Goal: Information Seeking & Learning: Learn about a topic

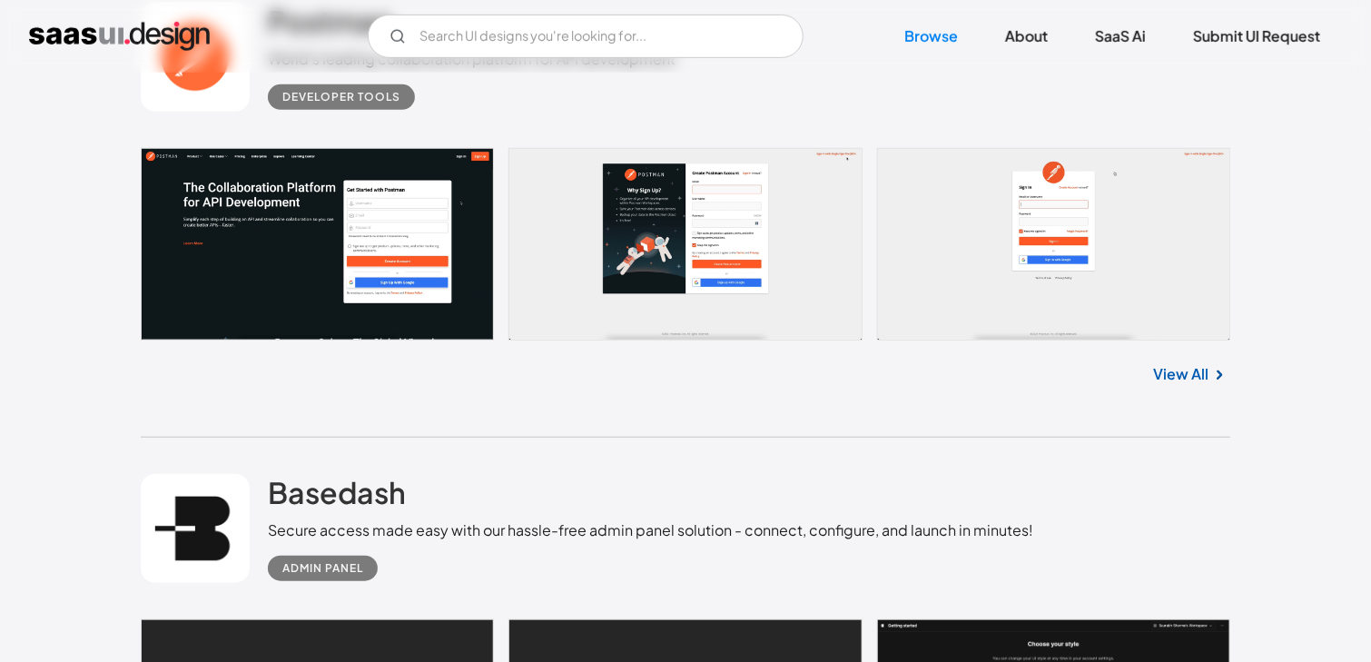
scroll to position [492, 0]
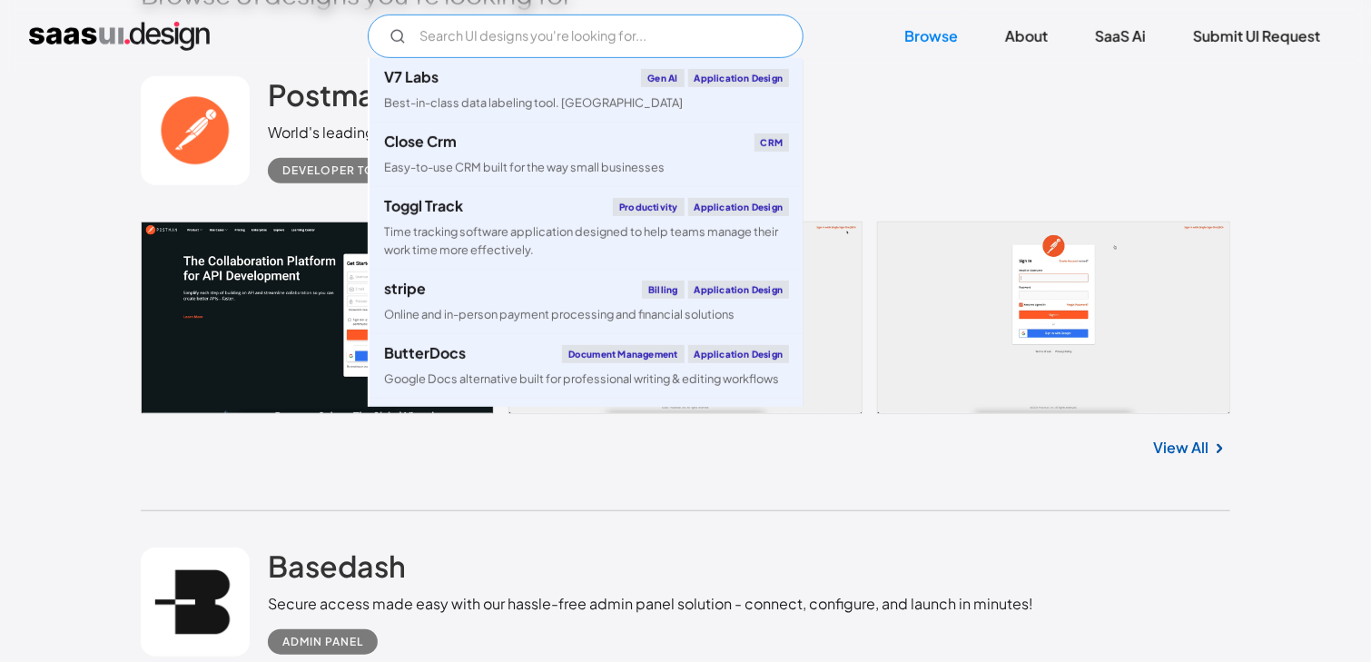
click at [496, 56] on input "Email Form" at bounding box center [586, 37] width 436 height 44
paste input "Protocol"
type input "Protocol"
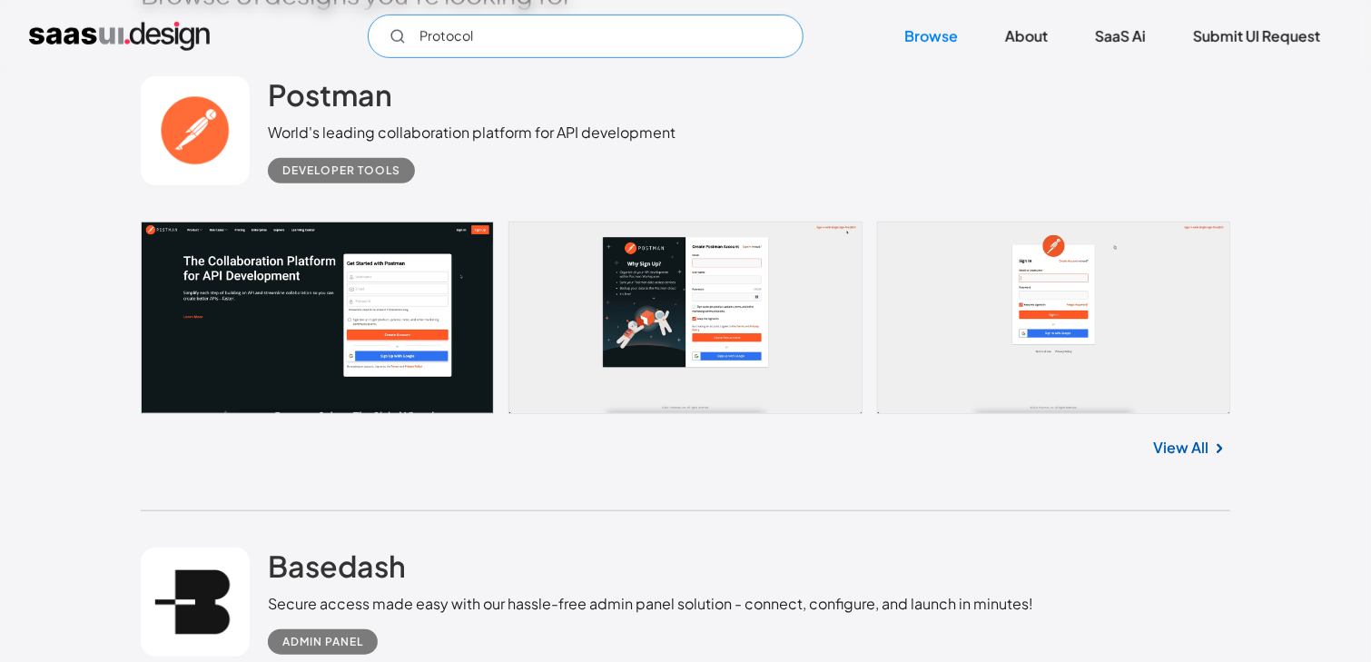
click at [553, 44] on input "Protocol" at bounding box center [586, 37] width 436 height 44
click at [555, 42] on input "Protocol" at bounding box center [586, 37] width 436 height 44
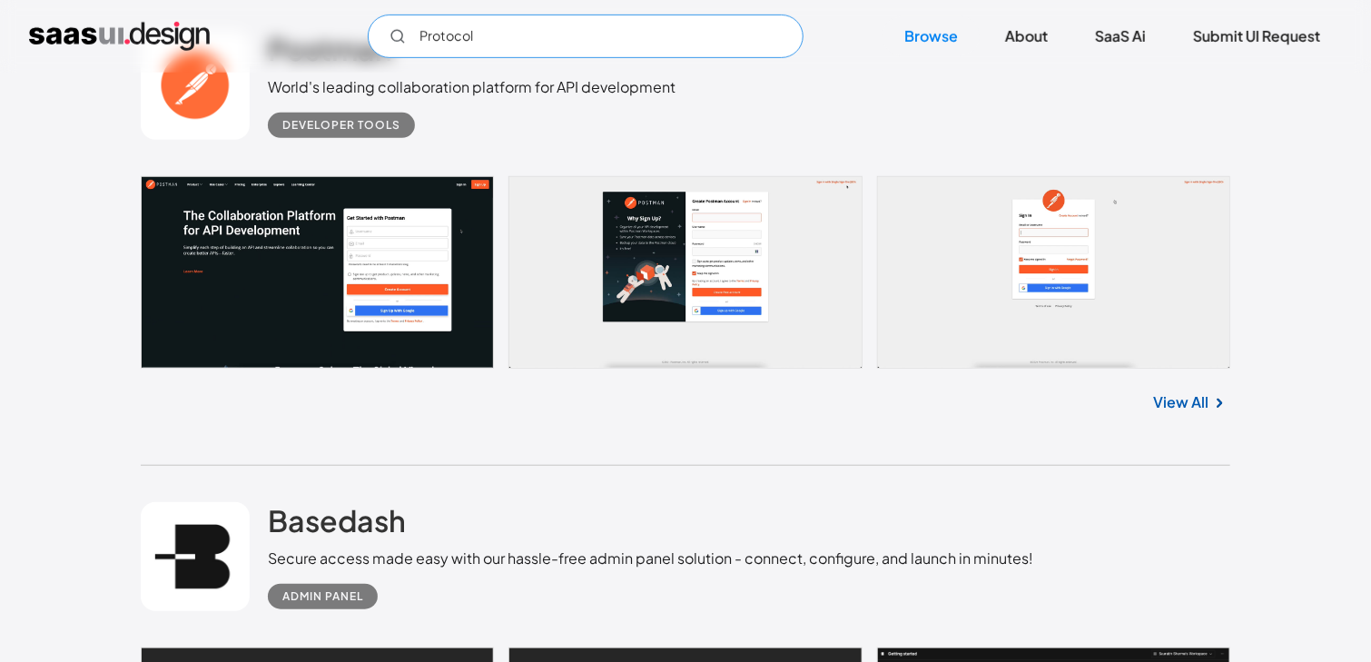
scroll to position [537, 0]
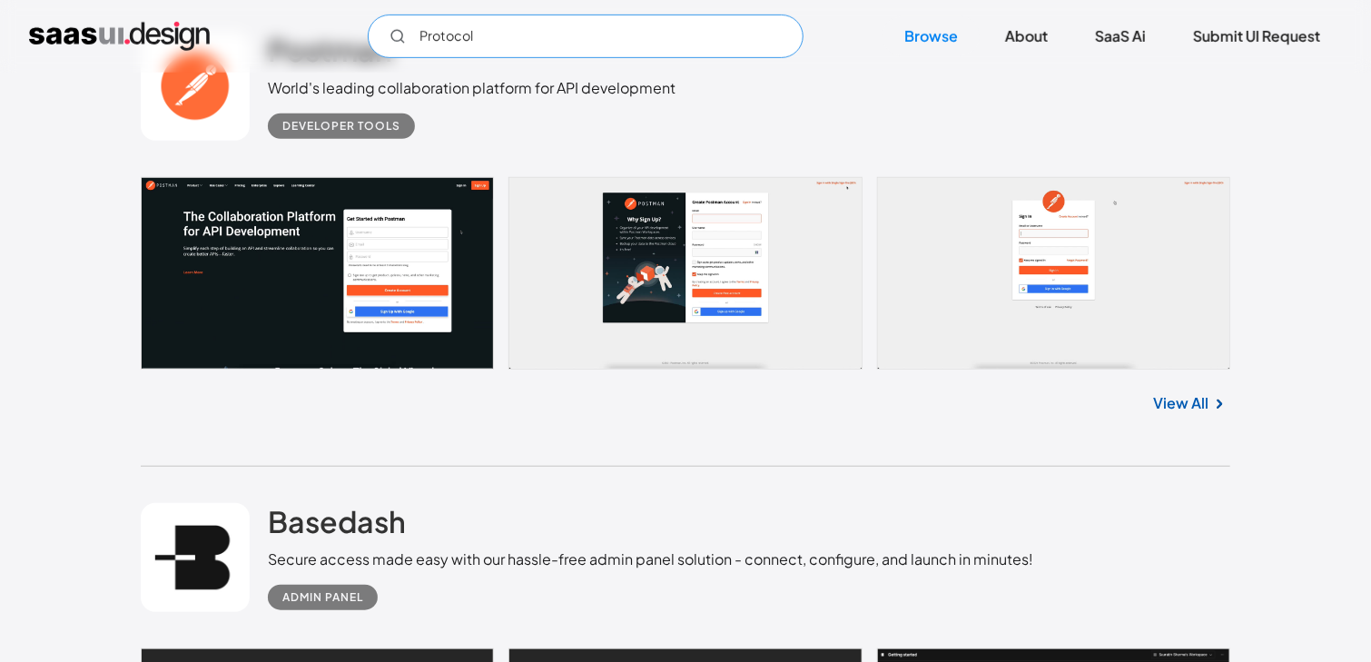
click at [544, 44] on input "Protocol" at bounding box center [586, 37] width 436 height 44
drag, startPoint x: 538, startPoint y: 42, endPoint x: 371, endPoint y: 26, distance: 166.9
click at [371, 26] on input "Protocol" at bounding box center [586, 37] width 436 height 44
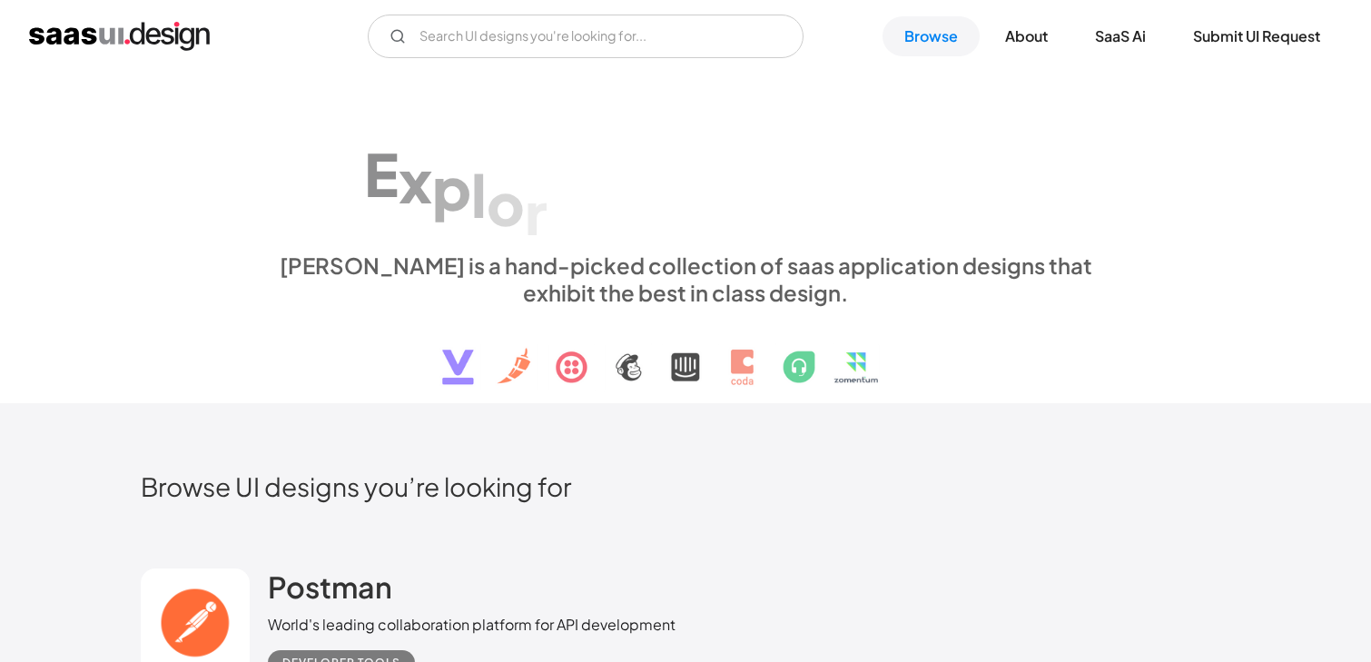
scroll to position [537, 0]
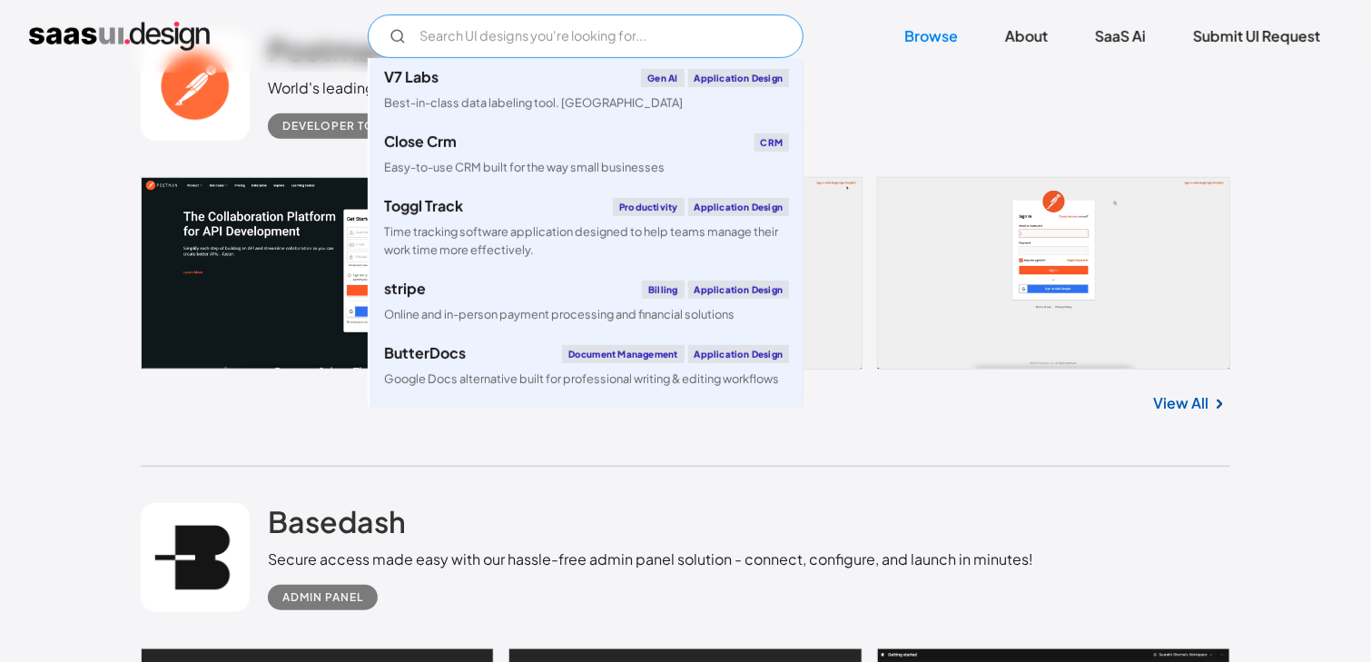
click at [555, 25] on input "Email Form" at bounding box center [586, 37] width 436 height 44
paste input "Protocol"
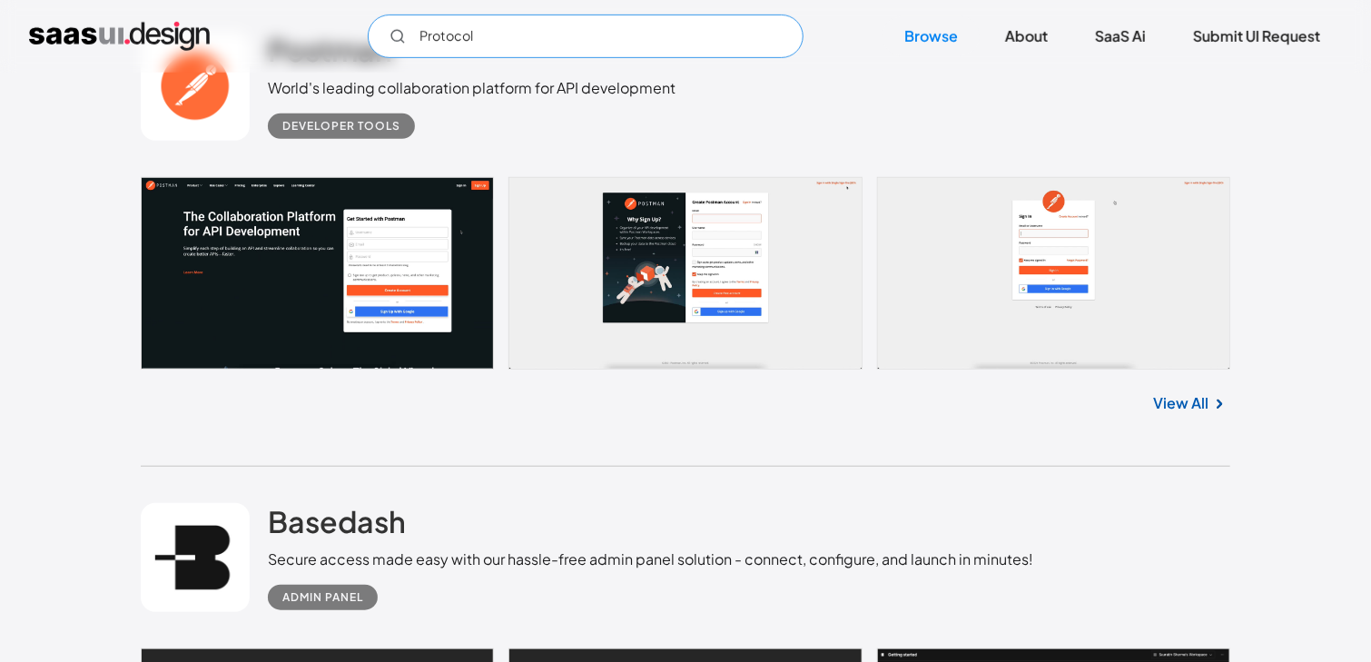
click at [677, 42] on input "Protocol" at bounding box center [586, 37] width 436 height 44
type input "Protocol"
click at [875, 116] on div "Postman World's leading collaboration platform for API development Developer to…" at bounding box center [686, 86] width 1090 height 182
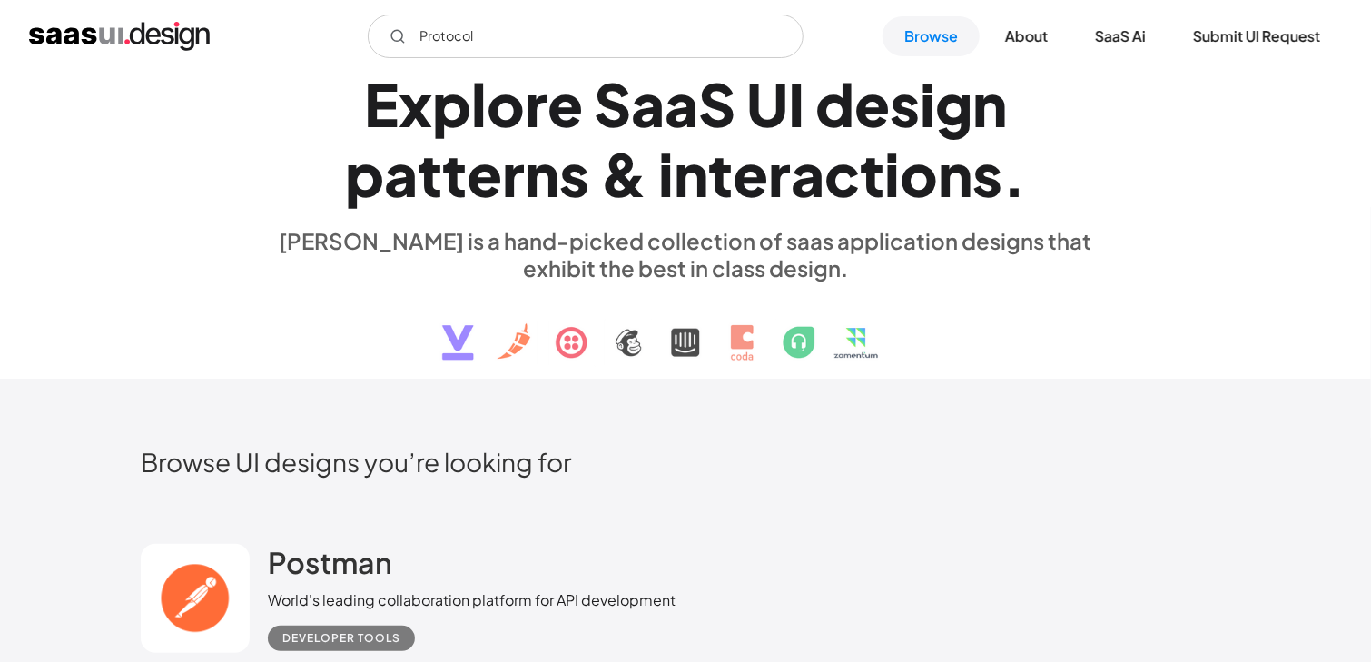
scroll to position [0, 0]
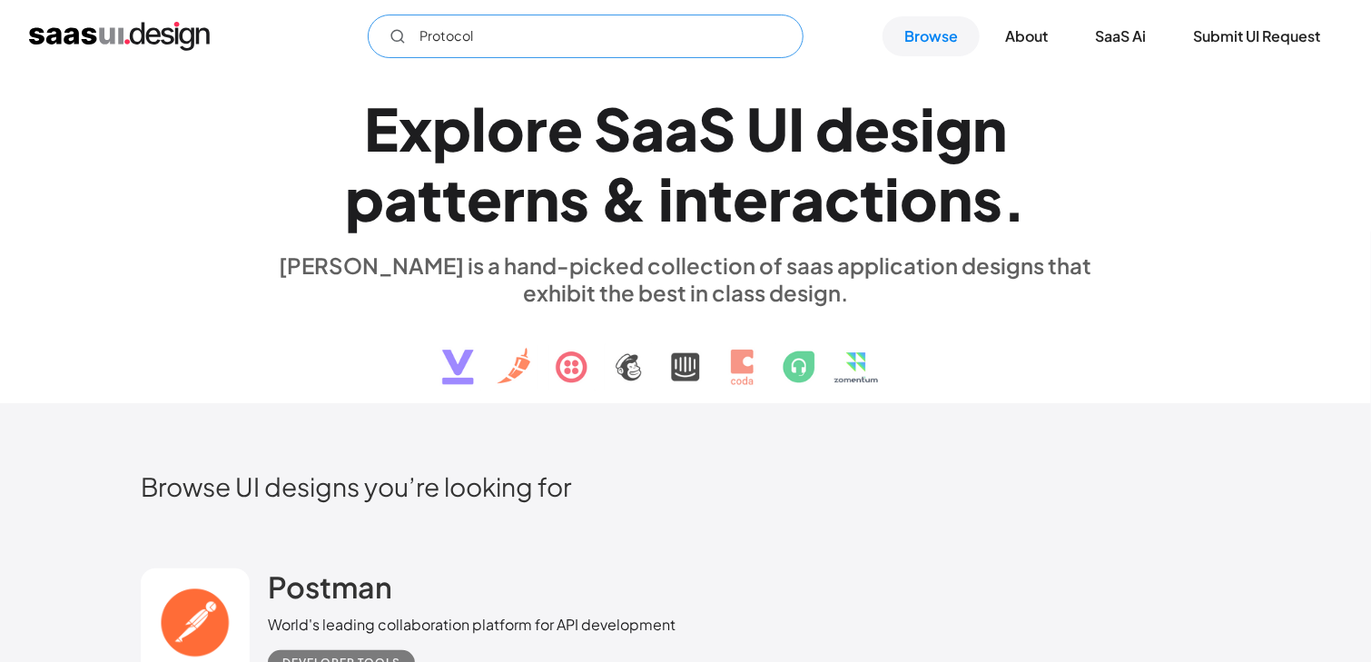
click at [484, 26] on input "Protocol" at bounding box center [586, 37] width 436 height 44
click at [390, 41] on icon "Email Form" at bounding box center [398, 36] width 16 height 16
click at [480, 37] on input "Protocol" at bounding box center [586, 37] width 436 height 44
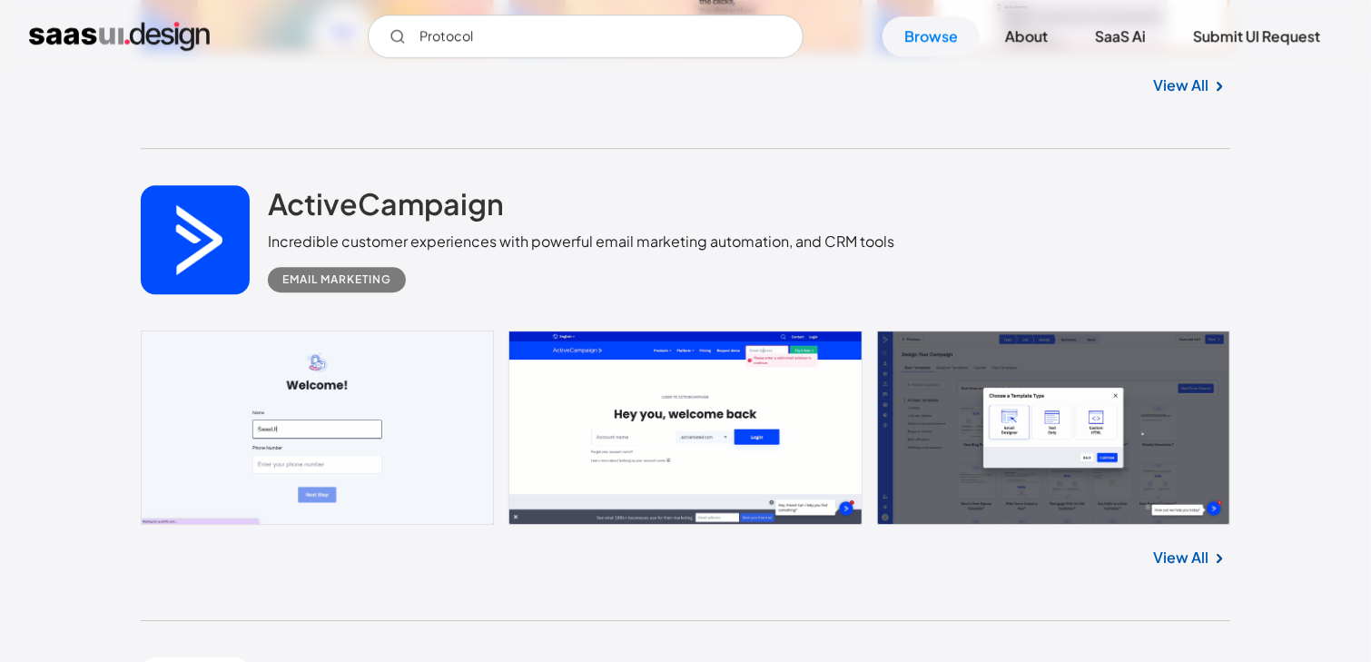
scroll to position [42645, 0]
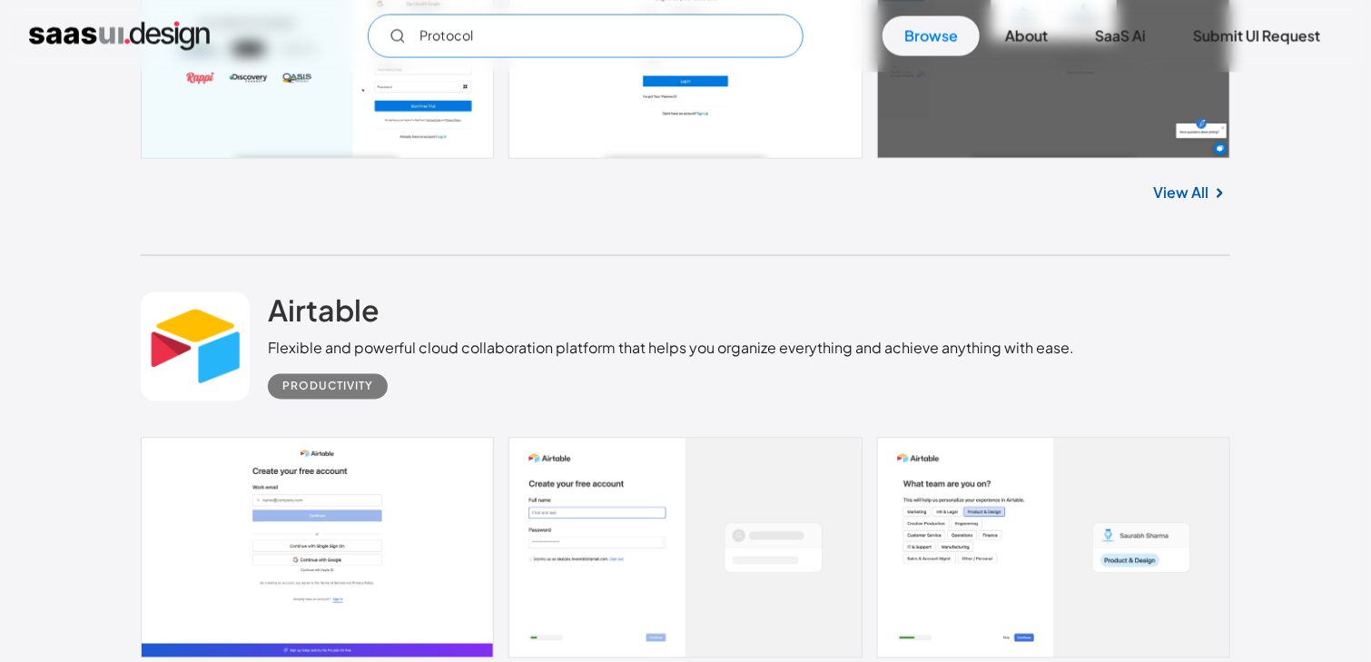
drag, startPoint x: 485, startPoint y: 39, endPoint x: 401, endPoint y: 43, distance: 83.6
click at [401, 43] on div "Protocol" at bounding box center [586, 37] width 436 height 44
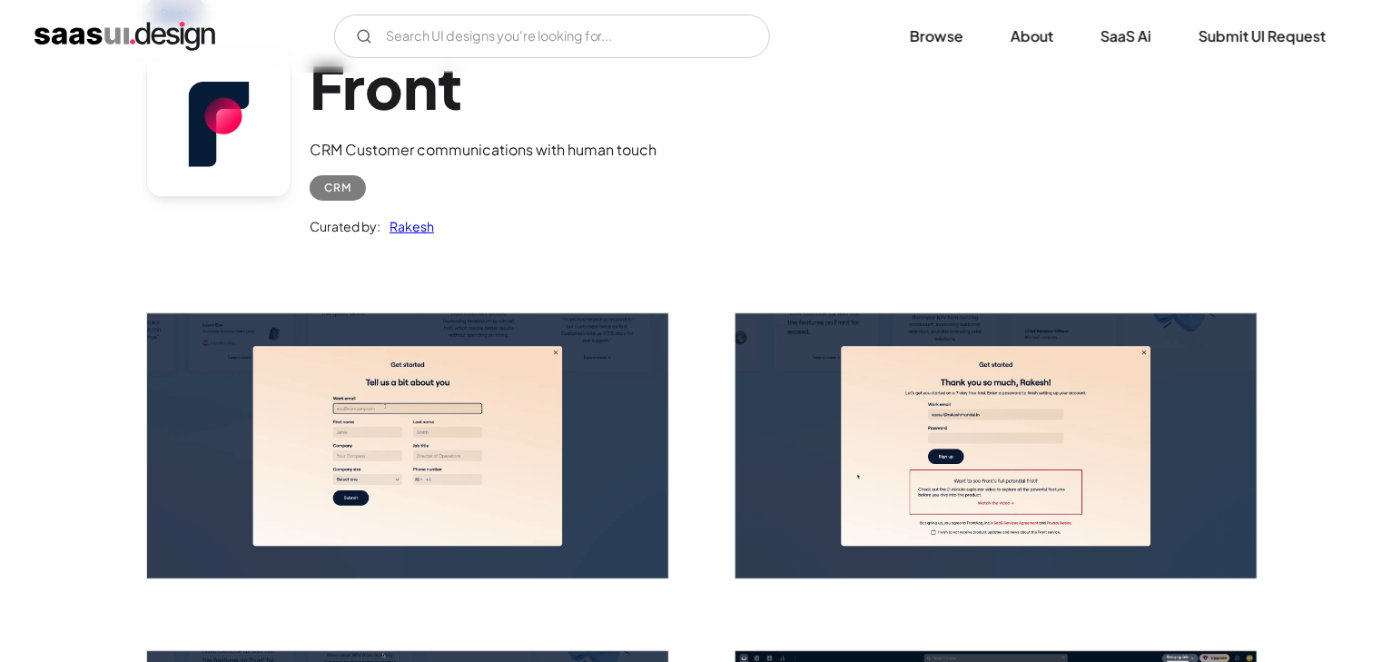
scroll to position [113, 0]
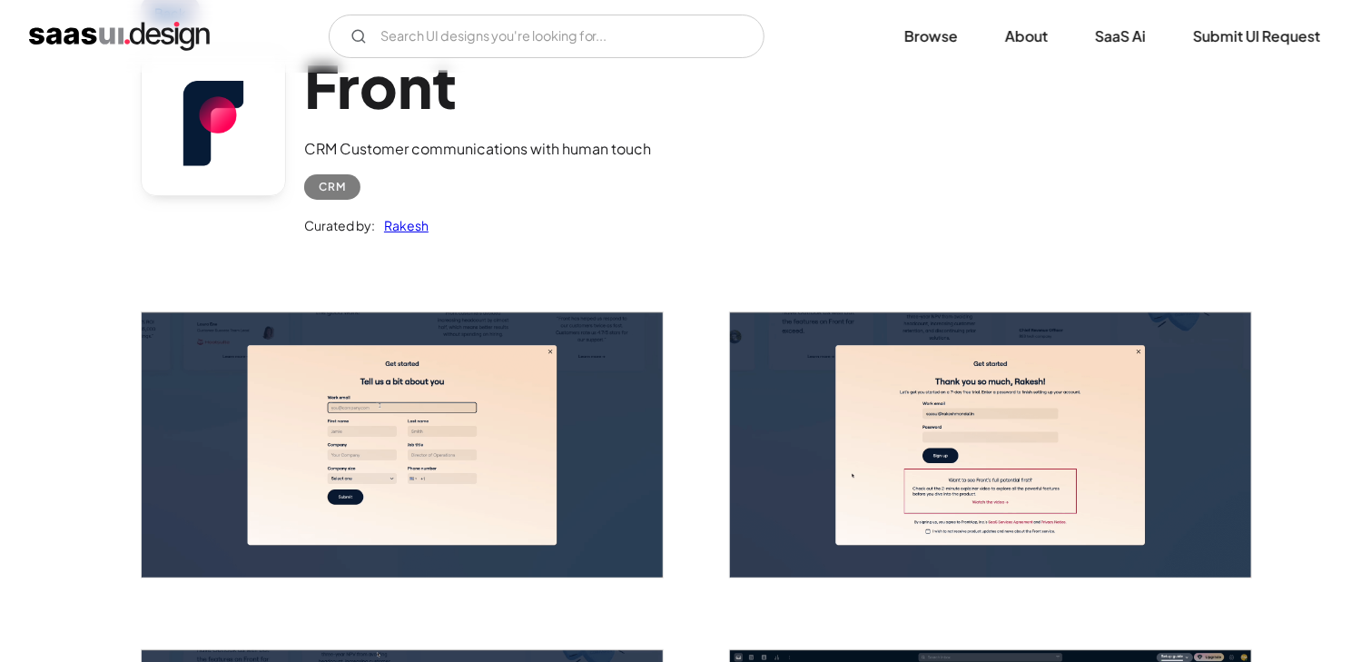
click at [572, 391] on img "open lightbox" at bounding box center [402, 444] width 521 height 265
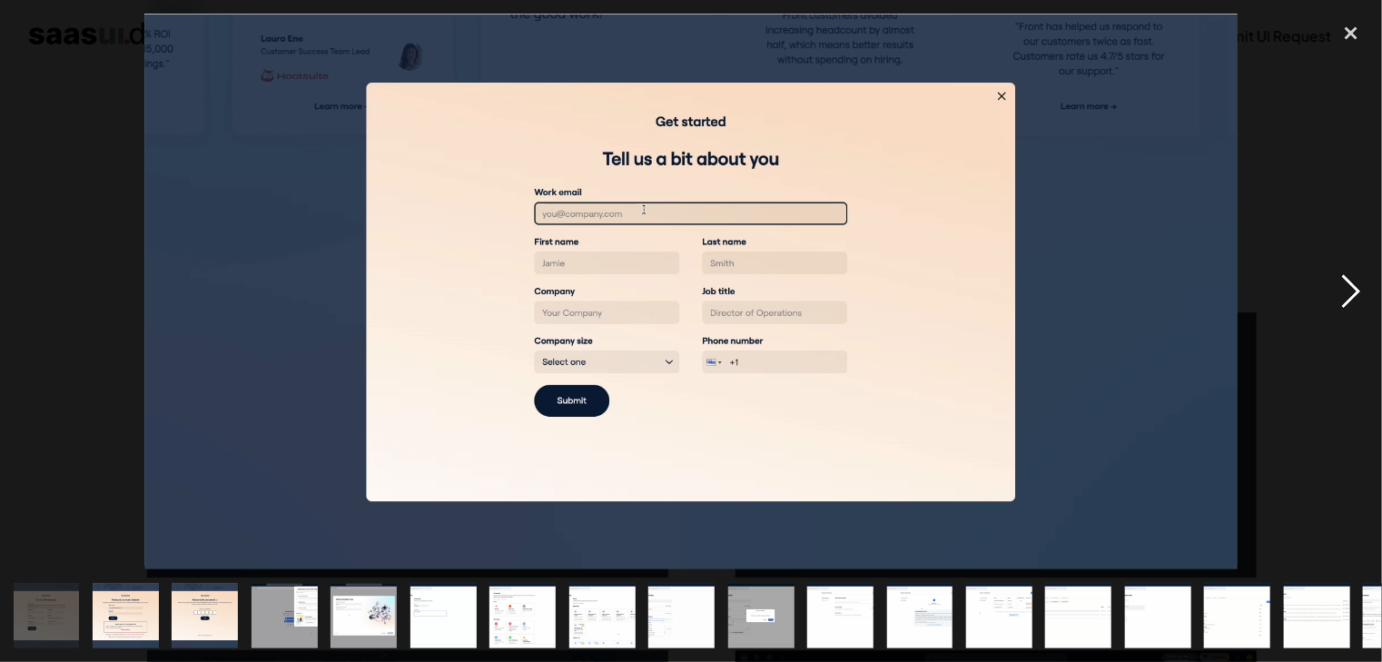
click at [1337, 294] on div "next image" at bounding box center [1351, 292] width 62 height 556
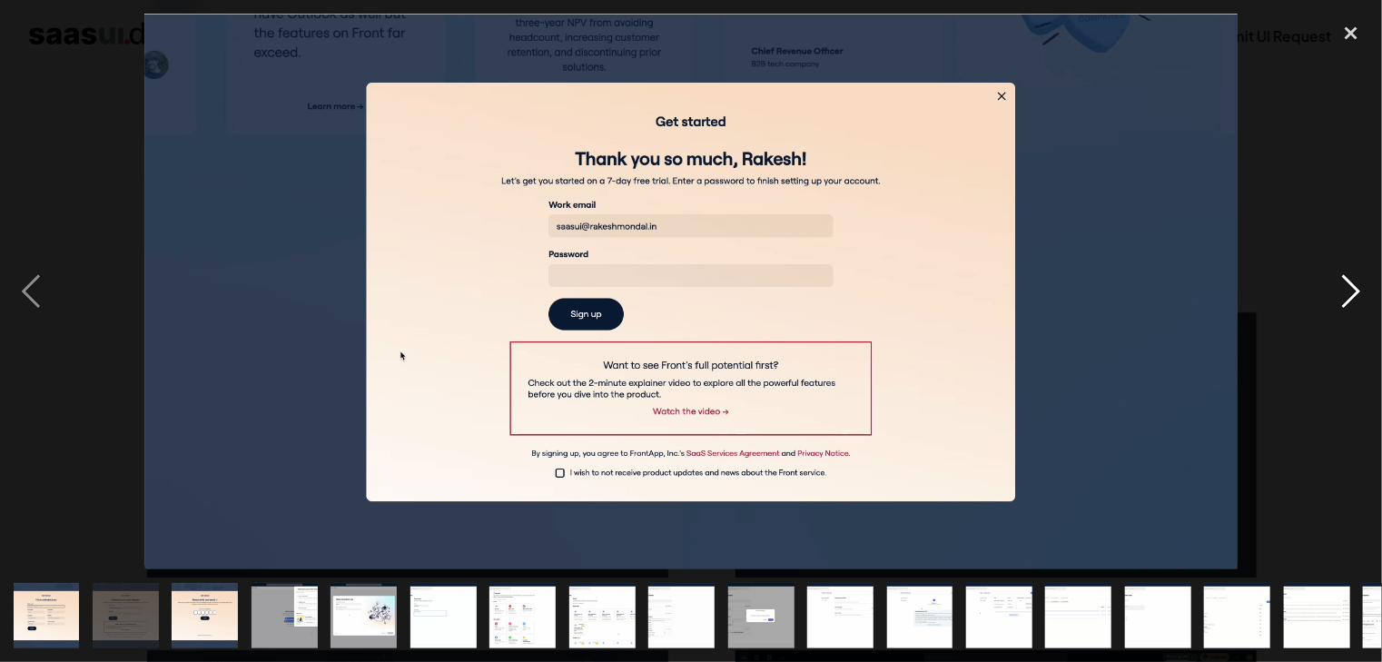
click at [1337, 294] on div "next image" at bounding box center [1351, 292] width 62 height 556
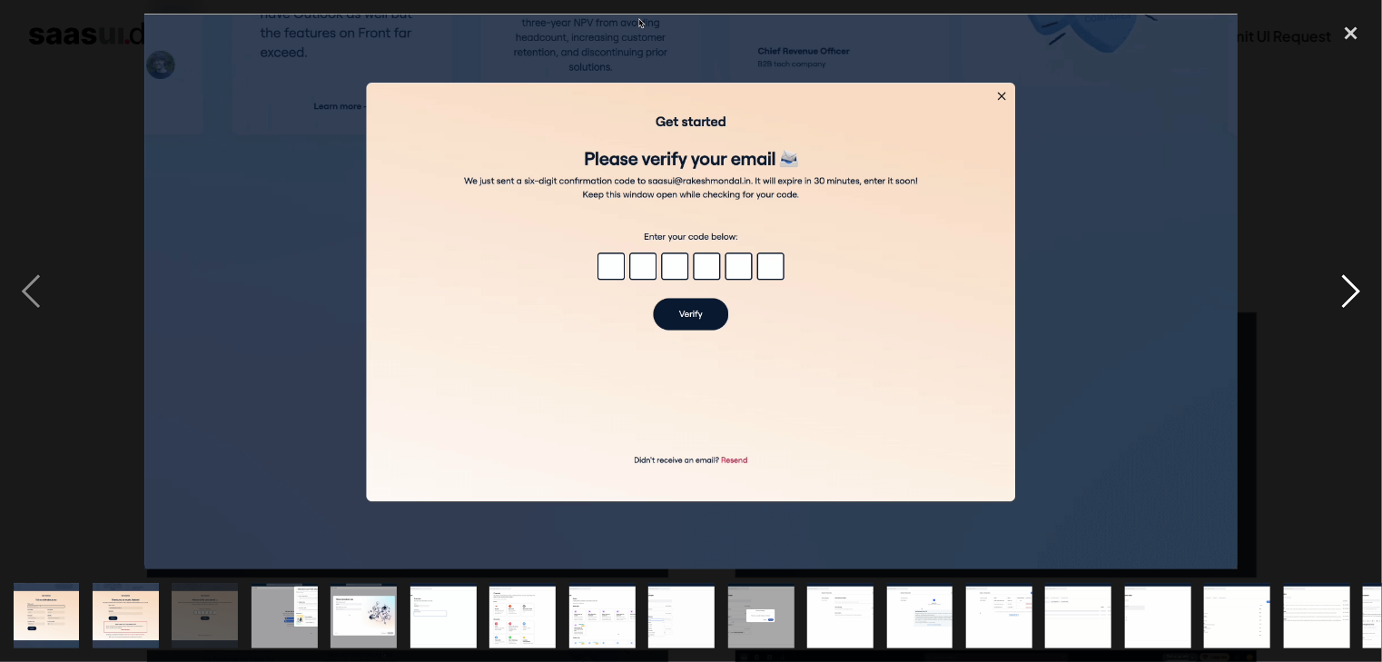
click at [1337, 294] on div "next image" at bounding box center [1351, 292] width 62 height 556
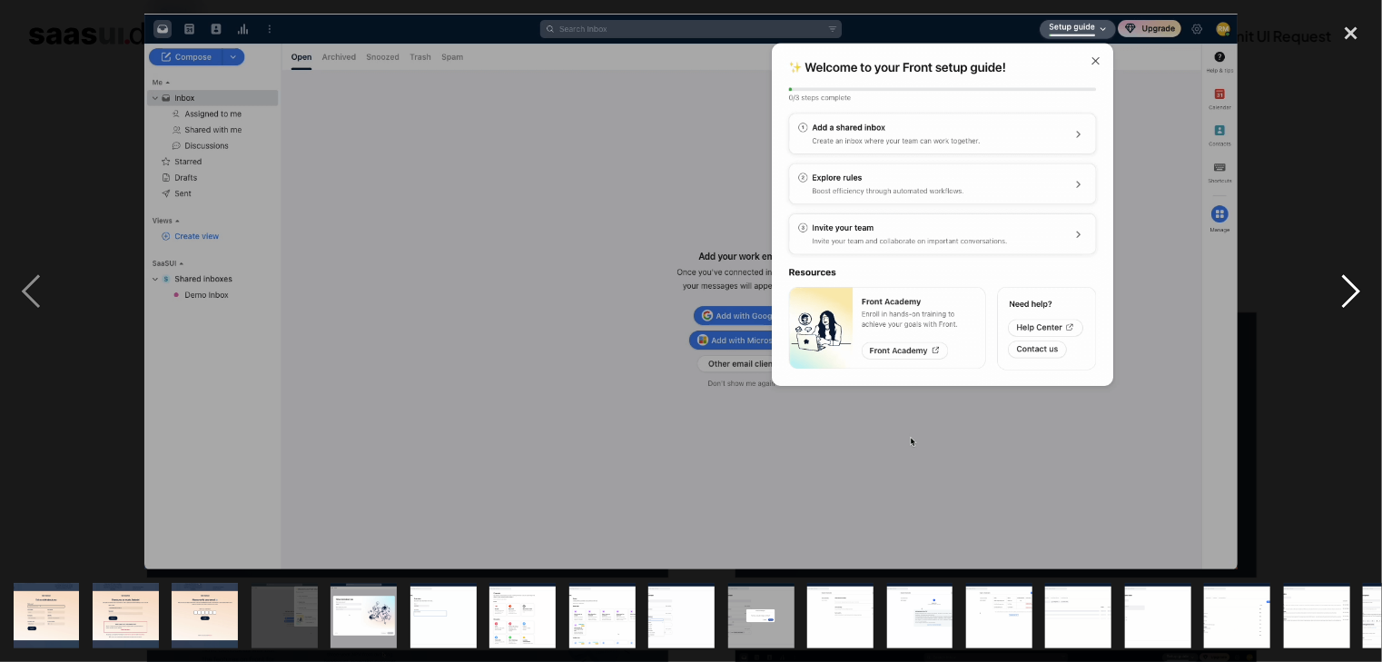
click at [1353, 287] on div "next image" at bounding box center [1351, 292] width 62 height 556
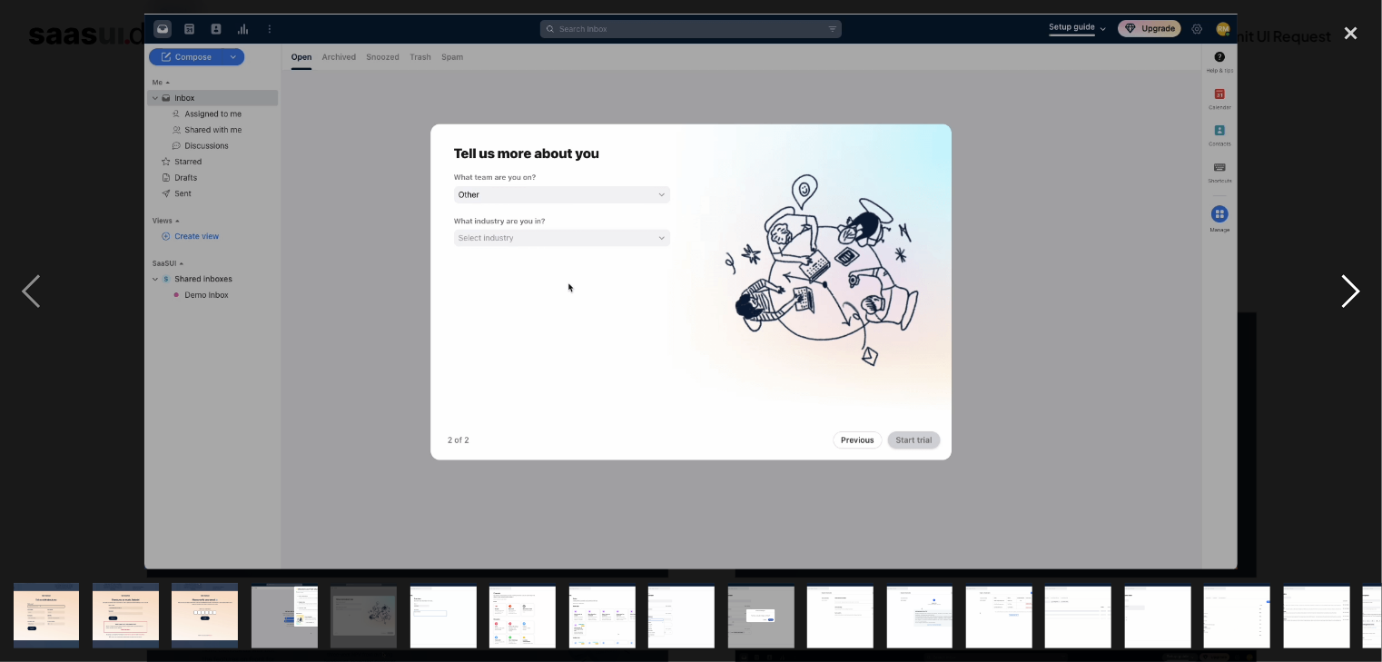
click at [1353, 287] on div "next image" at bounding box center [1351, 292] width 62 height 556
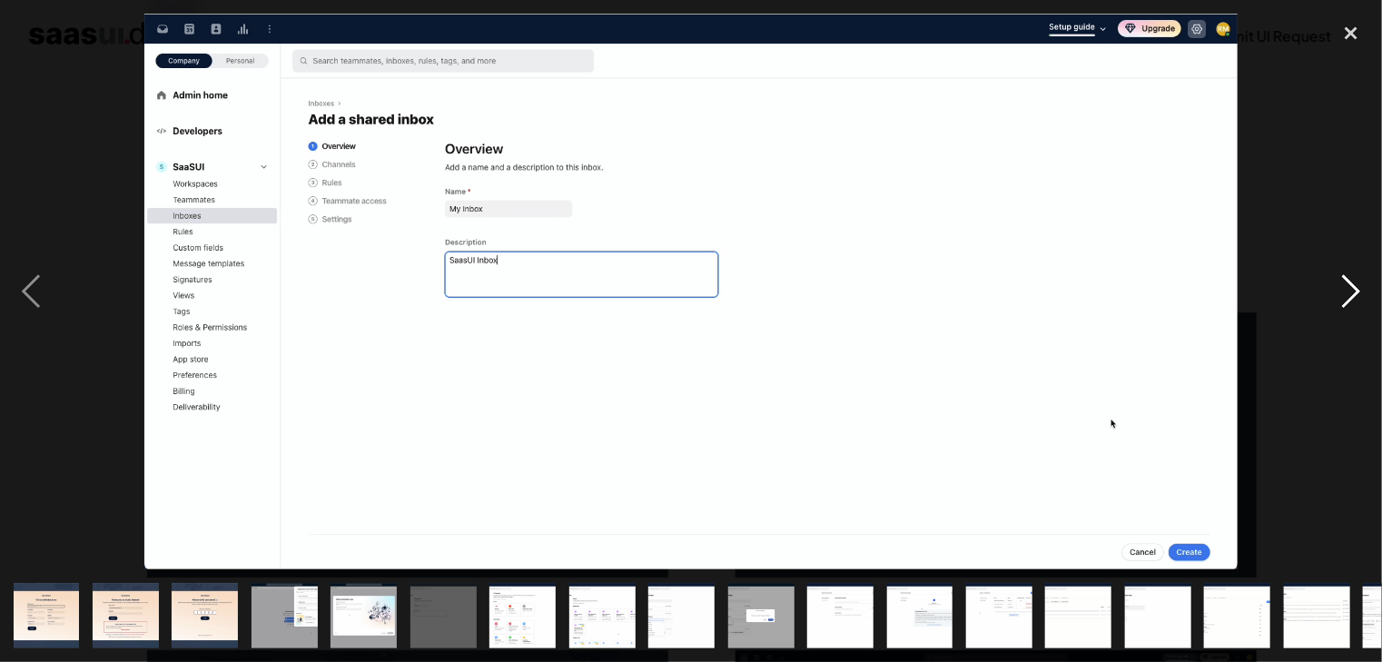
click at [1353, 287] on div "next image" at bounding box center [1351, 292] width 62 height 556
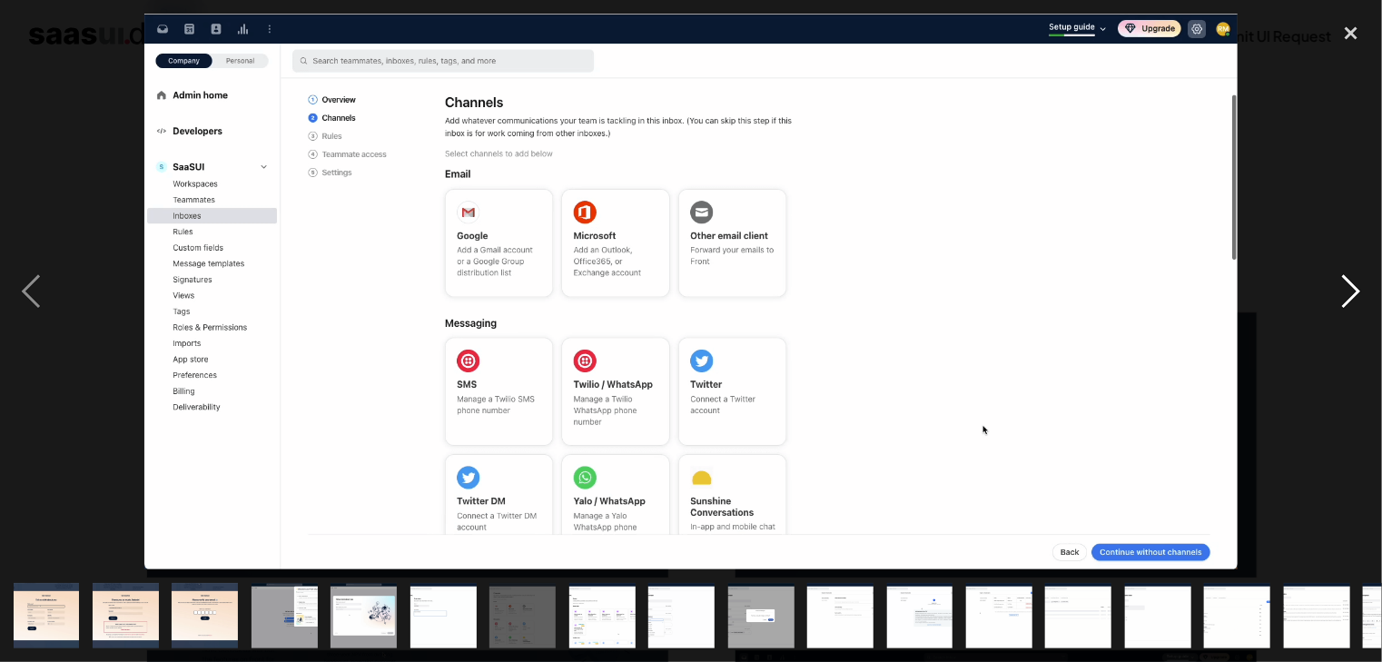
click at [1353, 287] on div "next image" at bounding box center [1351, 292] width 62 height 556
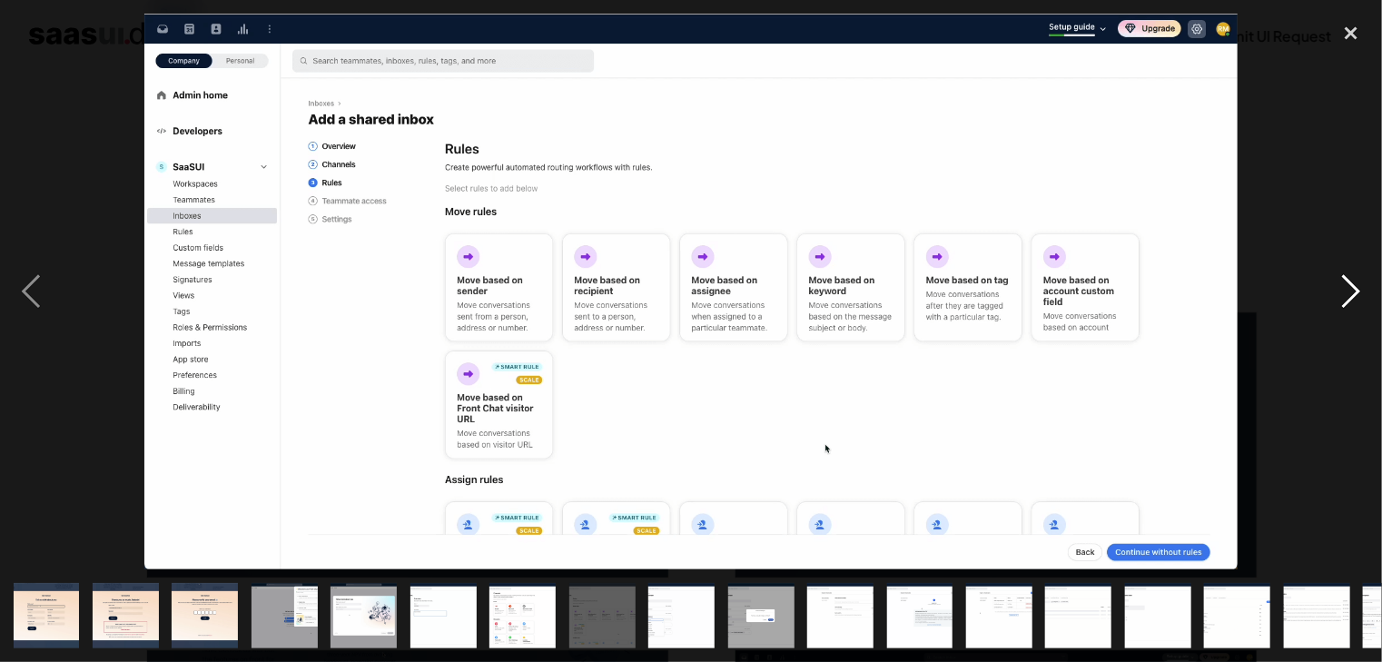
click at [1353, 287] on div "next image" at bounding box center [1351, 292] width 62 height 556
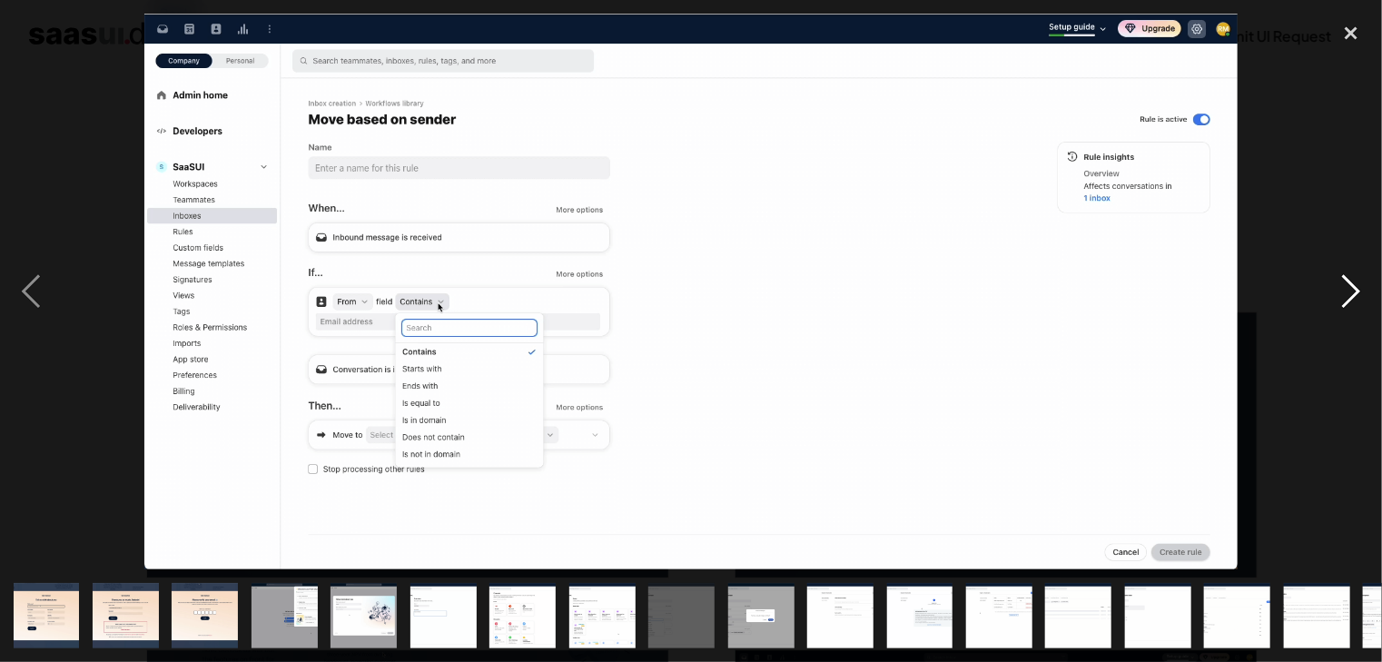
click at [1353, 287] on div "next image" at bounding box center [1351, 292] width 62 height 556
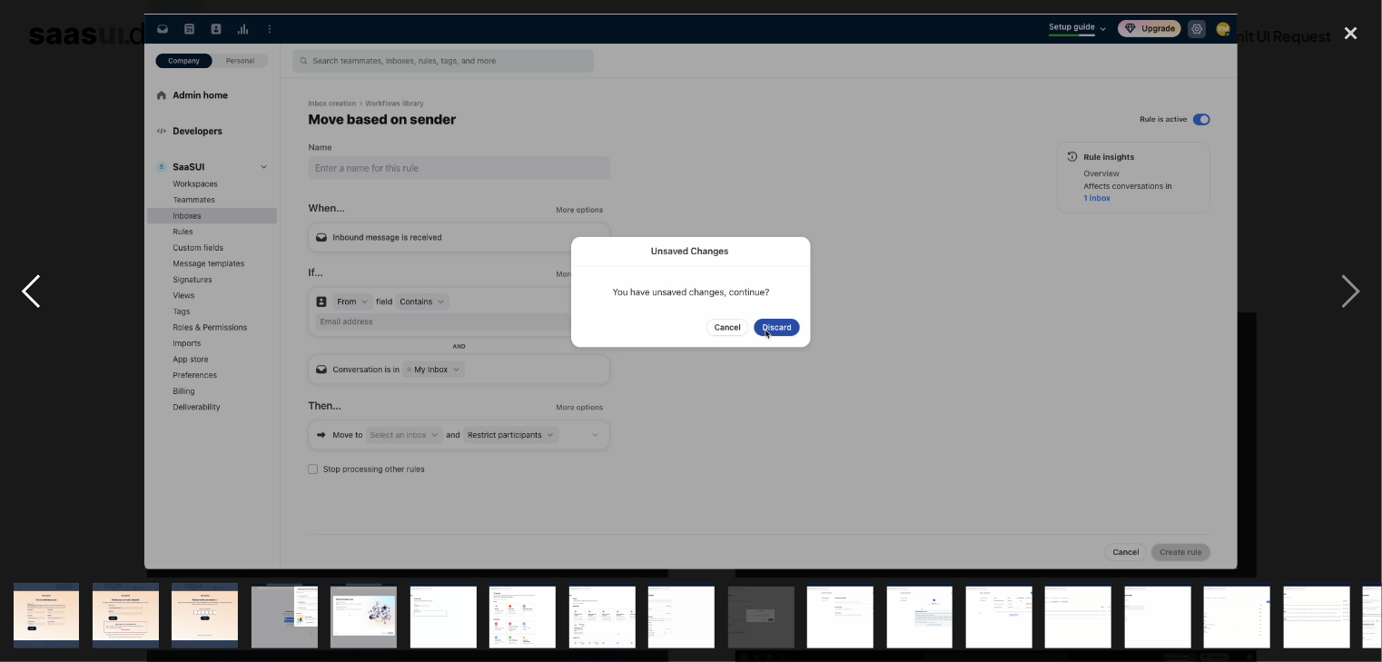
click at [30, 292] on div "previous image" at bounding box center [31, 292] width 62 height 556
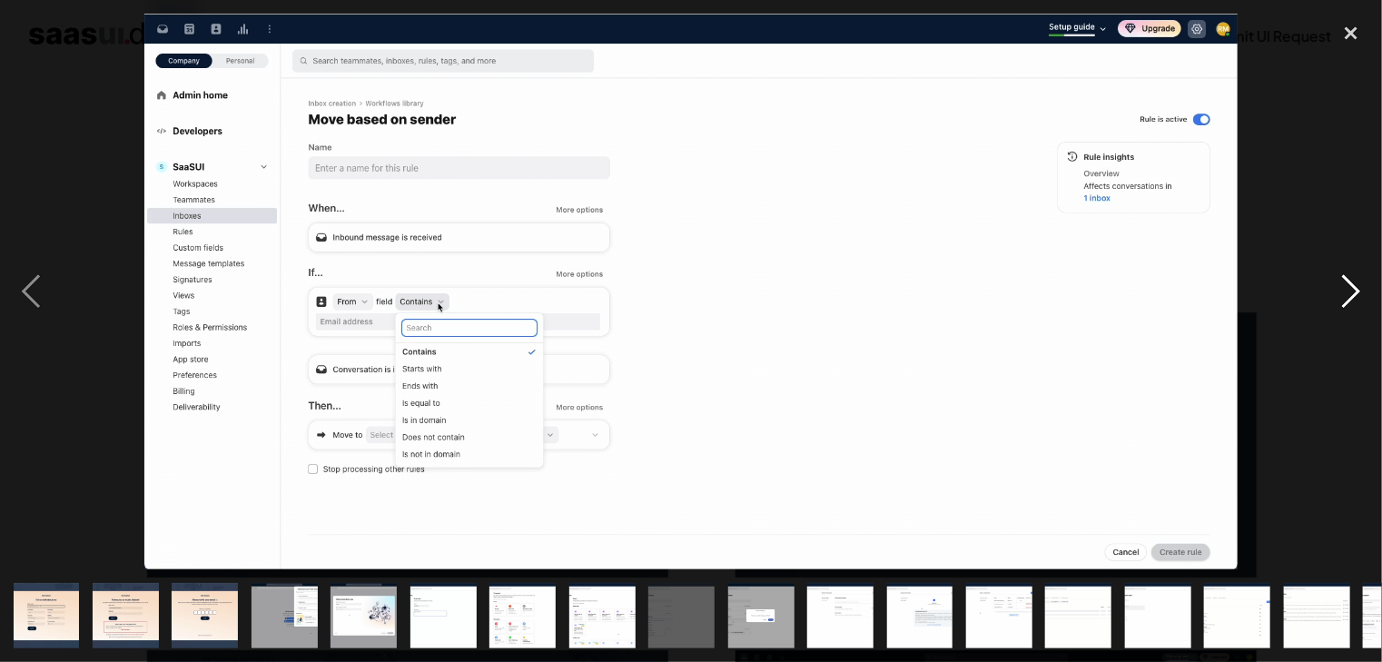
click at [1346, 302] on div "next image" at bounding box center [1351, 292] width 62 height 556
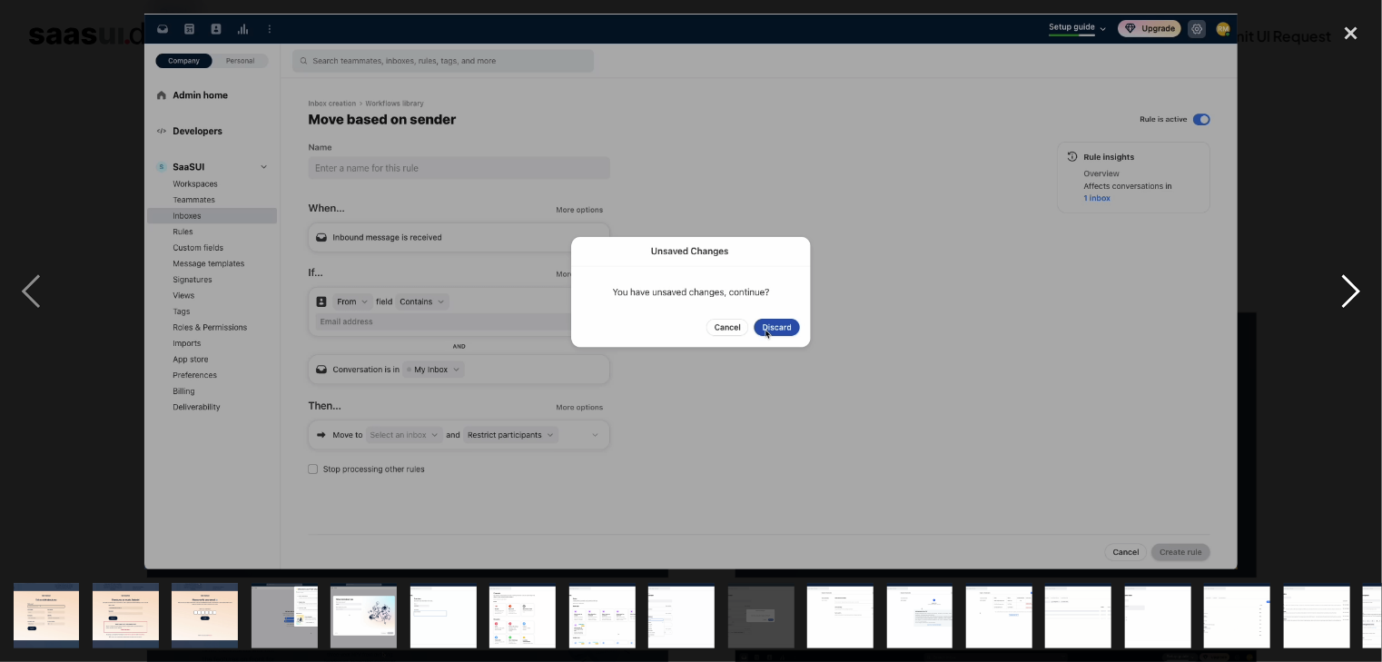
click at [1349, 301] on div "next image" at bounding box center [1351, 292] width 62 height 556
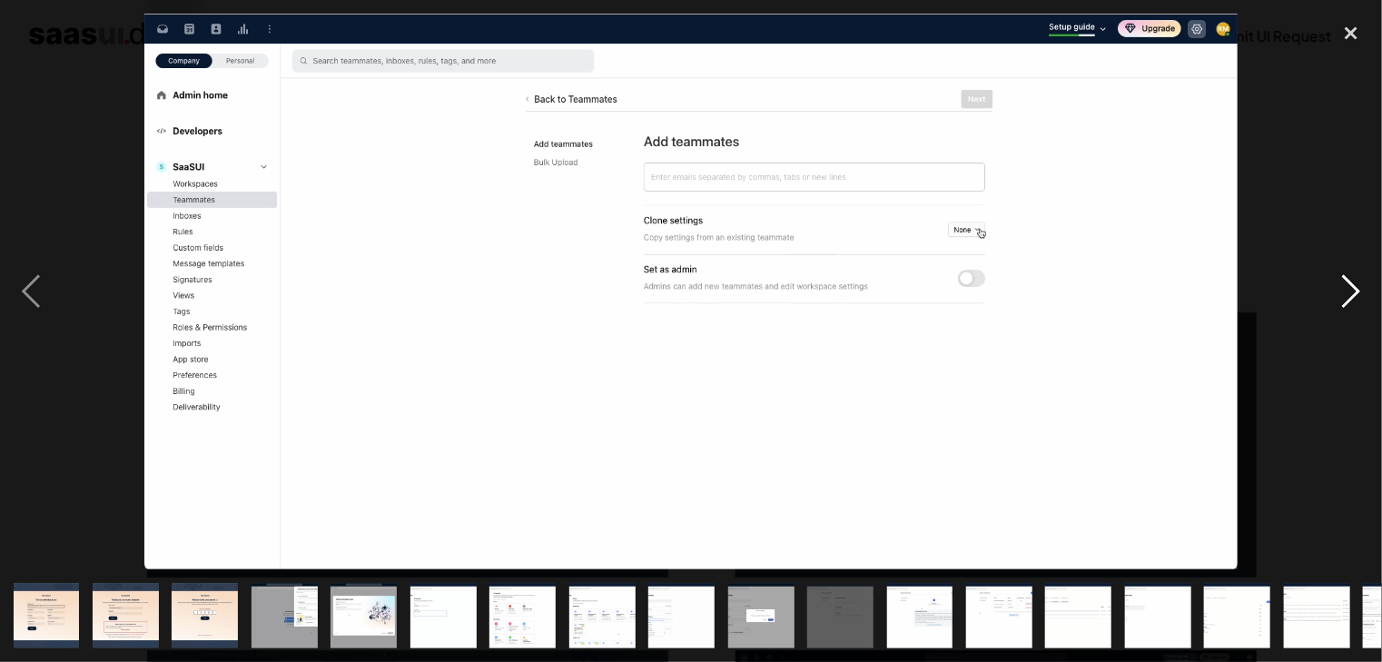
click at [1349, 301] on div "next image" at bounding box center [1351, 292] width 62 height 556
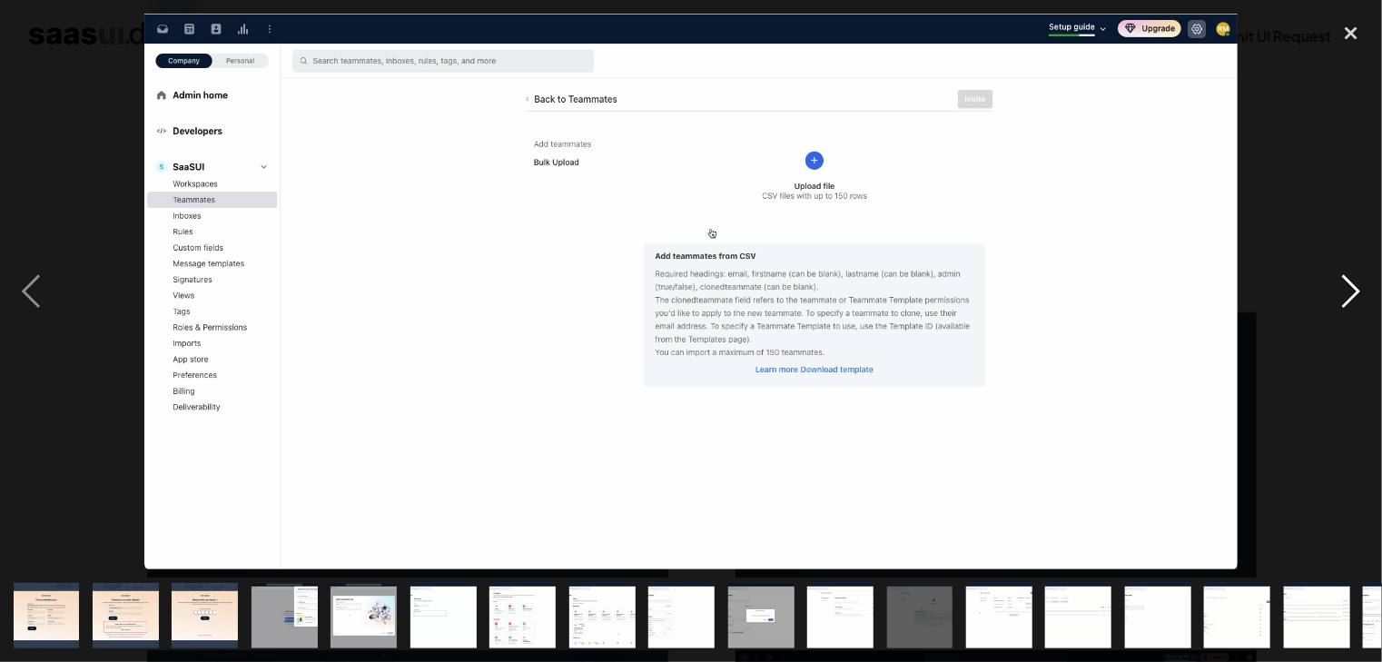
click at [1349, 301] on div "next image" at bounding box center [1351, 292] width 62 height 556
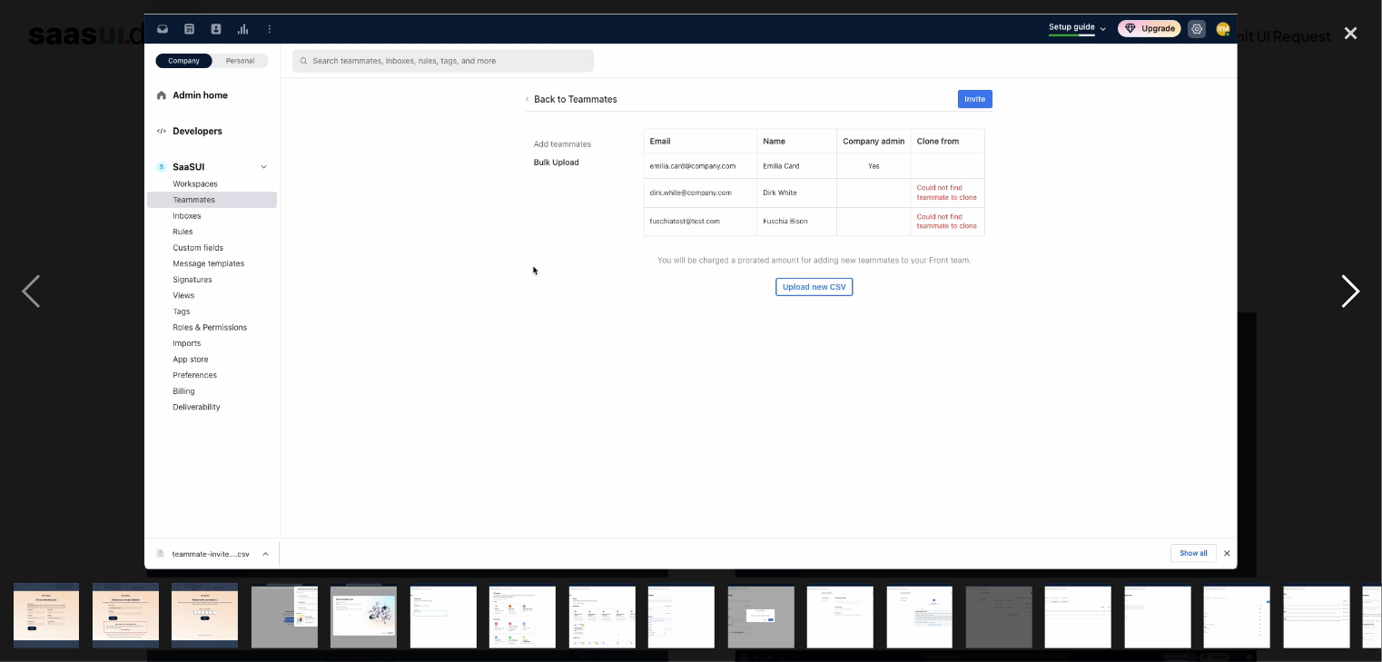
click at [1349, 301] on div "next image" at bounding box center [1351, 292] width 62 height 556
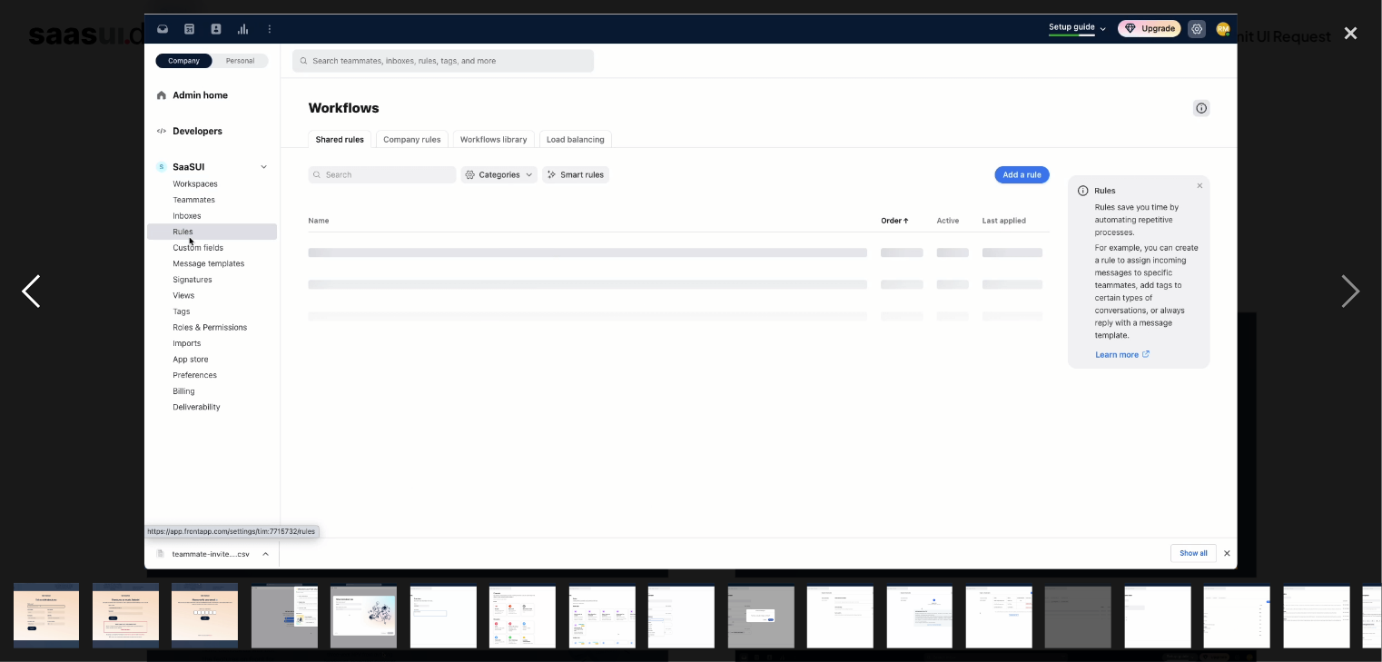
click at [28, 292] on div "previous image" at bounding box center [31, 292] width 62 height 556
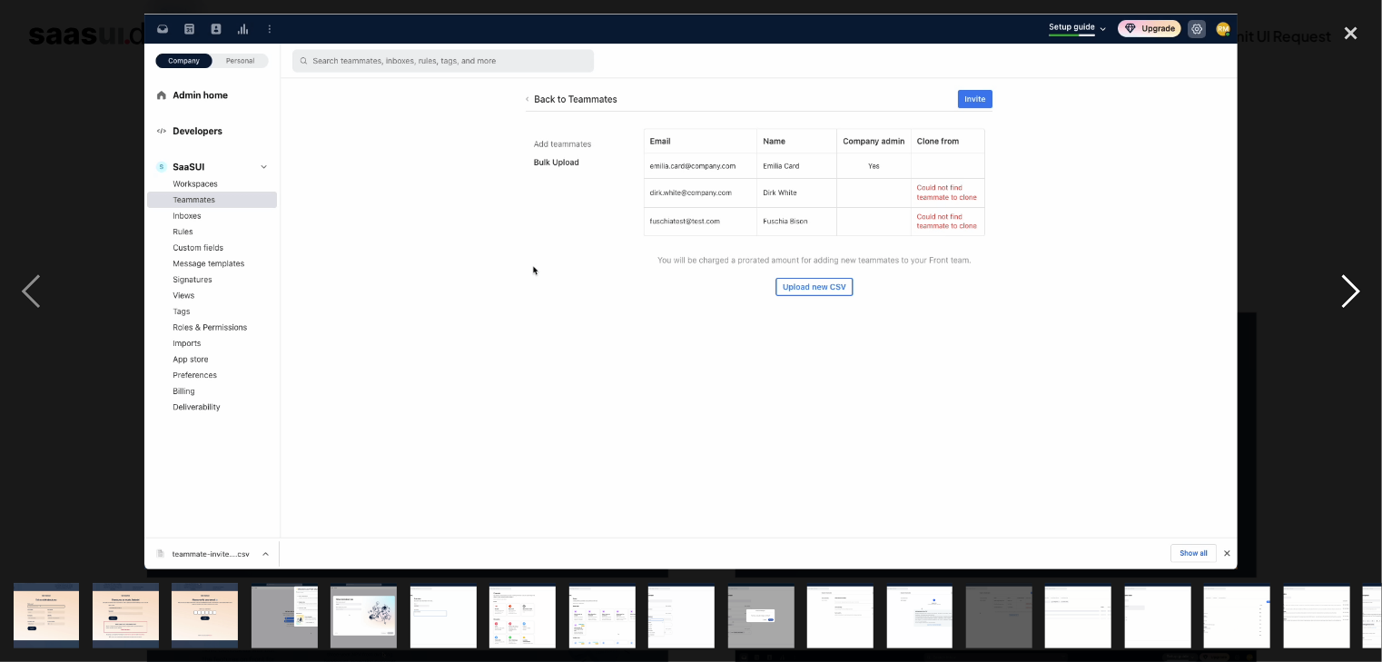
click at [1340, 302] on div "next image" at bounding box center [1351, 292] width 62 height 556
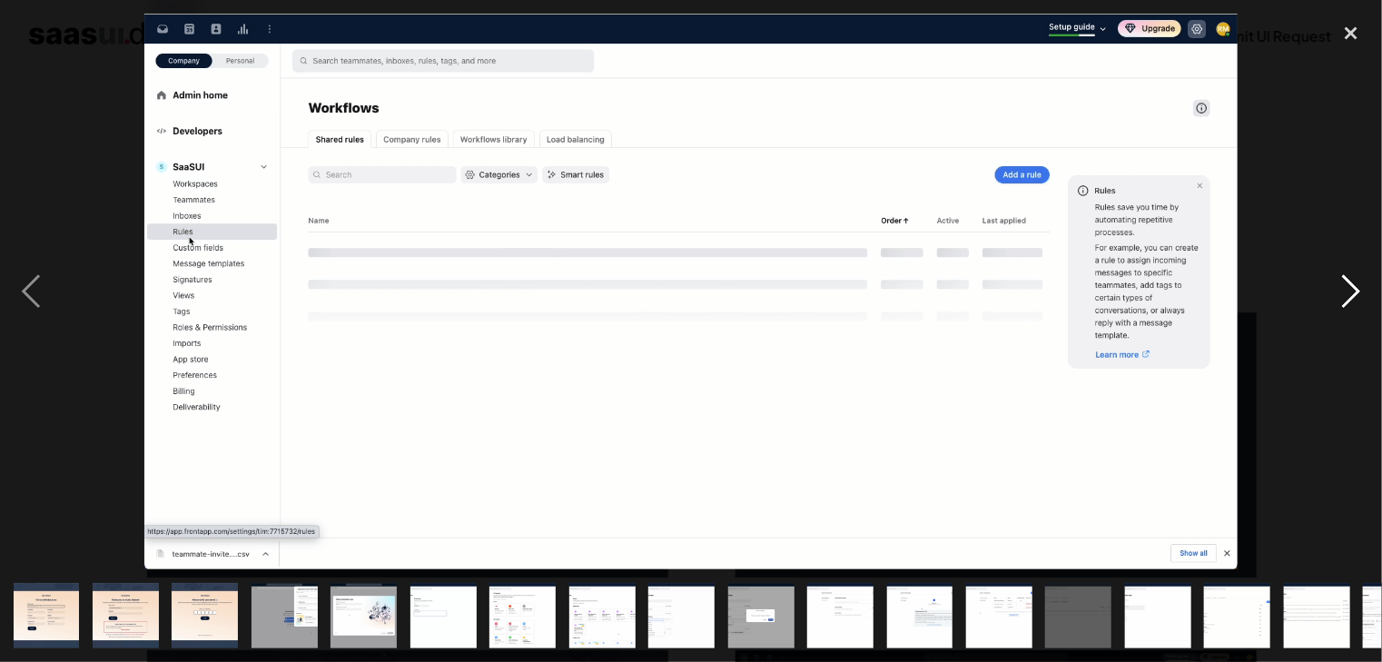
click at [1340, 302] on div "next image" at bounding box center [1351, 292] width 62 height 556
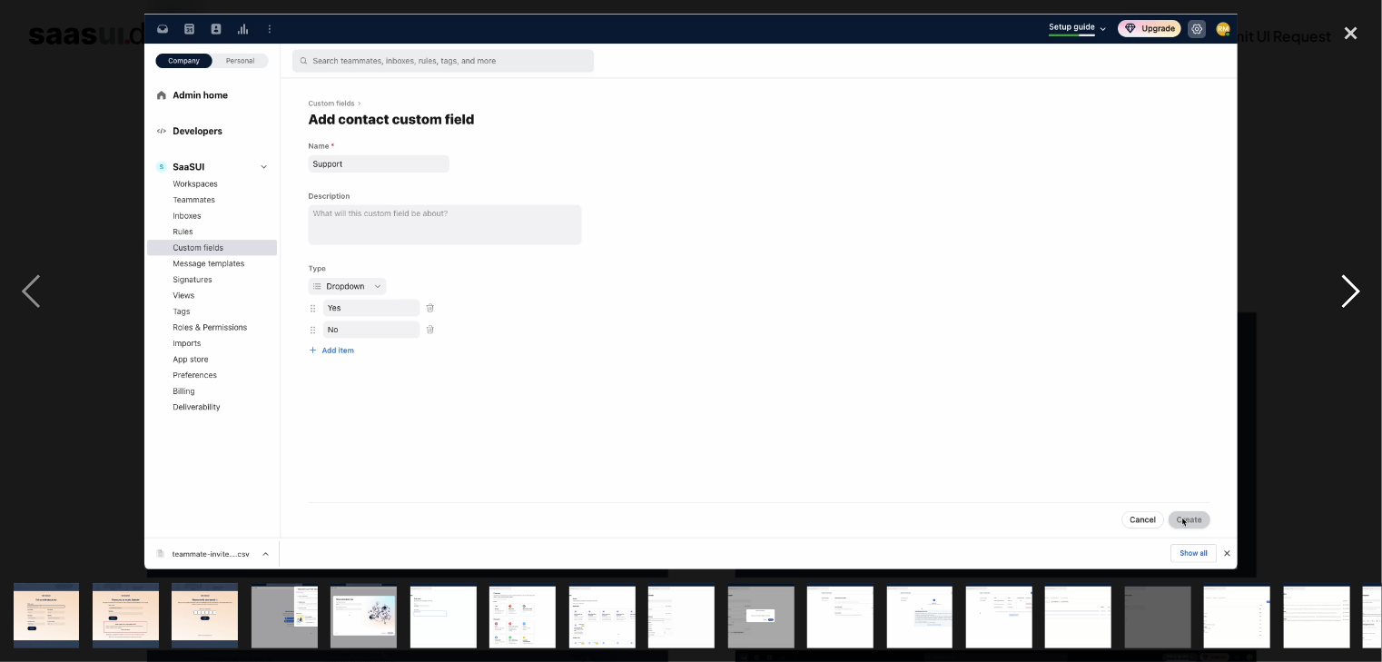
click at [1340, 302] on div "next image" at bounding box center [1351, 292] width 62 height 556
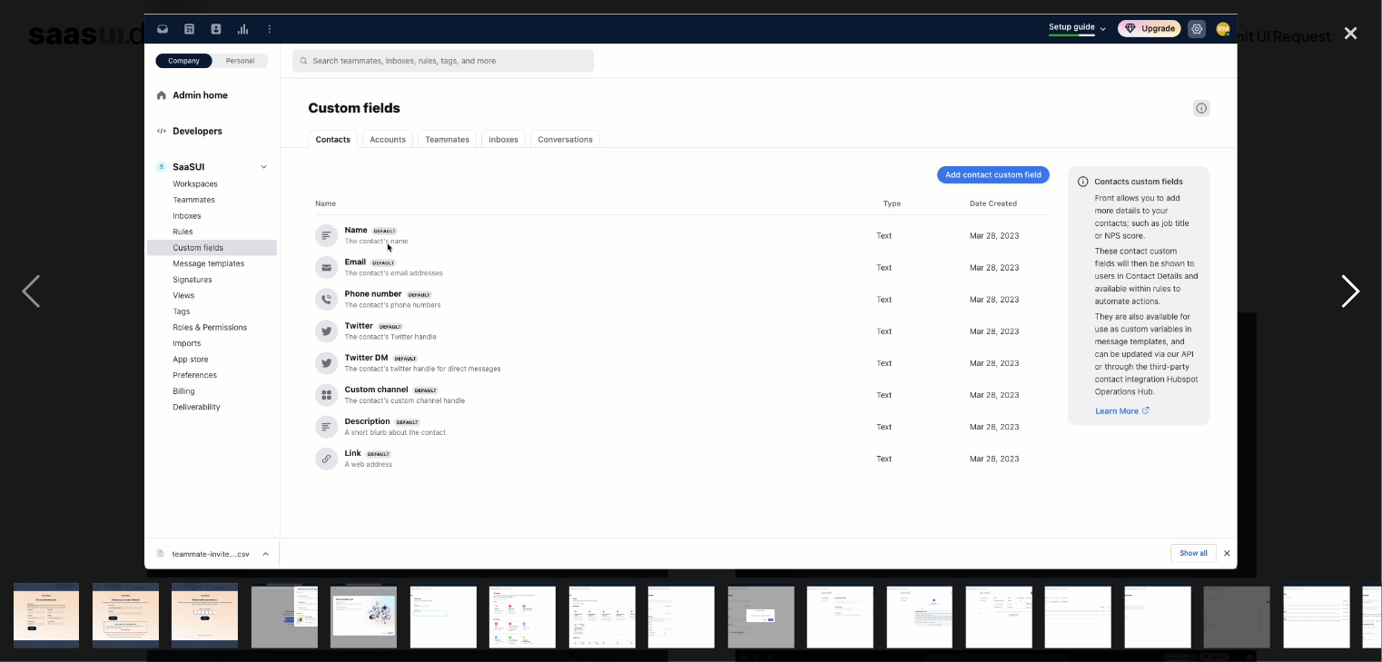
click at [1340, 302] on div "next image" at bounding box center [1351, 292] width 62 height 556
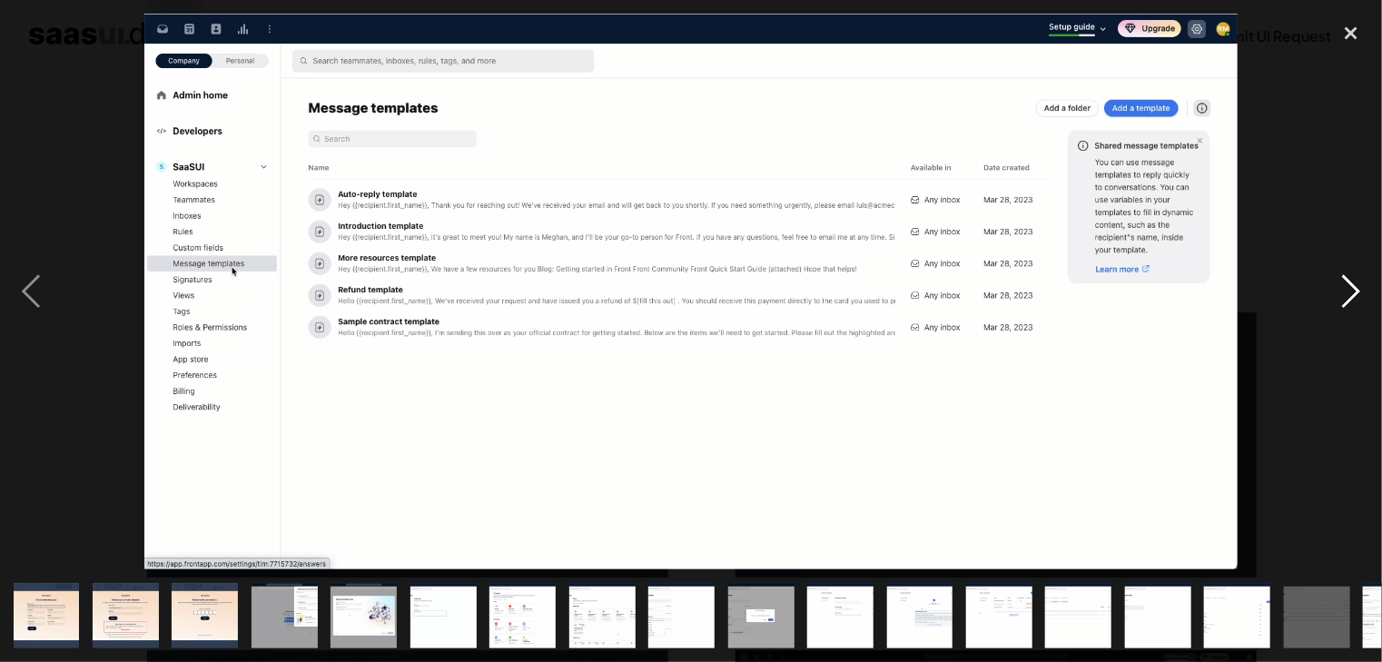
click at [1340, 302] on div "next image" at bounding box center [1351, 292] width 62 height 556
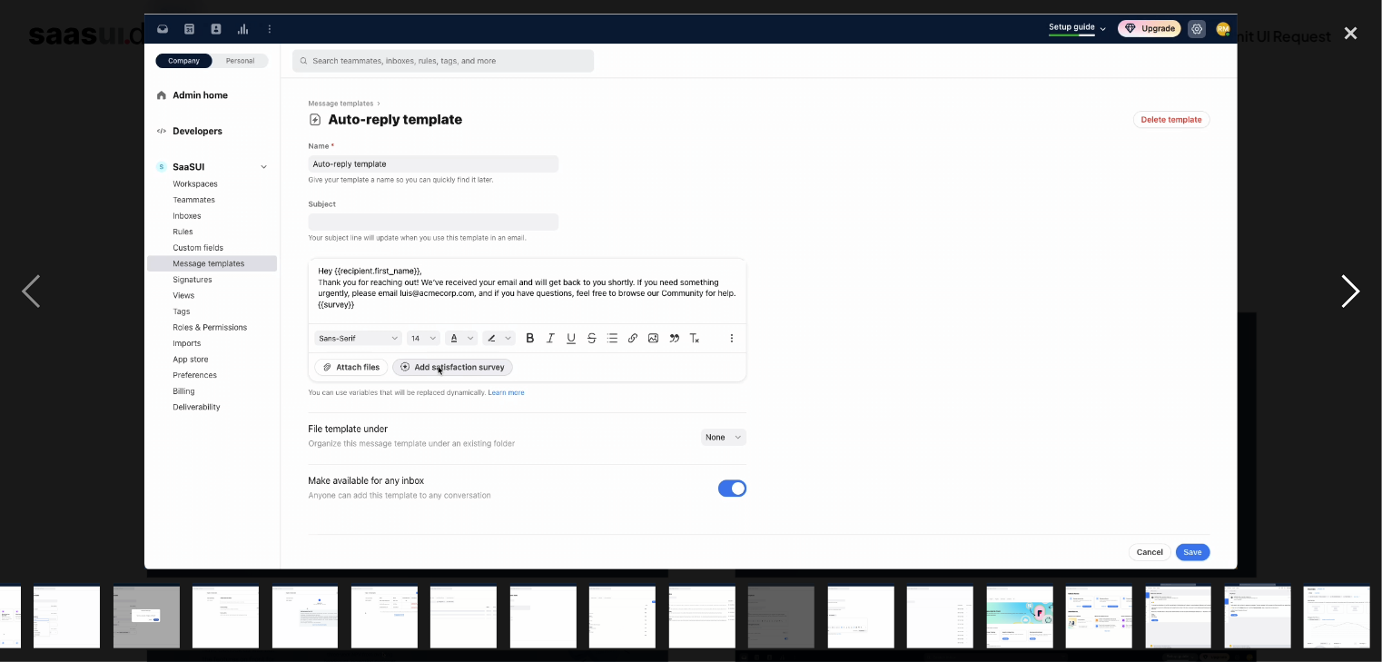
scroll to position [0, 616]
click at [1340, 302] on div "next image" at bounding box center [1351, 292] width 62 height 556
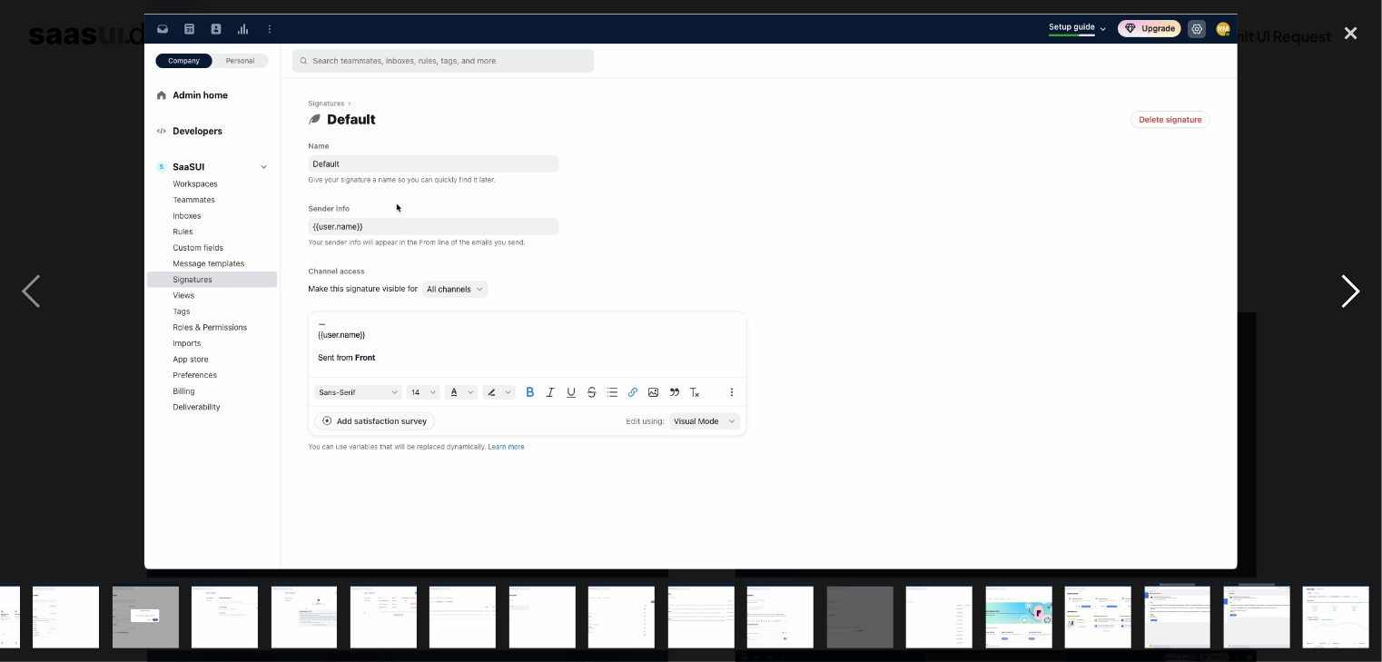
click at [1338, 300] on div "next image" at bounding box center [1351, 292] width 62 height 556
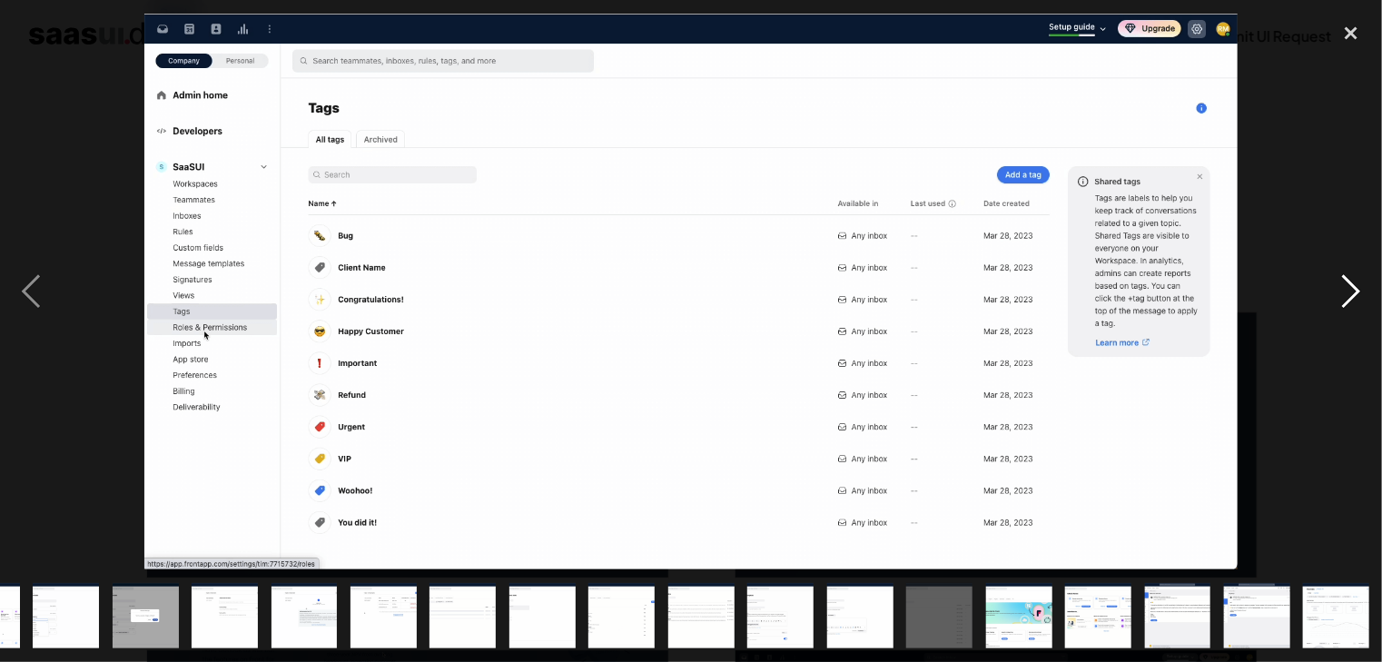
click at [1338, 300] on div "next image" at bounding box center [1351, 292] width 62 height 556
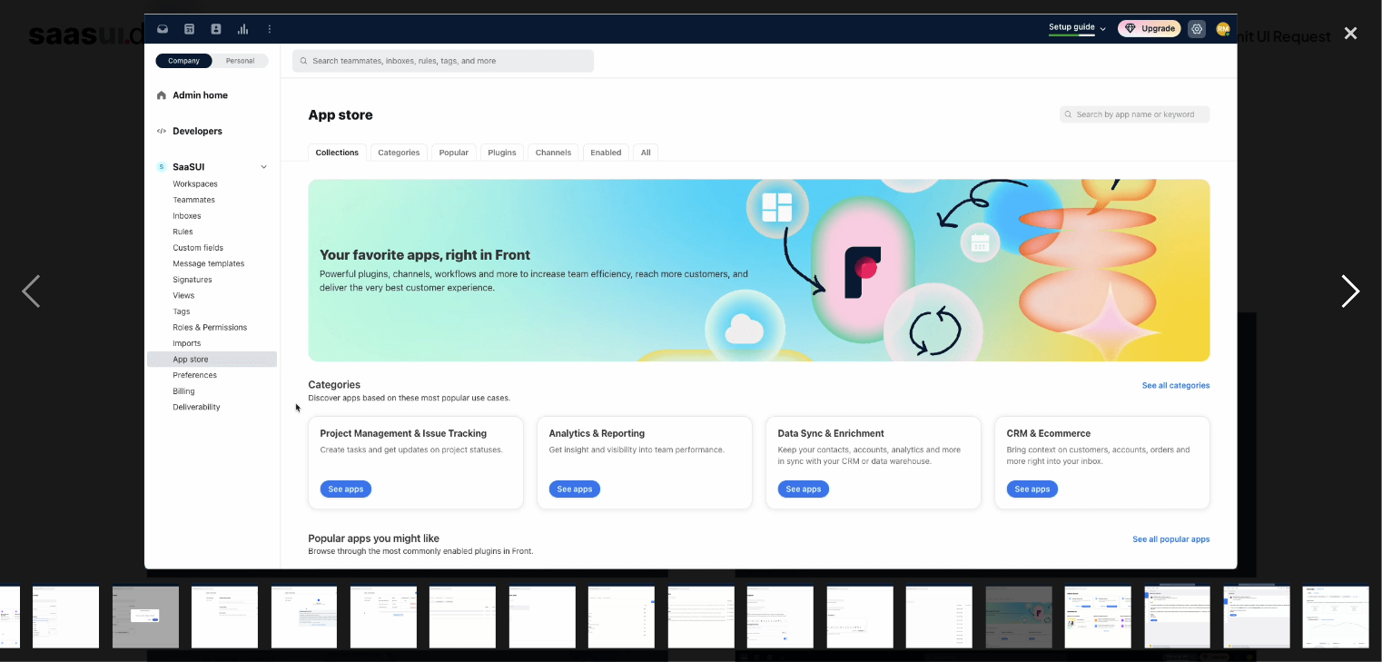
click at [1359, 292] on div "next image" at bounding box center [1351, 292] width 62 height 556
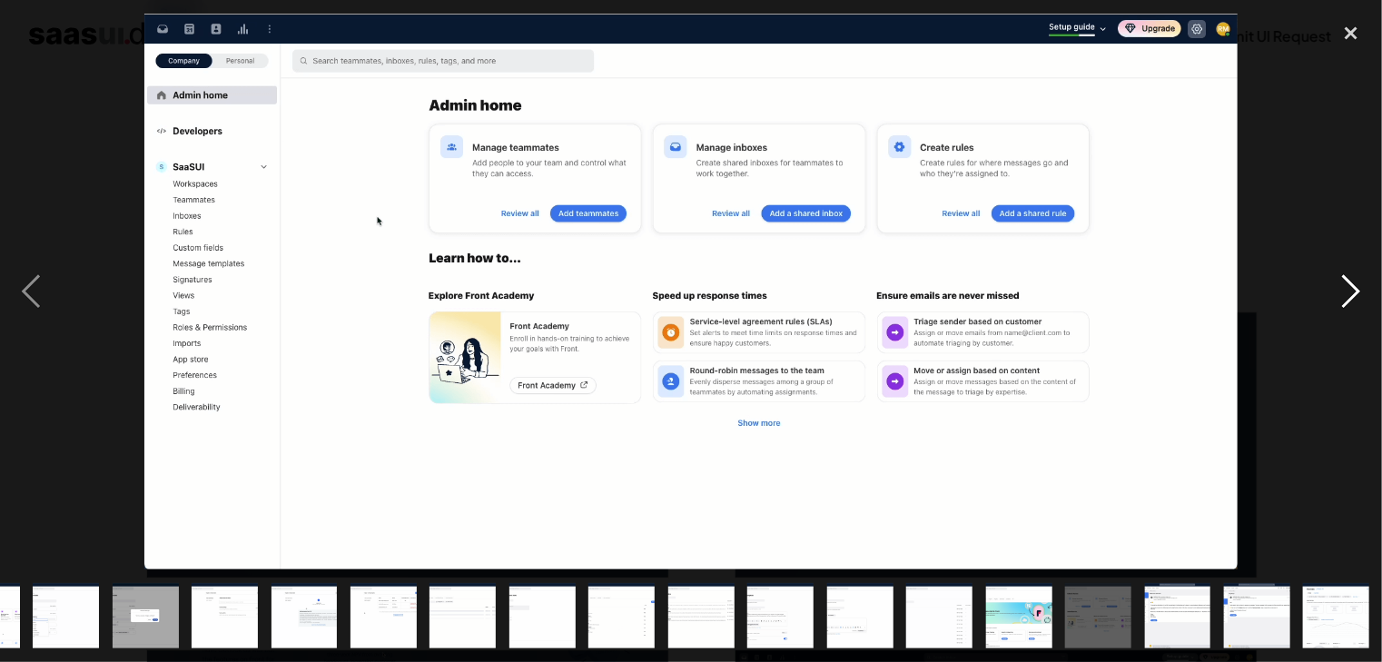
click at [1359, 292] on div "next image" at bounding box center [1351, 292] width 62 height 556
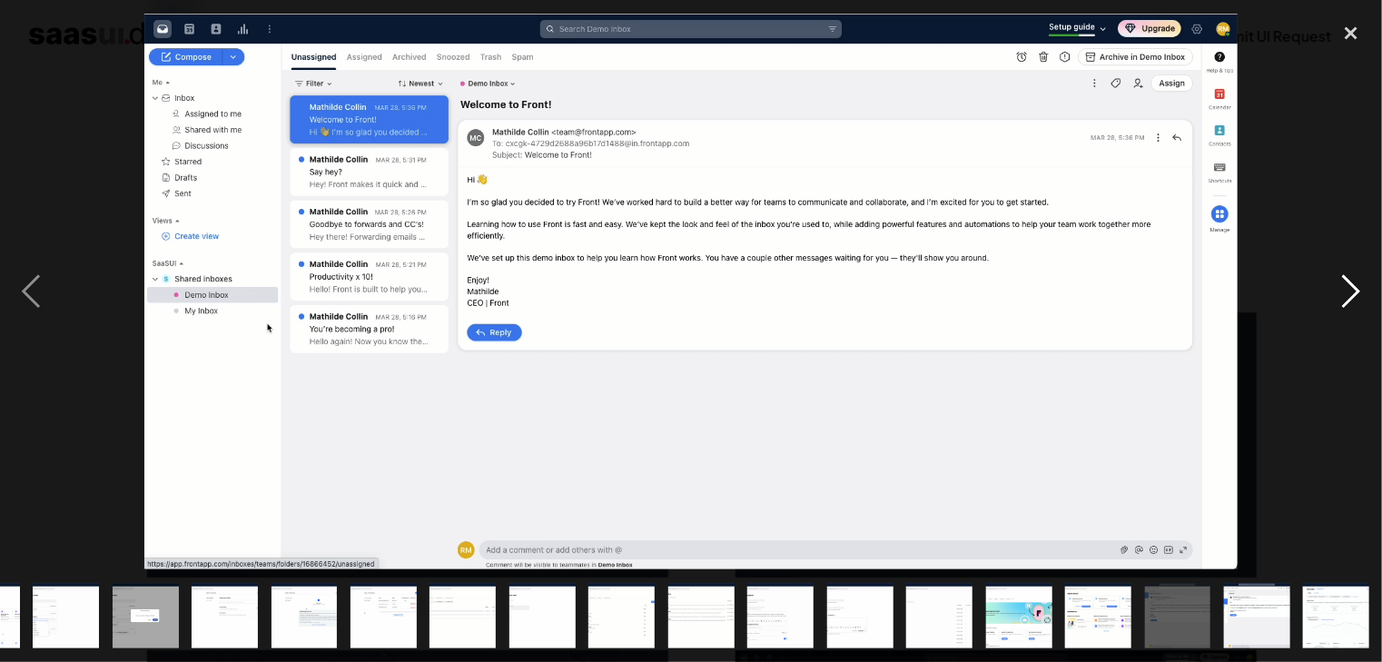
click at [1359, 292] on div "next image" at bounding box center [1351, 292] width 62 height 556
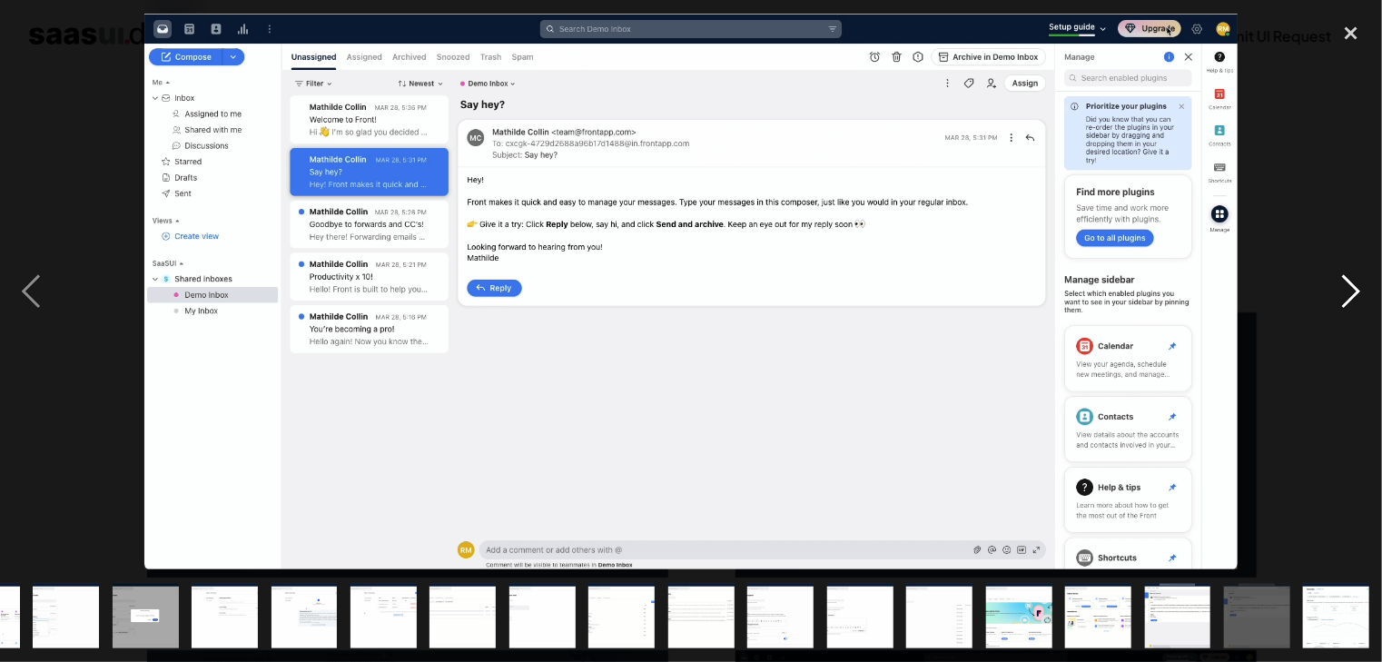
click at [1359, 292] on div "next image" at bounding box center [1351, 292] width 62 height 556
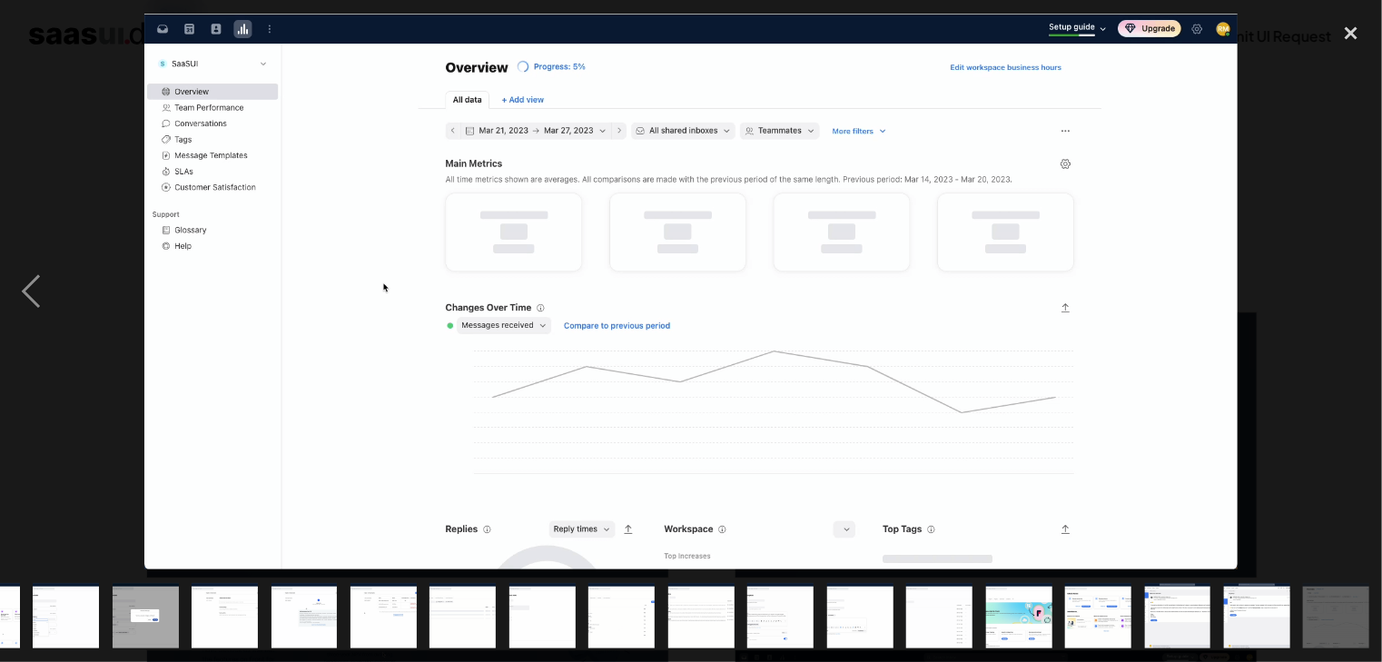
click at [1359, 292] on div "next image" at bounding box center [1351, 292] width 62 height 556
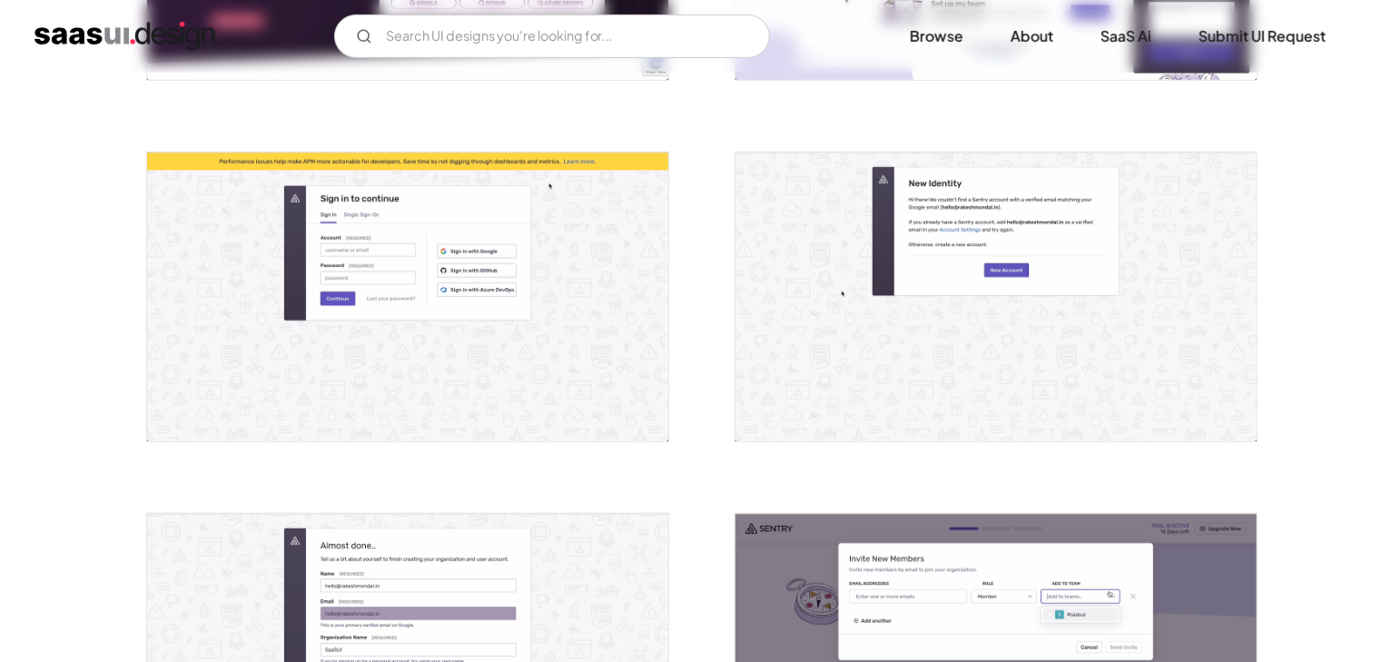
scroll to position [633, 0]
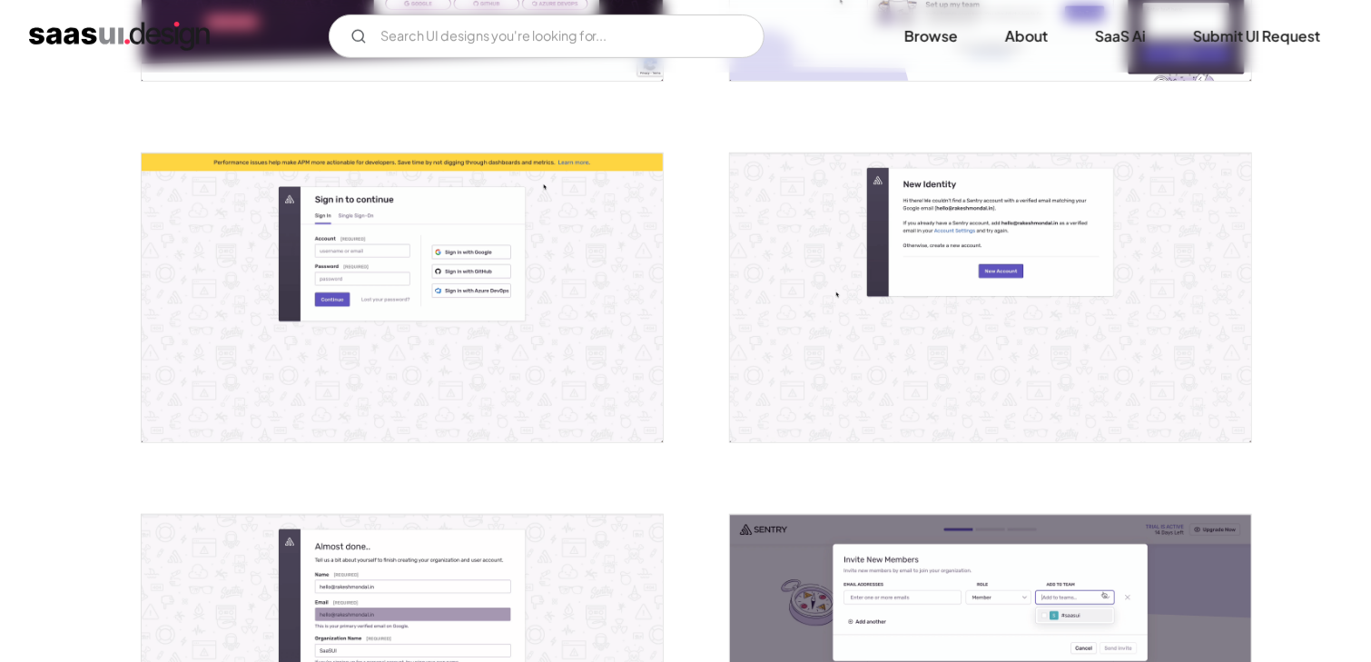
click at [945, 243] on img "open lightbox" at bounding box center [990, 297] width 521 height 289
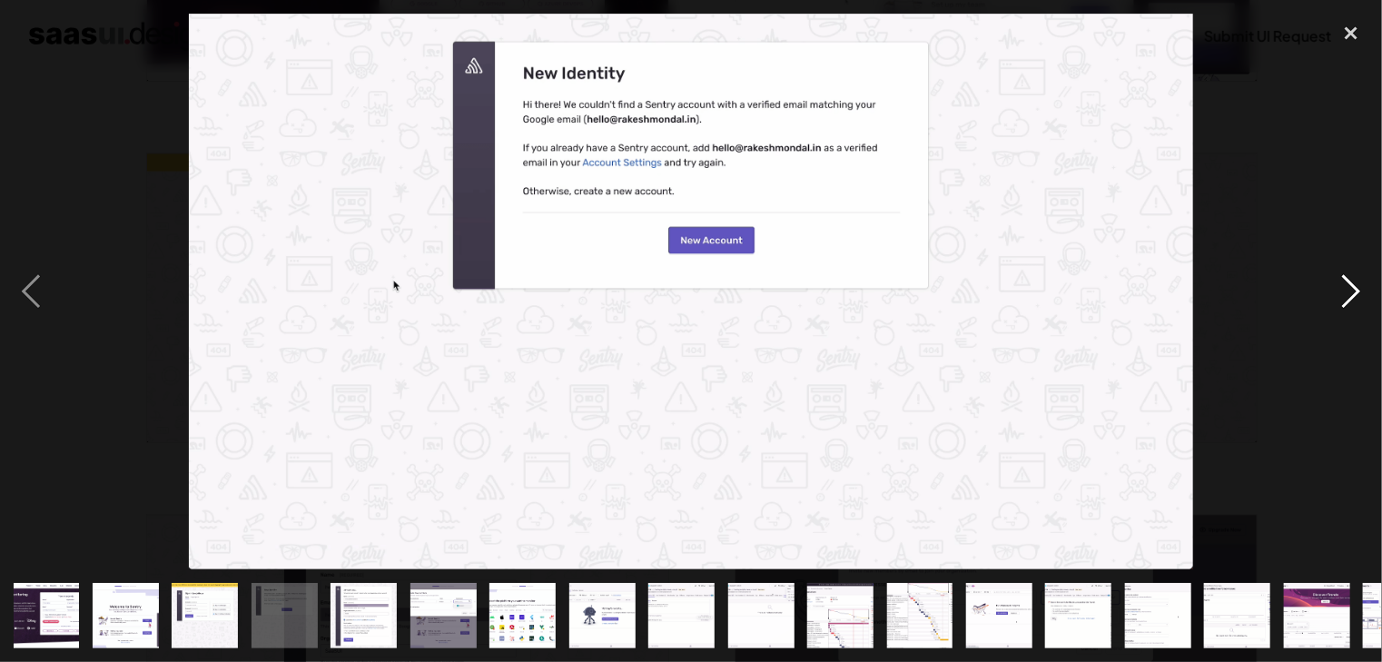
click at [1354, 302] on div "next image" at bounding box center [1351, 292] width 62 height 556
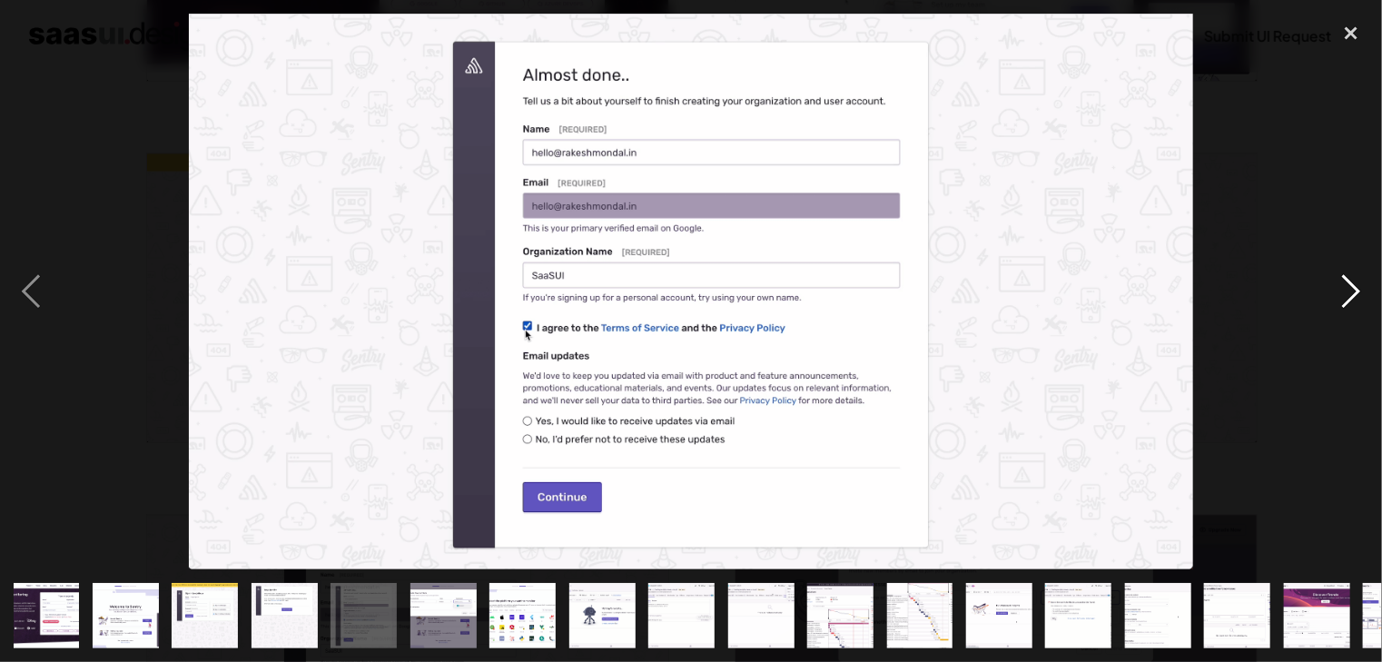
click at [1354, 302] on div "next image" at bounding box center [1351, 292] width 62 height 556
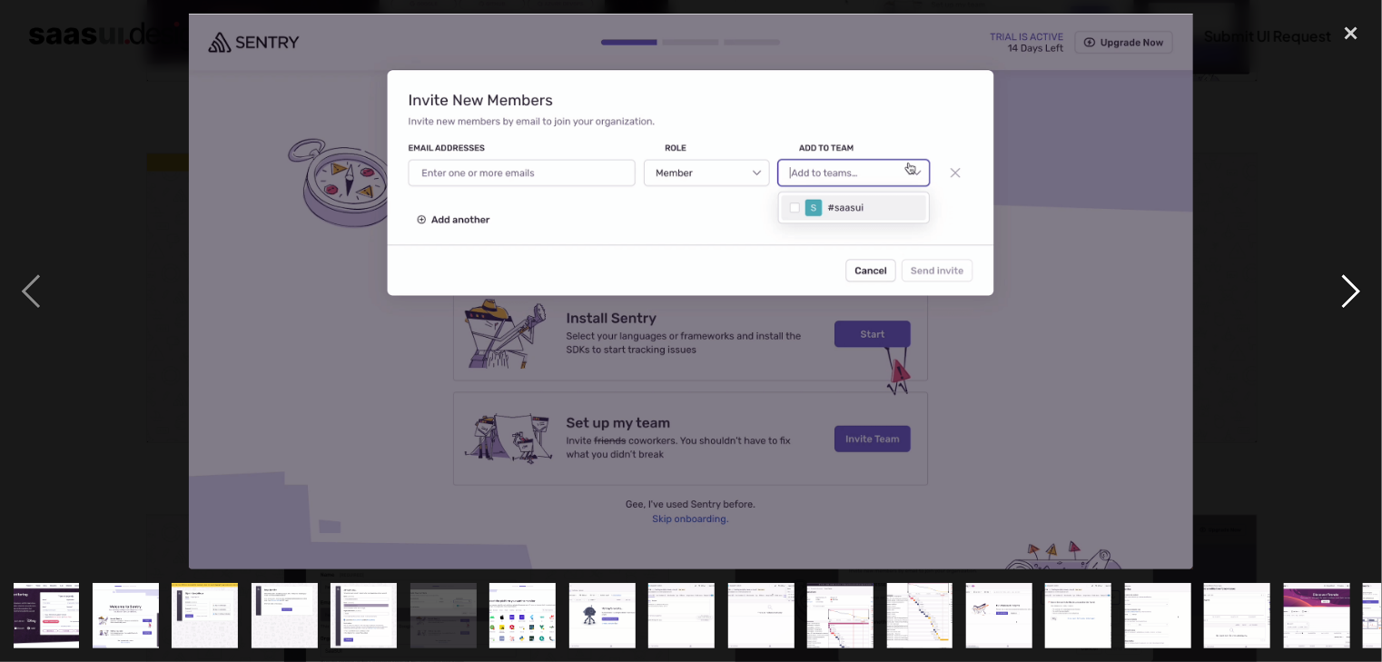
click at [1354, 302] on div "next image" at bounding box center [1351, 292] width 62 height 556
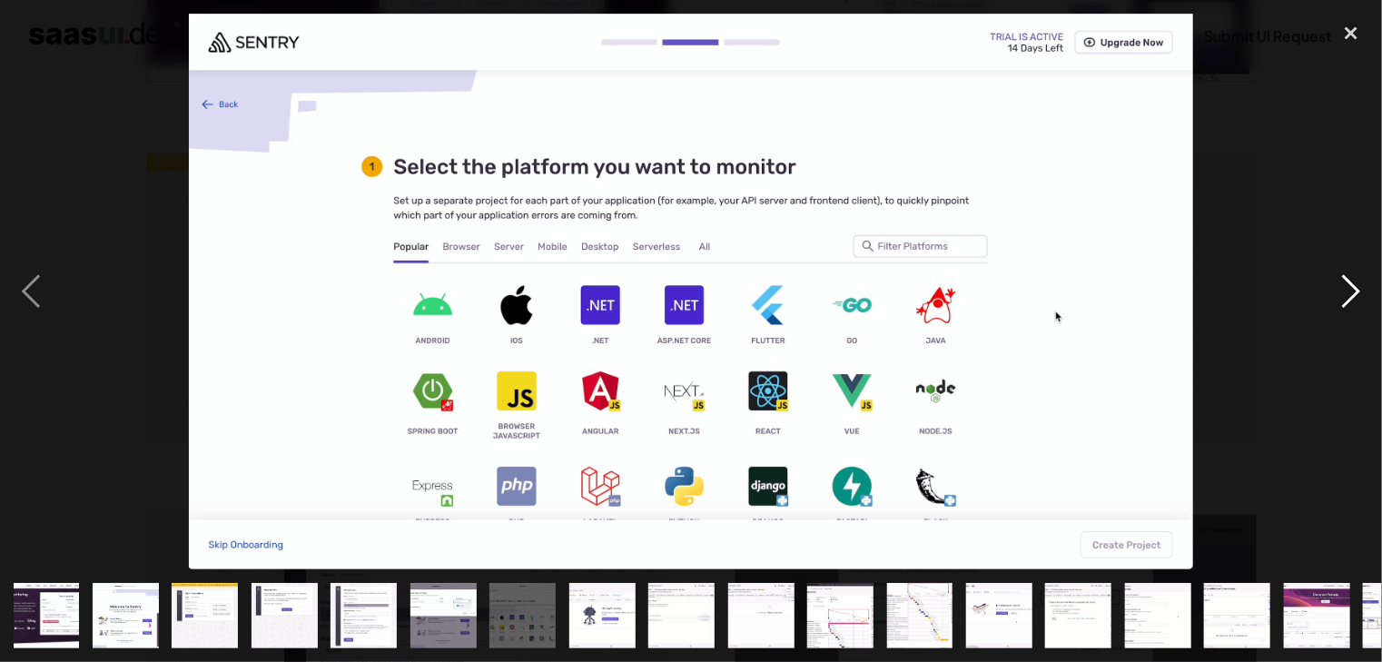
click at [1354, 302] on div "next image" at bounding box center [1351, 292] width 62 height 556
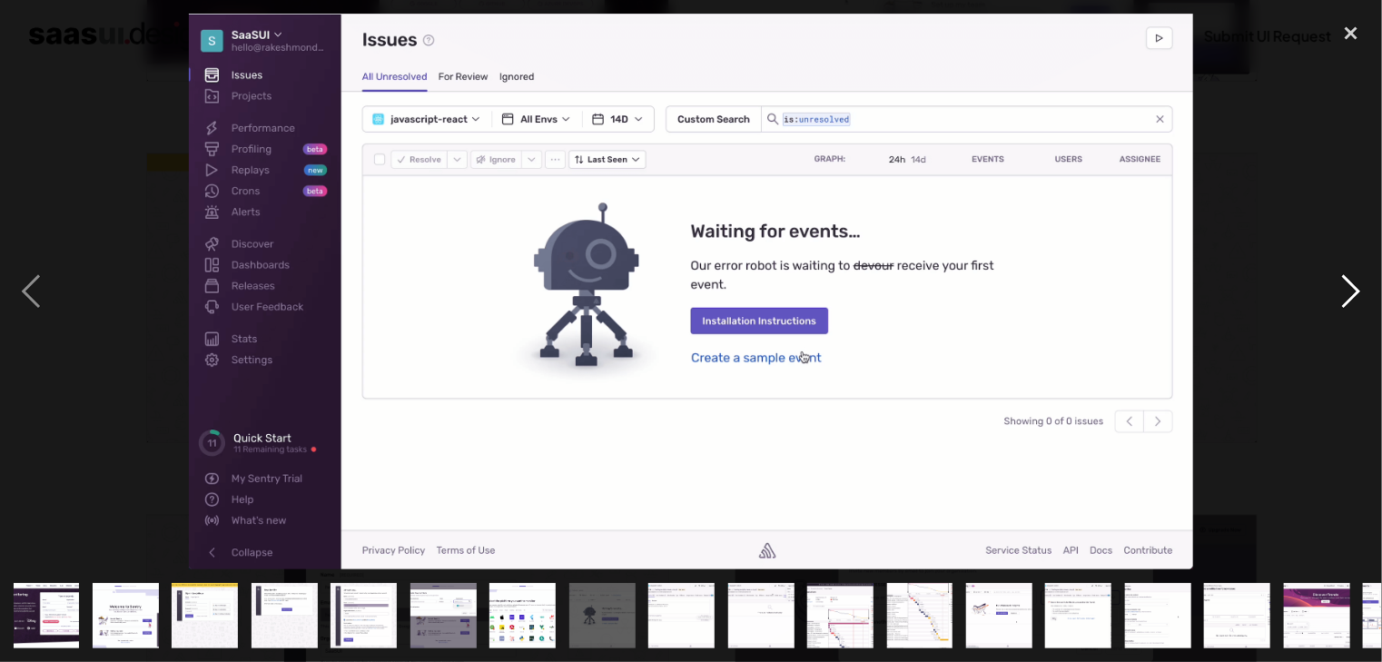
click at [1354, 302] on div "next image" at bounding box center [1351, 292] width 62 height 556
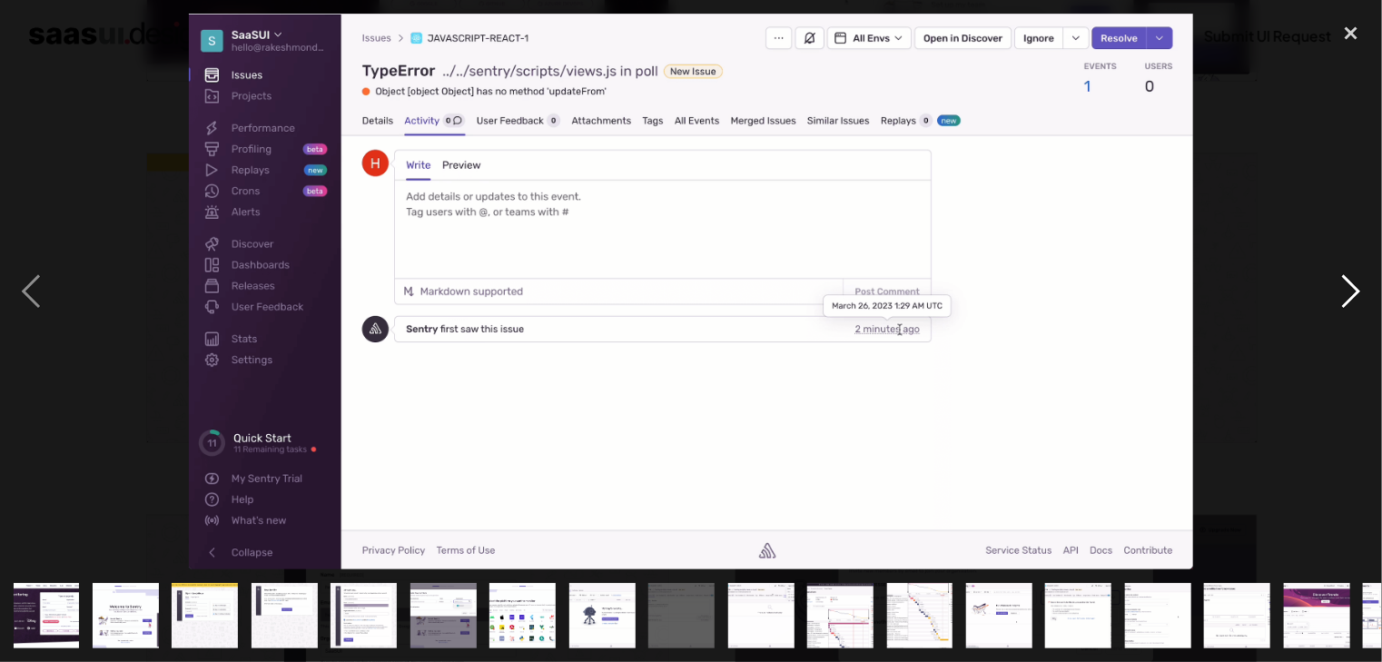
click at [1354, 302] on div "next image" at bounding box center [1351, 292] width 62 height 556
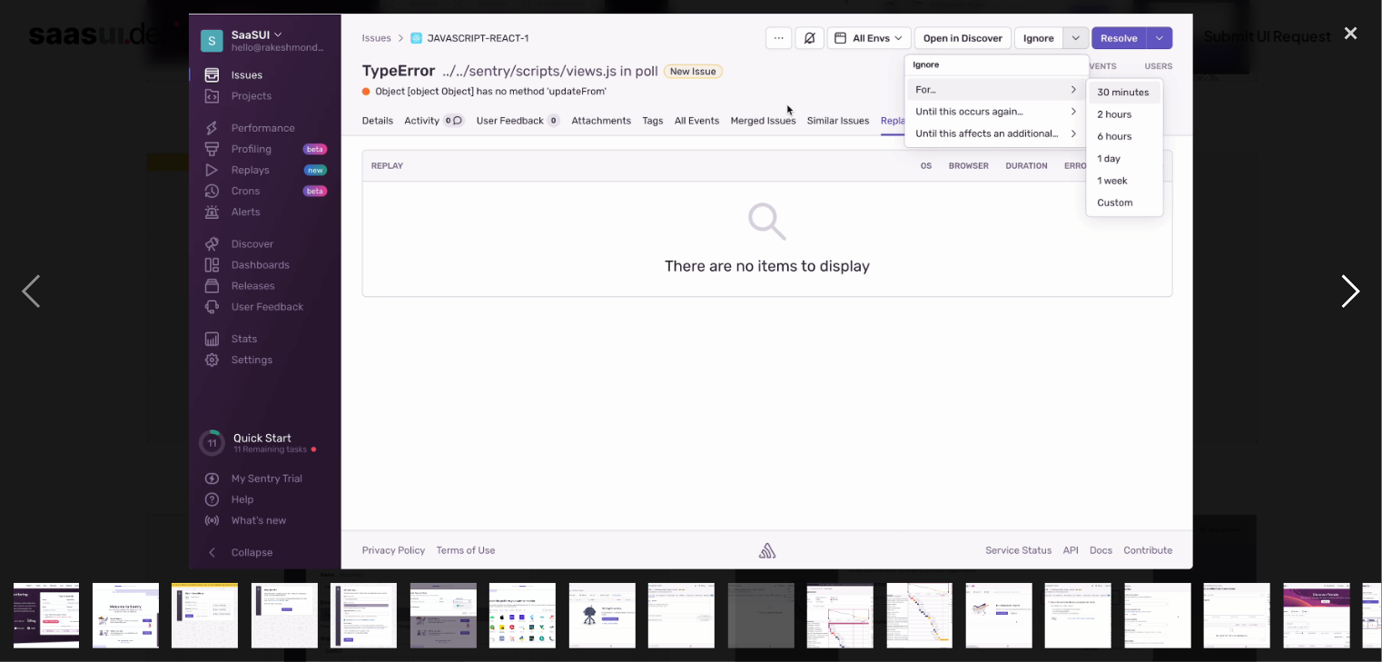
click at [1354, 302] on div "next image" at bounding box center [1351, 292] width 62 height 556
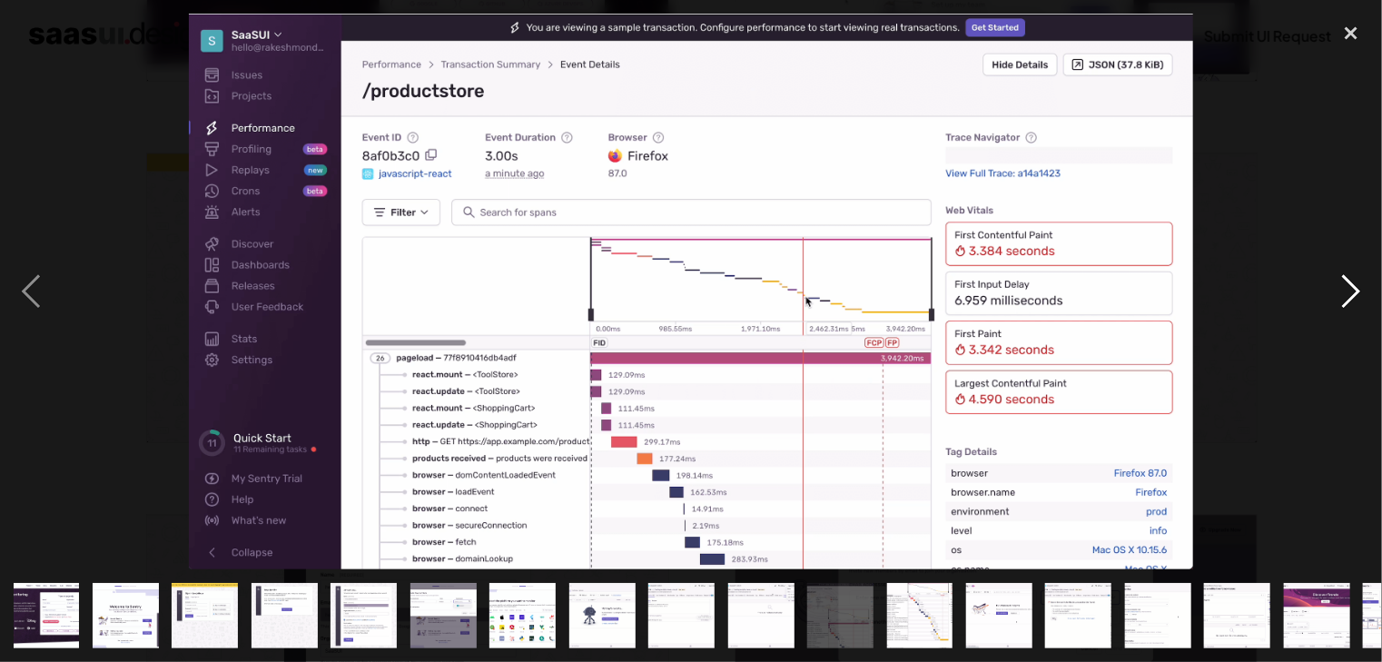
click at [1354, 302] on div "next image" at bounding box center [1351, 292] width 62 height 556
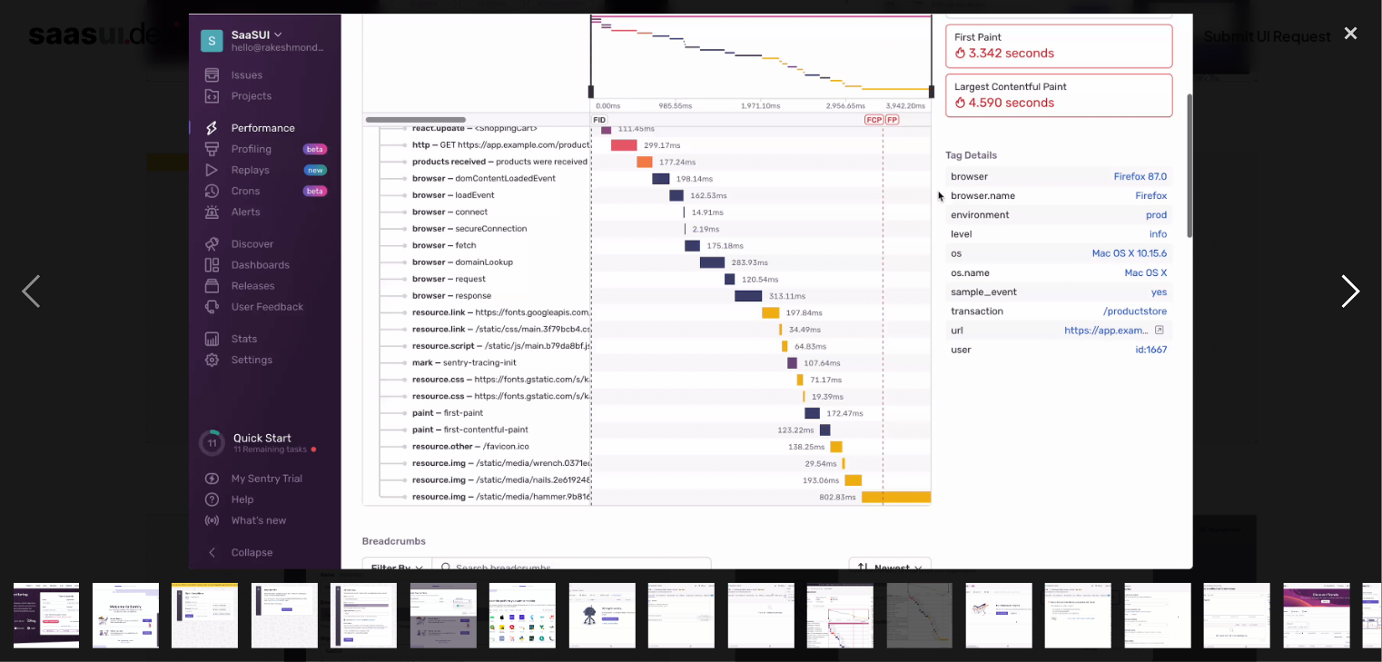
click at [1354, 302] on div "next image" at bounding box center [1351, 292] width 62 height 556
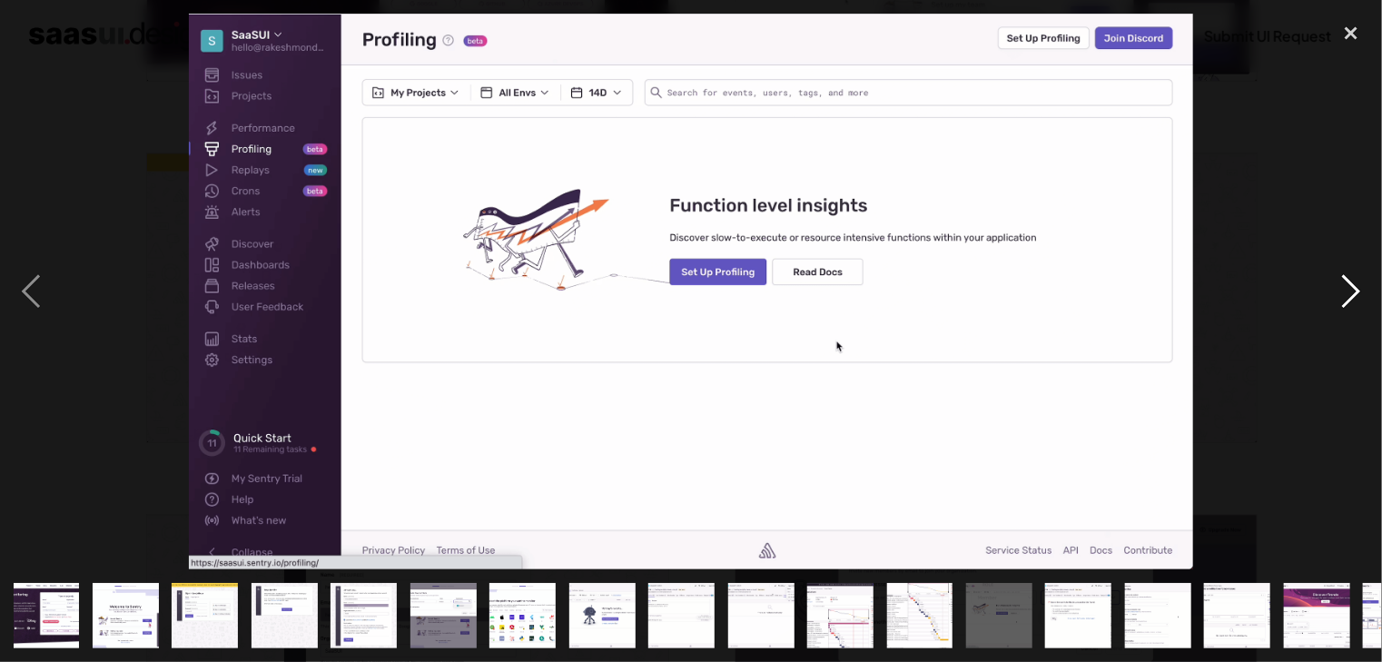
click at [1354, 302] on div "next image" at bounding box center [1351, 292] width 62 height 556
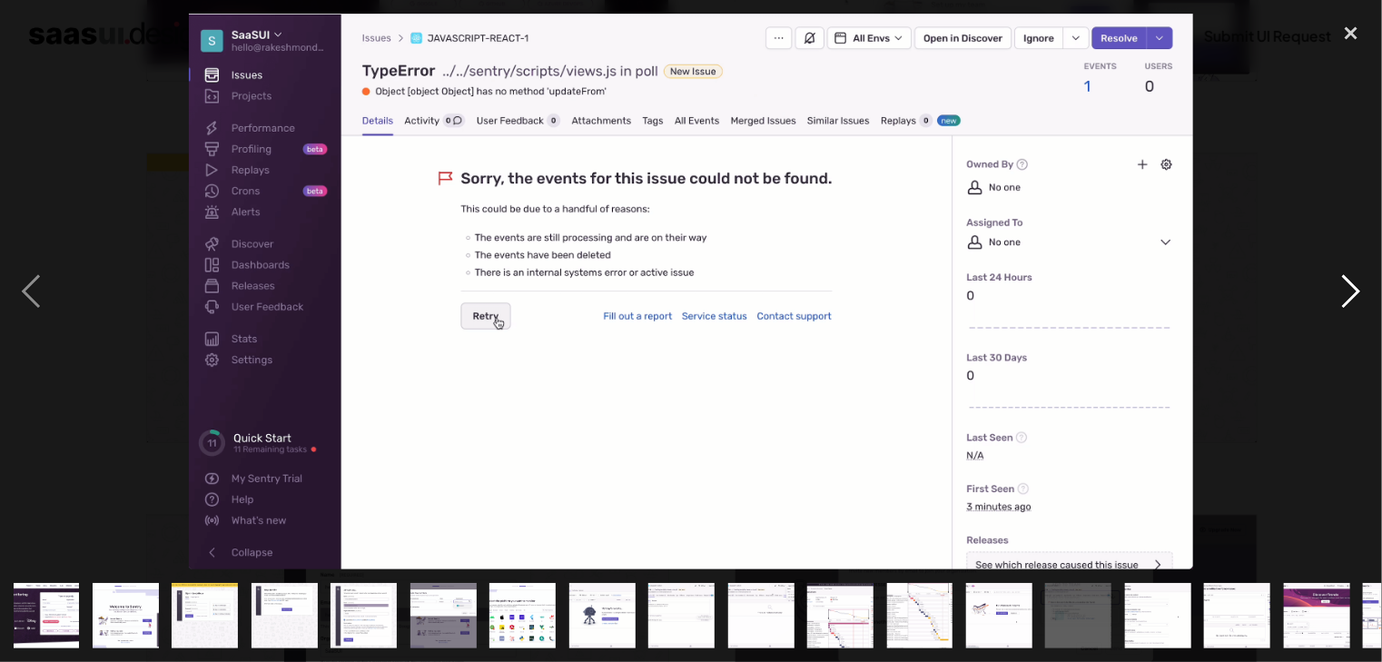
click at [1354, 302] on div "next image" at bounding box center [1351, 292] width 62 height 556
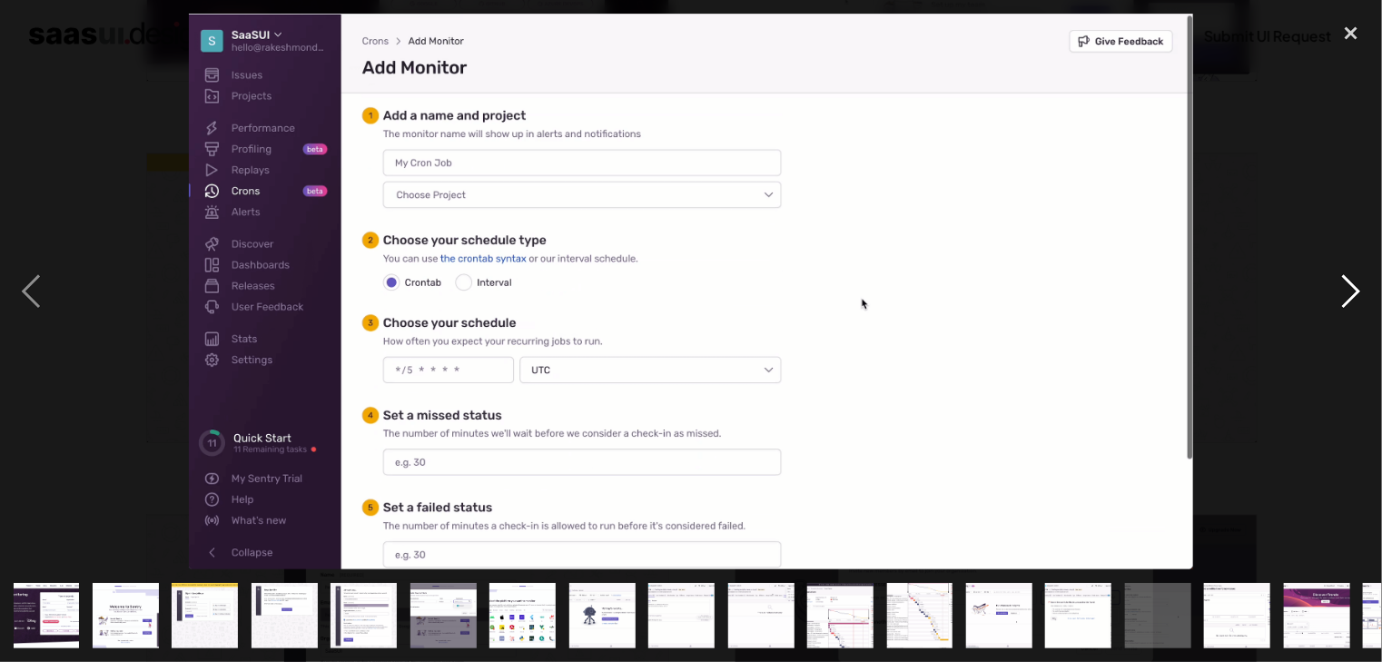
click at [1354, 302] on div "next image" at bounding box center [1351, 292] width 62 height 556
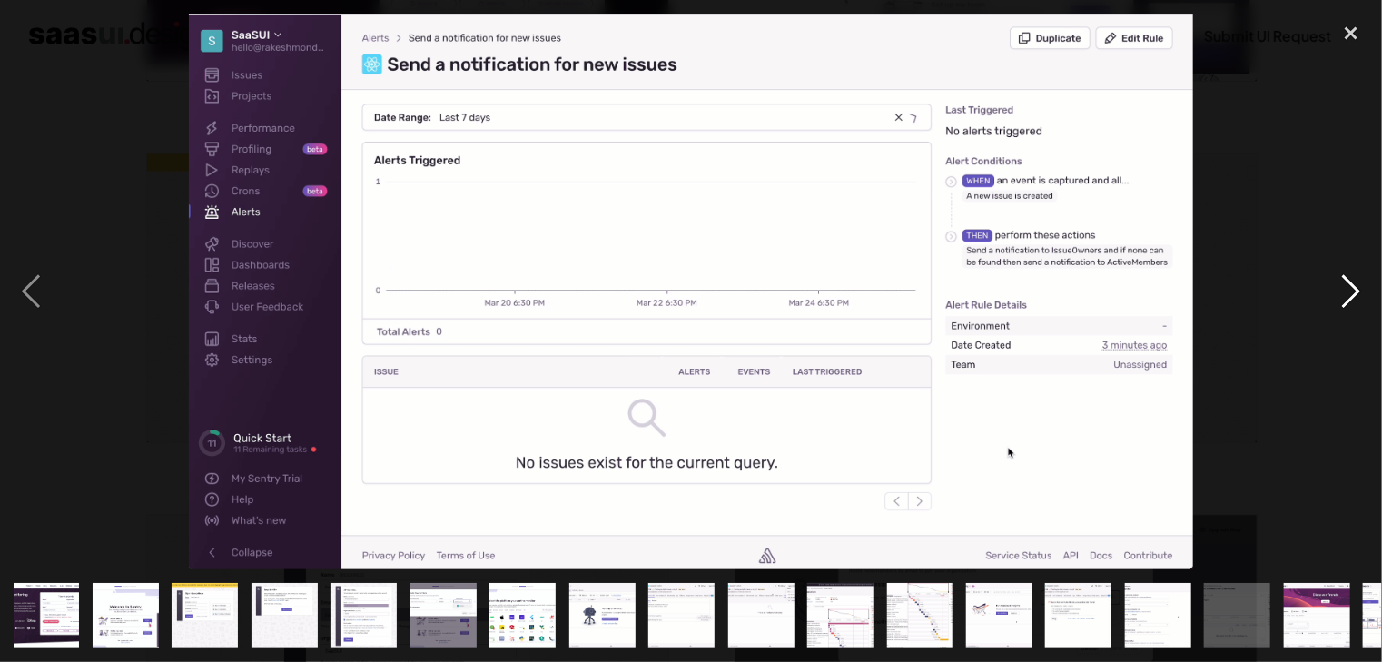
click at [1354, 302] on div "next image" at bounding box center [1351, 292] width 62 height 556
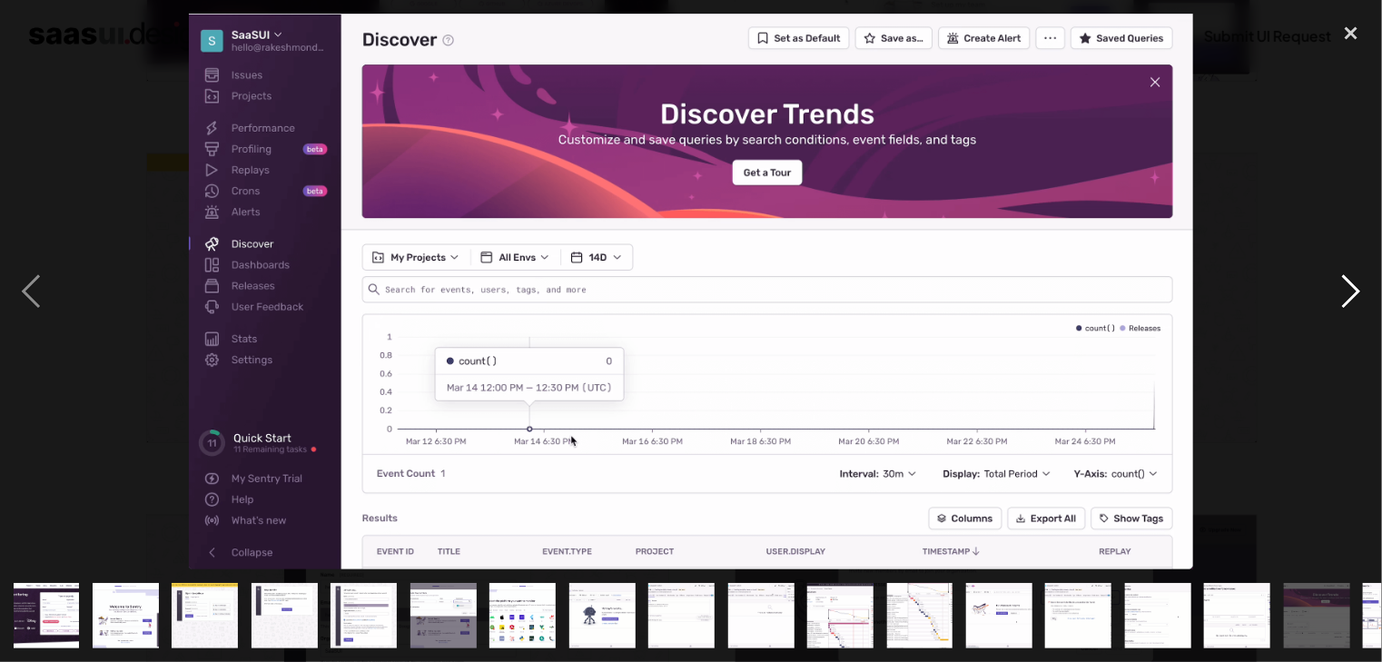
click at [1354, 302] on div "next image" at bounding box center [1351, 292] width 62 height 556
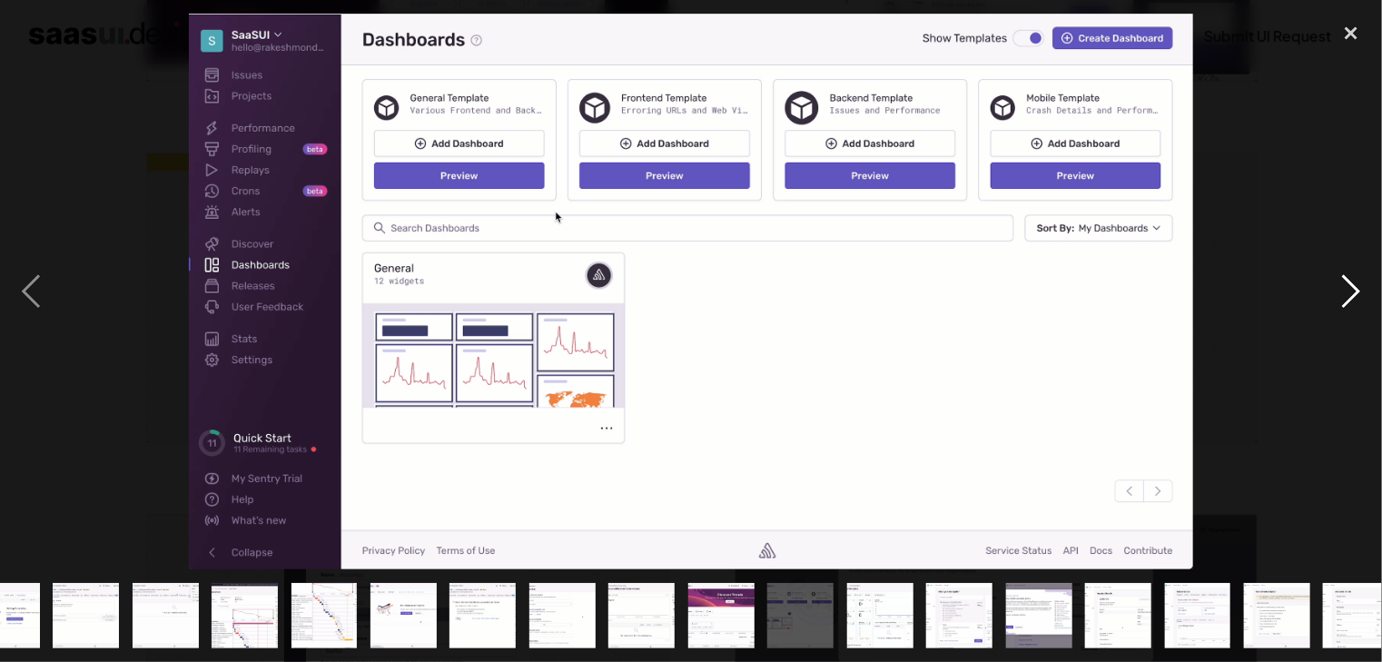
scroll to position [0, 616]
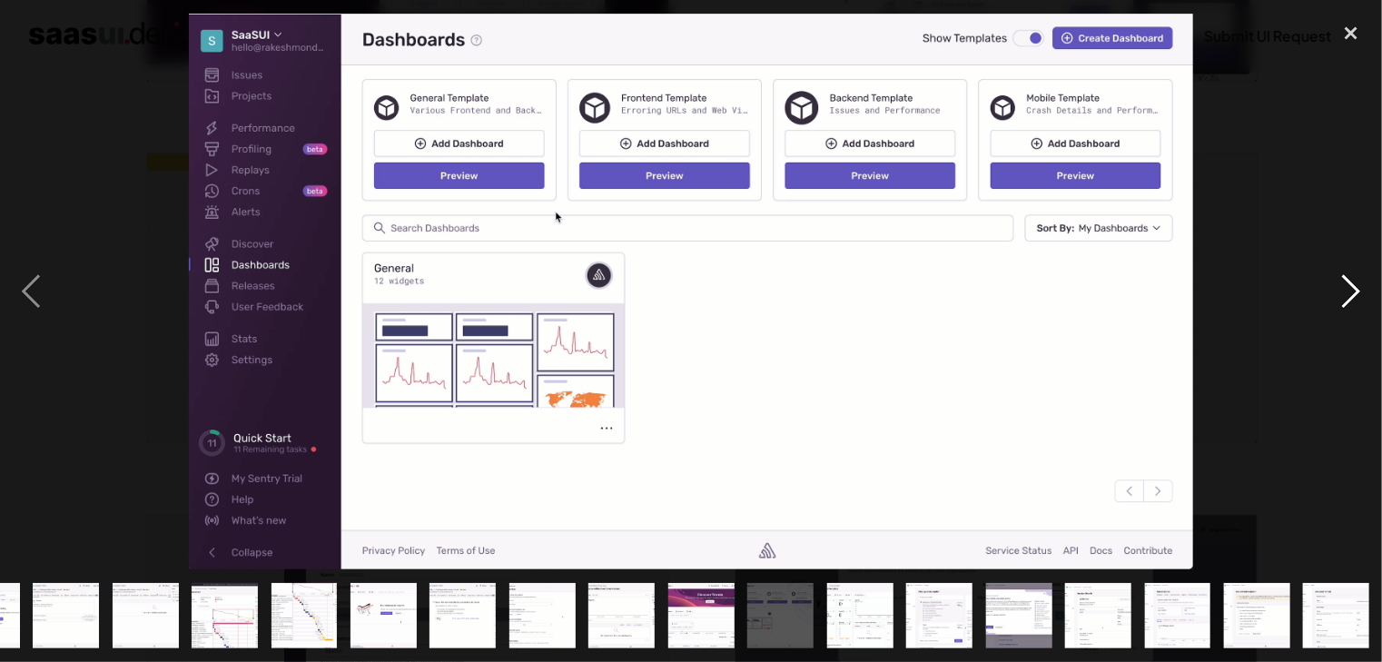
click at [1354, 302] on div "next image" at bounding box center [1351, 292] width 62 height 556
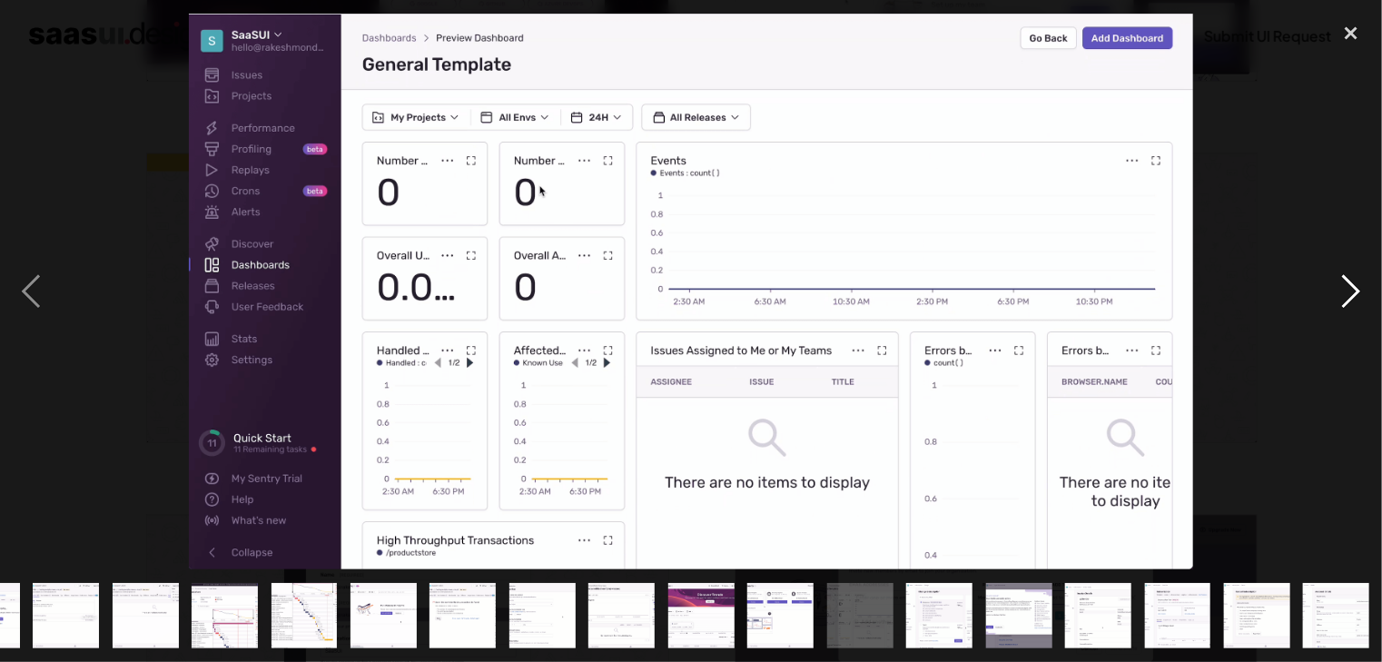
click at [1354, 302] on div "next image" at bounding box center [1351, 292] width 62 height 556
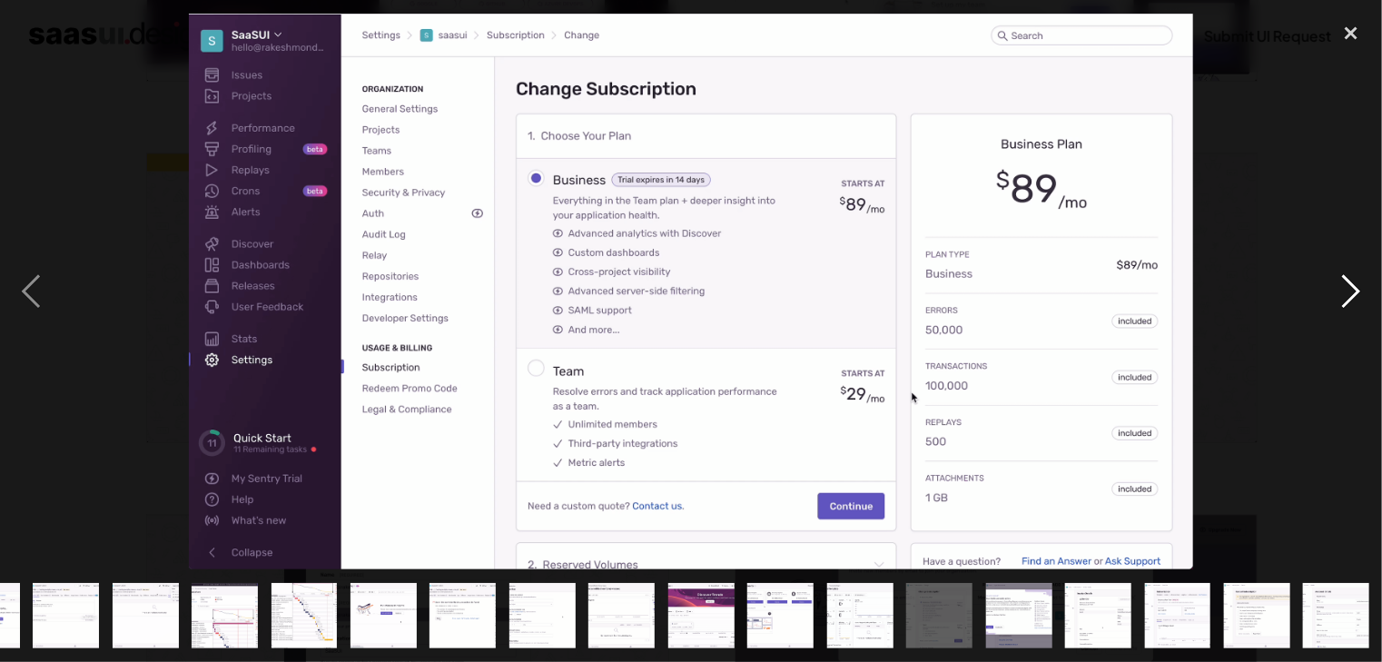
click at [1354, 302] on div "next image" at bounding box center [1351, 292] width 62 height 556
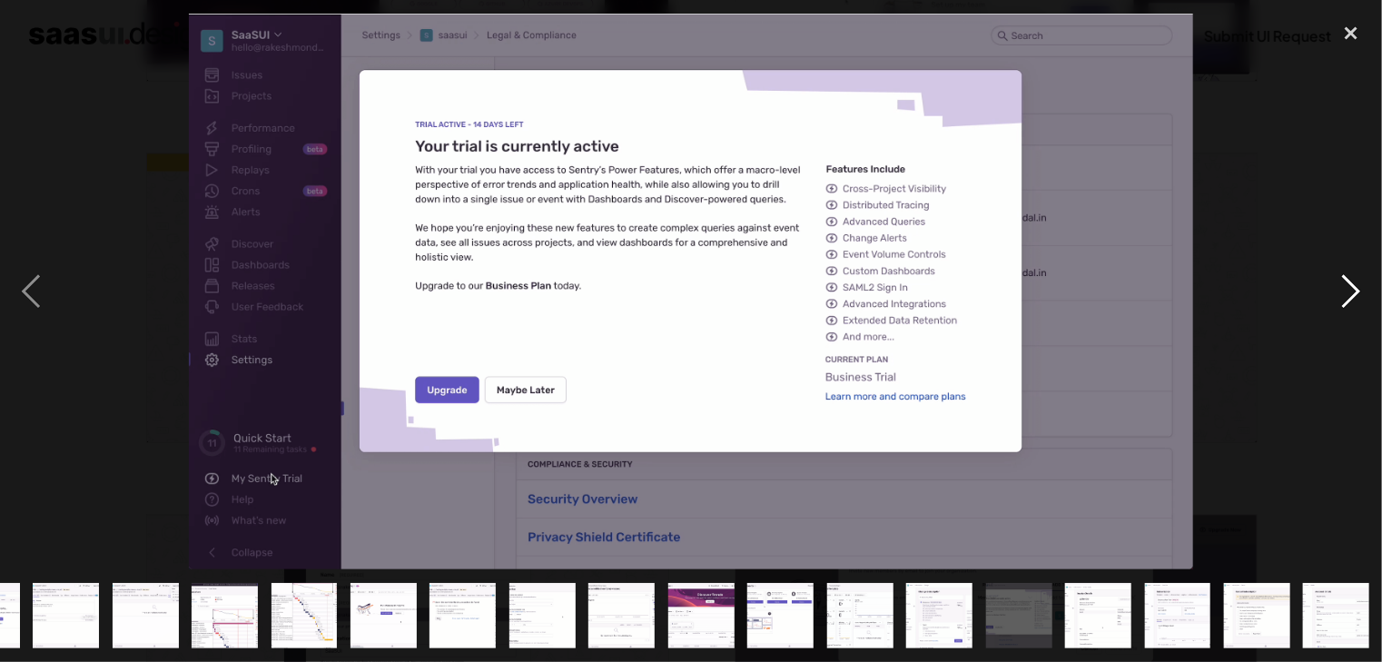
click at [1354, 302] on div "next image" at bounding box center [1351, 292] width 62 height 556
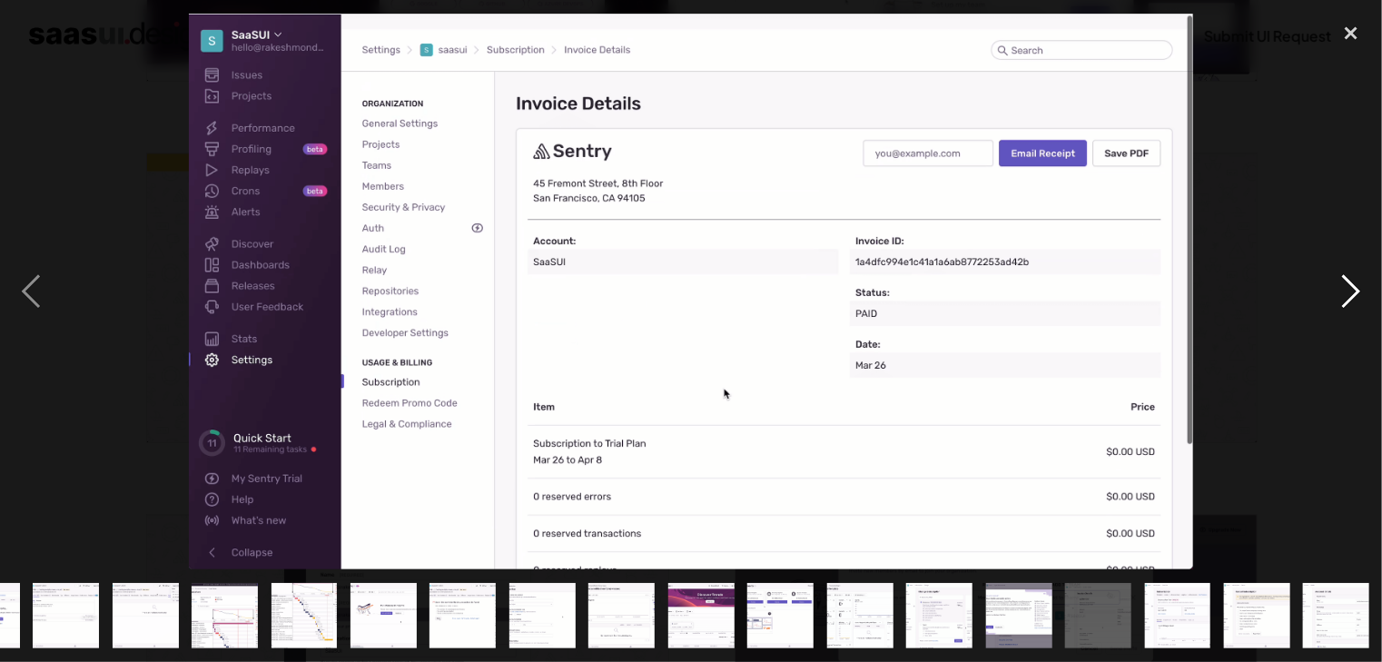
click at [1354, 302] on div "next image" at bounding box center [1351, 292] width 62 height 556
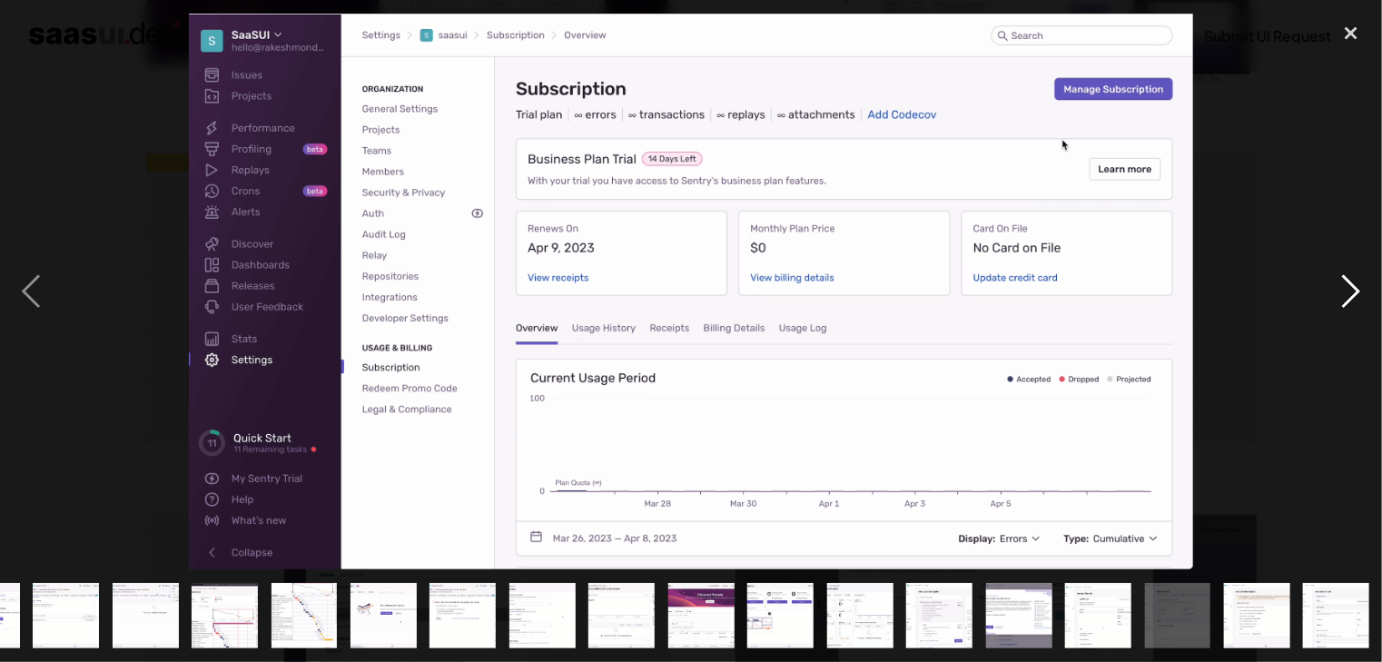
click at [1354, 302] on div "next image" at bounding box center [1351, 292] width 62 height 556
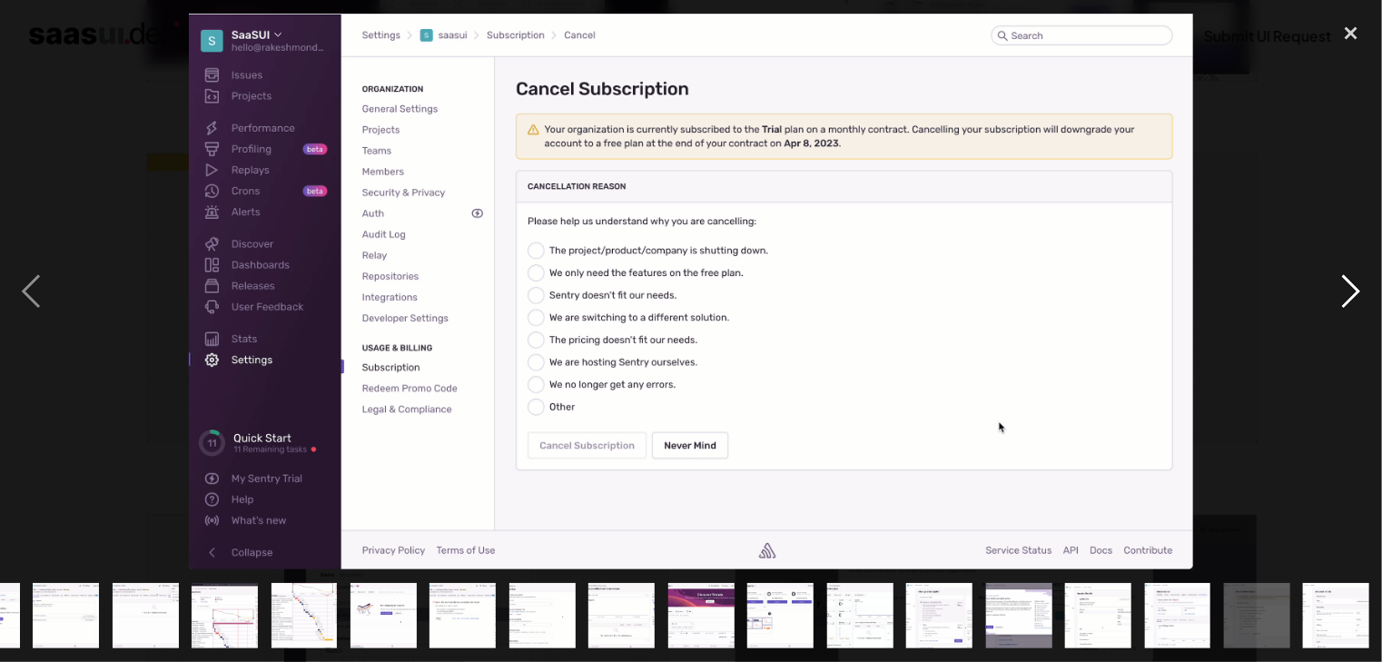
click at [1354, 302] on div "next image" at bounding box center [1351, 292] width 62 height 556
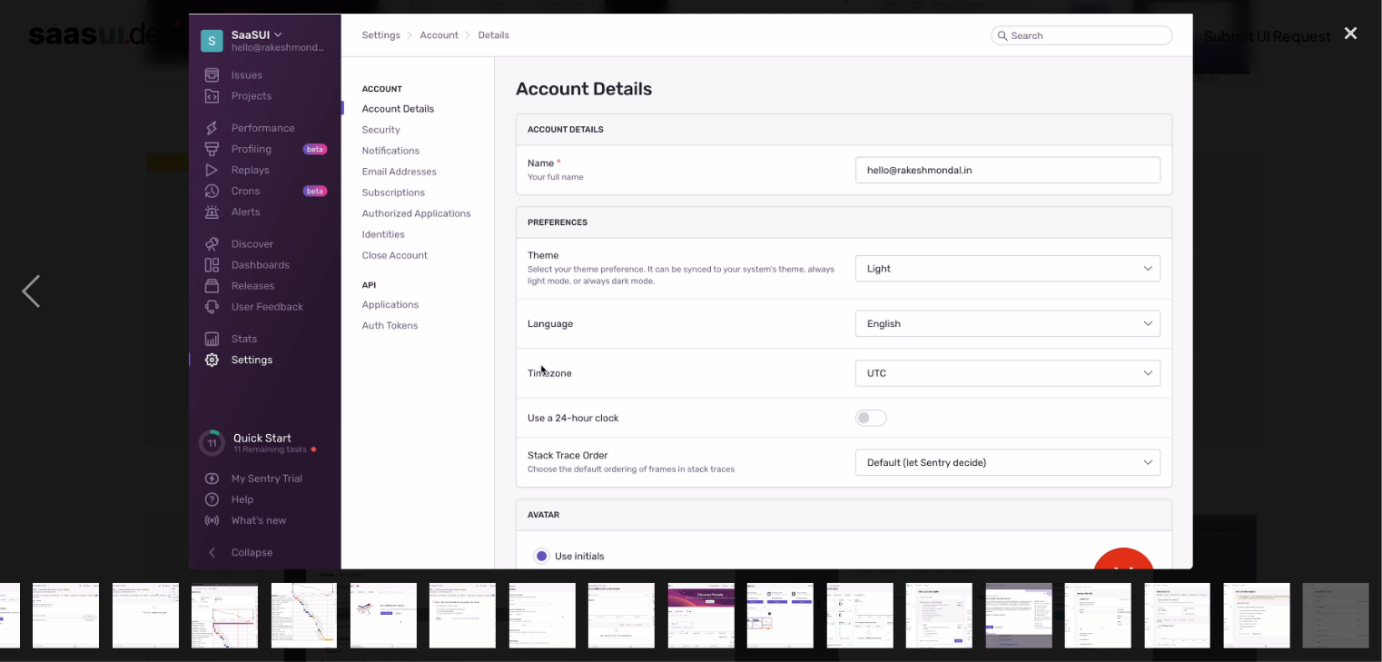
click at [1354, 302] on div "next image" at bounding box center [1351, 292] width 62 height 556
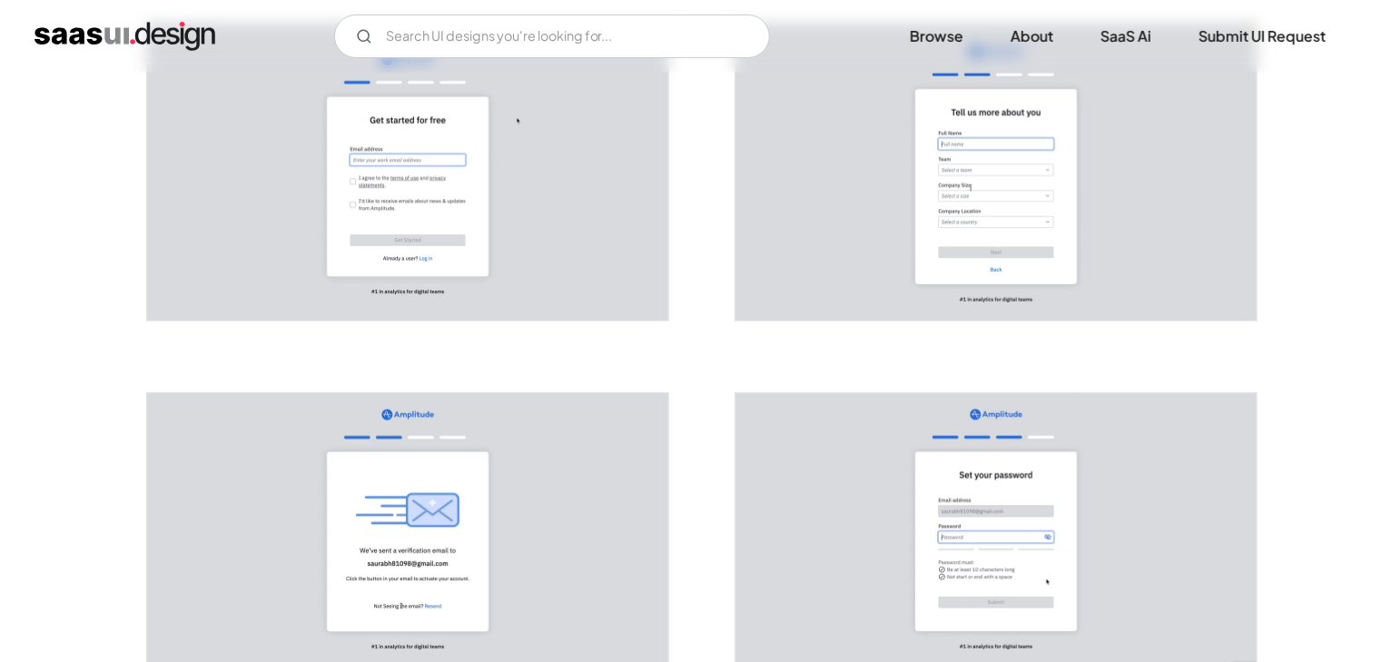
scroll to position [254, 0]
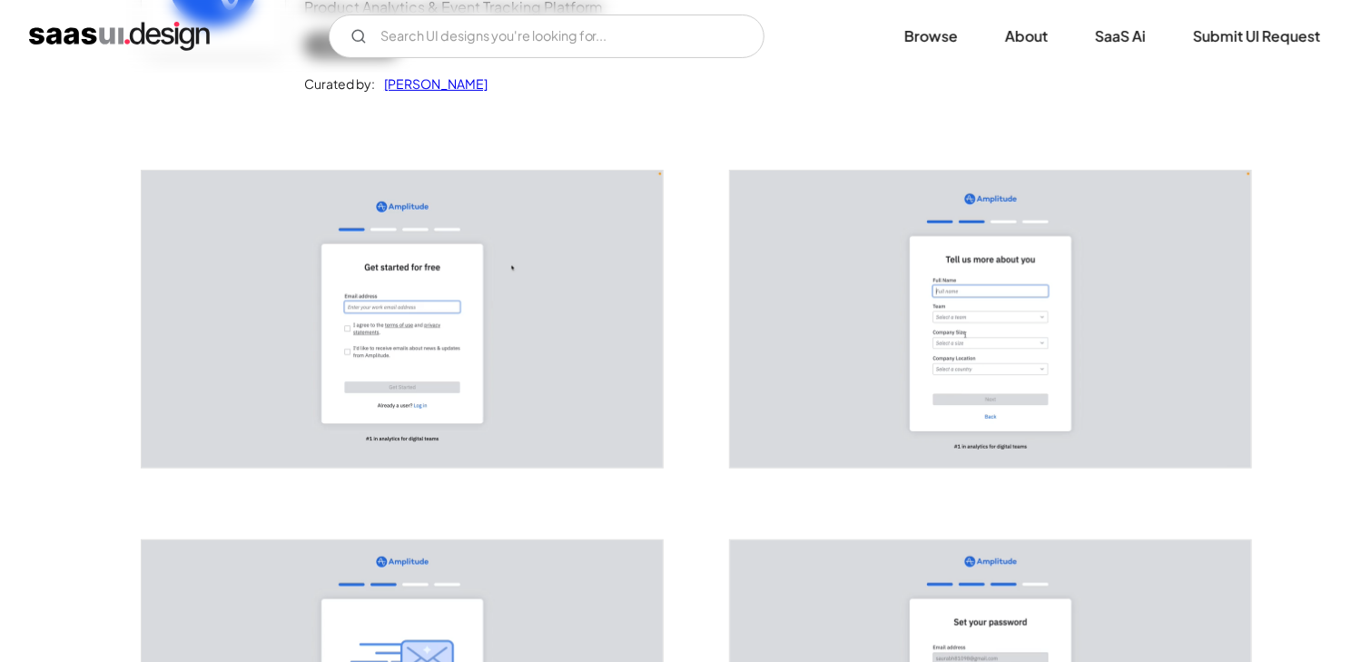
click at [1077, 281] on img "open lightbox" at bounding box center [990, 319] width 521 height 297
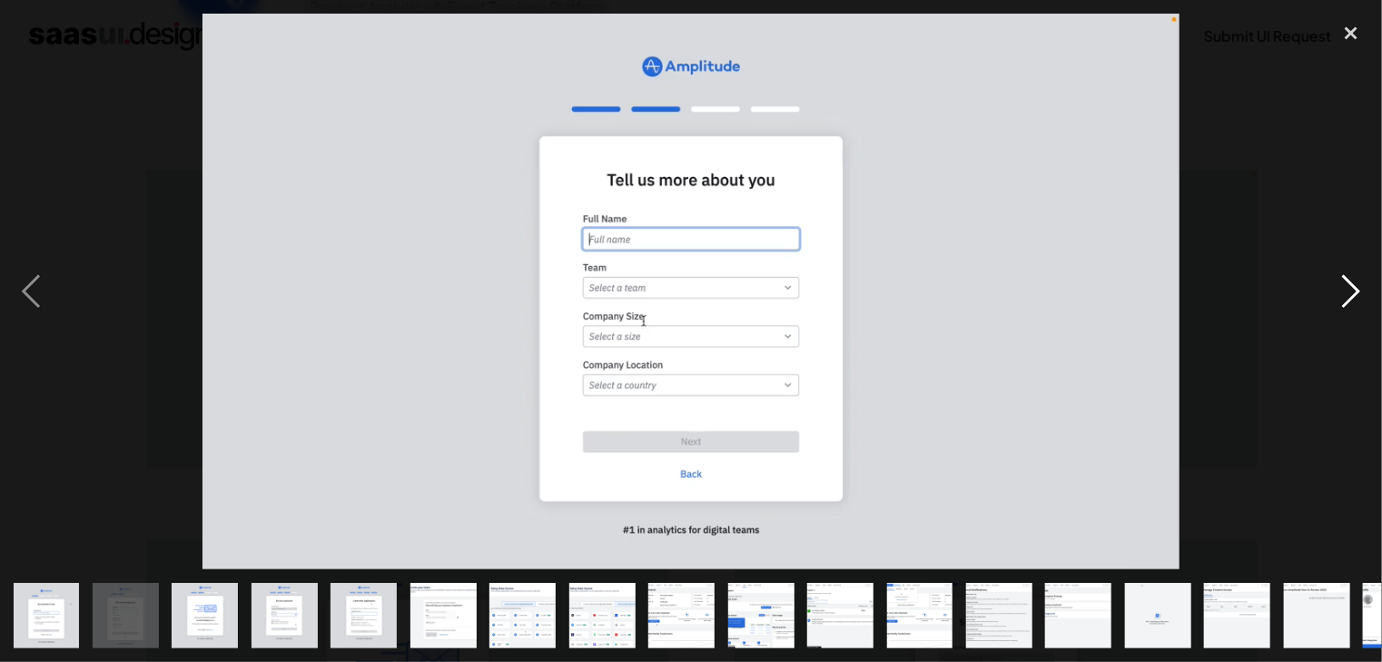
click at [1349, 294] on div "next image" at bounding box center [1351, 292] width 62 height 556
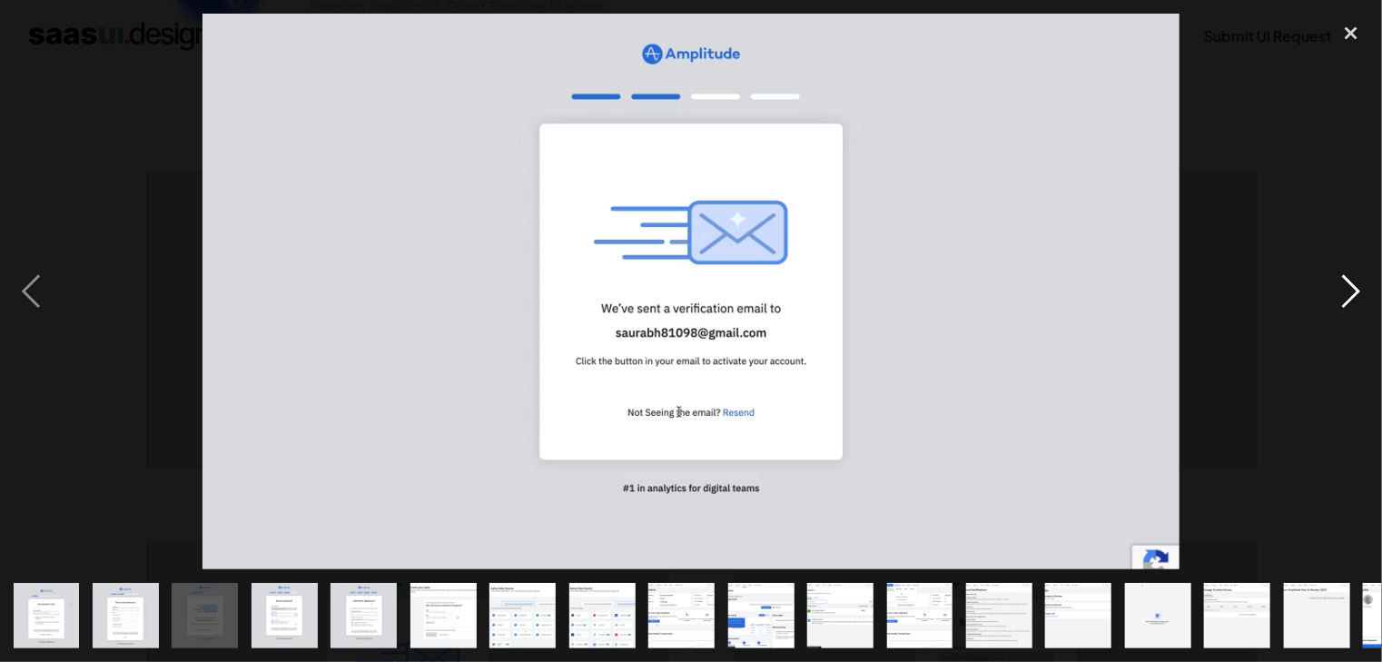
click at [1351, 296] on div "next image" at bounding box center [1351, 292] width 62 height 556
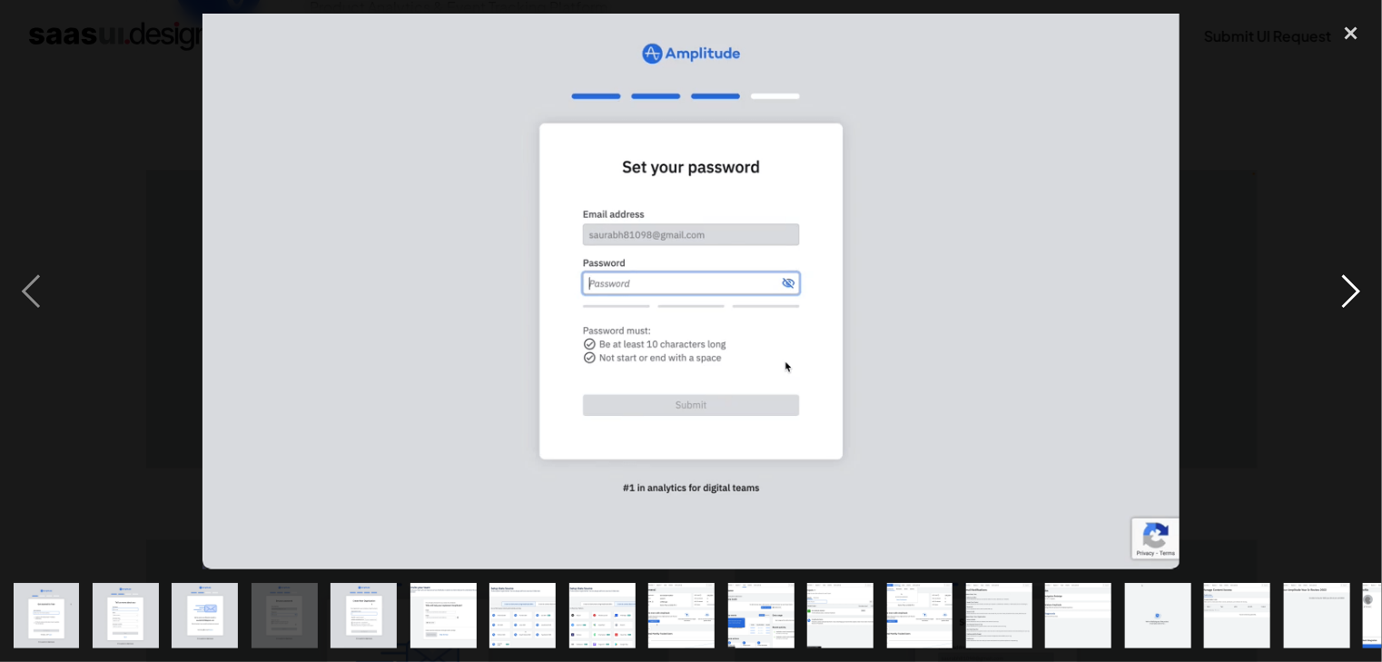
click at [1351, 296] on div "next image" at bounding box center [1351, 292] width 62 height 556
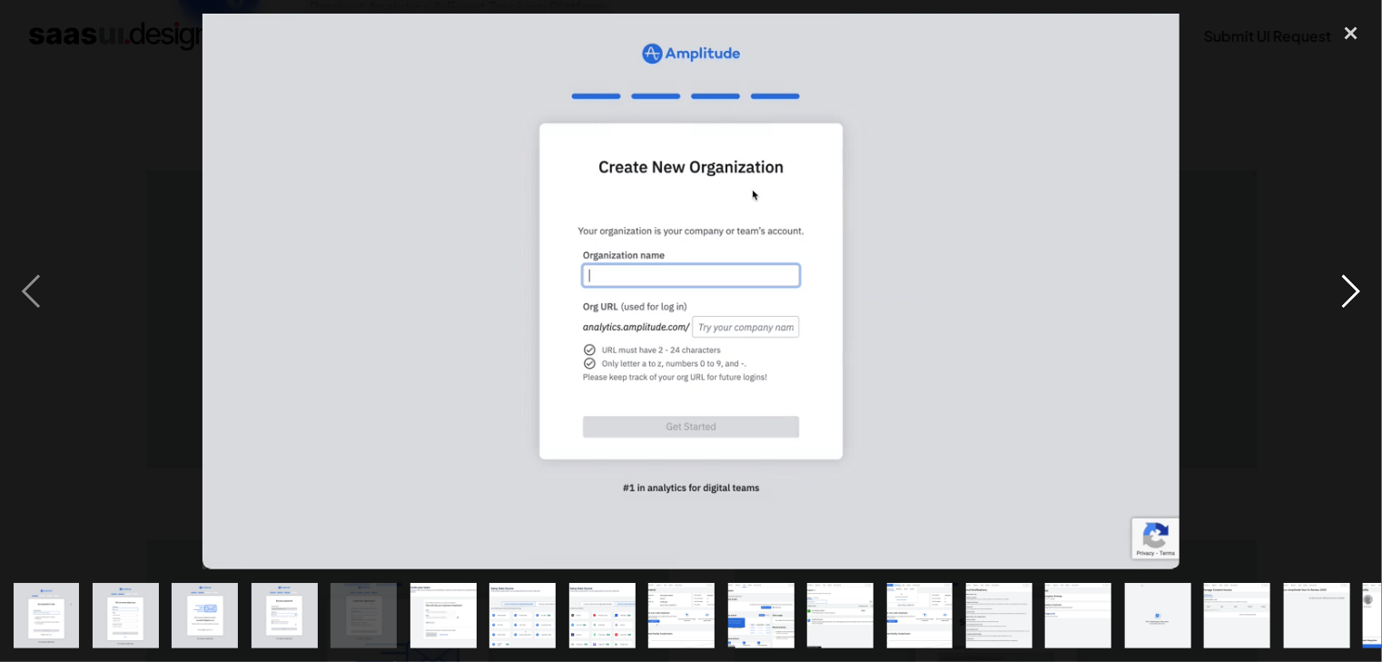
click at [1351, 296] on div "next image" at bounding box center [1351, 292] width 62 height 556
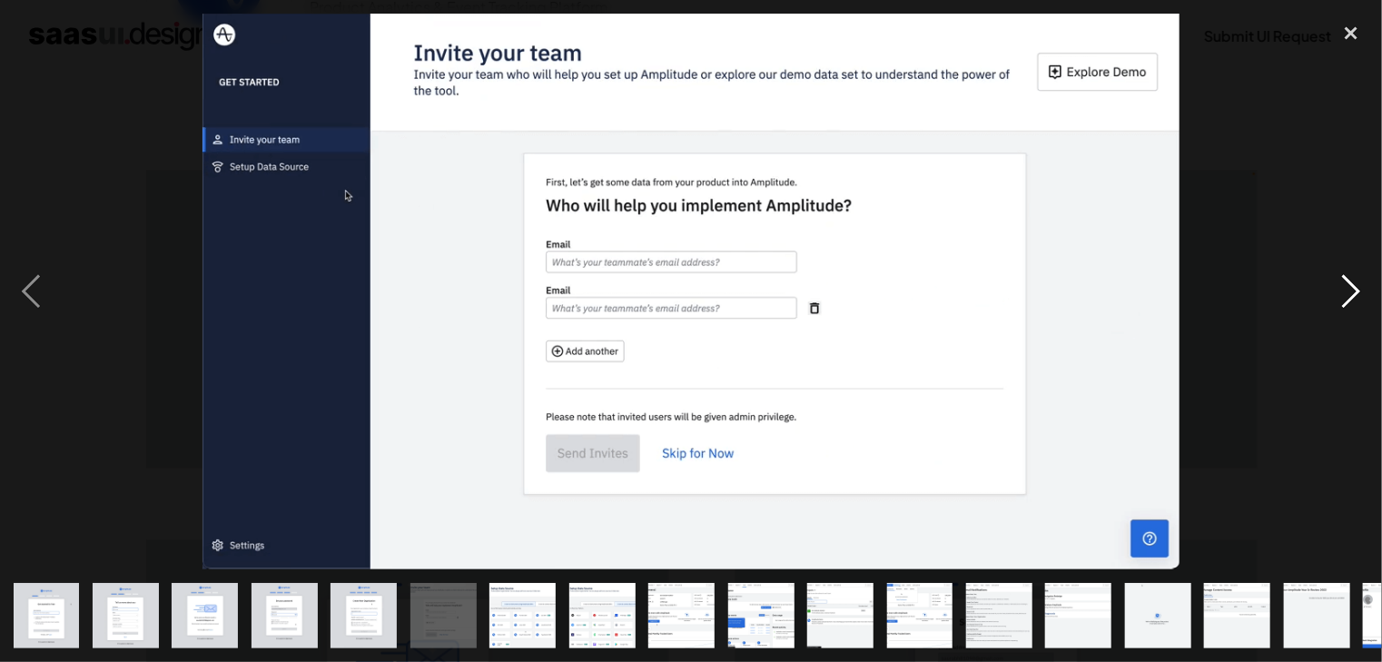
click at [1351, 296] on div "next image" at bounding box center [1351, 292] width 62 height 556
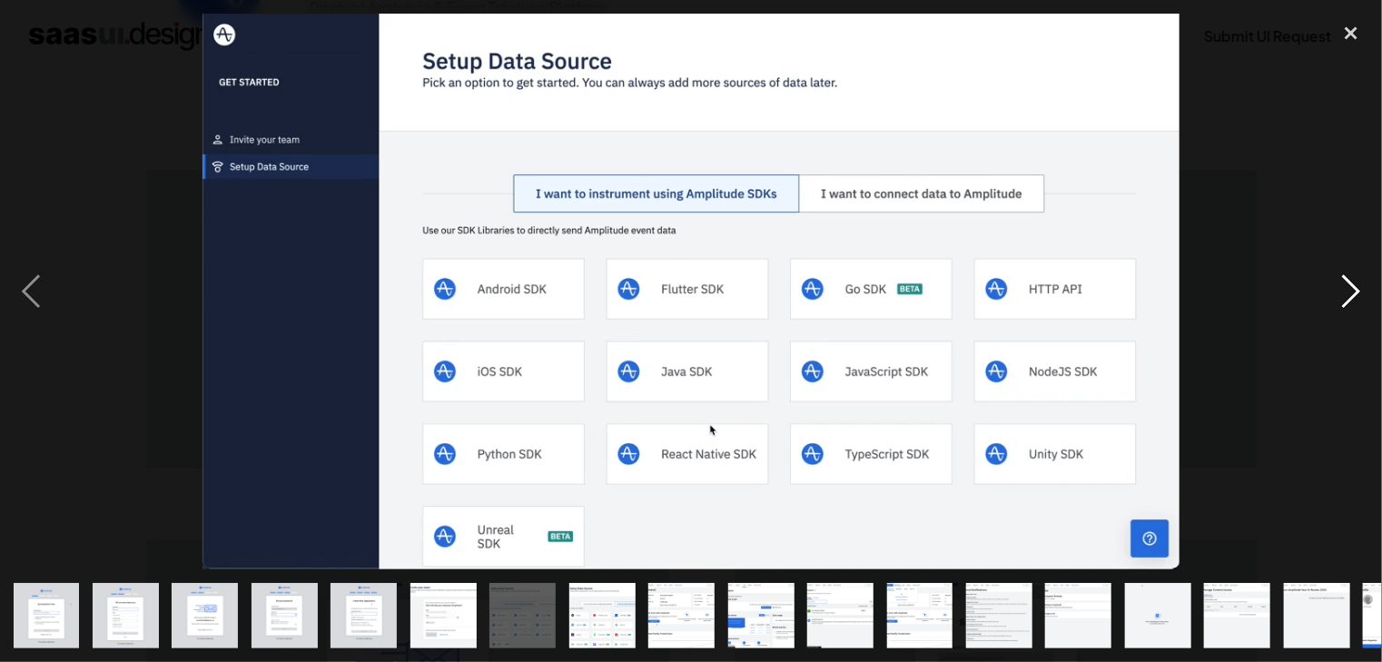
click at [1351, 296] on div "next image" at bounding box center [1351, 292] width 62 height 556
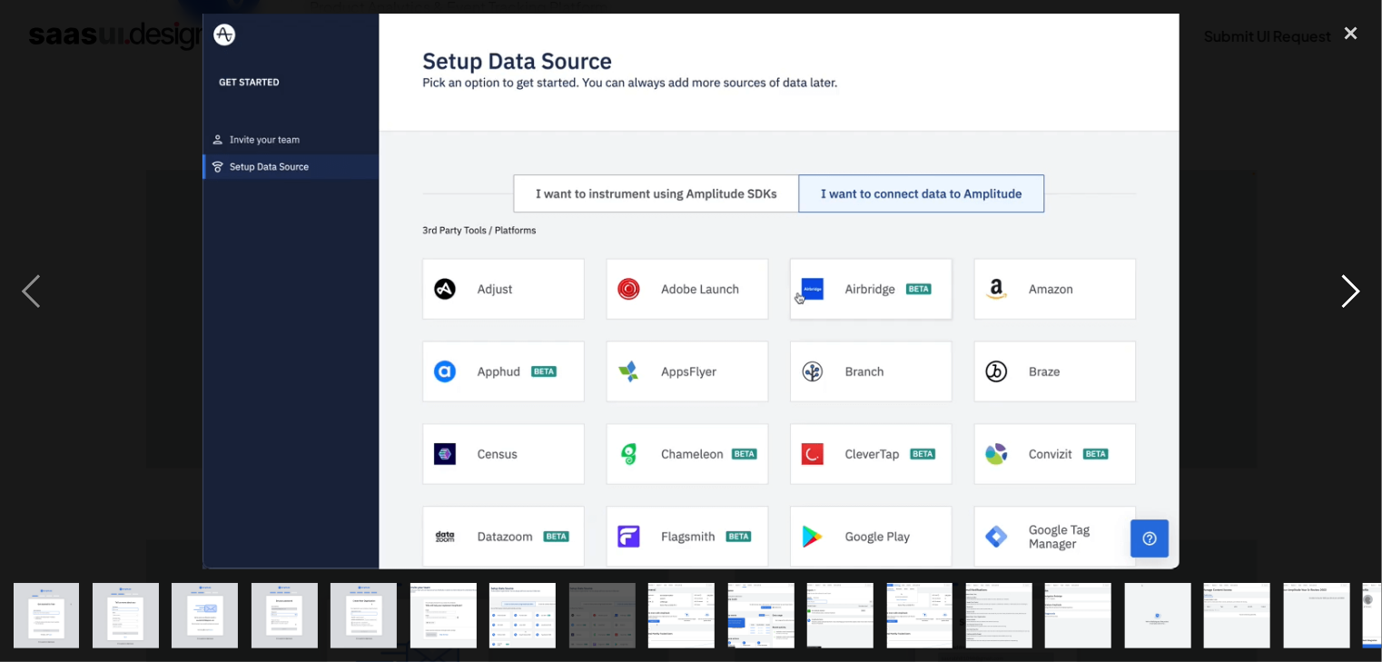
click at [1355, 296] on div "next image" at bounding box center [1351, 292] width 62 height 556
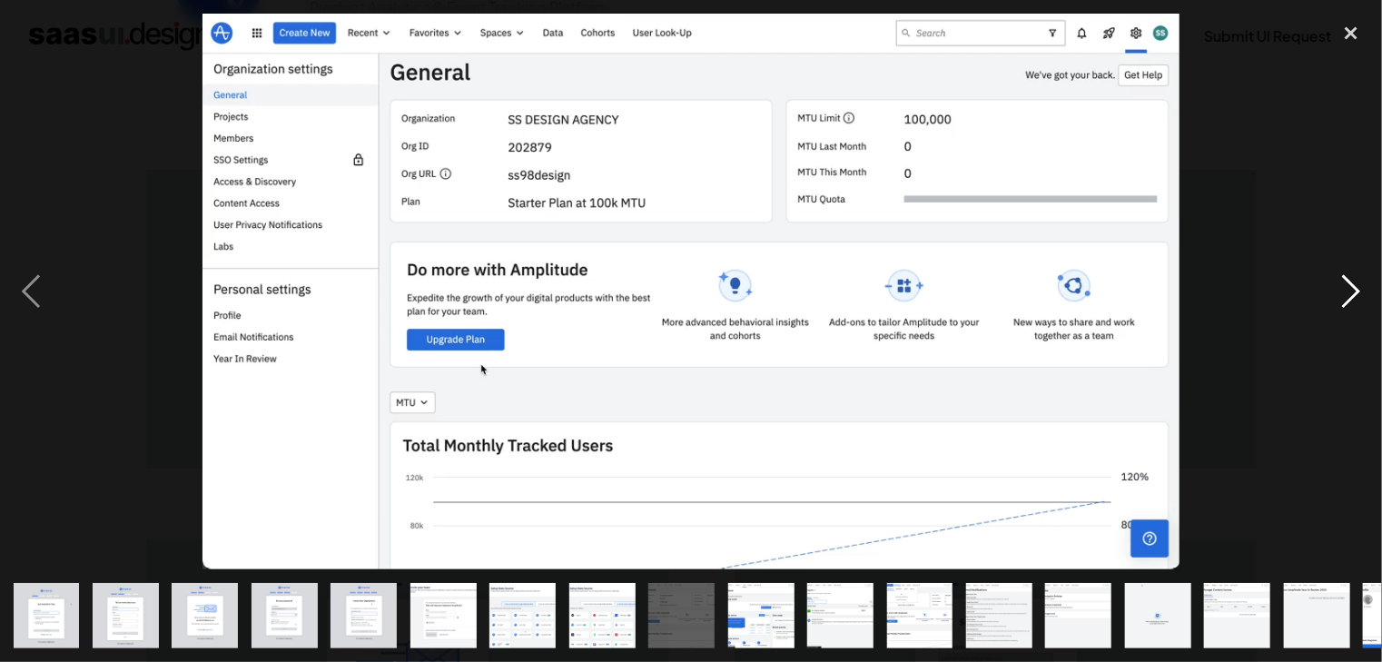
click at [1355, 296] on div "next image" at bounding box center [1351, 292] width 62 height 556
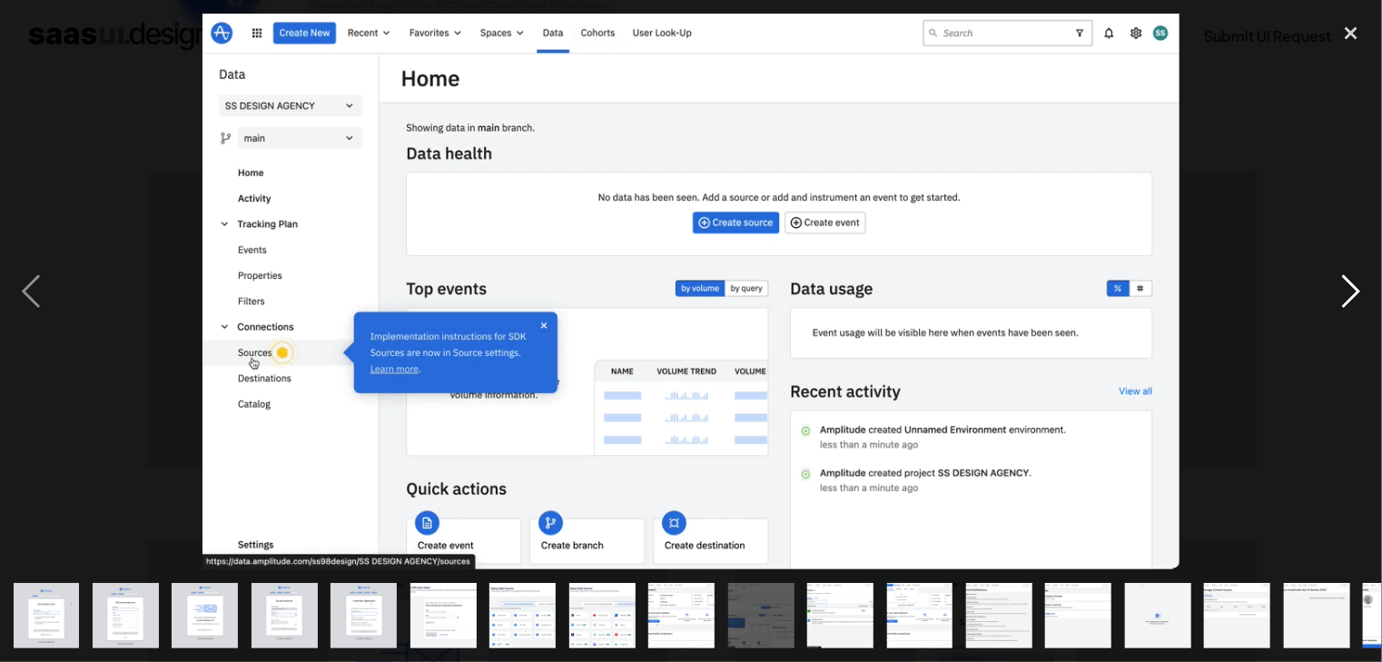
click at [1355, 296] on div "next image" at bounding box center [1351, 292] width 62 height 556
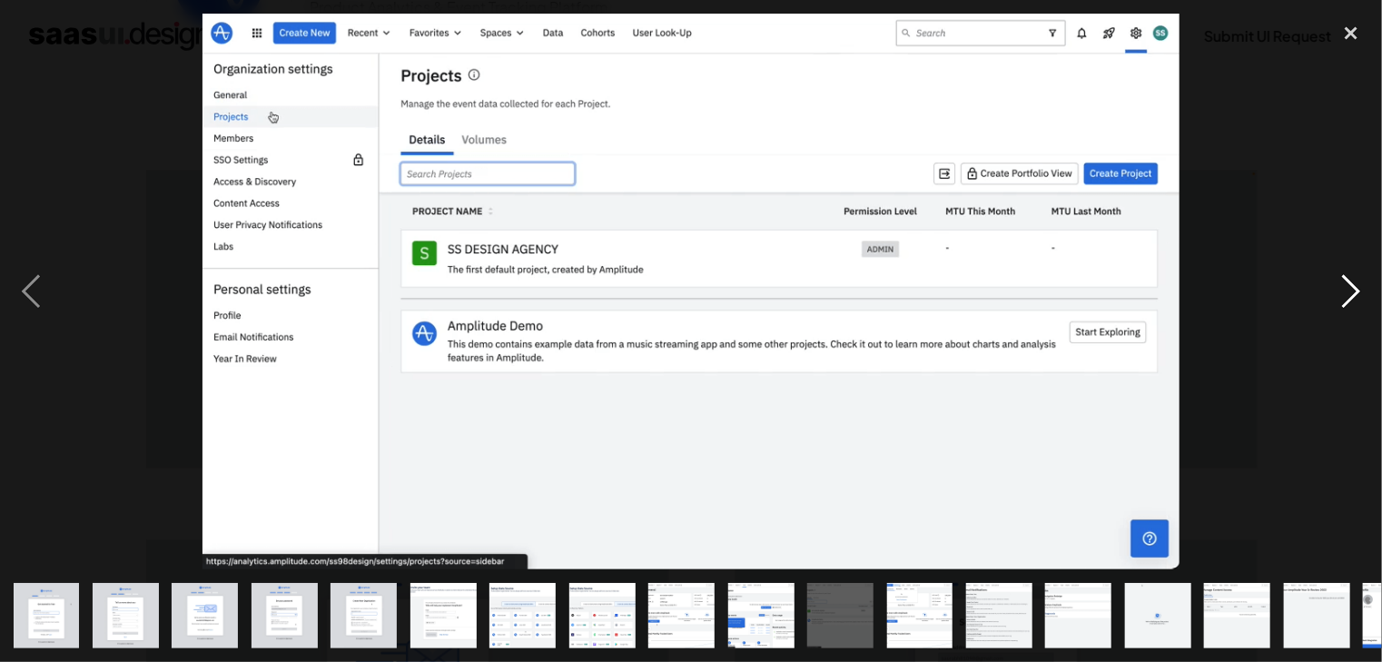
click at [1355, 296] on div "next image" at bounding box center [1351, 292] width 62 height 556
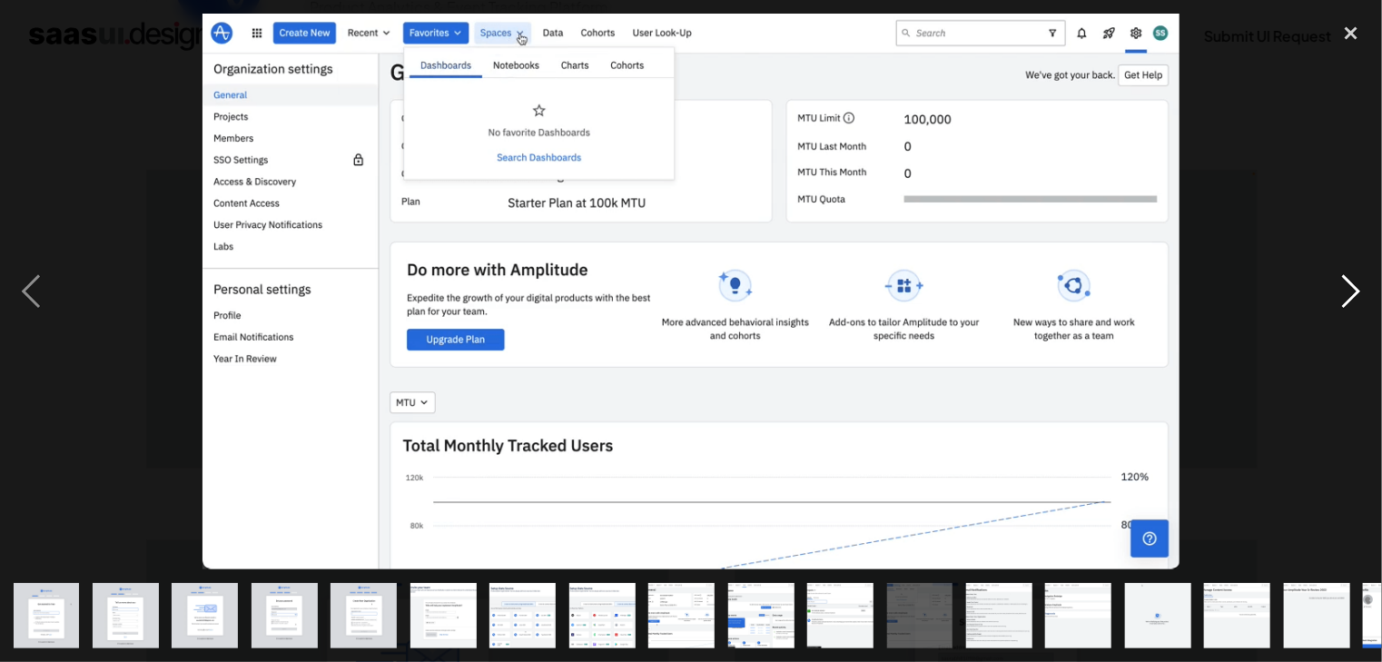
click at [1355, 296] on div "next image" at bounding box center [1351, 292] width 62 height 556
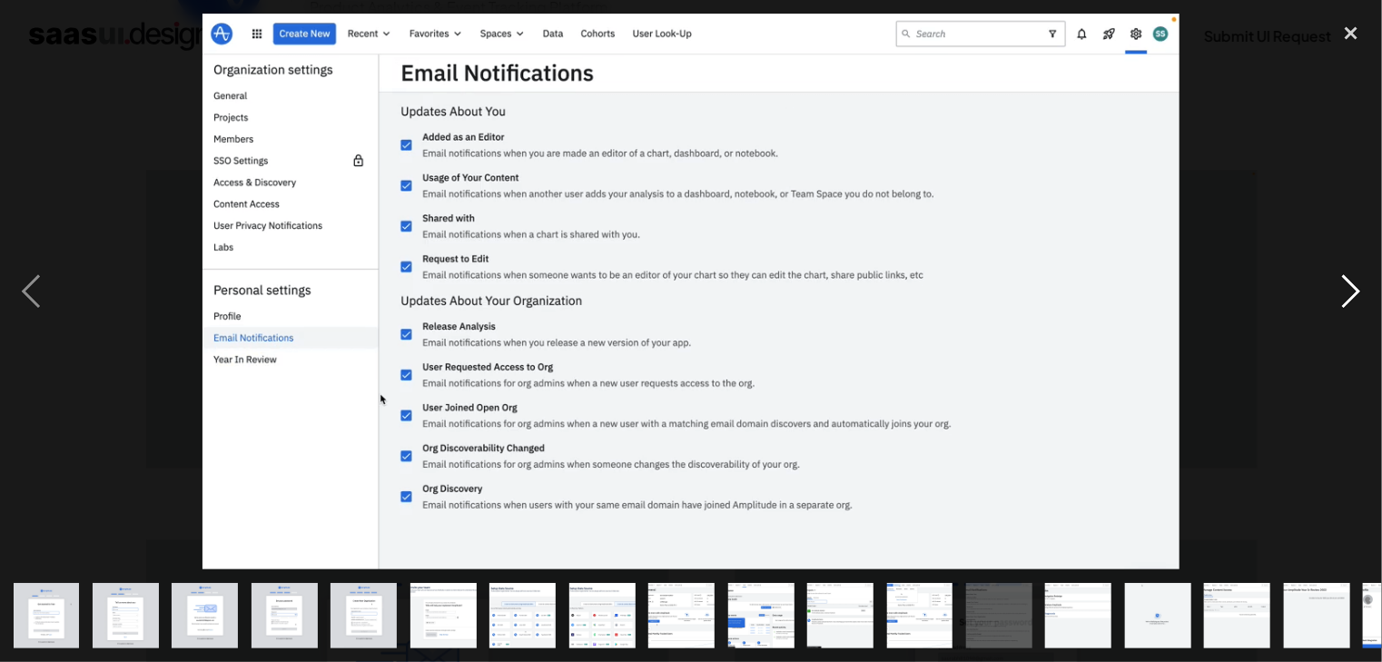
click at [1360, 291] on div "next image" at bounding box center [1351, 292] width 62 height 556
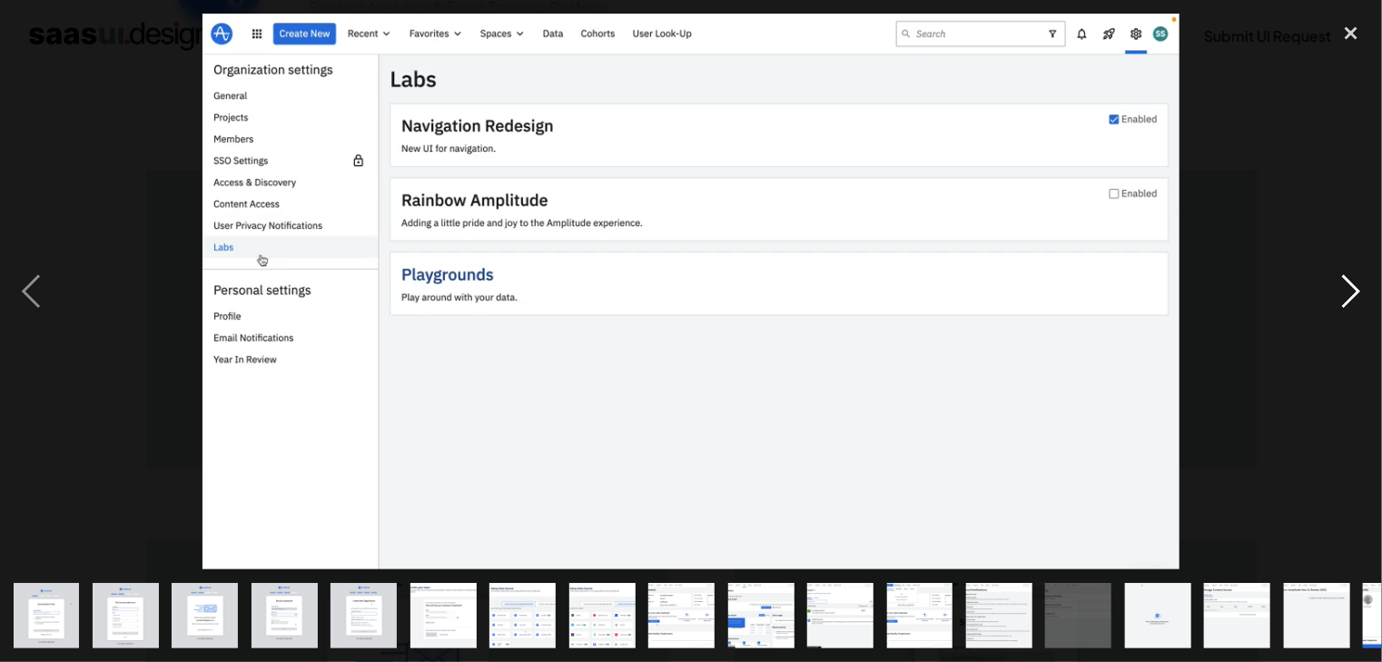
click at [1360, 291] on div "next image" at bounding box center [1351, 292] width 62 height 556
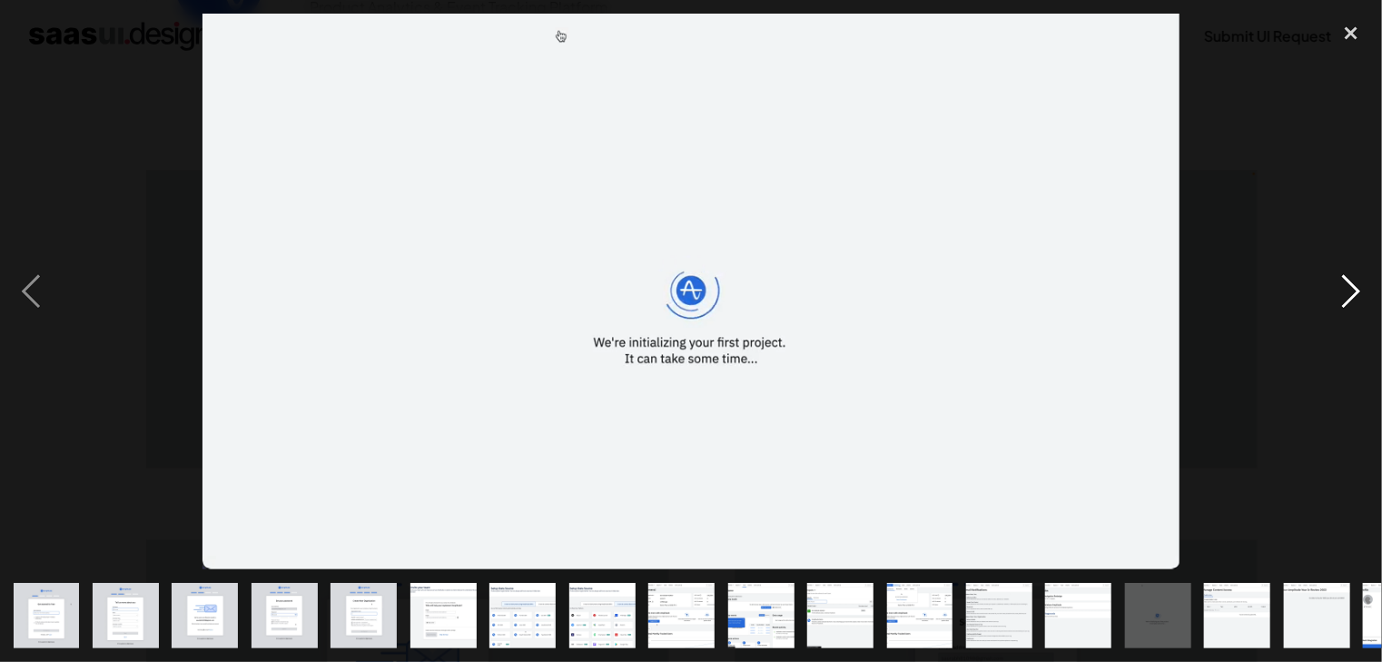
click at [1360, 290] on div "next image" at bounding box center [1351, 292] width 62 height 556
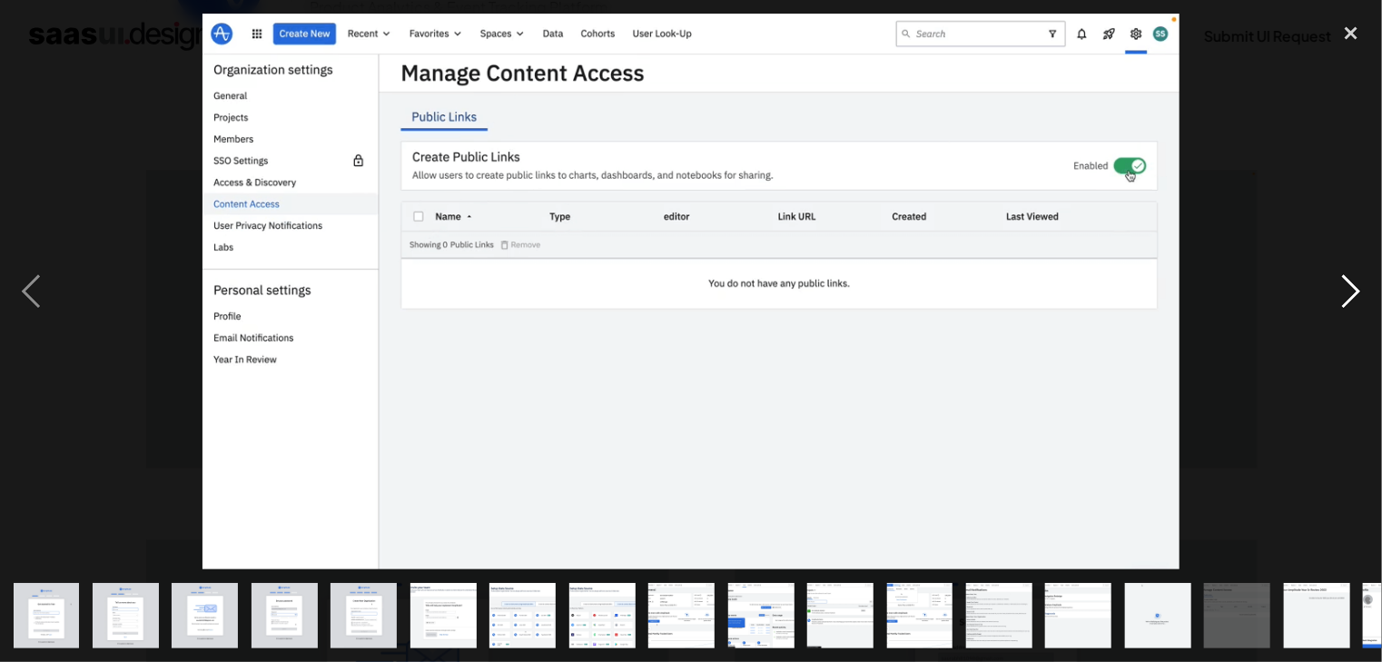
click at [1360, 290] on div "next image" at bounding box center [1351, 292] width 62 height 556
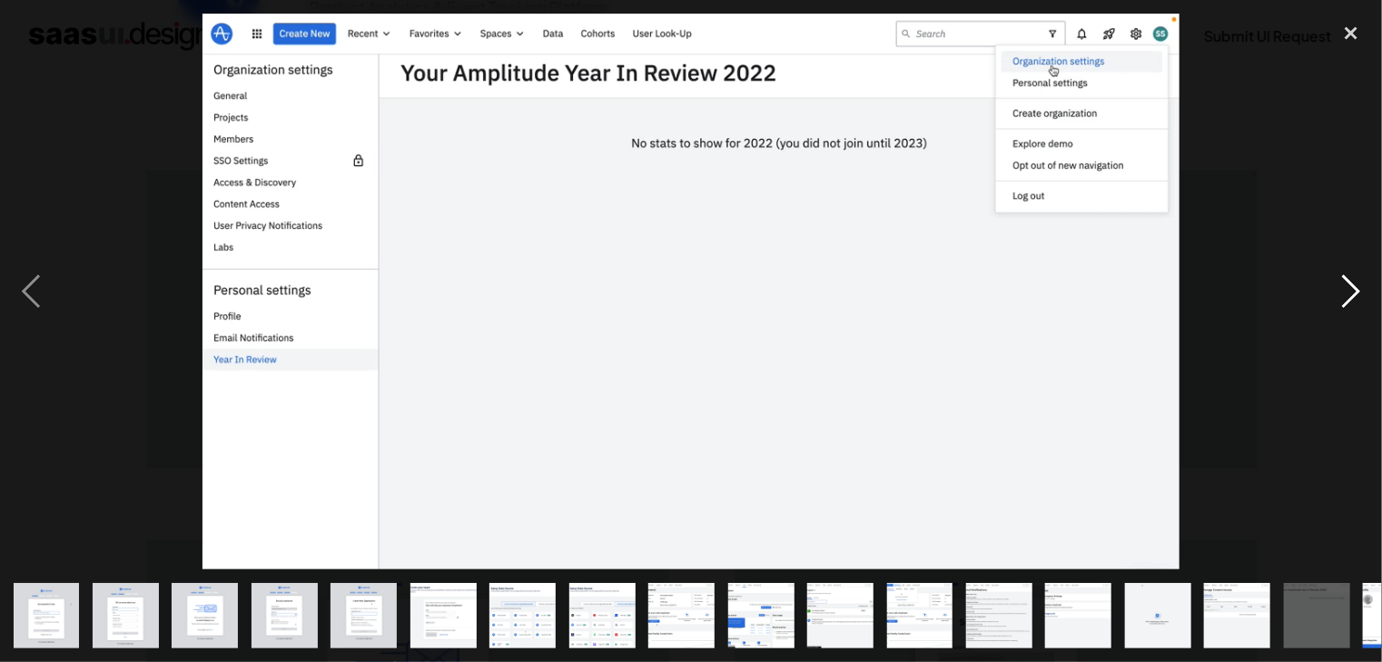
click at [1360, 290] on div "next image" at bounding box center [1351, 292] width 62 height 556
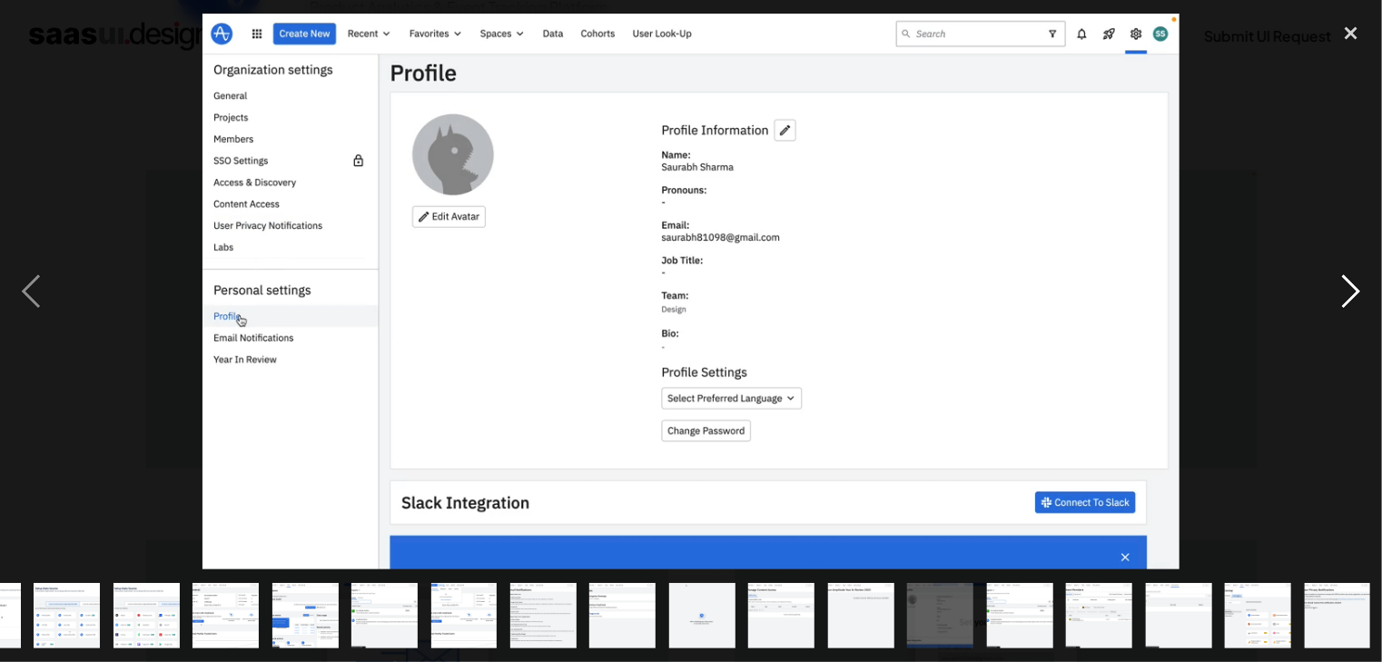
scroll to position [0, 457]
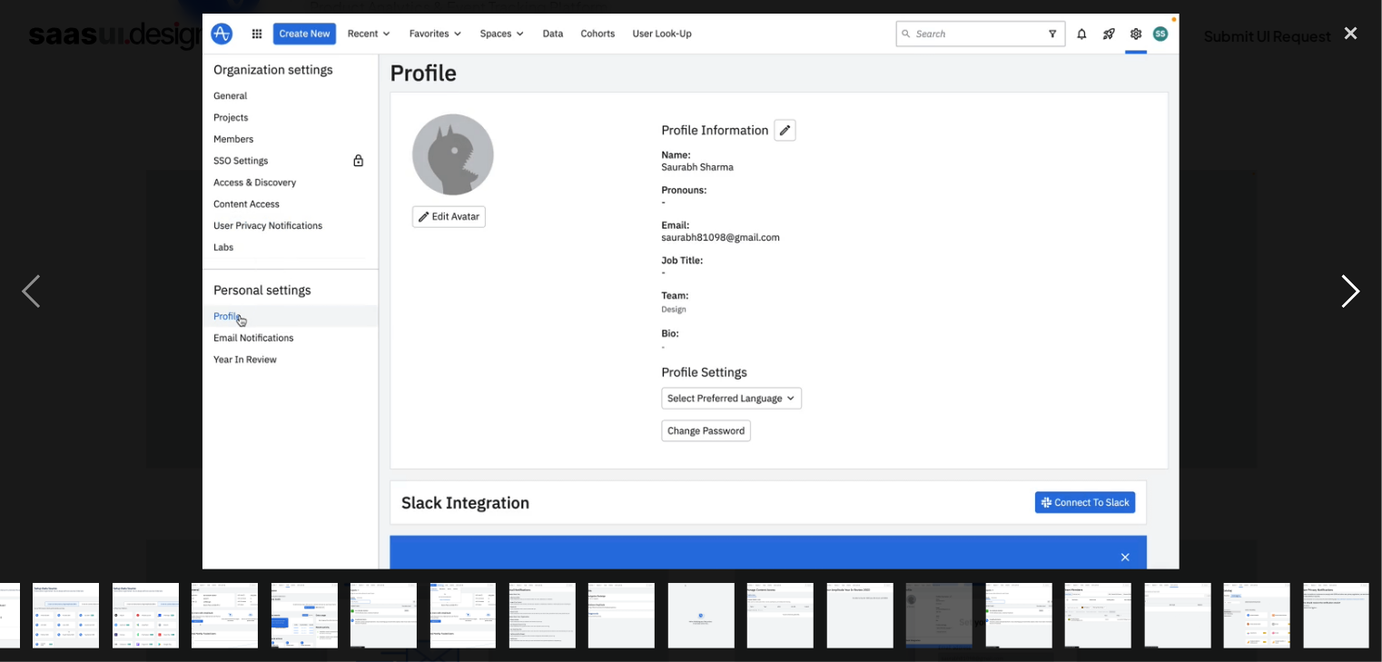
click at [1360, 290] on div "next image" at bounding box center [1351, 292] width 62 height 556
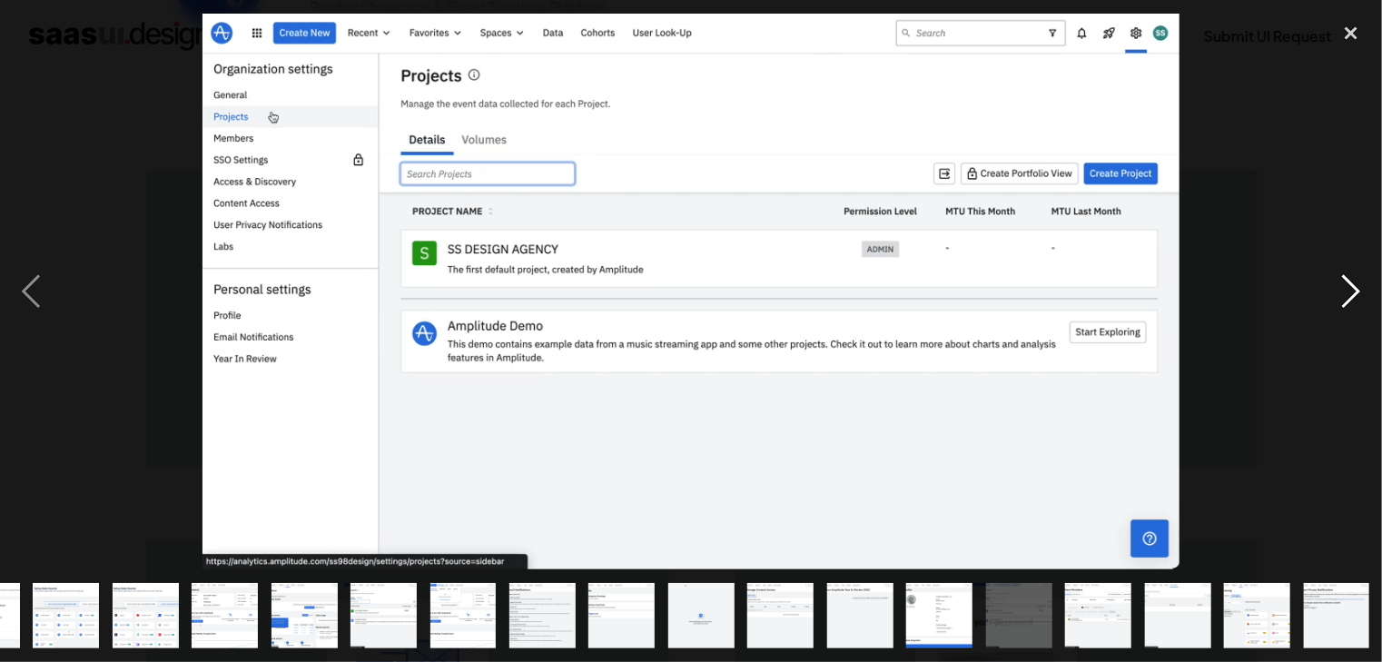
click at [1360, 290] on div "next image" at bounding box center [1351, 292] width 62 height 556
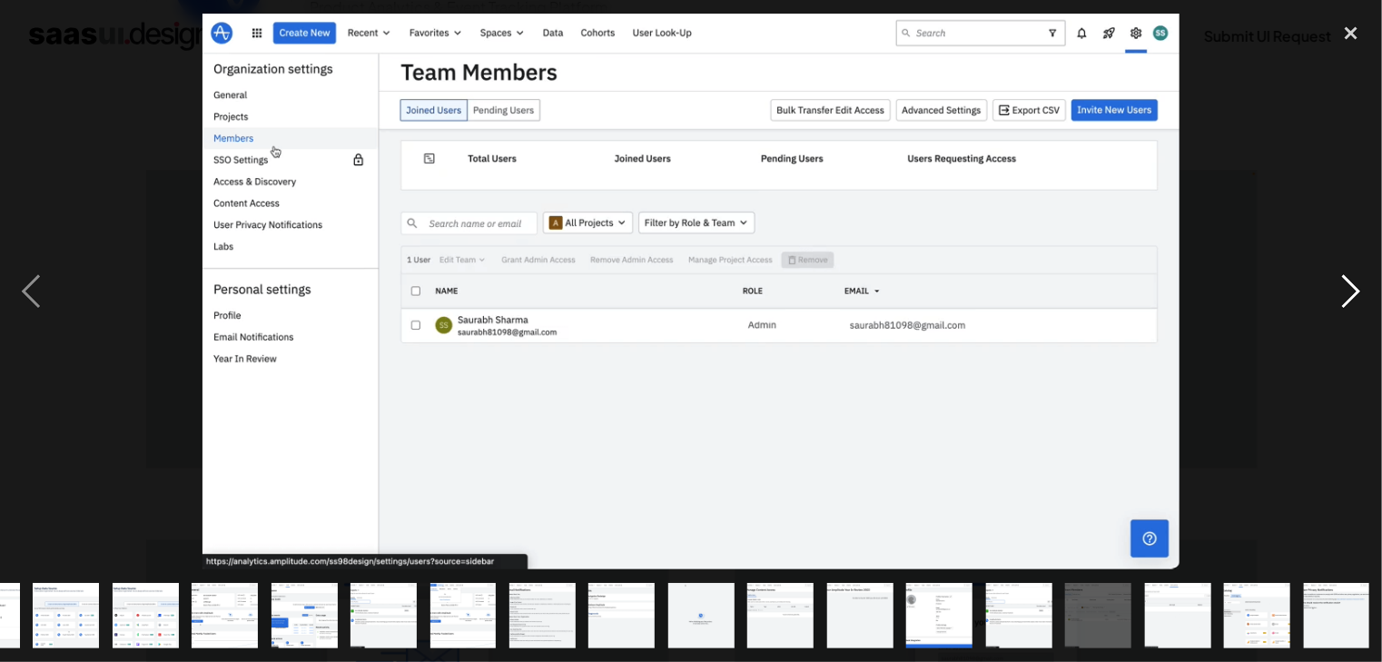
click at [1360, 290] on div "next image" at bounding box center [1351, 292] width 62 height 556
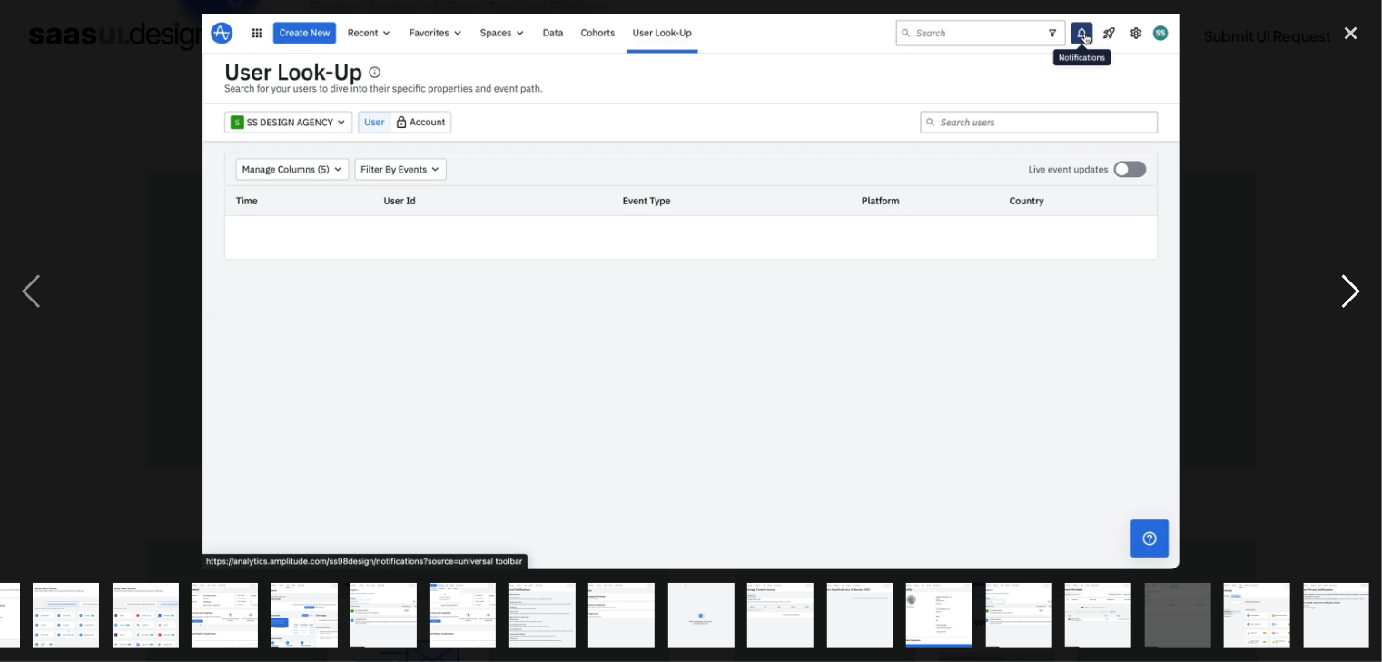
click at [1360, 290] on div "next image" at bounding box center [1351, 292] width 62 height 556
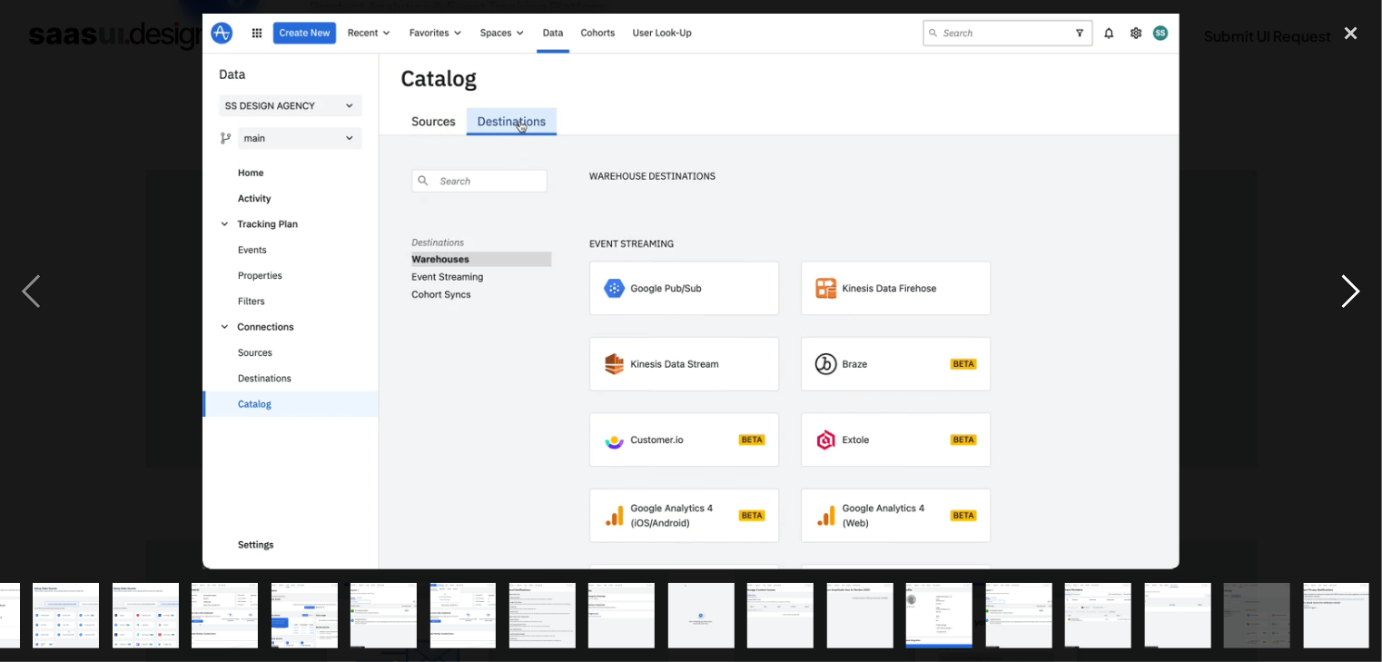
click at [1360, 290] on div "next image" at bounding box center [1351, 292] width 62 height 556
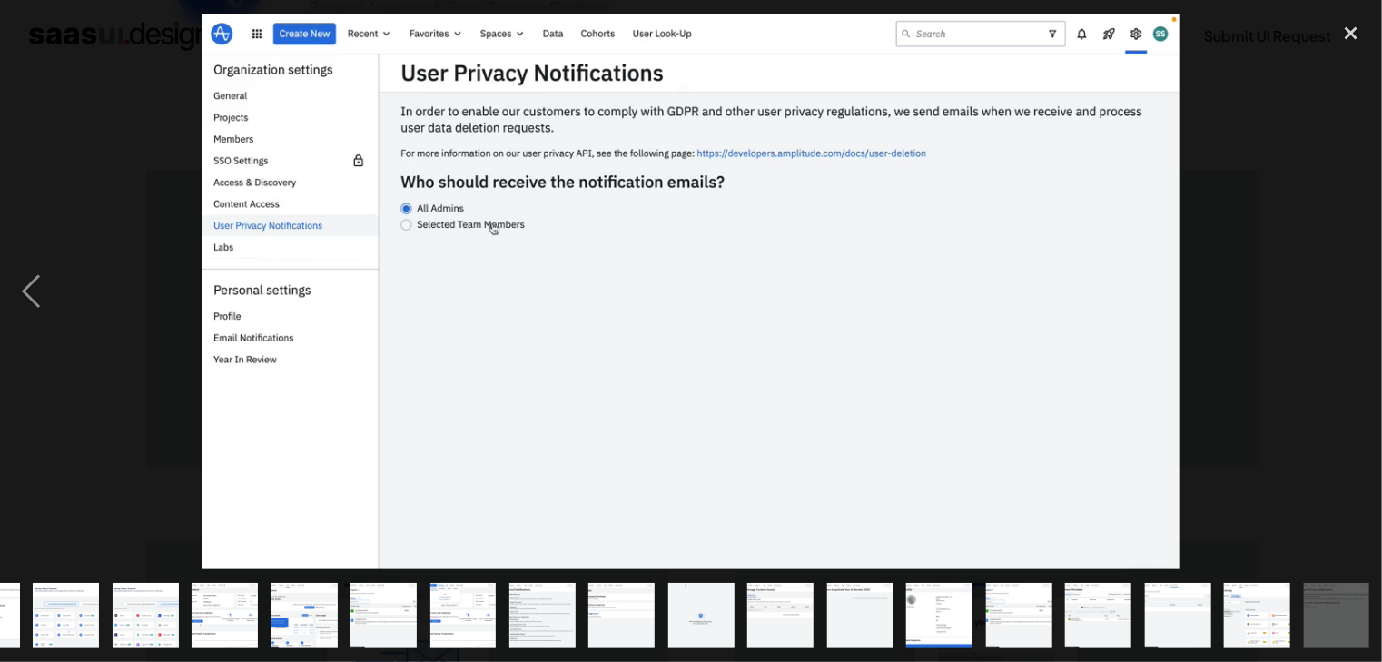
click at [1360, 290] on div "next image" at bounding box center [1351, 292] width 62 height 556
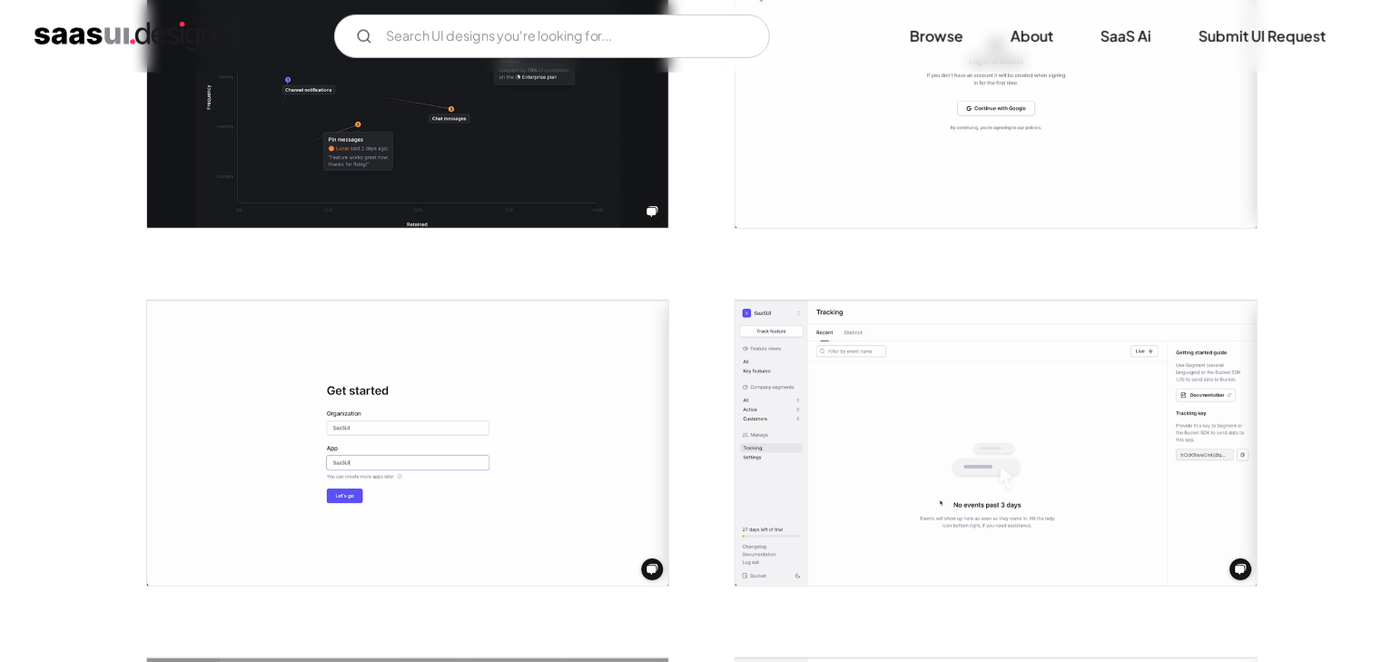
scroll to position [483, 0]
click at [885, 105] on img "open lightbox" at bounding box center [990, 84] width 521 height 285
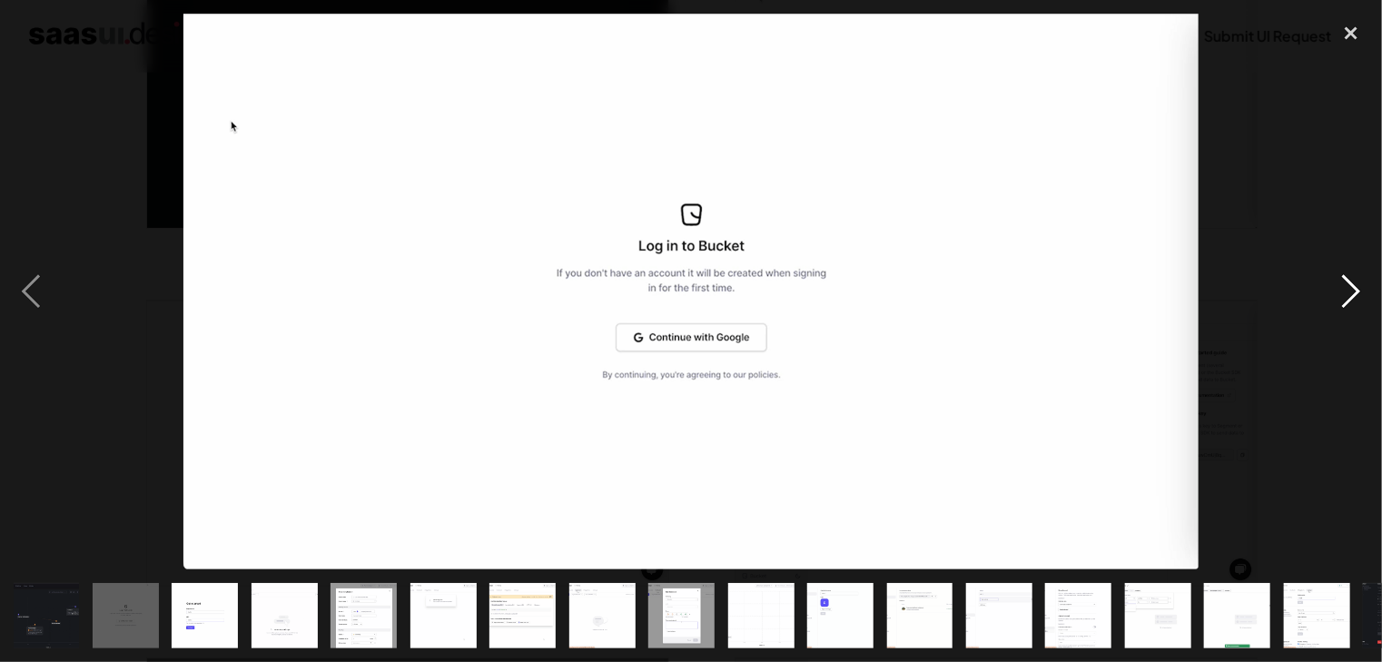
click at [1359, 293] on div "next image" at bounding box center [1351, 292] width 62 height 556
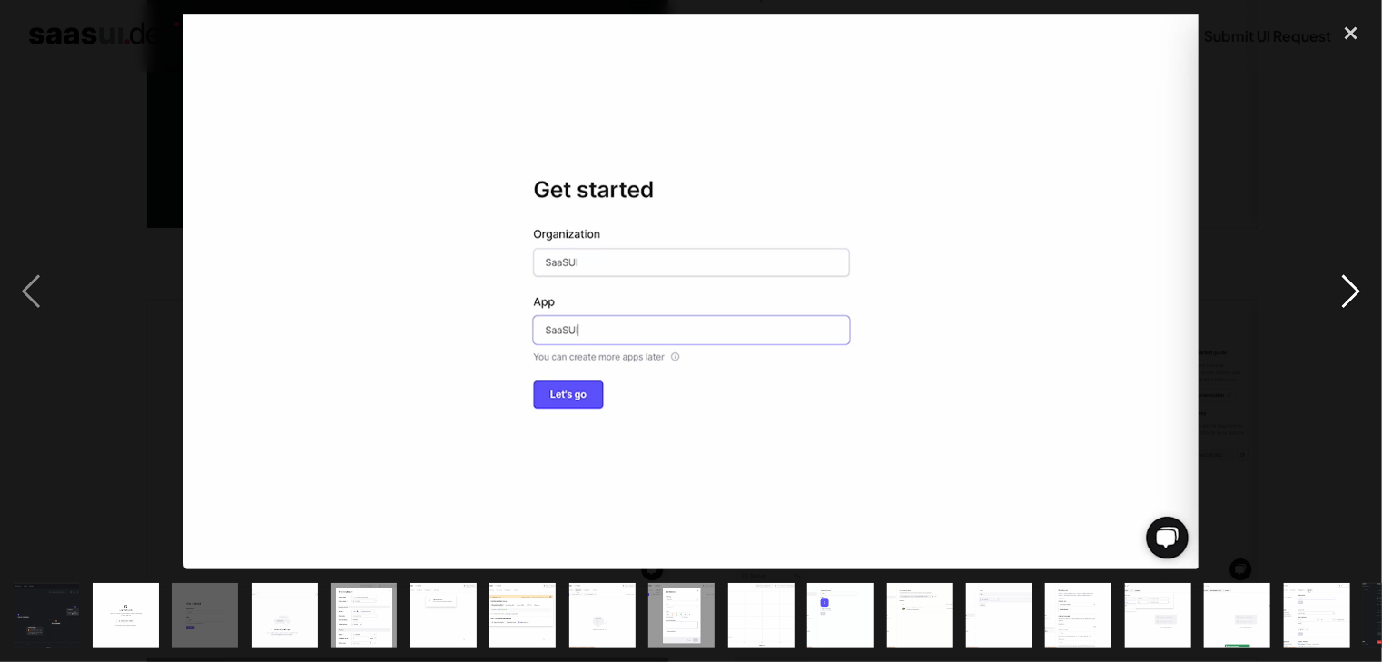
click at [1359, 293] on div "next image" at bounding box center [1351, 292] width 62 height 556
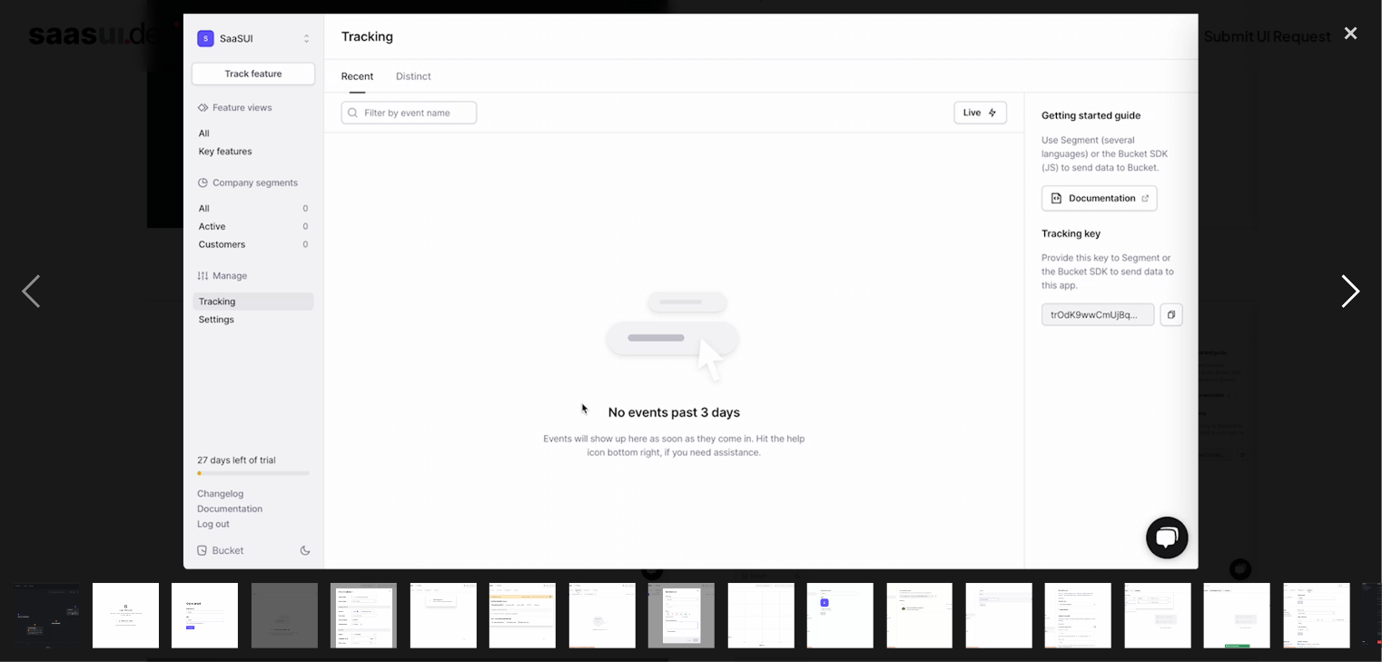
click at [1359, 293] on div "next image" at bounding box center [1351, 292] width 62 height 556
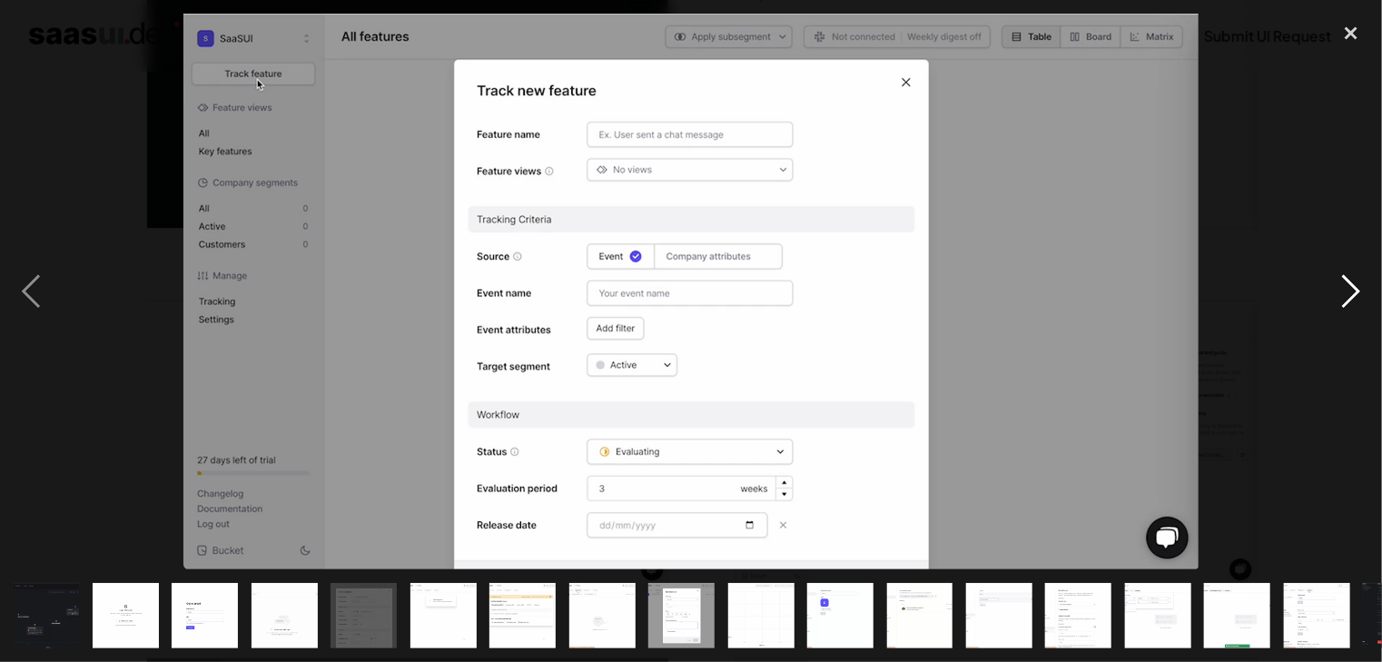
click at [1359, 293] on div "next image" at bounding box center [1351, 292] width 62 height 556
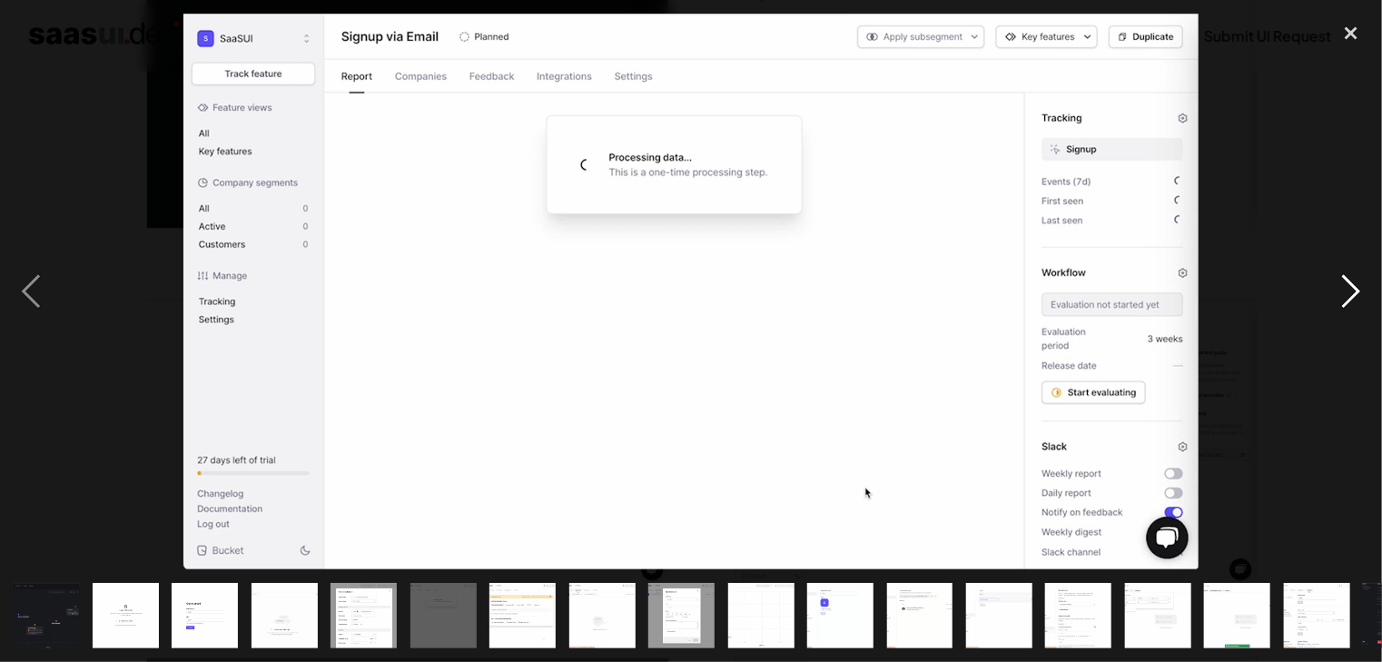
click at [1359, 293] on div "next image" at bounding box center [1351, 292] width 62 height 556
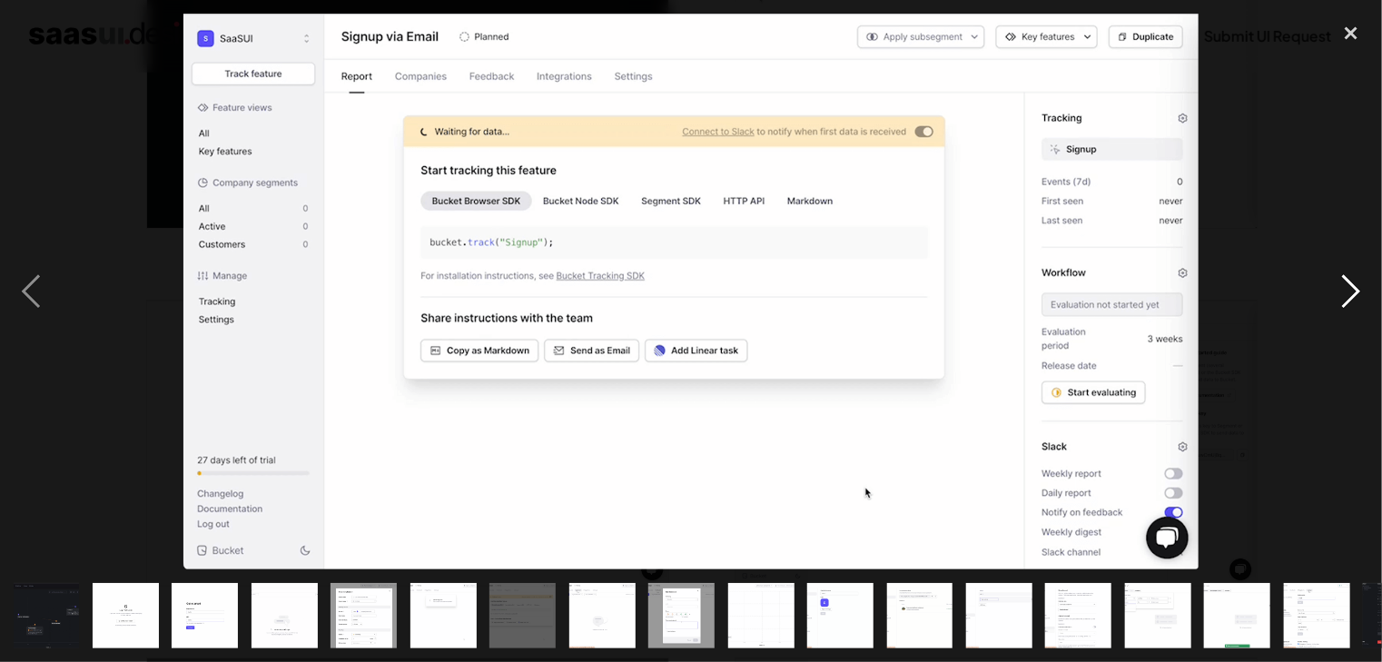
click at [1359, 293] on div "next image" at bounding box center [1351, 292] width 62 height 556
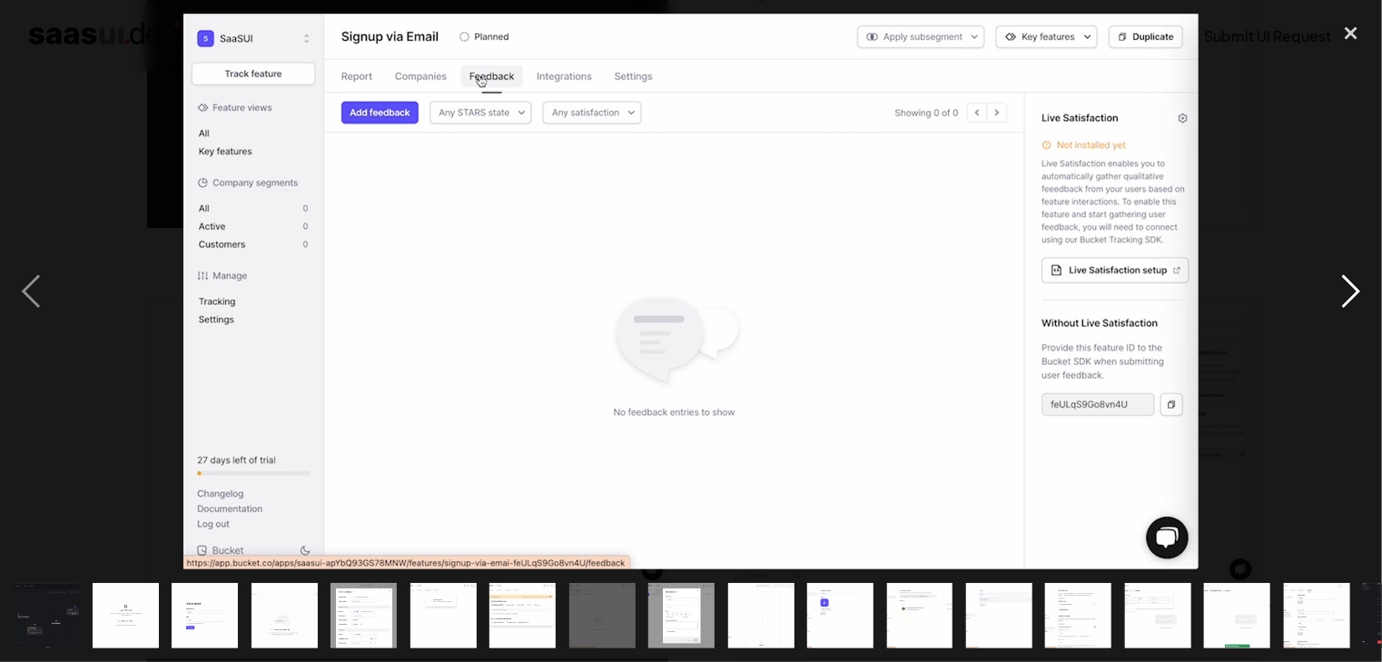
click at [1359, 293] on div "next image" at bounding box center [1351, 292] width 62 height 556
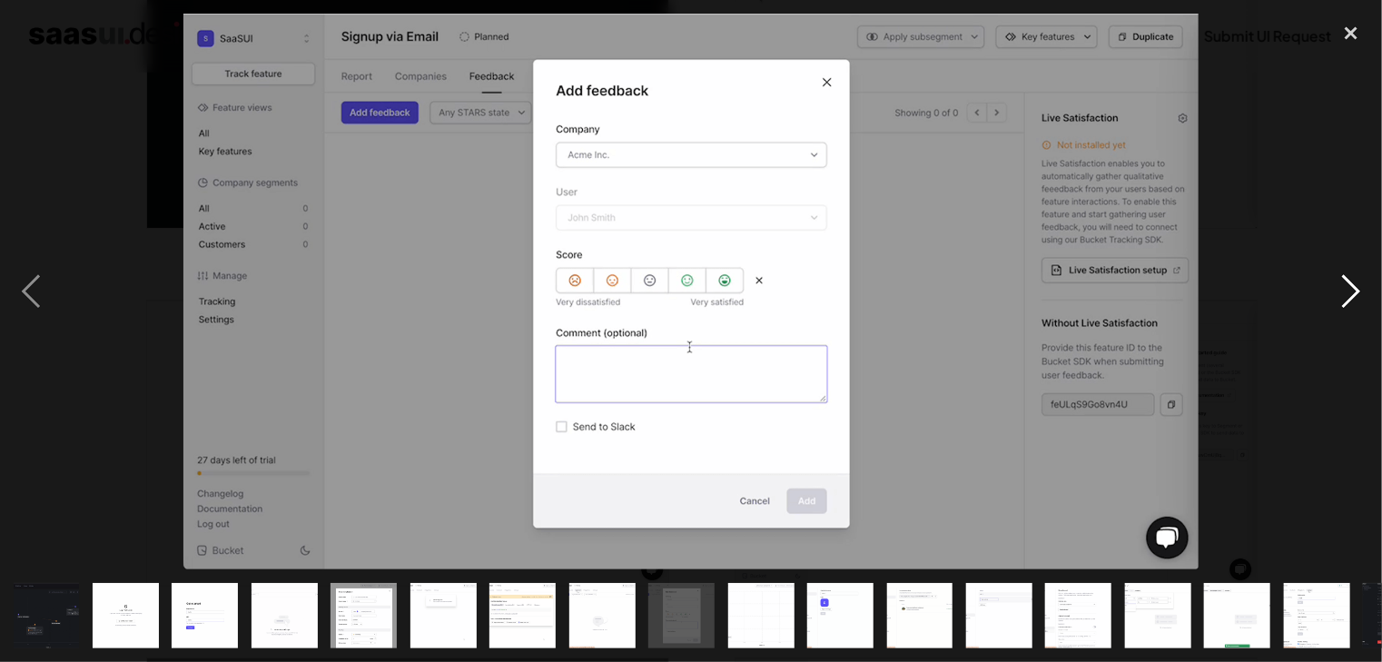
click at [1359, 293] on div "next image" at bounding box center [1351, 292] width 62 height 556
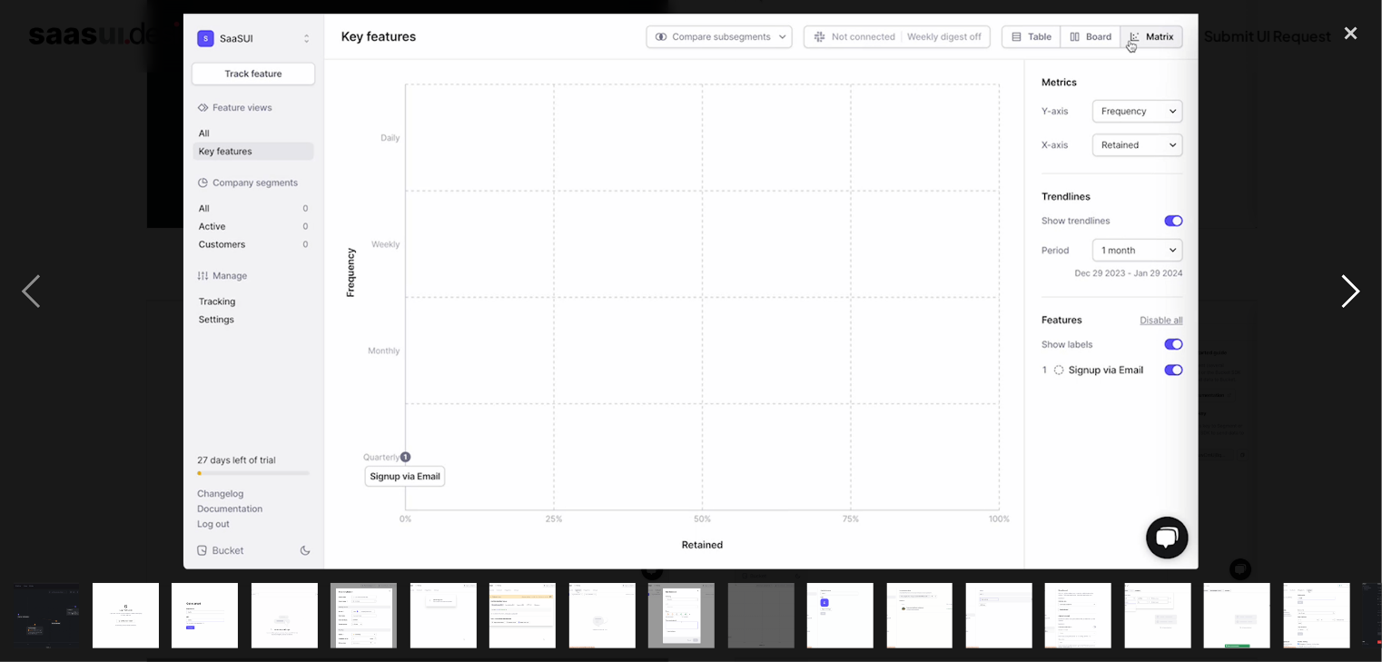
click at [1359, 293] on div "next image" at bounding box center [1351, 292] width 62 height 556
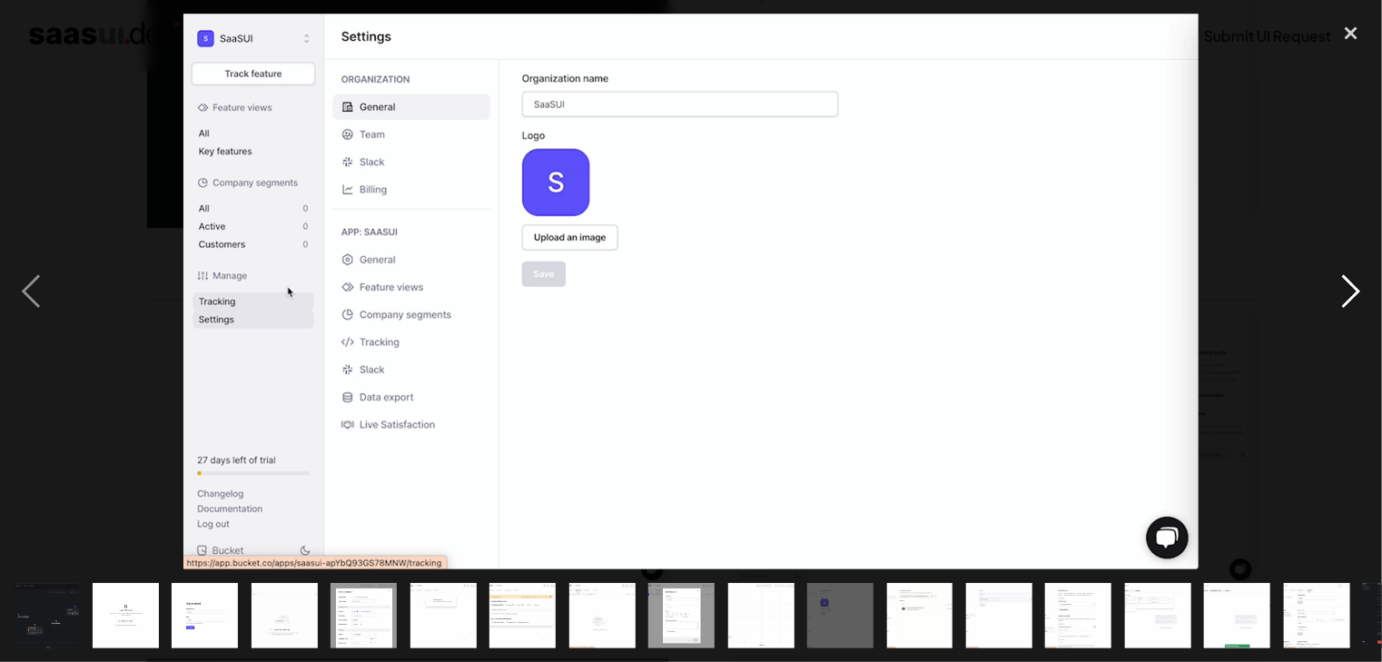
click at [1359, 293] on div "next image" at bounding box center [1351, 292] width 62 height 556
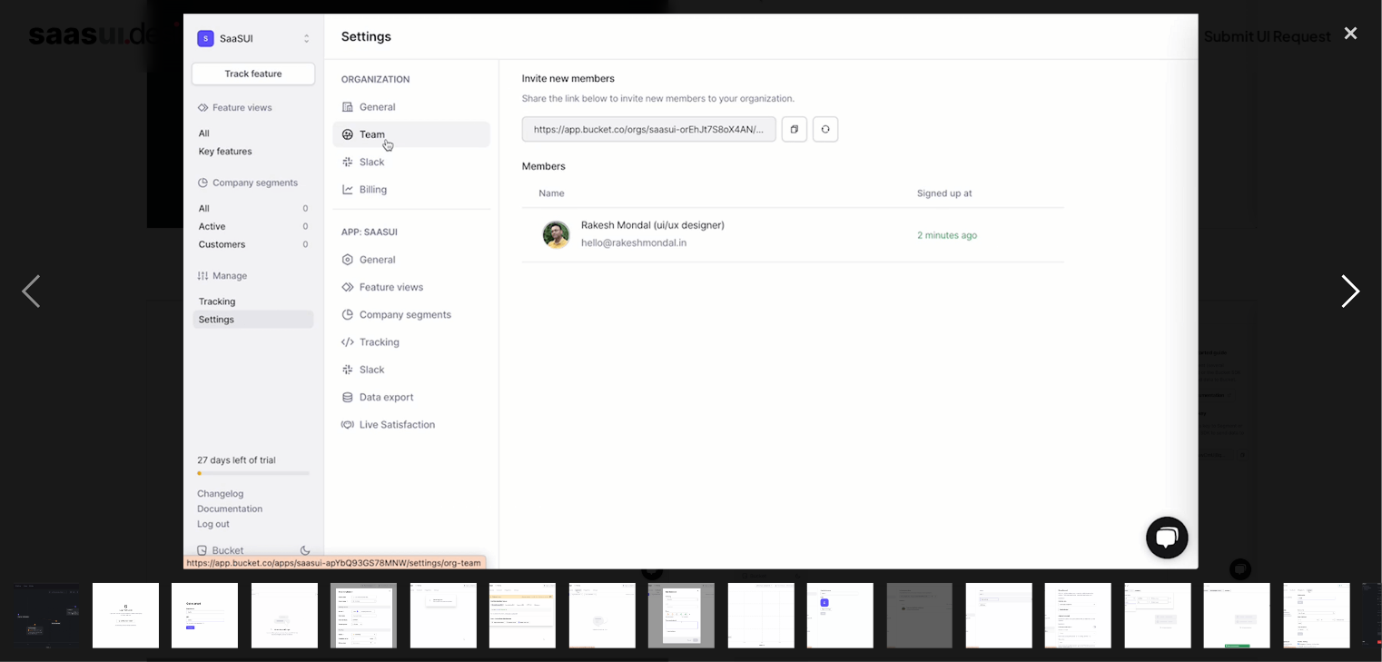
click at [1359, 293] on div "next image" at bounding box center [1351, 292] width 62 height 556
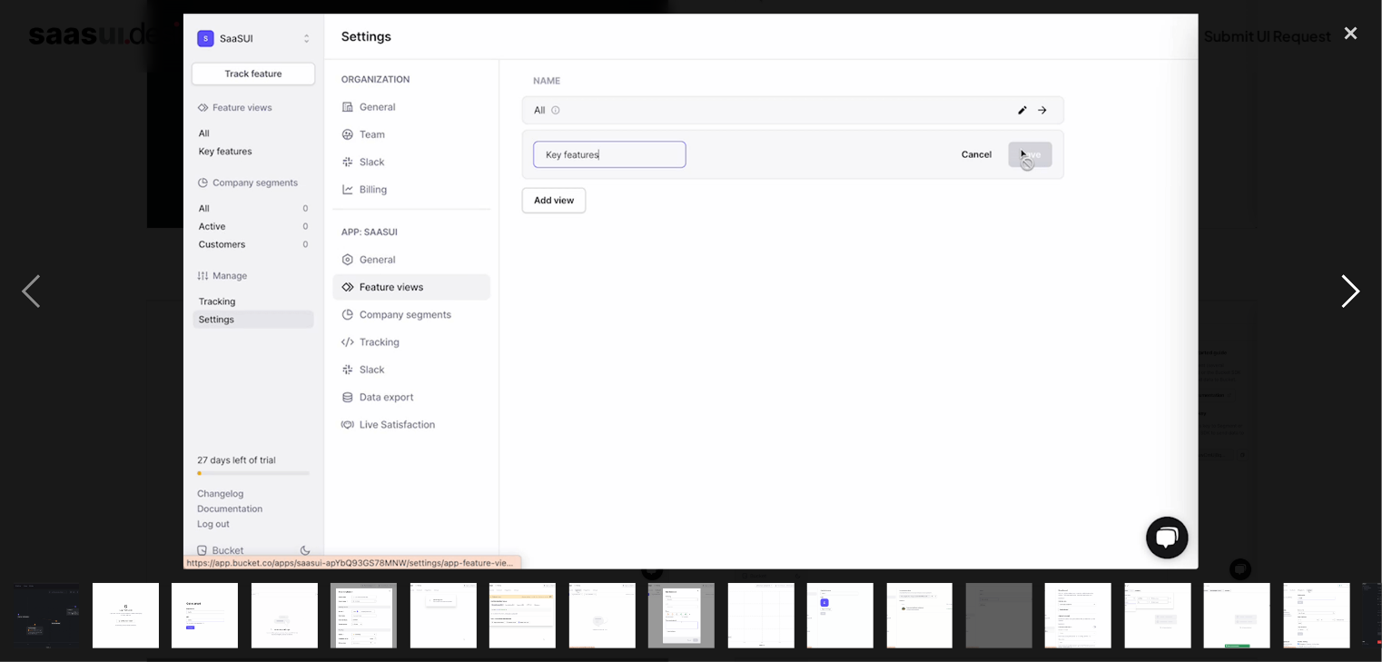
click at [1359, 293] on div "next image" at bounding box center [1351, 292] width 62 height 556
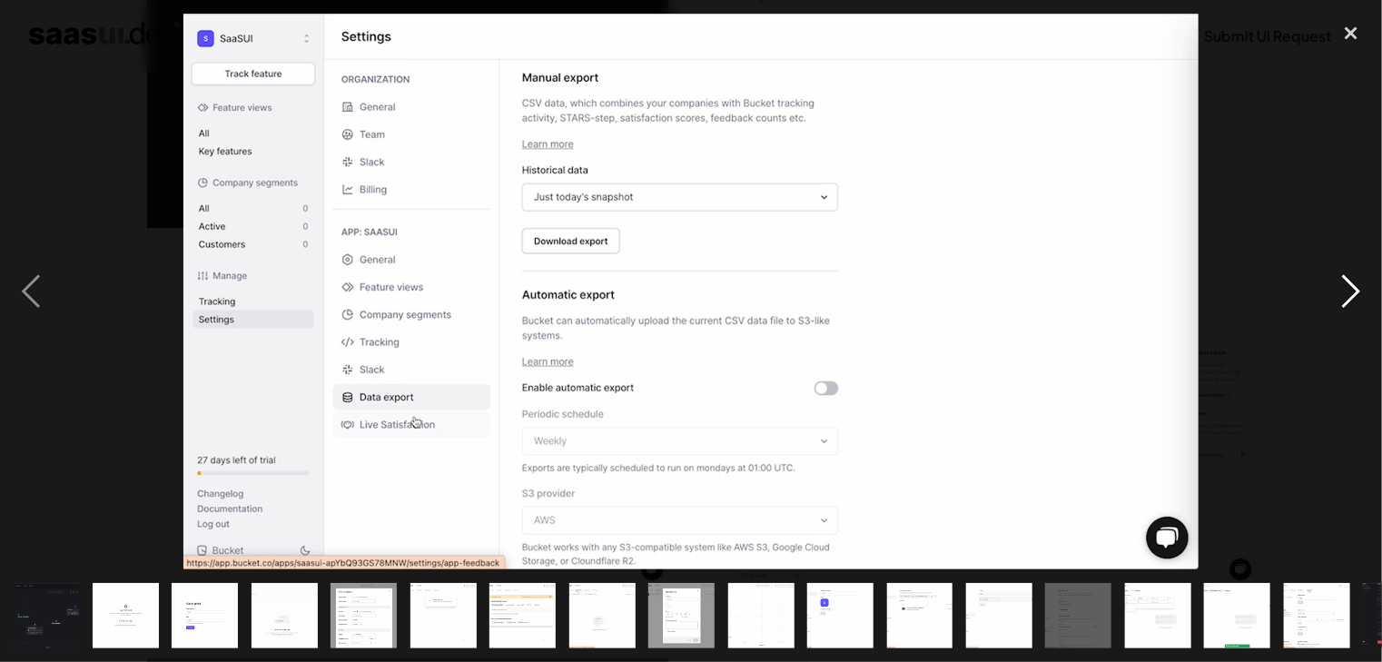
click at [1359, 293] on div "next image" at bounding box center [1351, 292] width 62 height 556
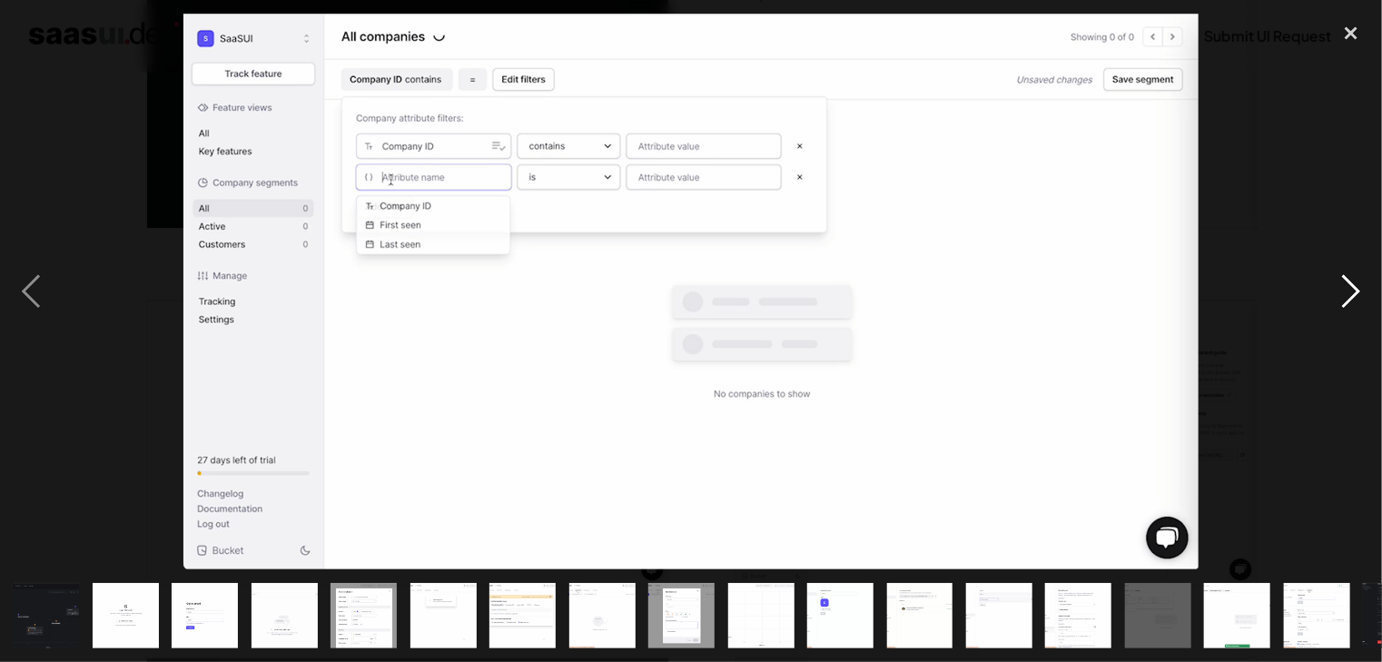
click at [1359, 293] on div "next image" at bounding box center [1351, 292] width 62 height 556
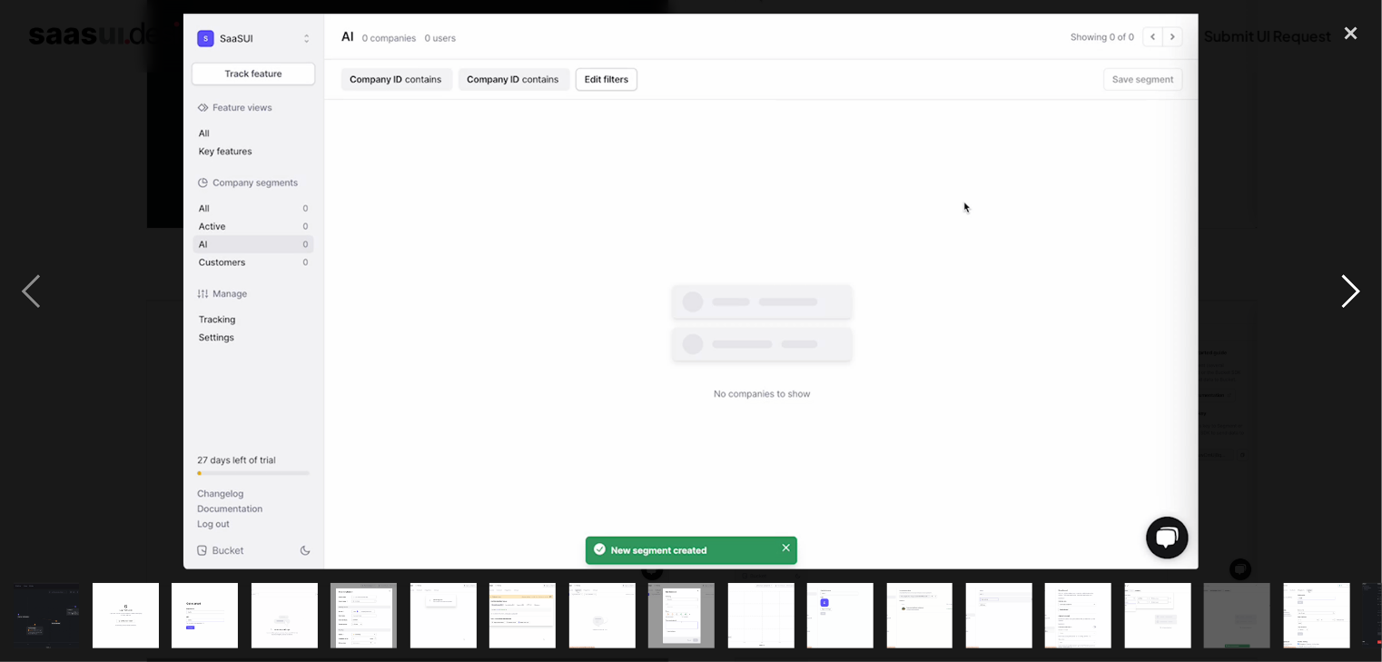
click at [1359, 293] on div "next image" at bounding box center [1351, 292] width 62 height 556
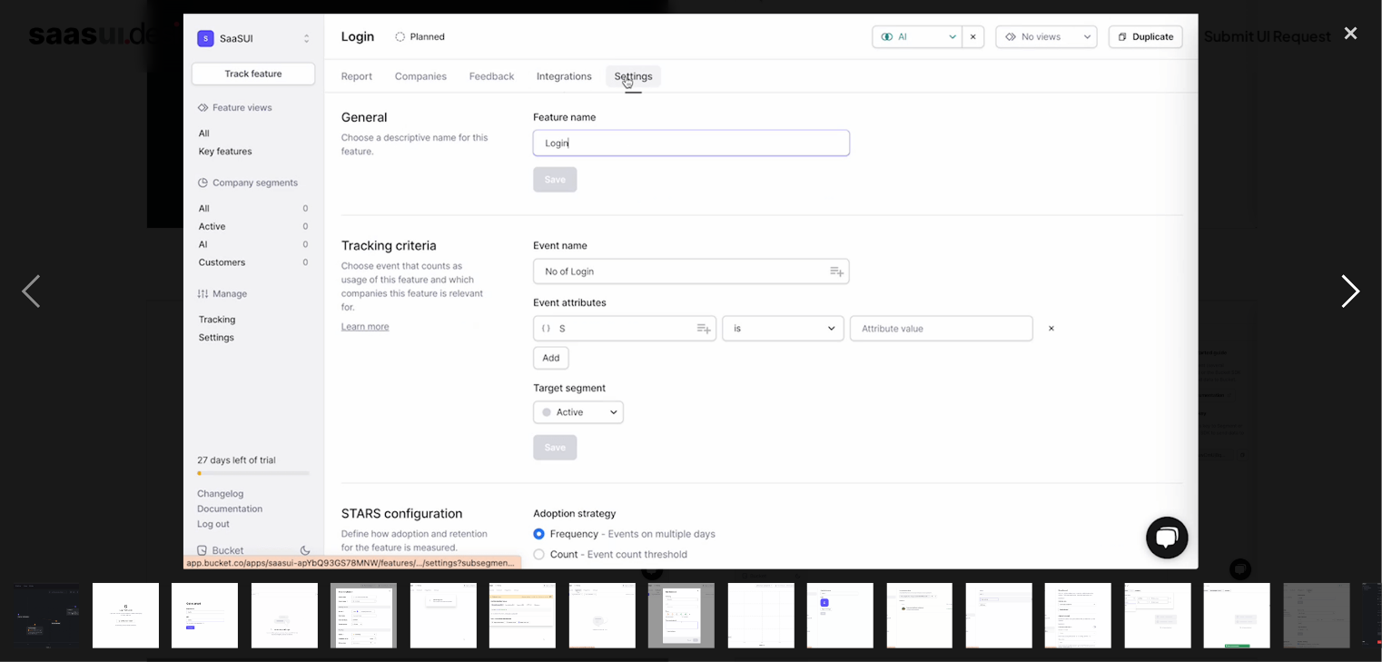
click at [1359, 293] on div "next image" at bounding box center [1351, 292] width 62 height 556
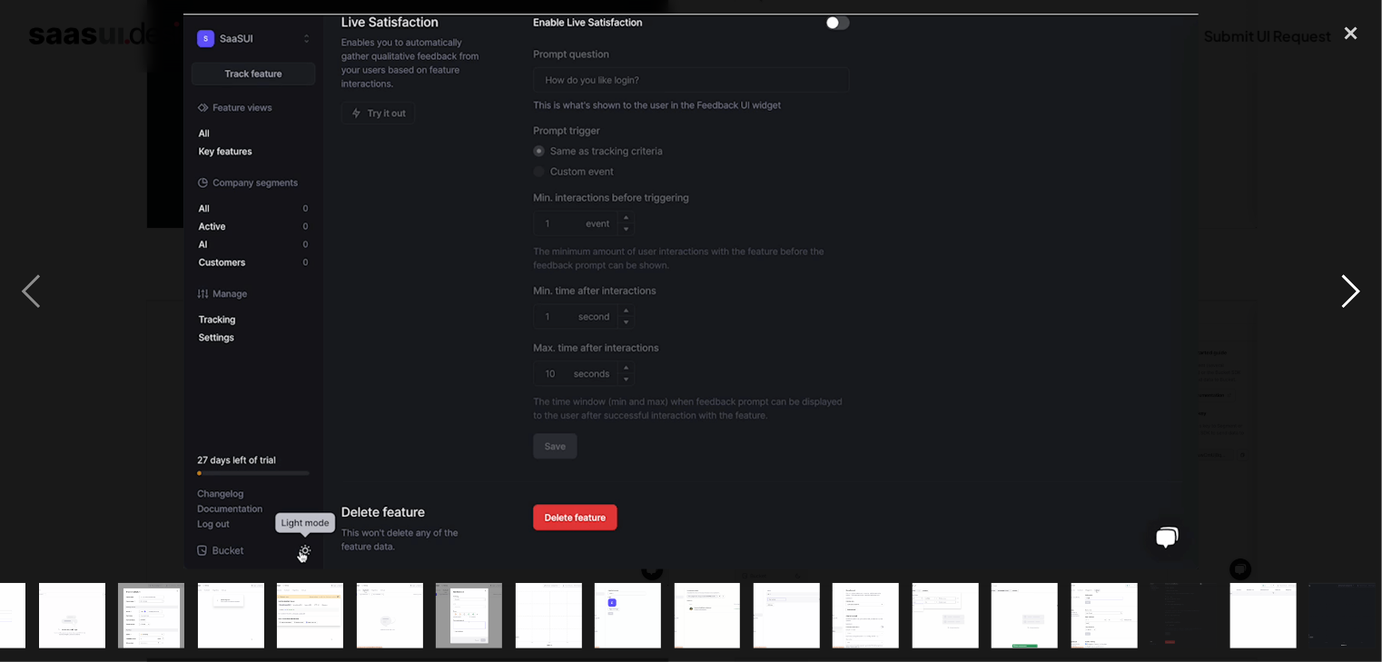
scroll to position [0, 218]
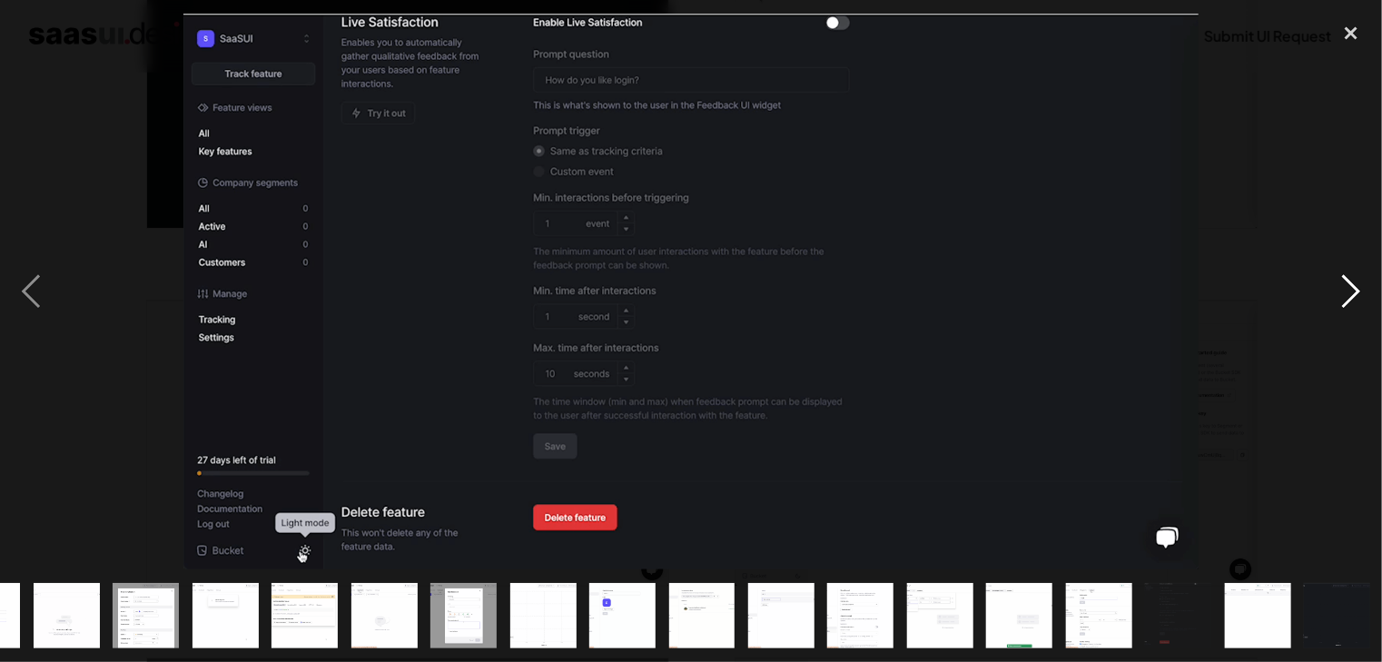
click at [1359, 293] on div "next image" at bounding box center [1351, 292] width 62 height 556
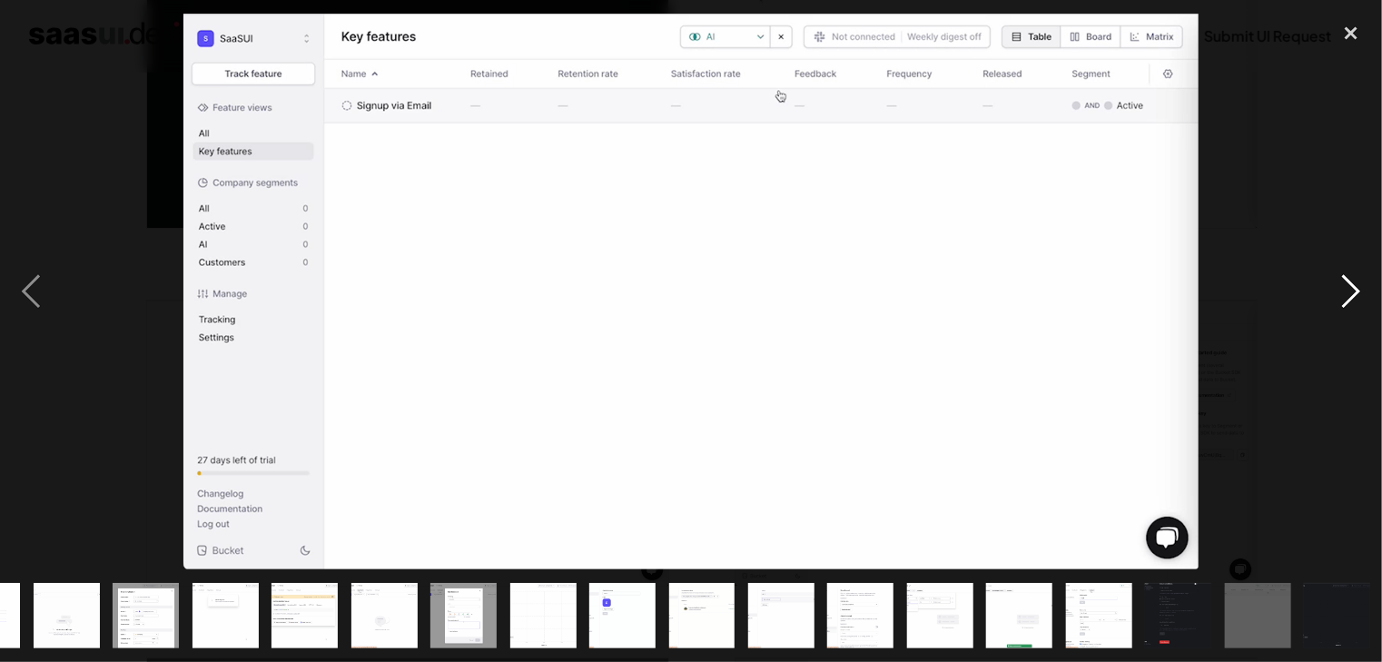
click at [1359, 293] on div "next image" at bounding box center [1351, 292] width 62 height 556
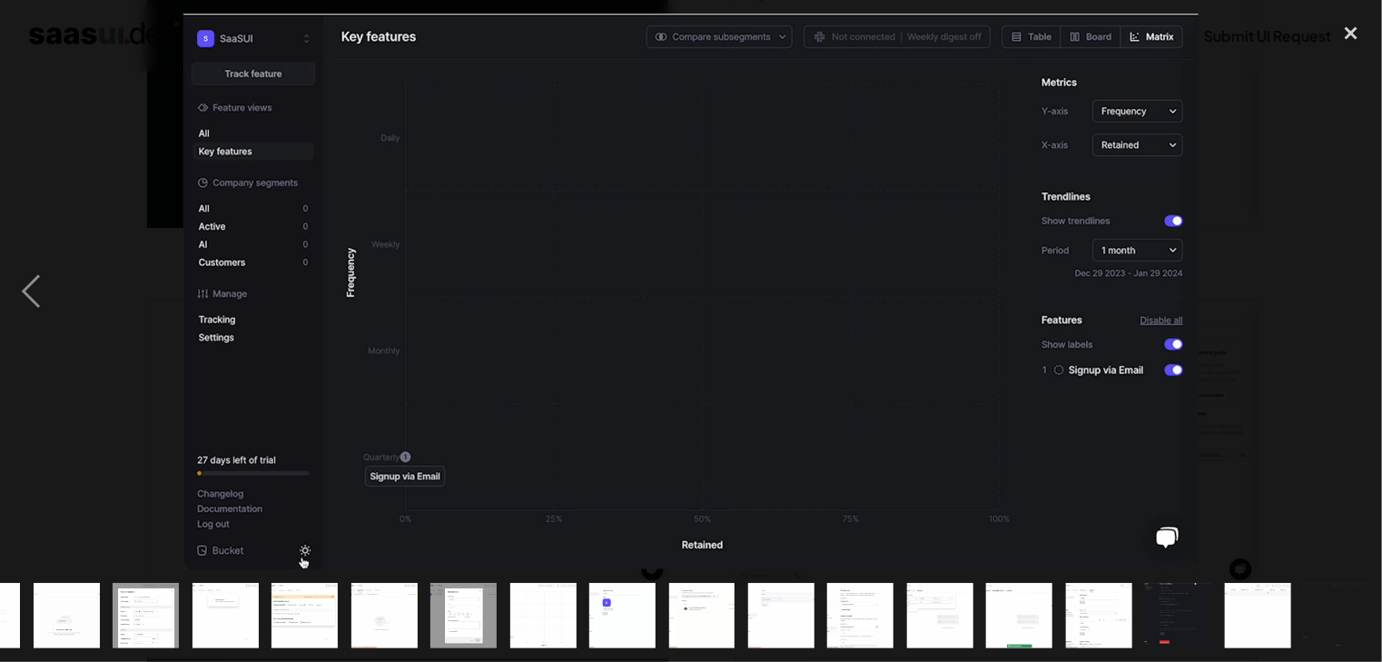
click at [1359, 293] on div "next image" at bounding box center [1351, 292] width 62 height 556
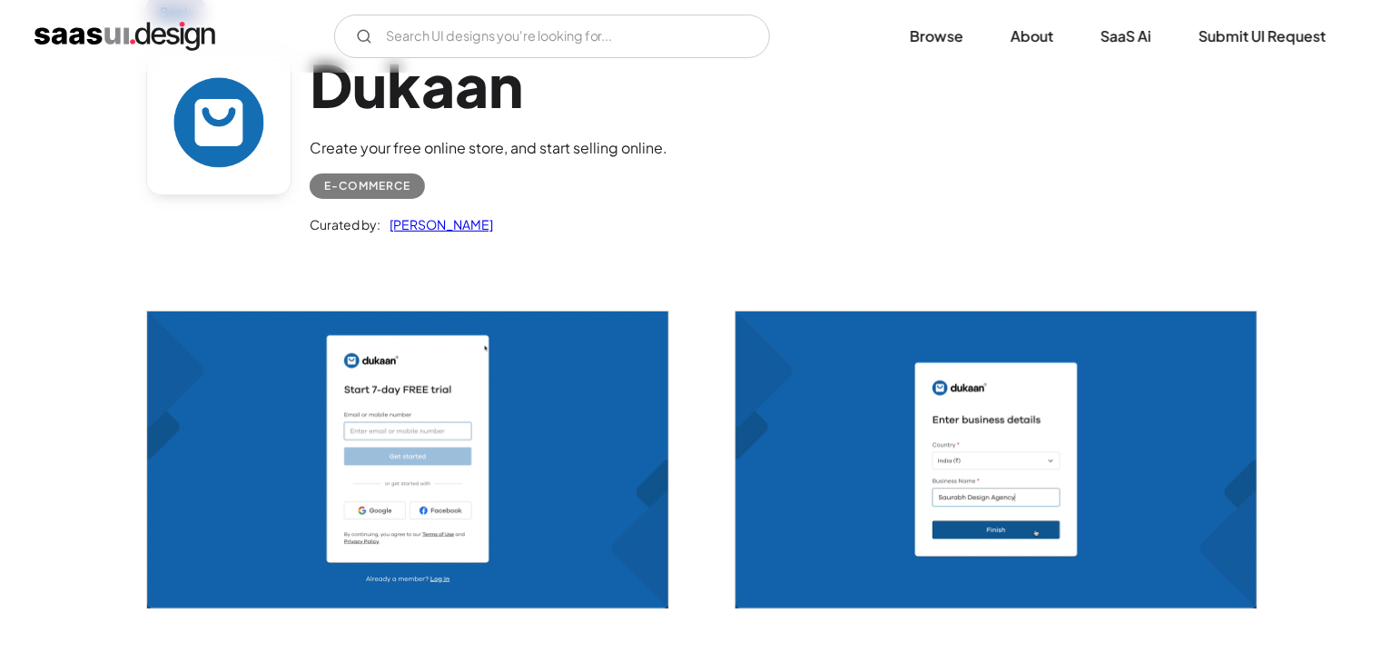
scroll to position [126, 0]
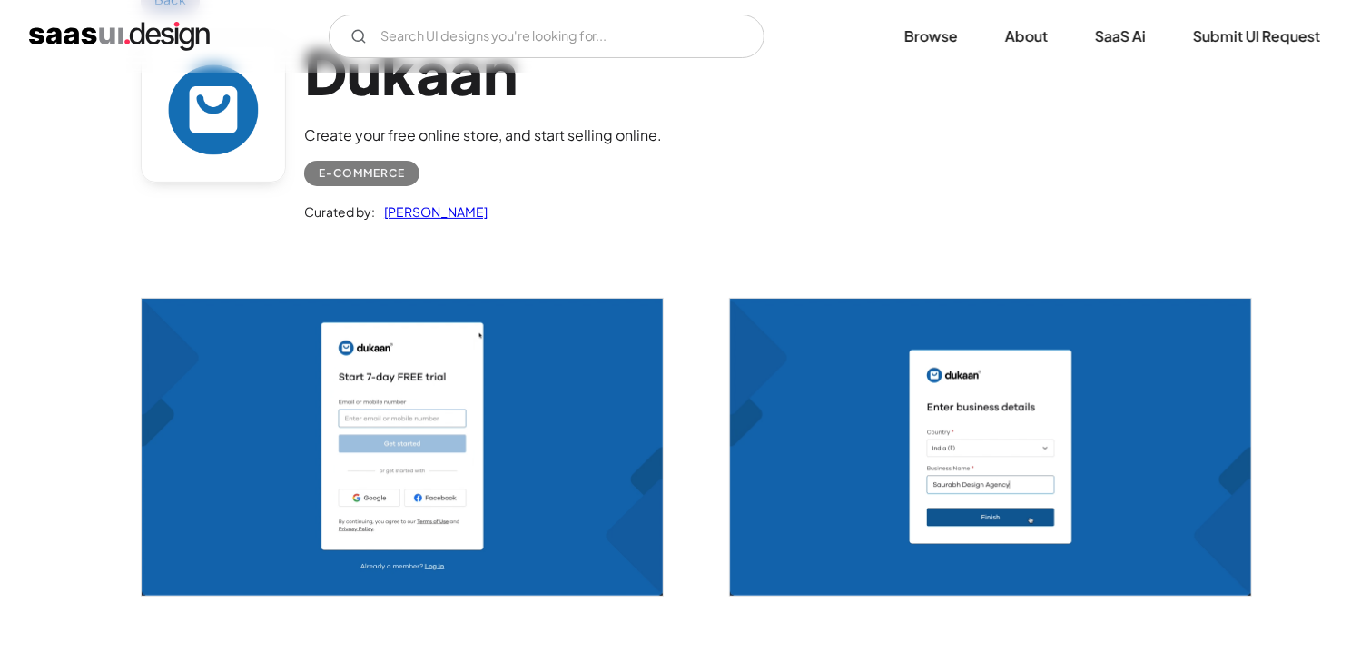
click at [551, 371] on img "open lightbox" at bounding box center [402, 447] width 521 height 297
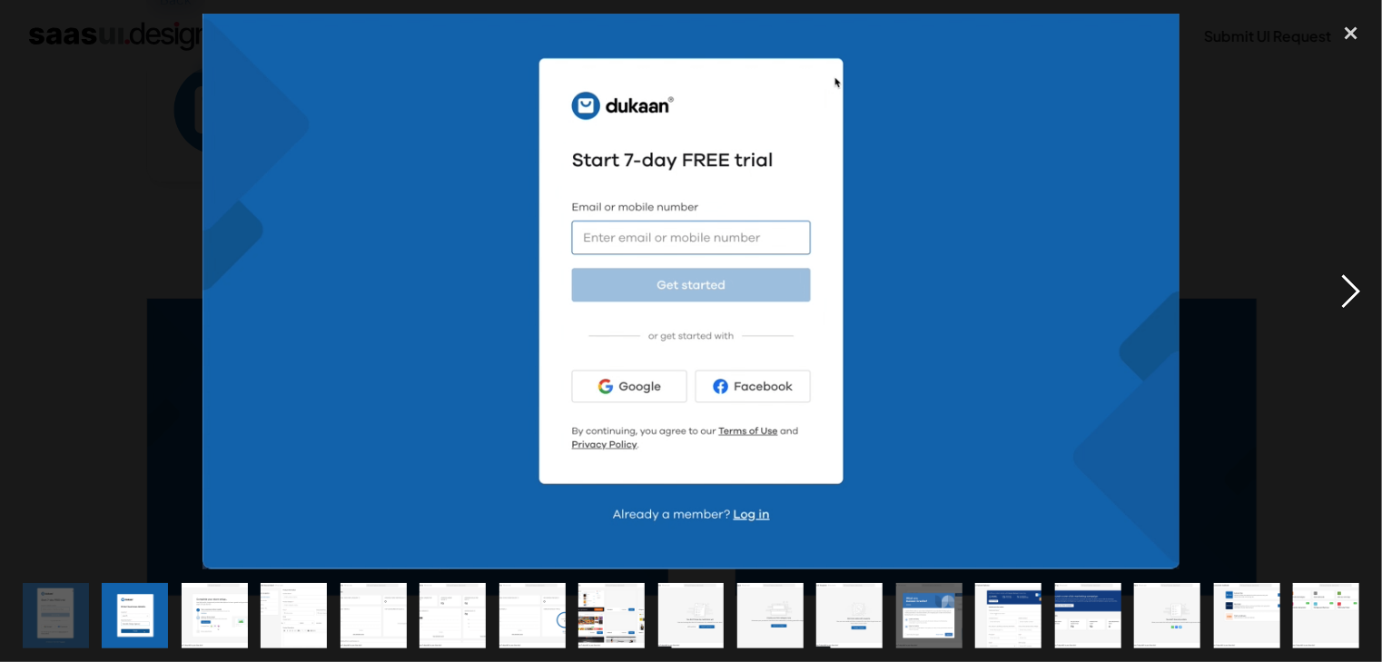
click at [1359, 287] on div "next image" at bounding box center [1351, 292] width 62 height 556
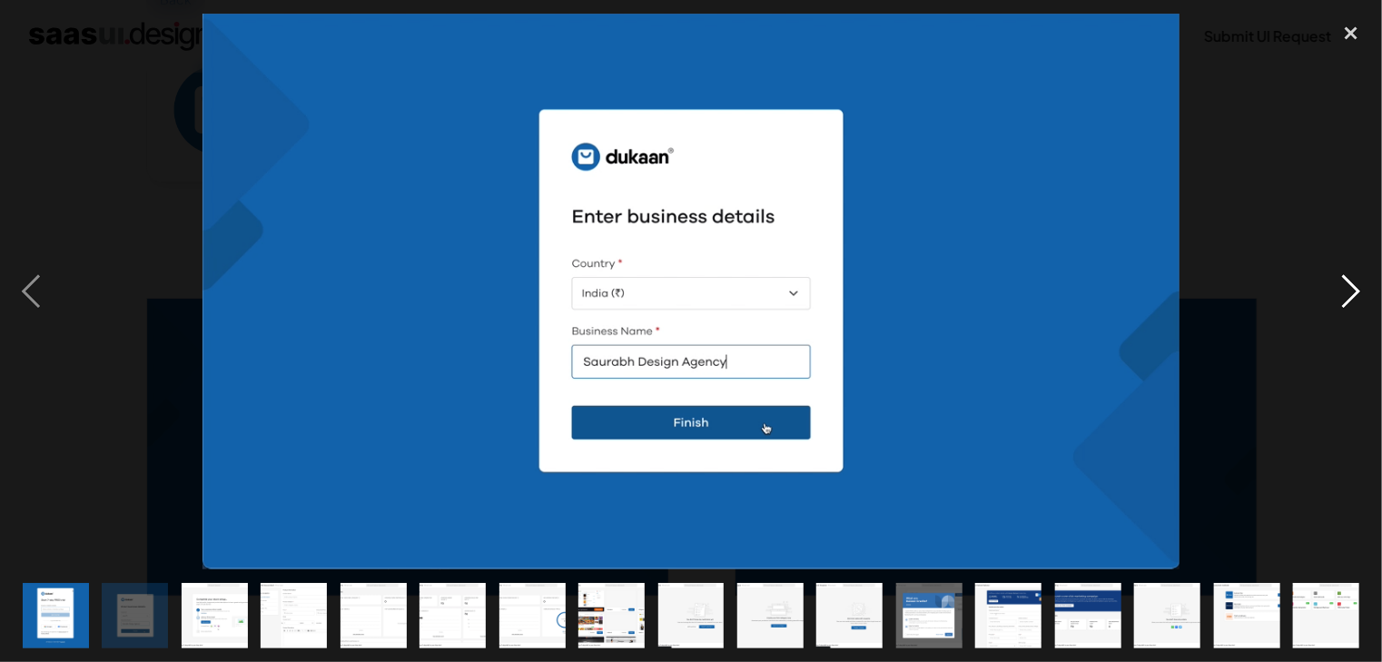
click at [1359, 287] on div "next image" at bounding box center [1351, 292] width 62 height 556
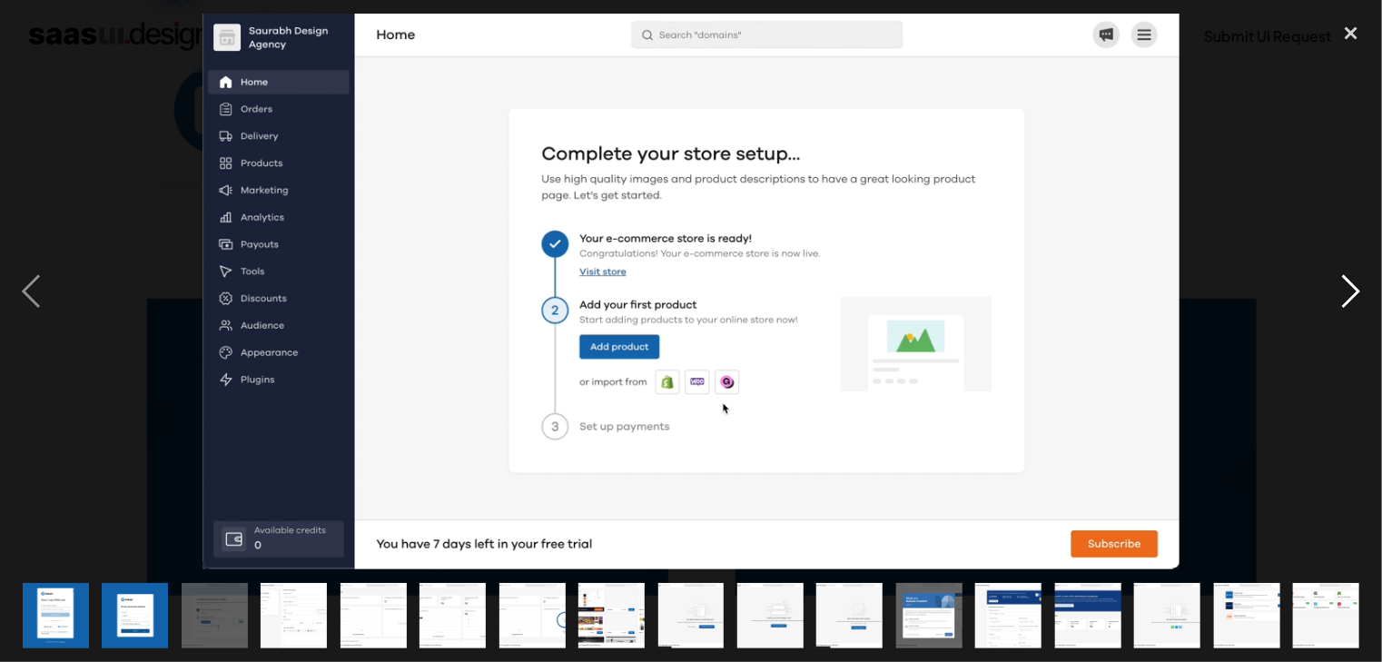
click at [1359, 287] on div "next image" at bounding box center [1351, 292] width 62 height 556
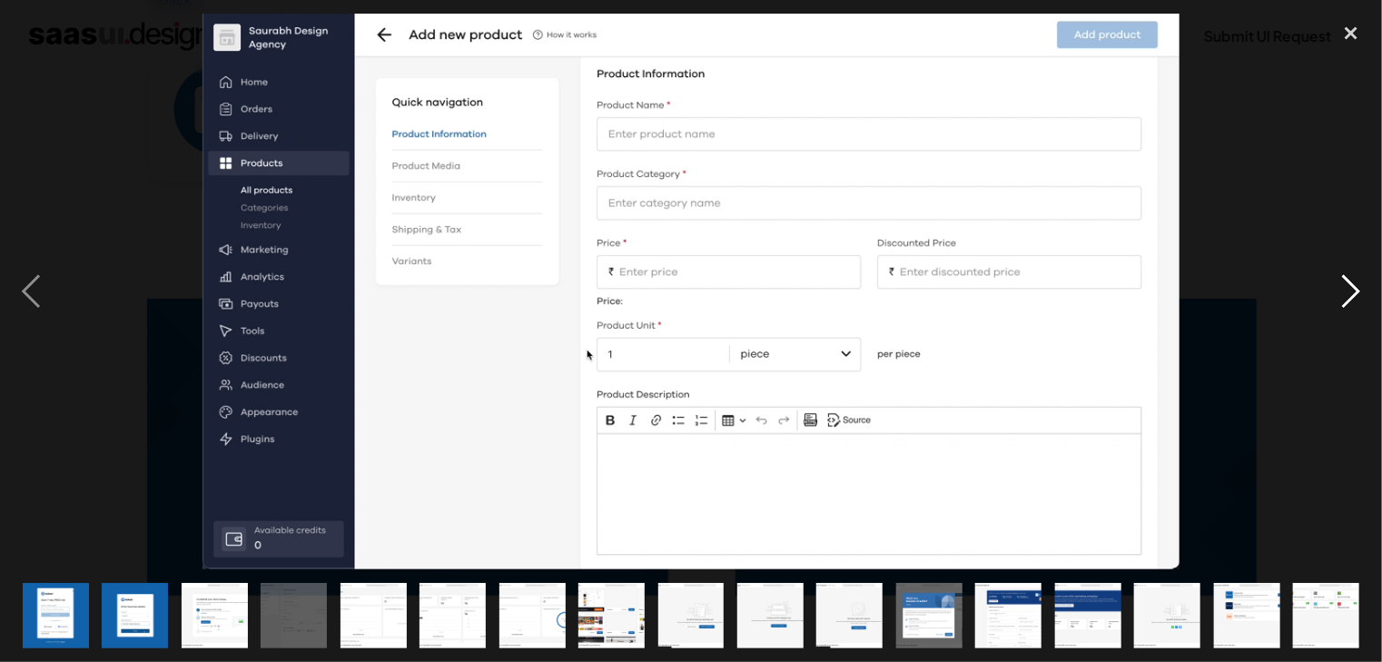
click at [1359, 287] on div "next image" at bounding box center [1351, 292] width 62 height 556
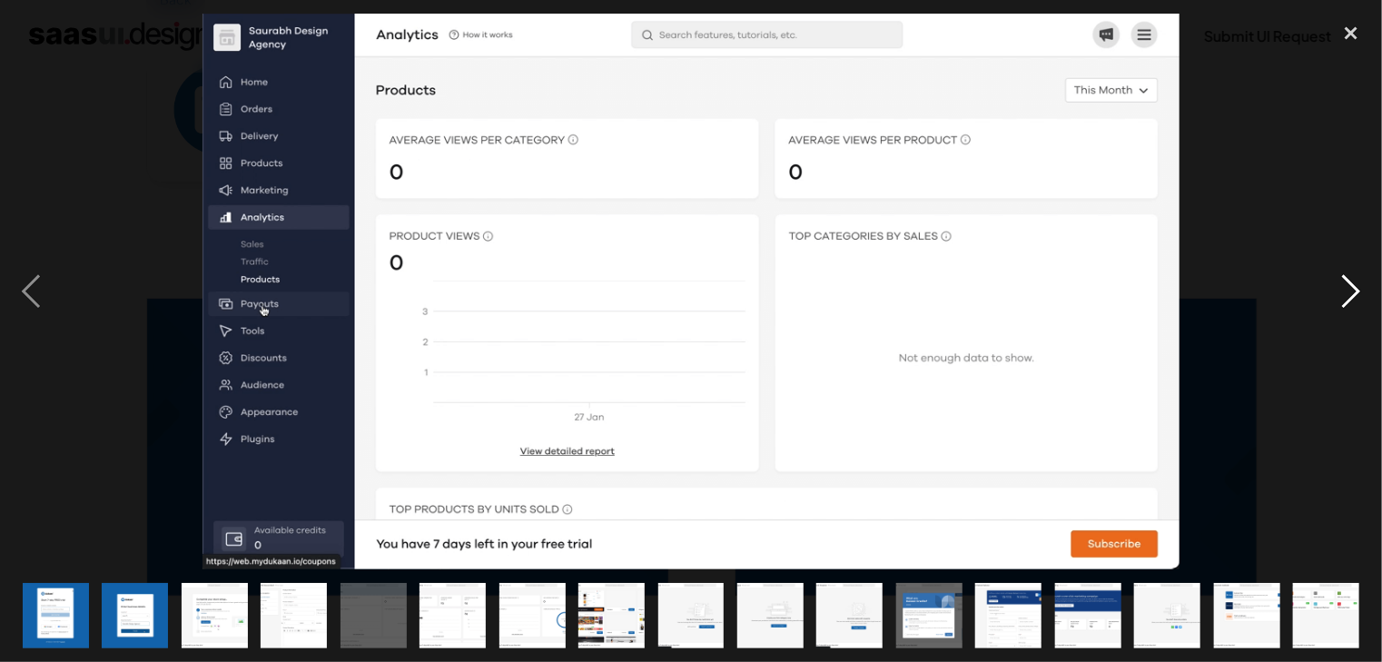
click at [1349, 297] on div "next image" at bounding box center [1351, 292] width 62 height 556
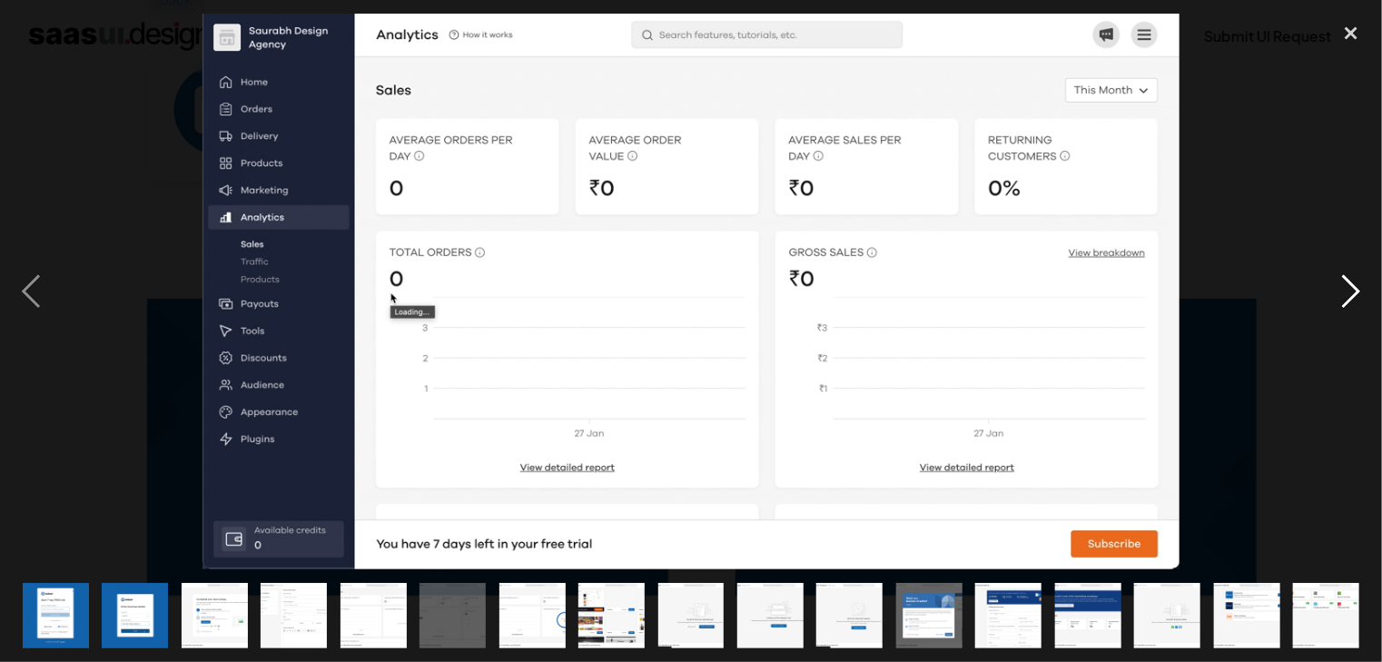
click at [1349, 297] on div "next image" at bounding box center [1351, 292] width 62 height 556
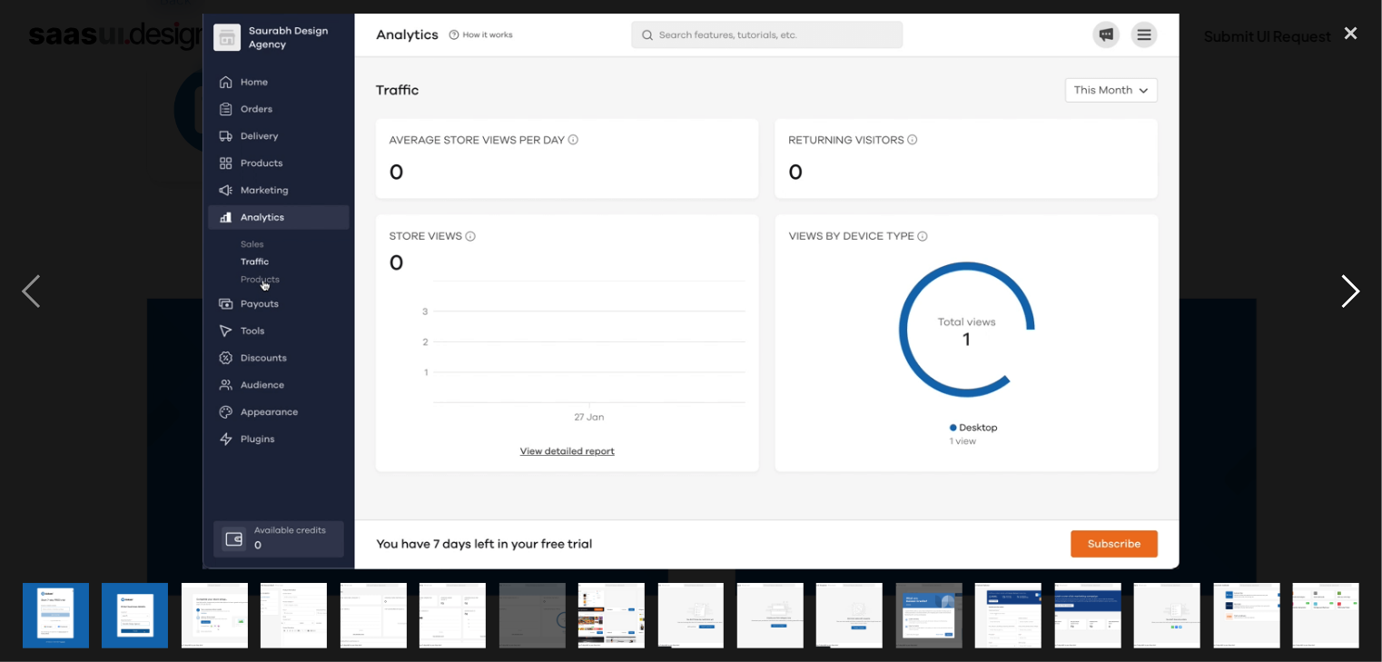
click at [1349, 297] on div "next image" at bounding box center [1351, 292] width 62 height 556
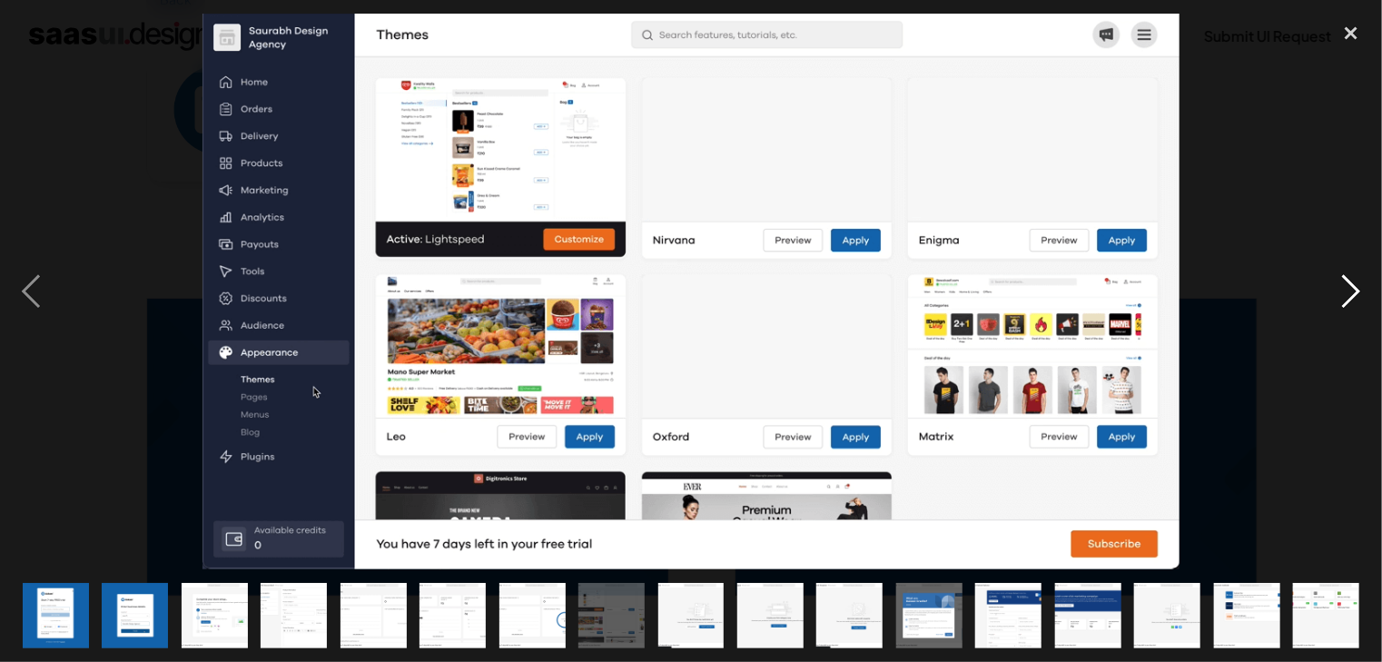
click at [1349, 297] on div "next image" at bounding box center [1351, 292] width 62 height 556
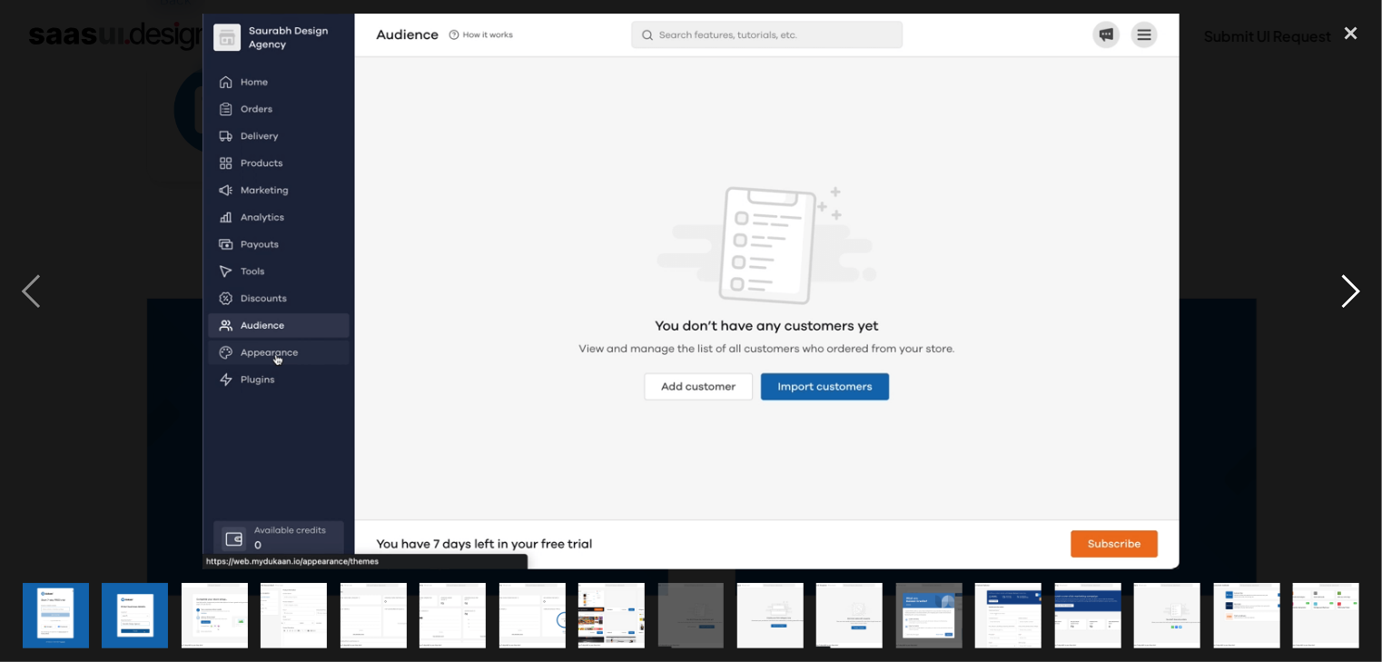
click at [1349, 297] on div "next image" at bounding box center [1351, 292] width 62 height 556
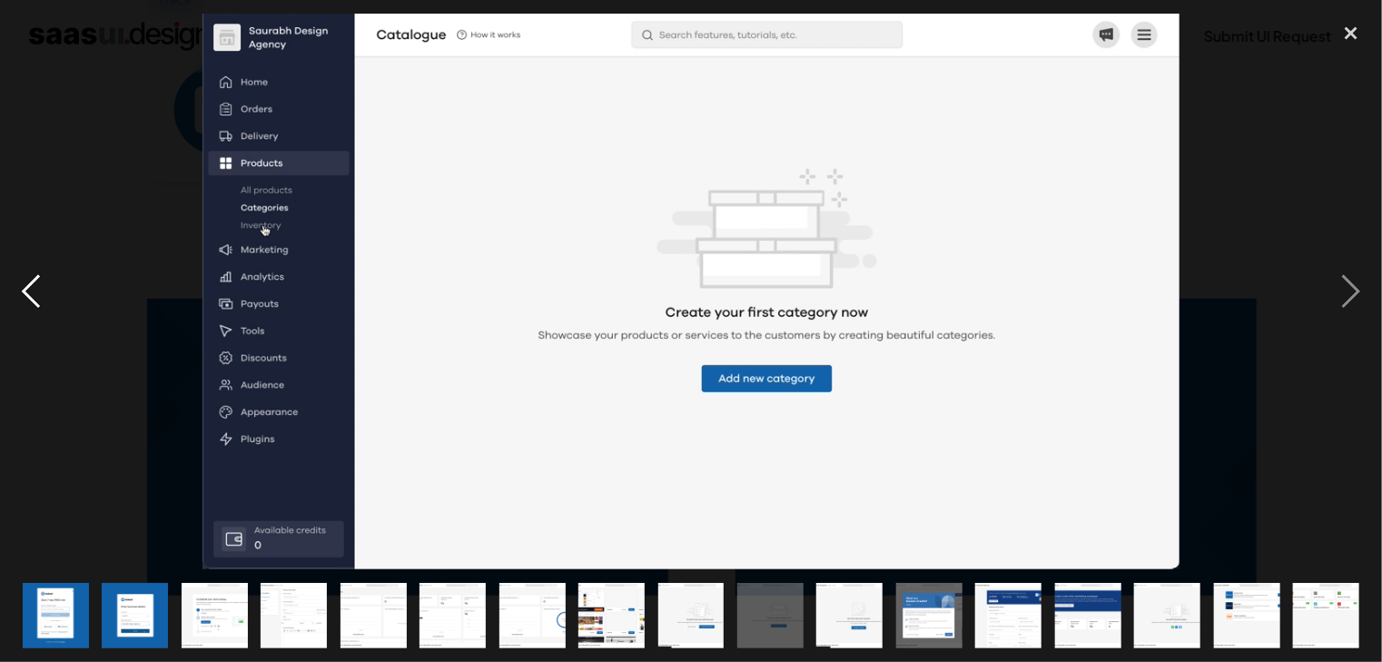
click at [26, 292] on div "previous image" at bounding box center [31, 292] width 62 height 556
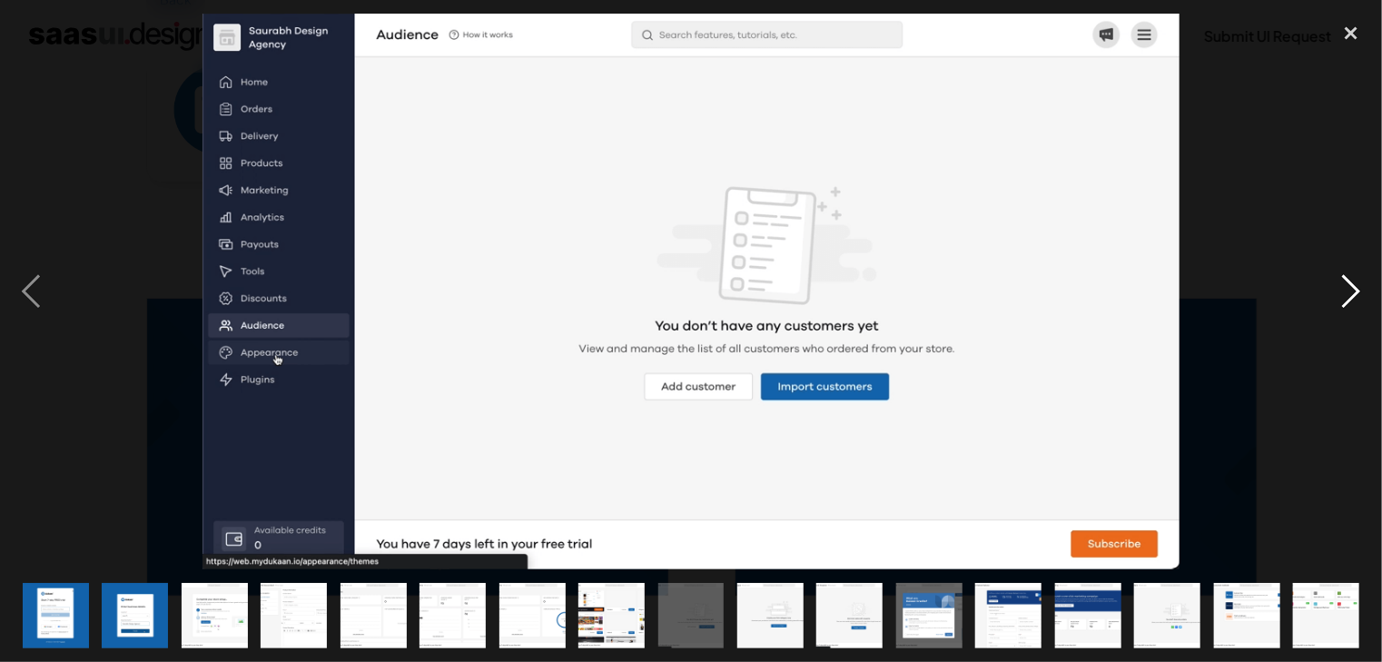
click at [1360, 287] on div "next image" at bounding box center [1351, 292] width 62 height 556
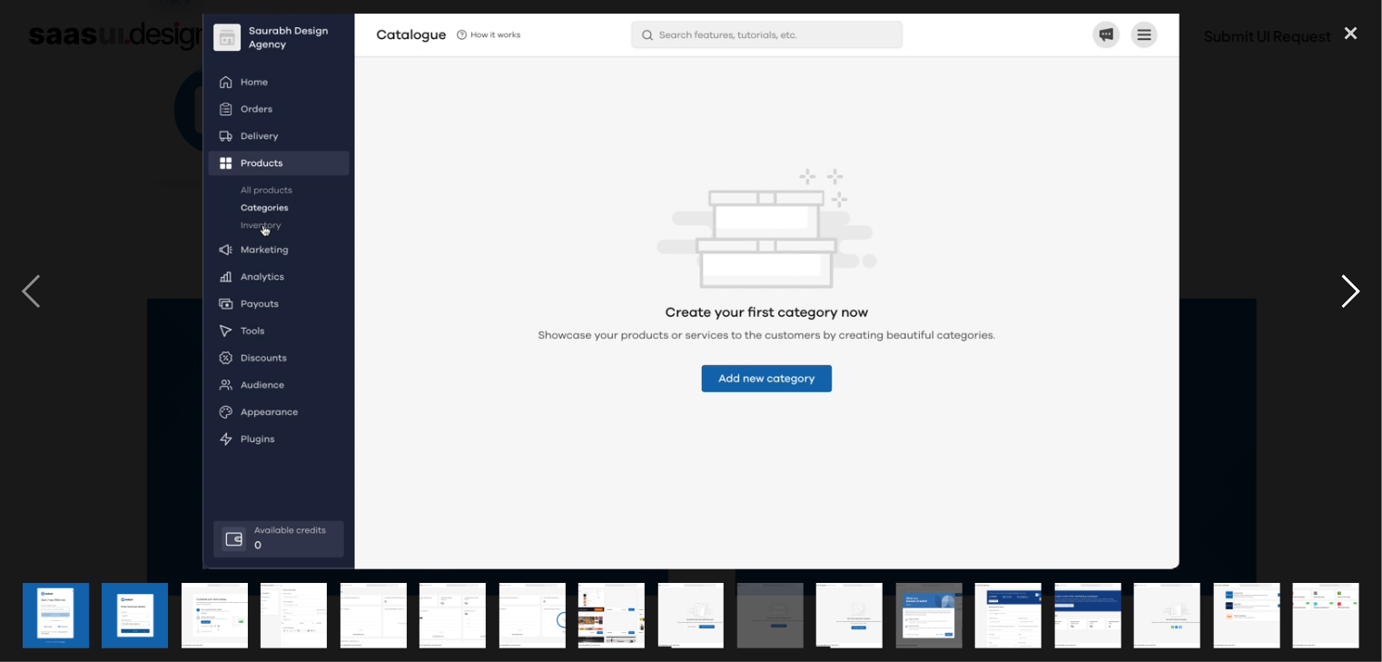
click at [1360, 287] on div "next image" at bounding box center [1351, 292] width 62 height 556
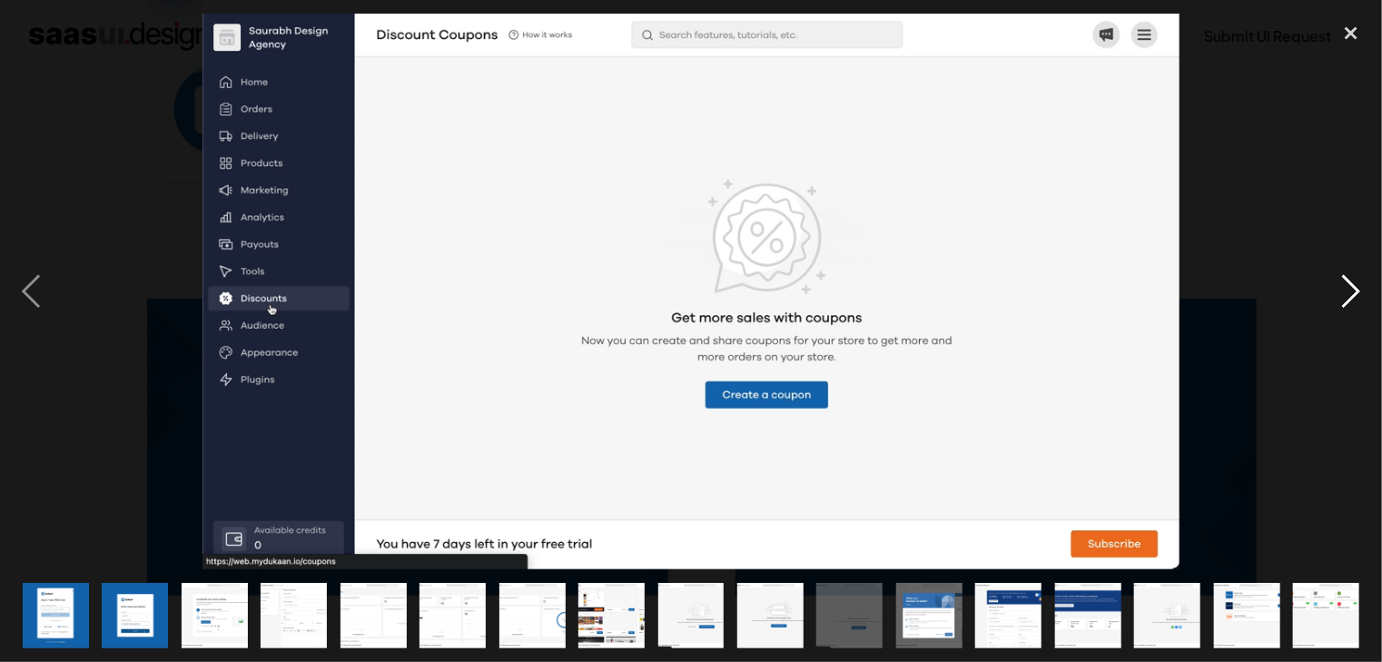
click at [1360, 287] on div "next image" at bounding box center [1351, 292] width 62 height 556
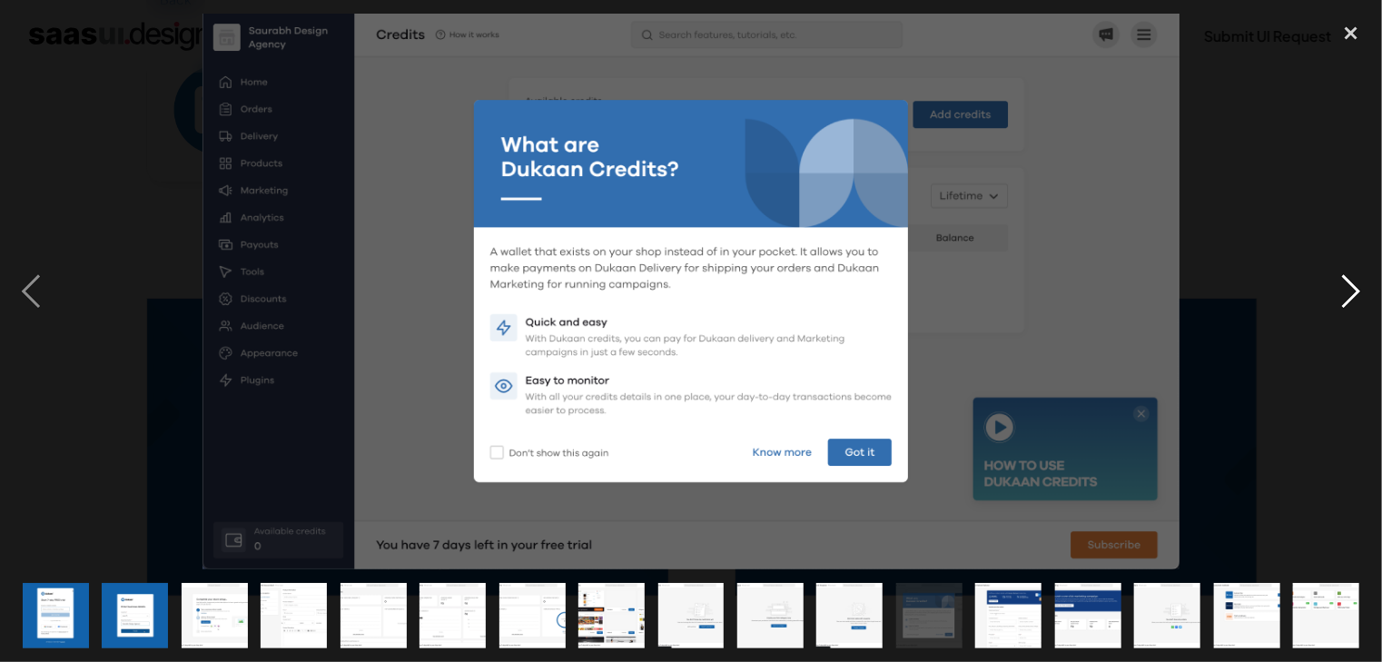
click at [1360, 287] on div "next image" at bounding box center [1351, 292] width 62 height 556
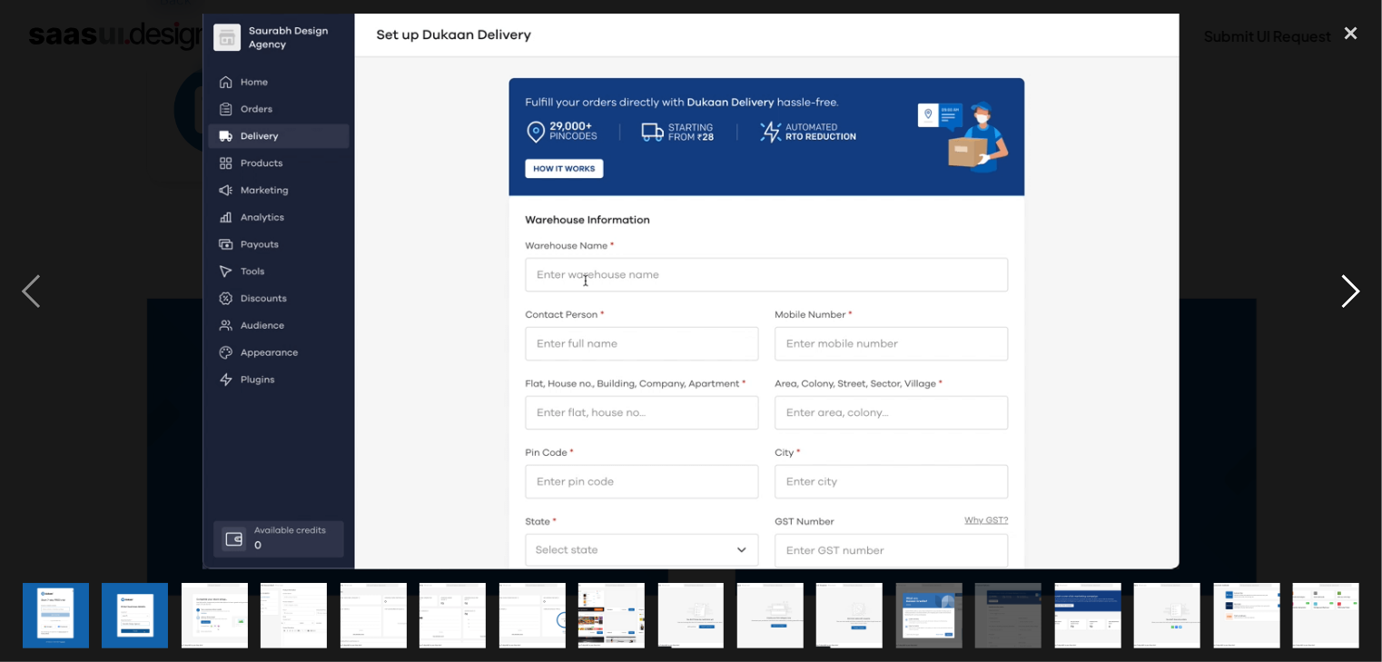
click at [1360, 287] on div "next image" at bounding box center [1351, 292] width 62 height 556
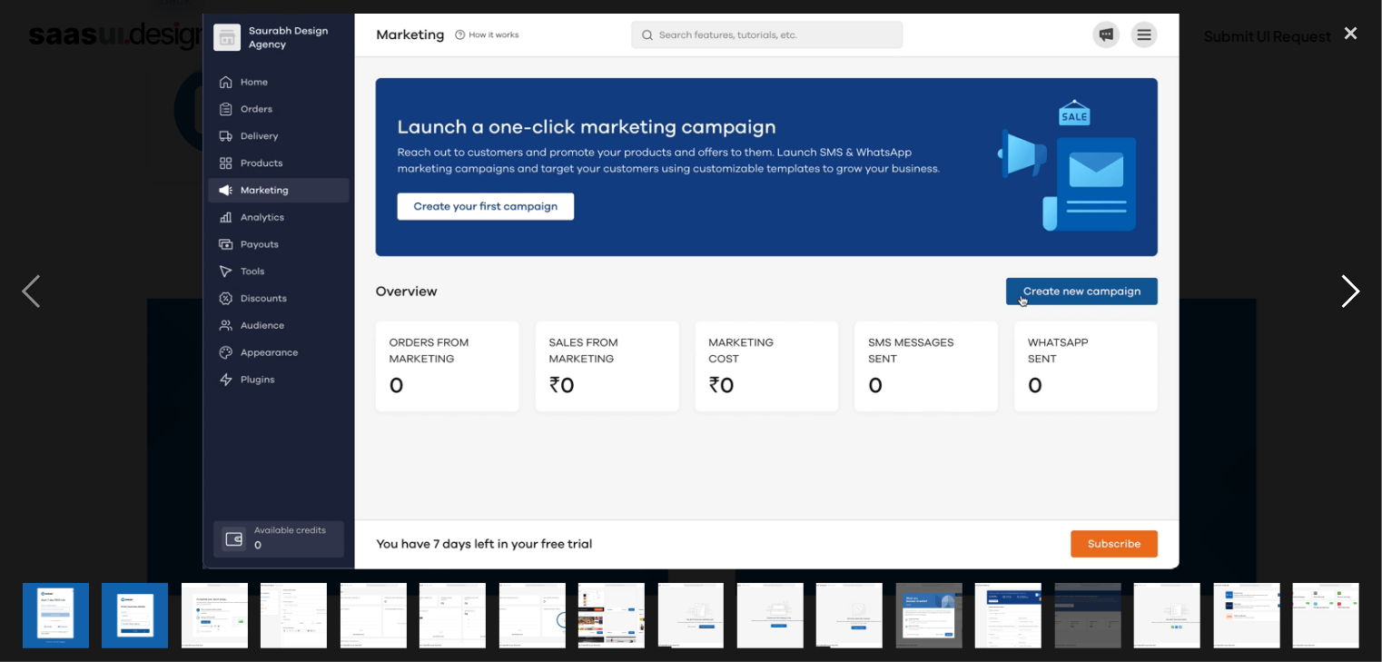
click at [1360, 287] on div "next image" at bounding box center [1351, 292] width 62 height 556
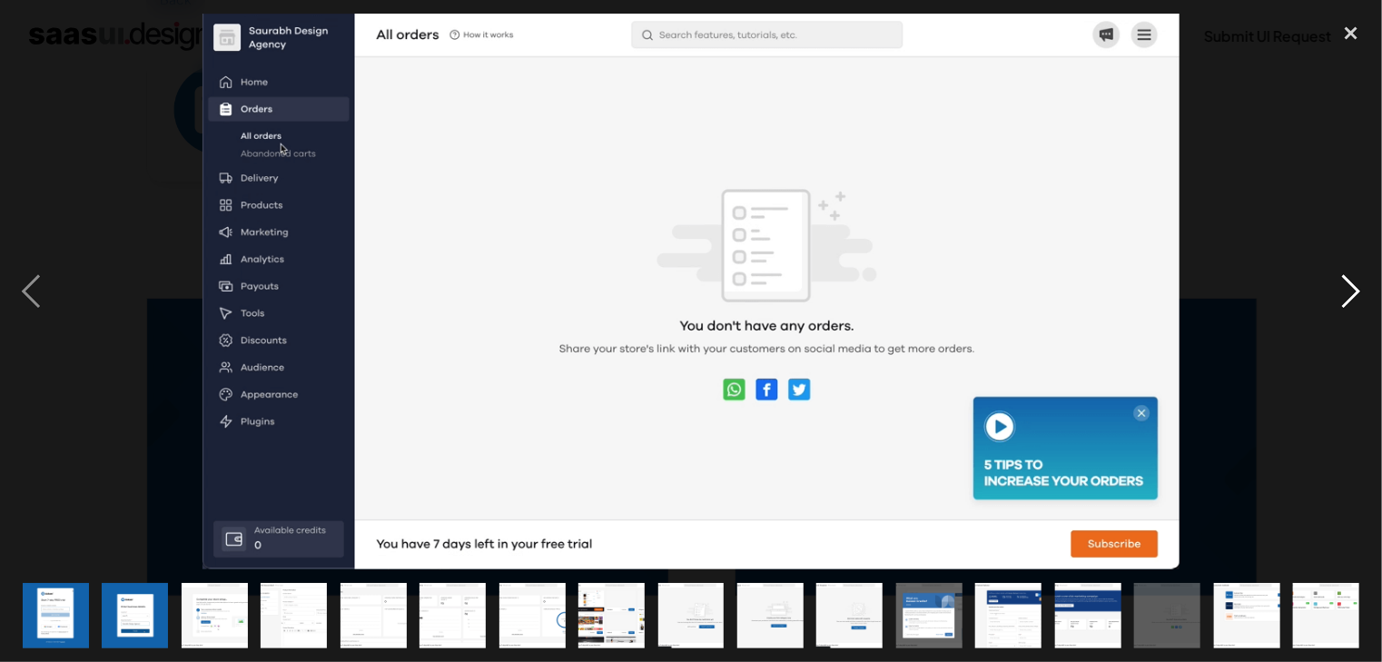
click at [1360, 287] on div "next image" at bounding box center [1351, 292] width 62 height 556
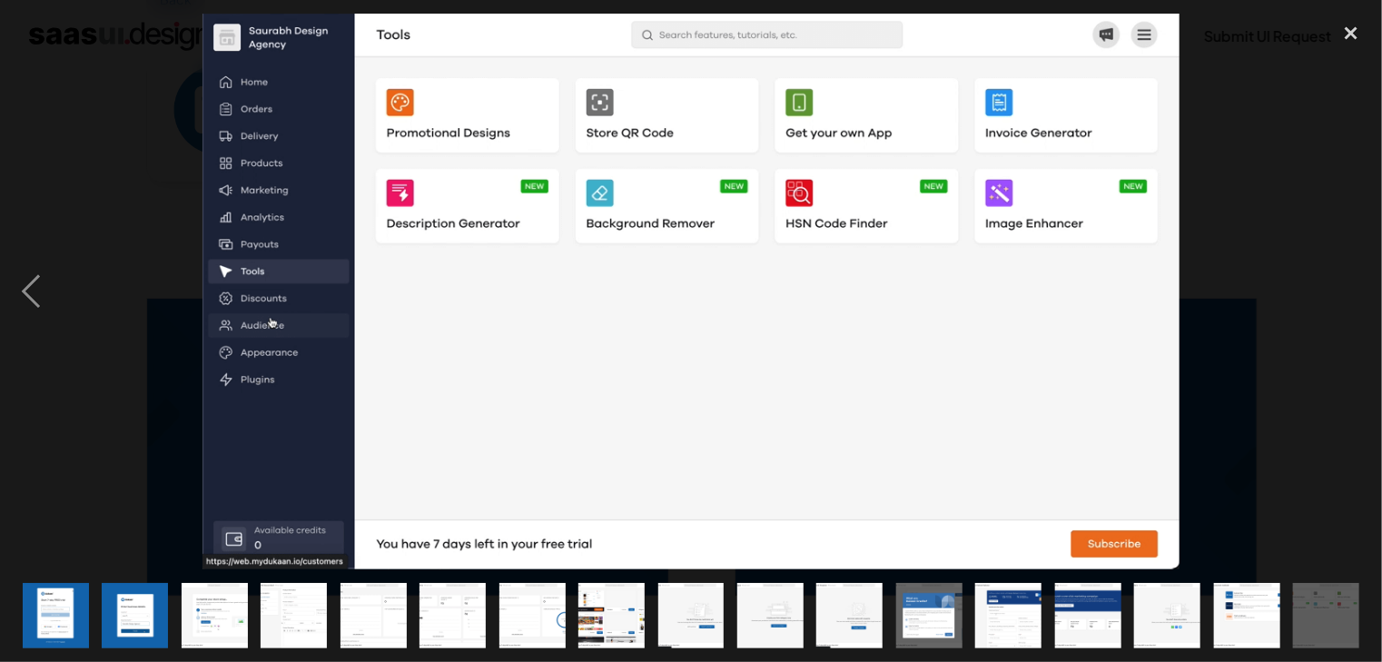
click at [1360, 287] on div "next image" at bounding box center [1351, 292] width 62 height 556
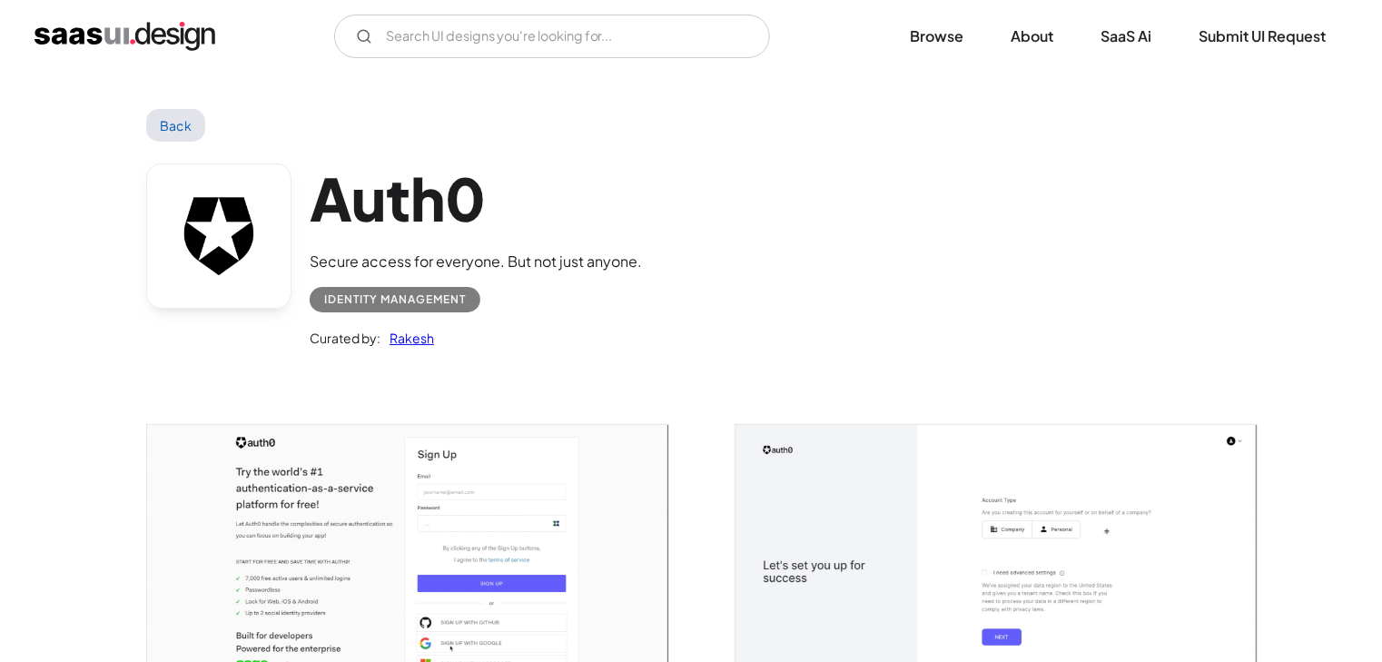
scroll to position [127, 0]
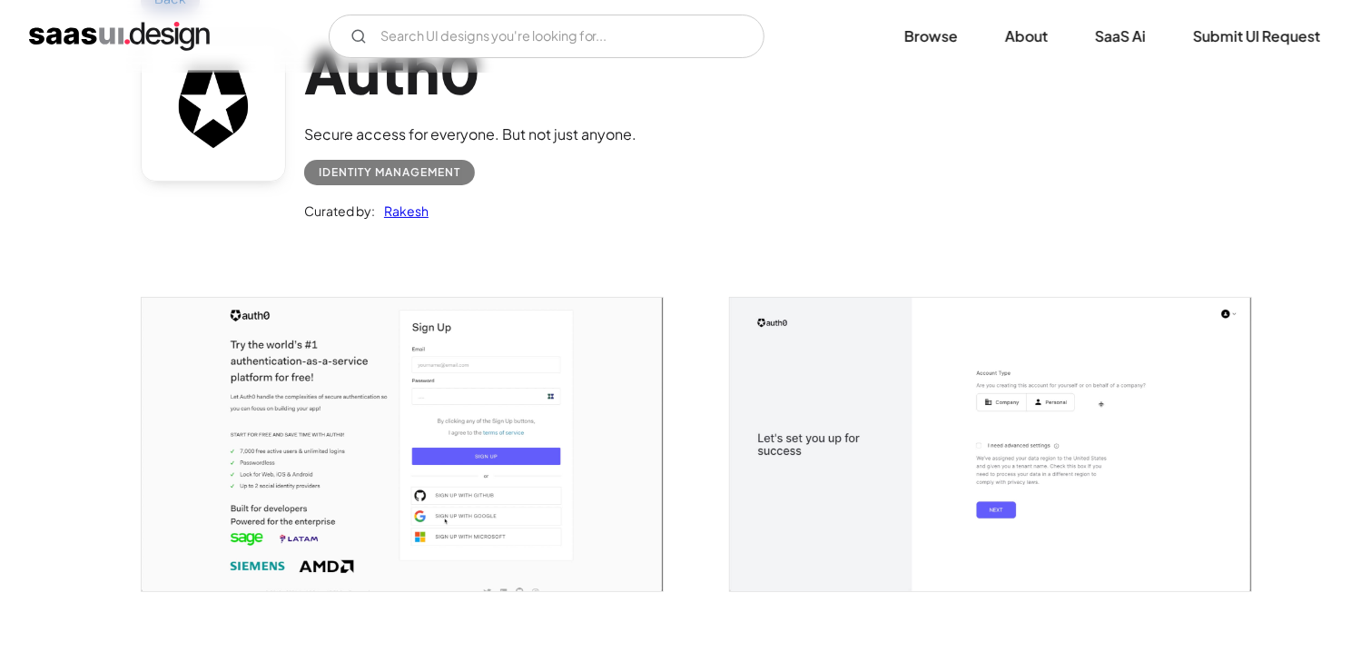
click at [584, 367] on img "open lightbox" at bounding box center [402, 444] width 521 height 293
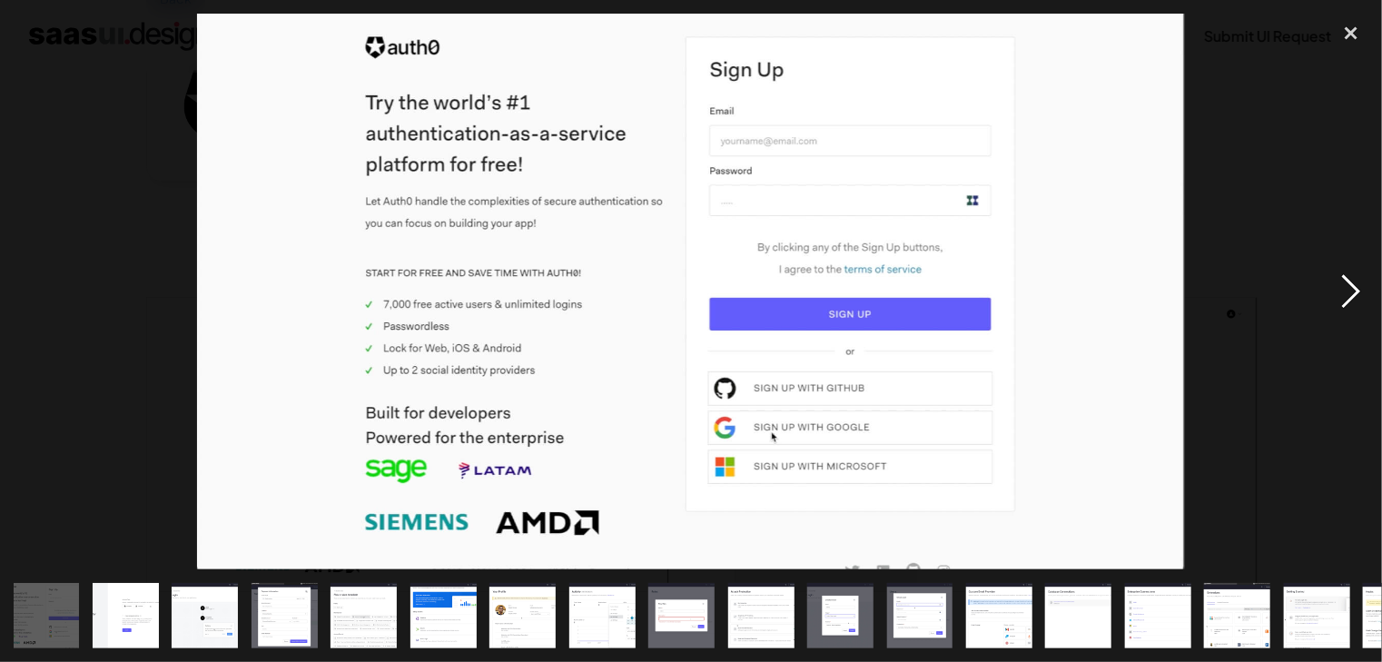
click at [1361, 289] on div "next image" at bounding box center [1351, 292] width 62 height 556
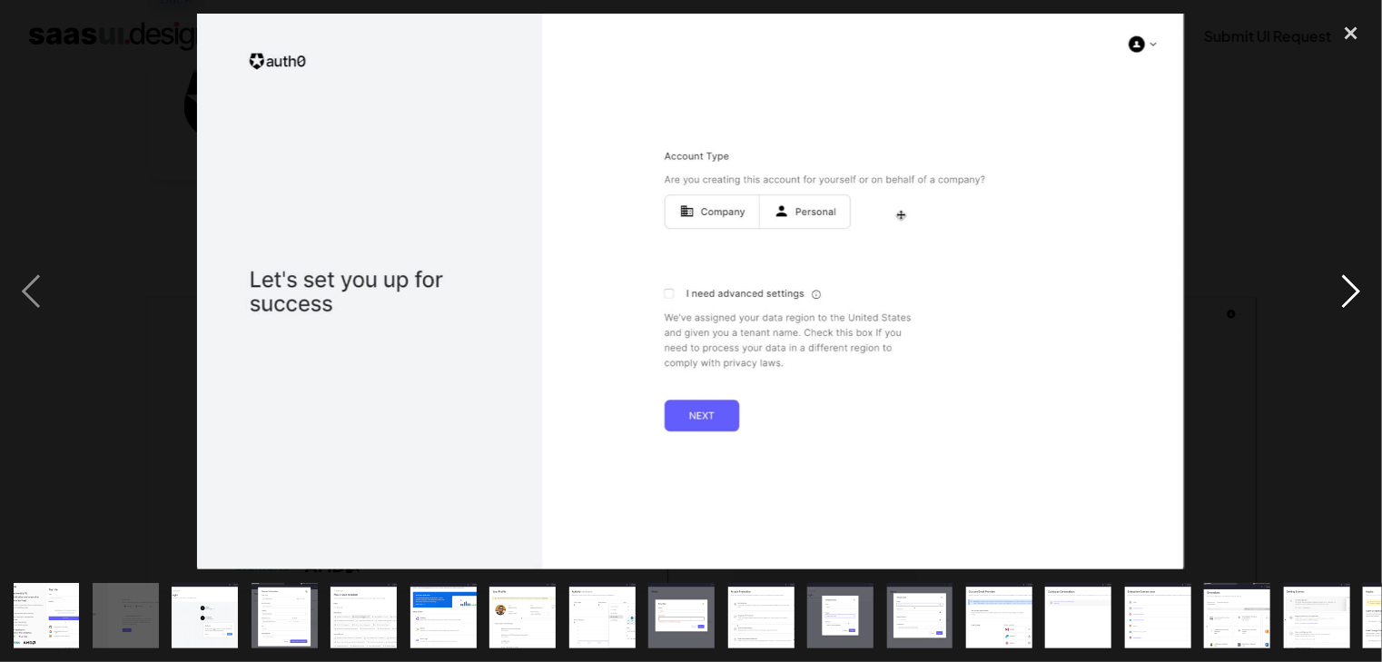
click at [1361, 289] on div "next image" at bounding box center [1351, 292] width 62 height 556
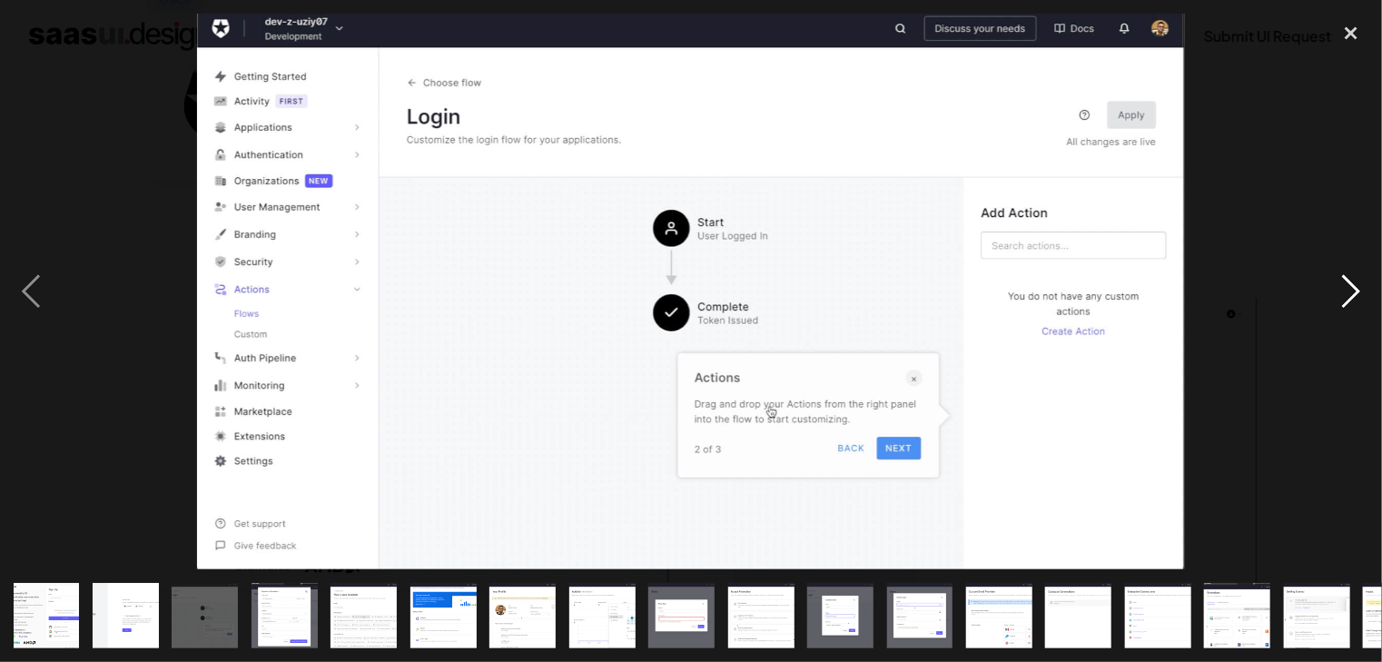
click at [1340, 304] on div "next image" at bounding box center [1351, 292] width 62 height 556
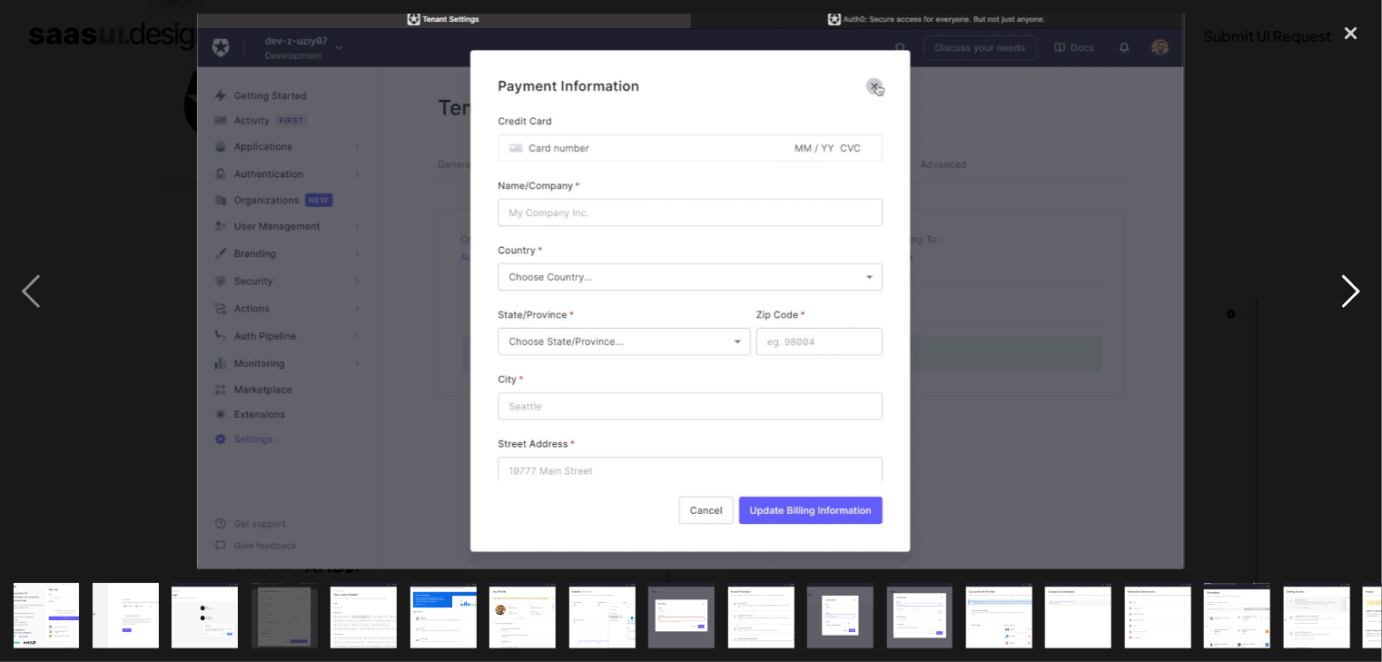
click at [1340, 304] on div "next image" at bounding box center [1351, 292] width 62 height 556
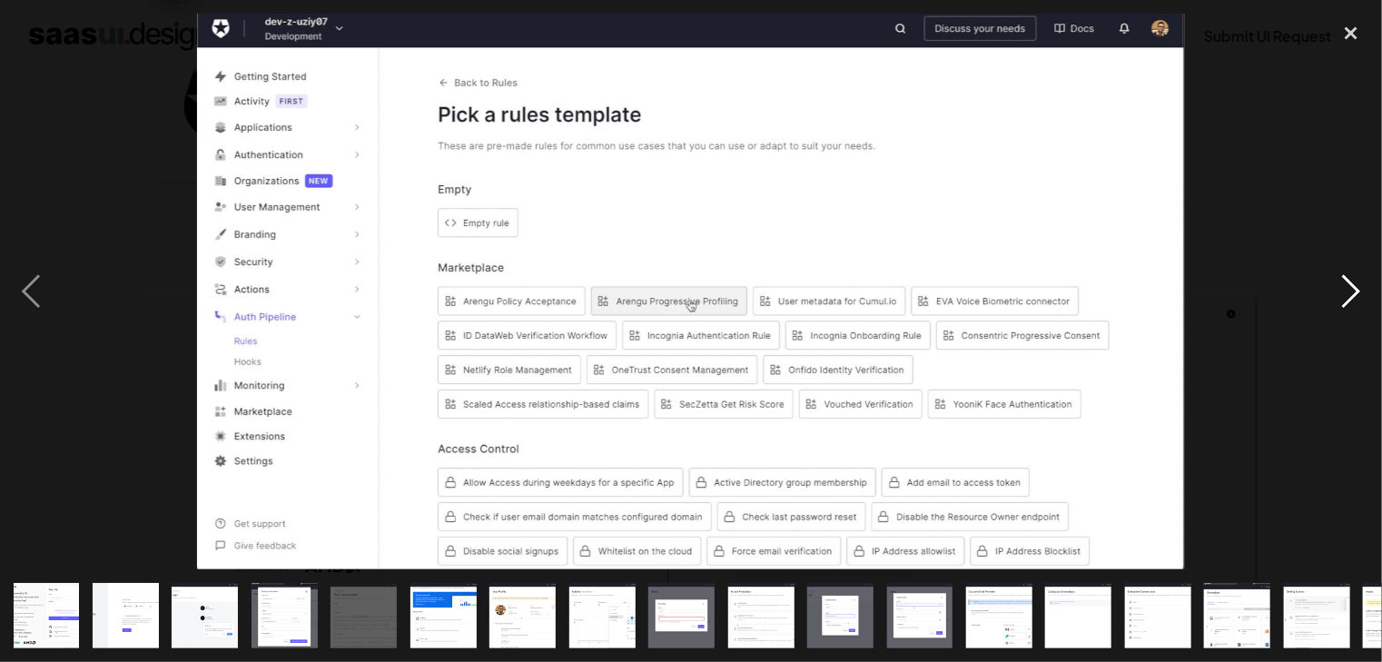
click at [1340, 304] on div "next image" at bounding box center [1351, 292] width 62 height 556
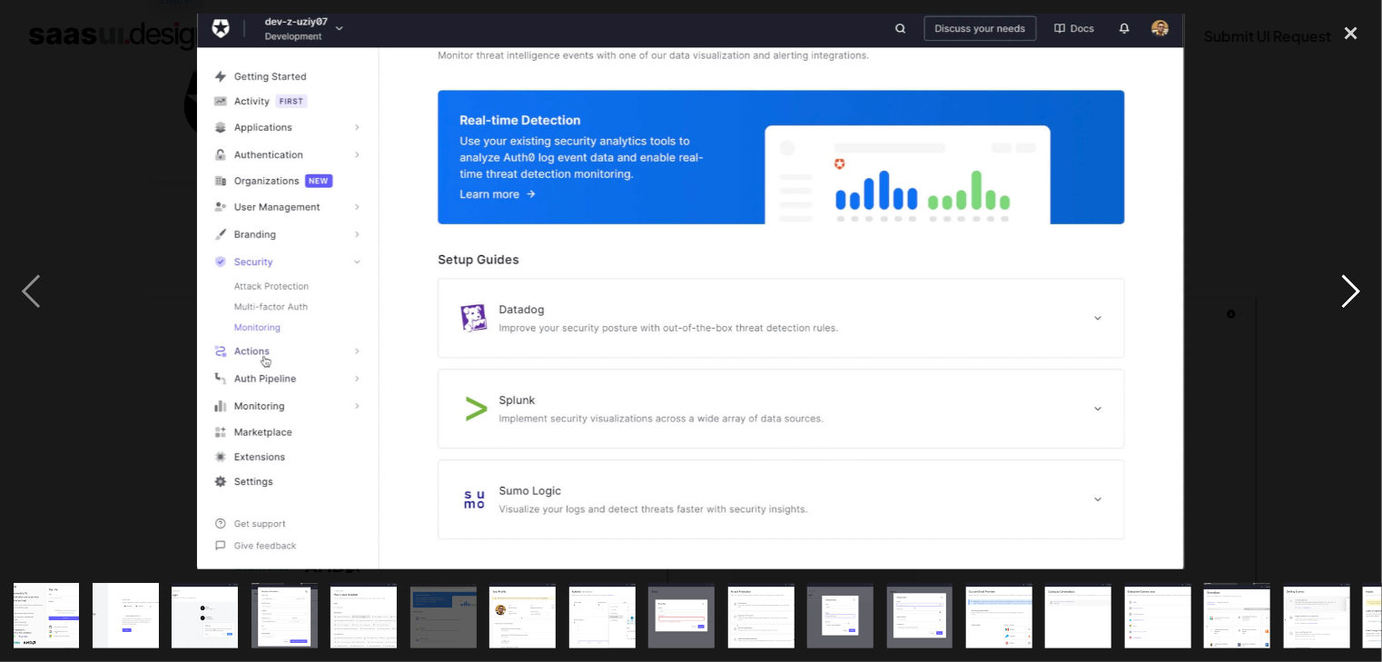
click at [1340, 304] on div "next image" at bounding box center [1351, 292] width 62 height 556
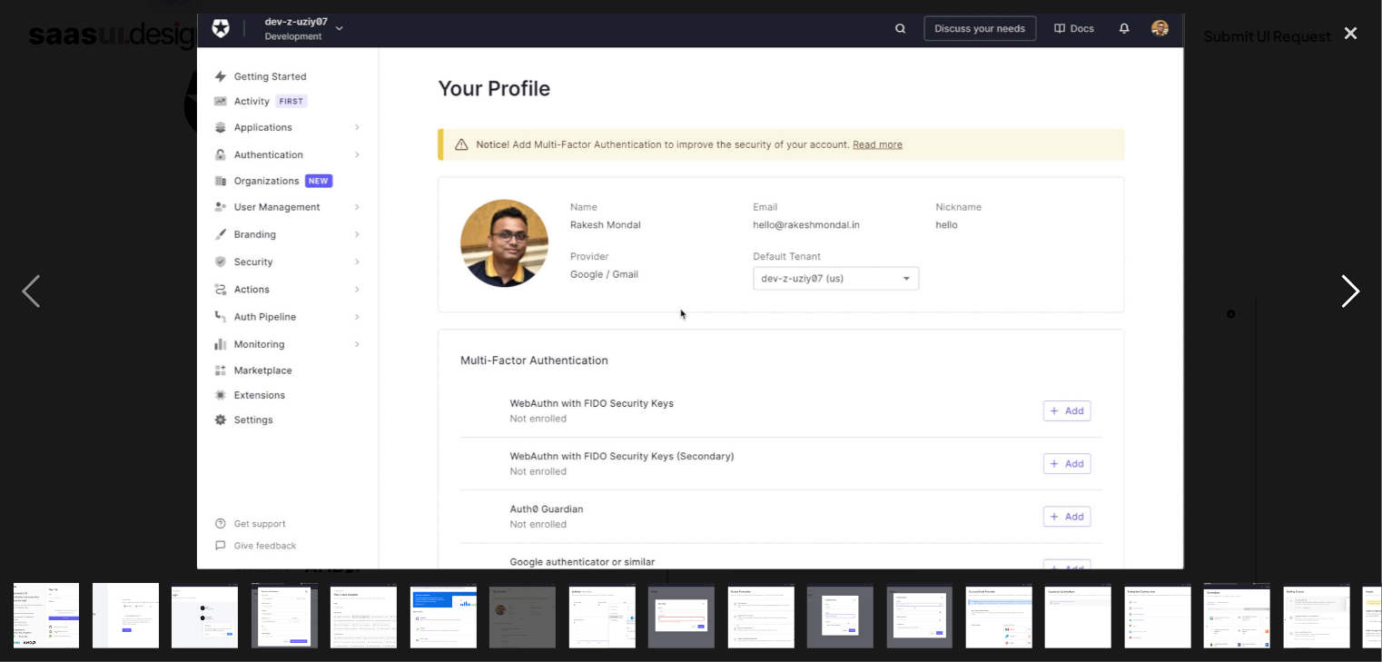
click at [1340, 304] on div "next image" at bounding box center [1351, 292] width 62 height 556
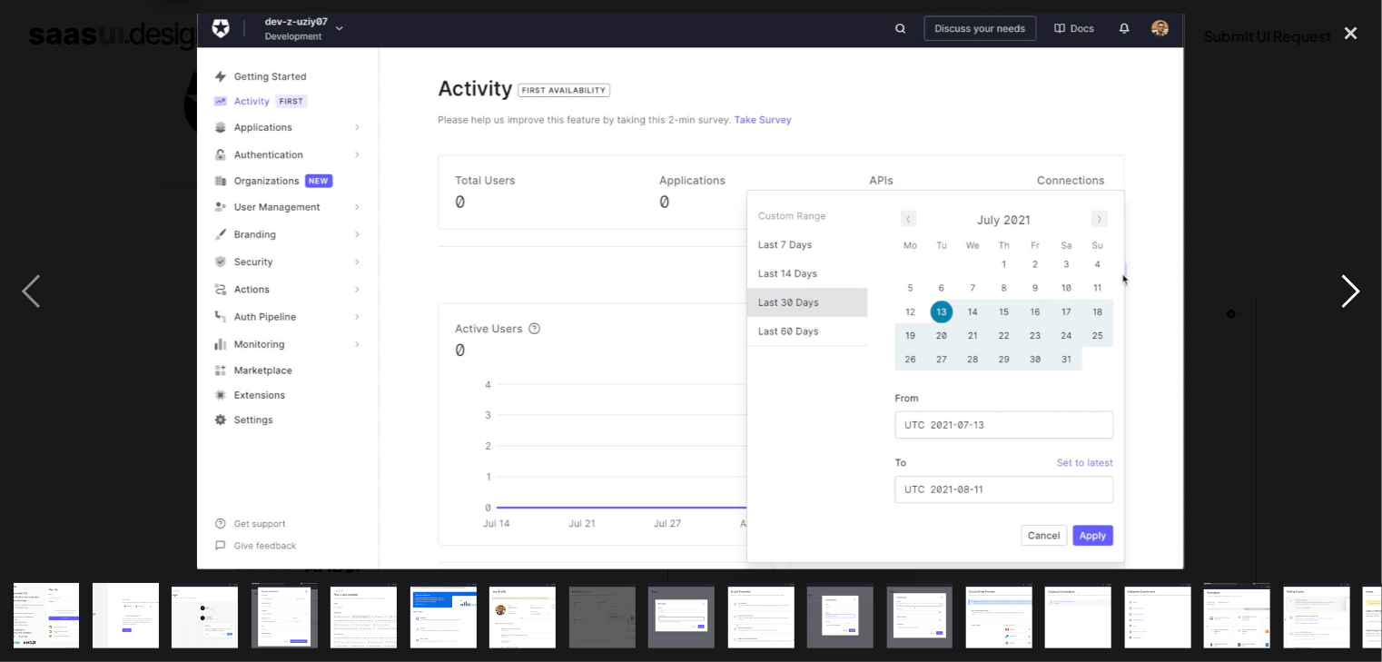
click at [1340, 304] on div "next image" at bounding box center [1351, 292] width 62 height 556
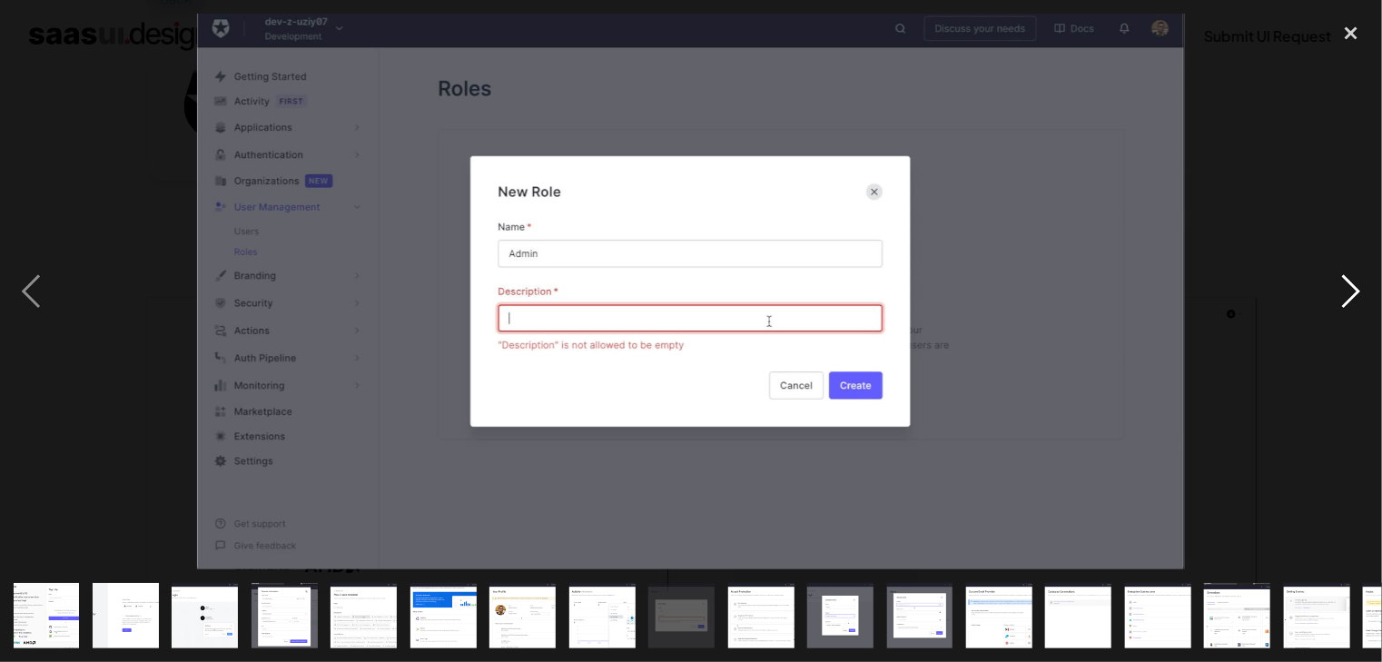
click at [1340, 304] on div "next image" at bounding box center [1351, 292] width 62 height 556
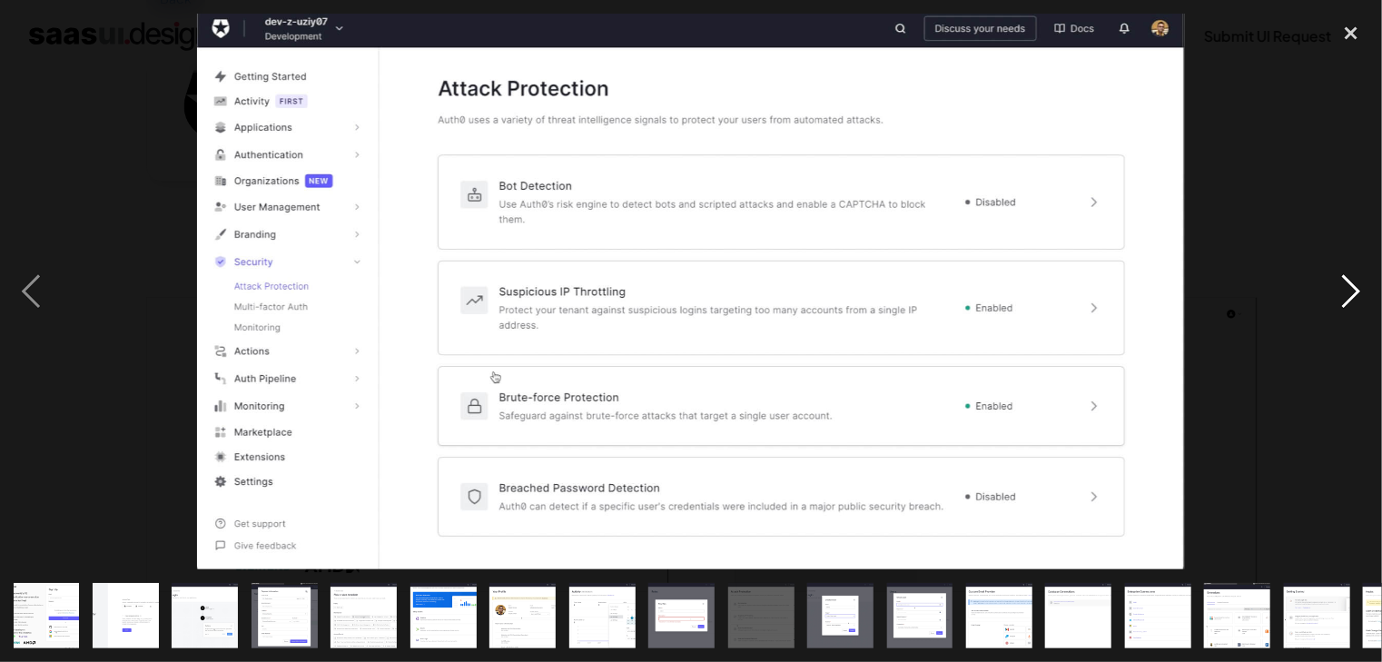
click at [1340, 304] on div "next image" at bounding box center [1351, 292] width 62 height 556
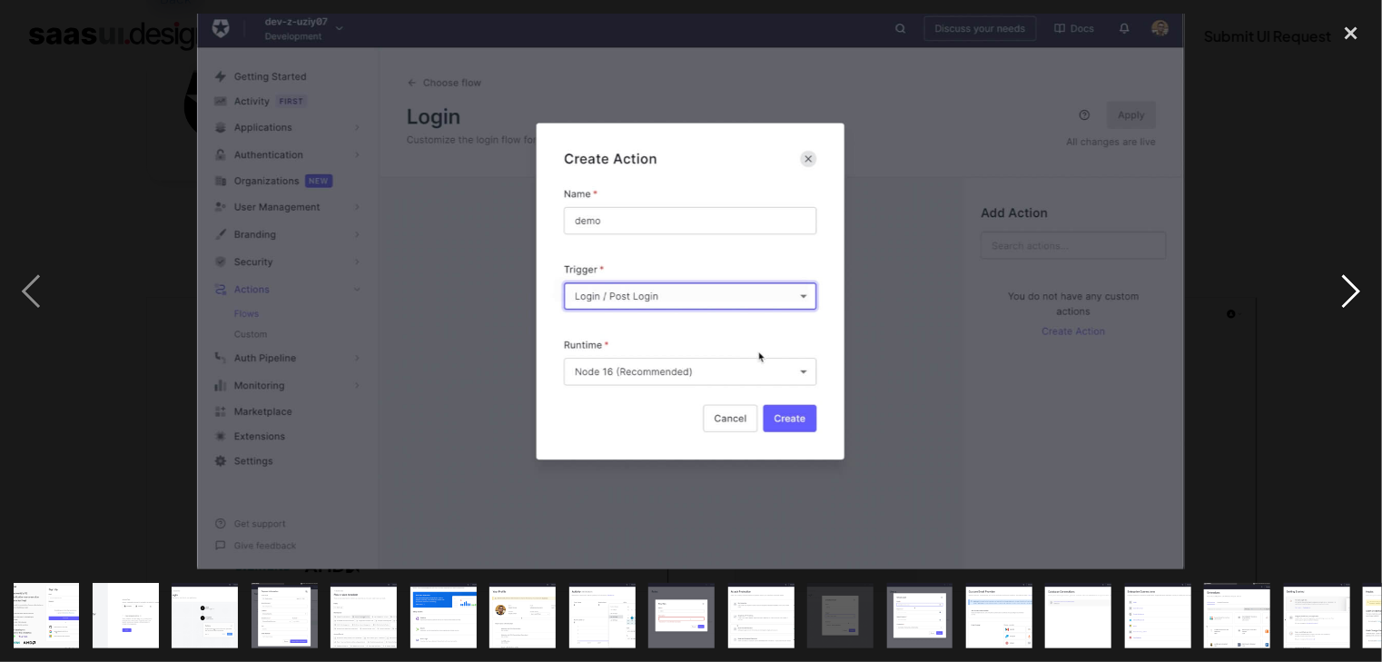
click at [1340, 304] on div "next image" at bounding box center [1351, 292] width 62 height 556
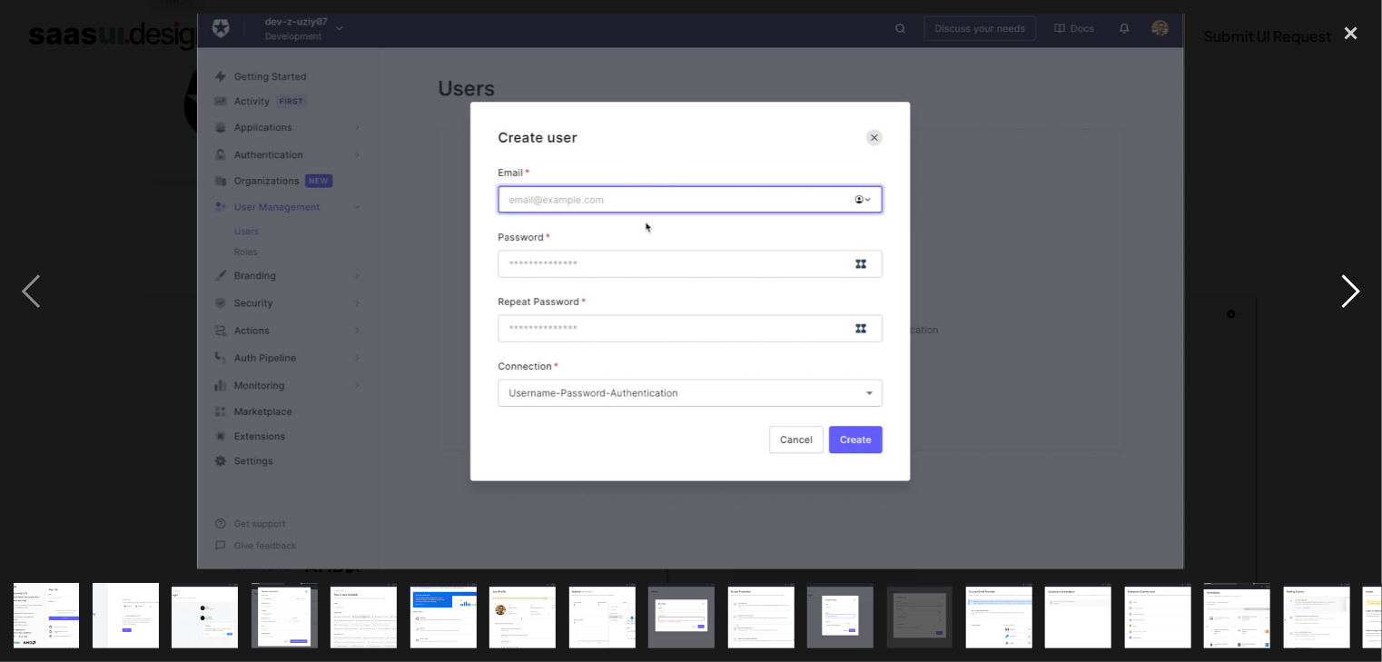
click at [1340, 304] on div "next image" at bounding box center [1351, 292] width 62 height 556
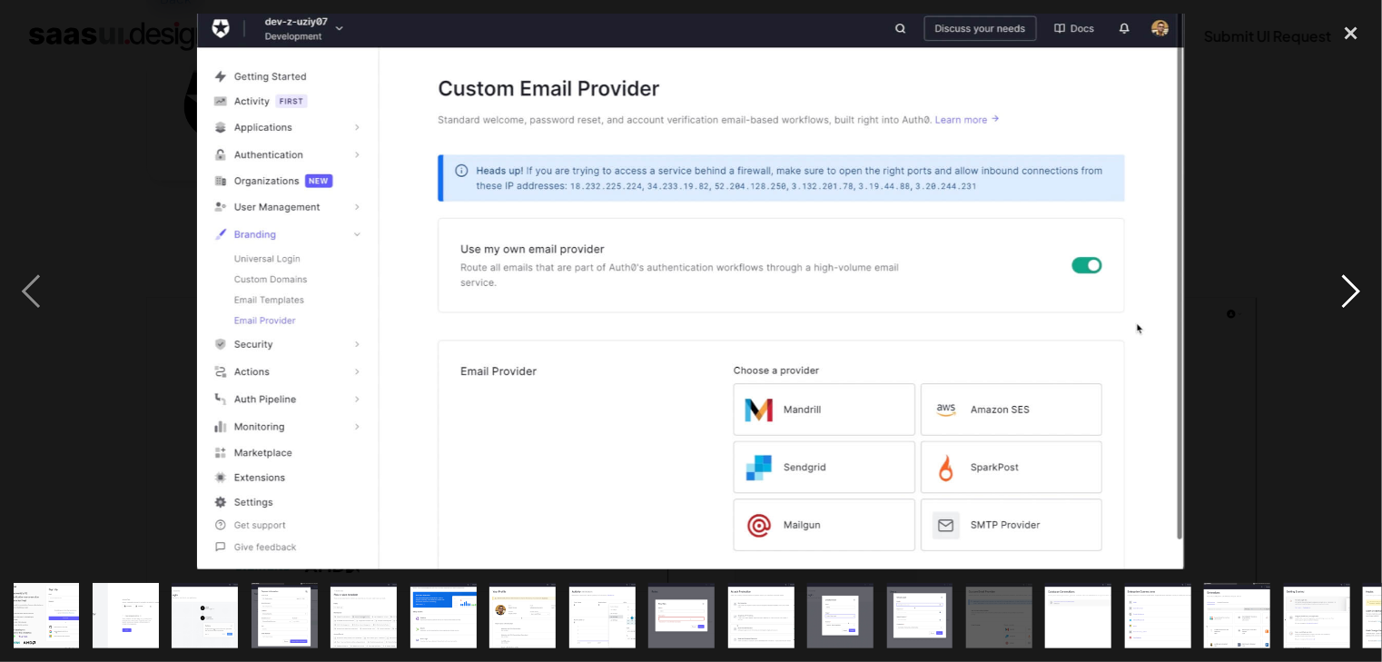
click at [1340, 304] on div "next image" at bounding box center [1351, 292] width 62 height 556
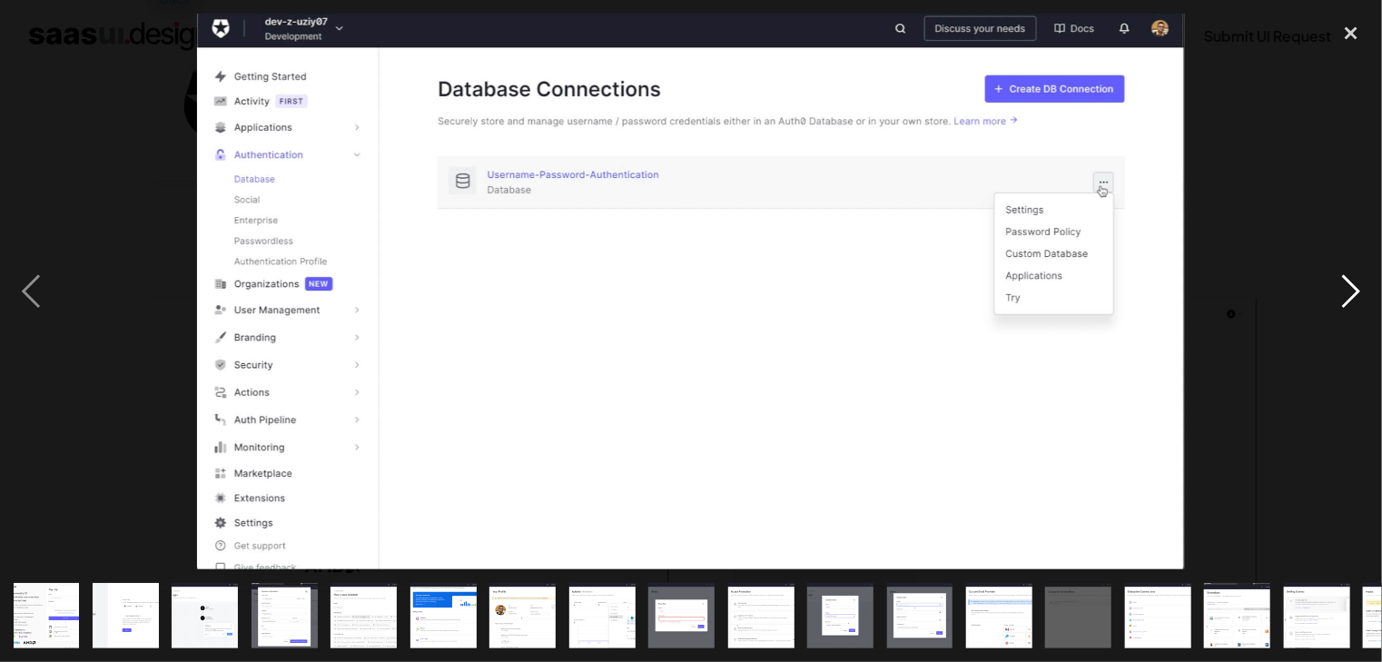
click at [1340, 304] on div "next image" at bounding box center [1351, 292] width 62 height 556
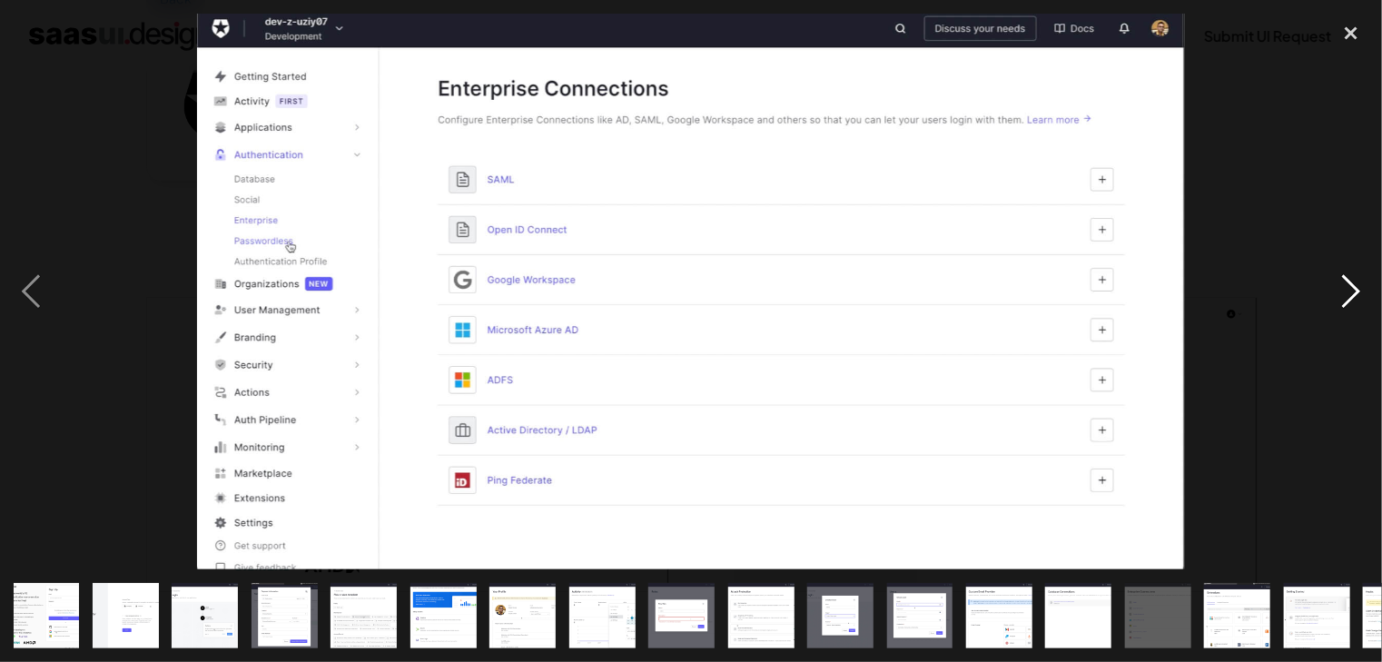
click at [1340, 304] on div "next image" at bounding box center [1351, 292] width 62 height 556
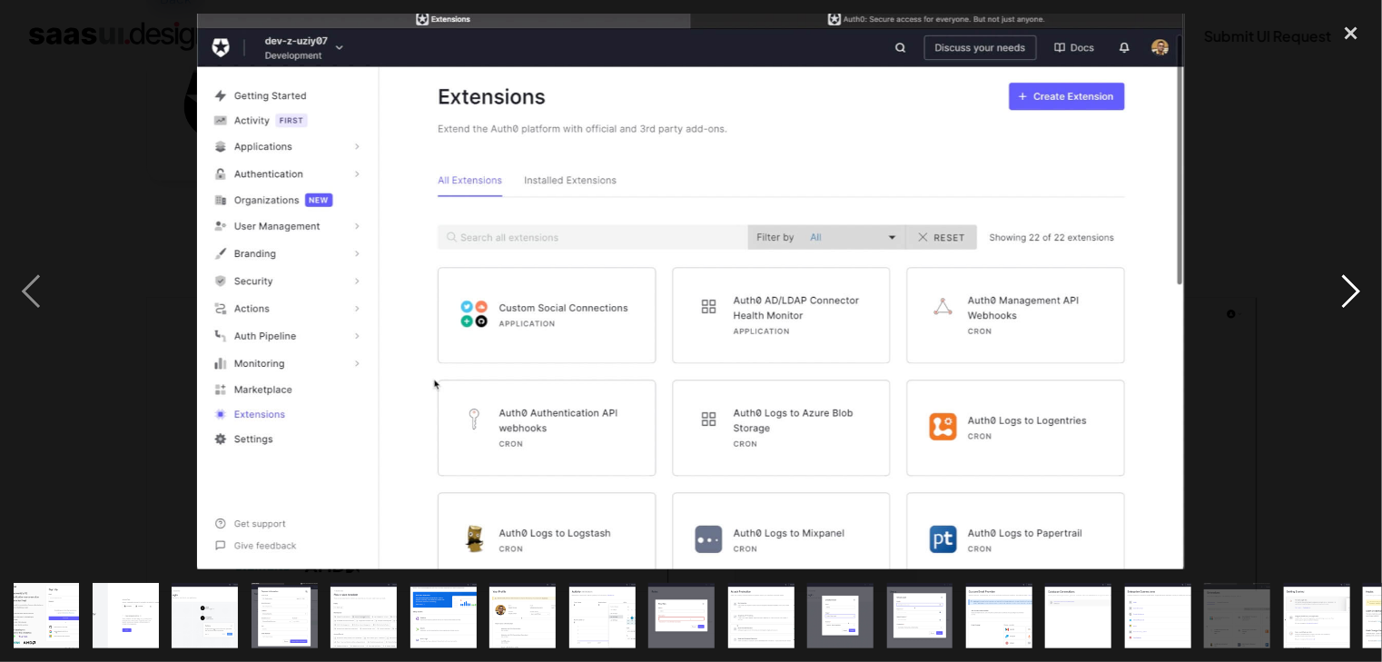
click at [1340, 304] on div "next image" at bounding box center [1351, 292] width 62 height 556
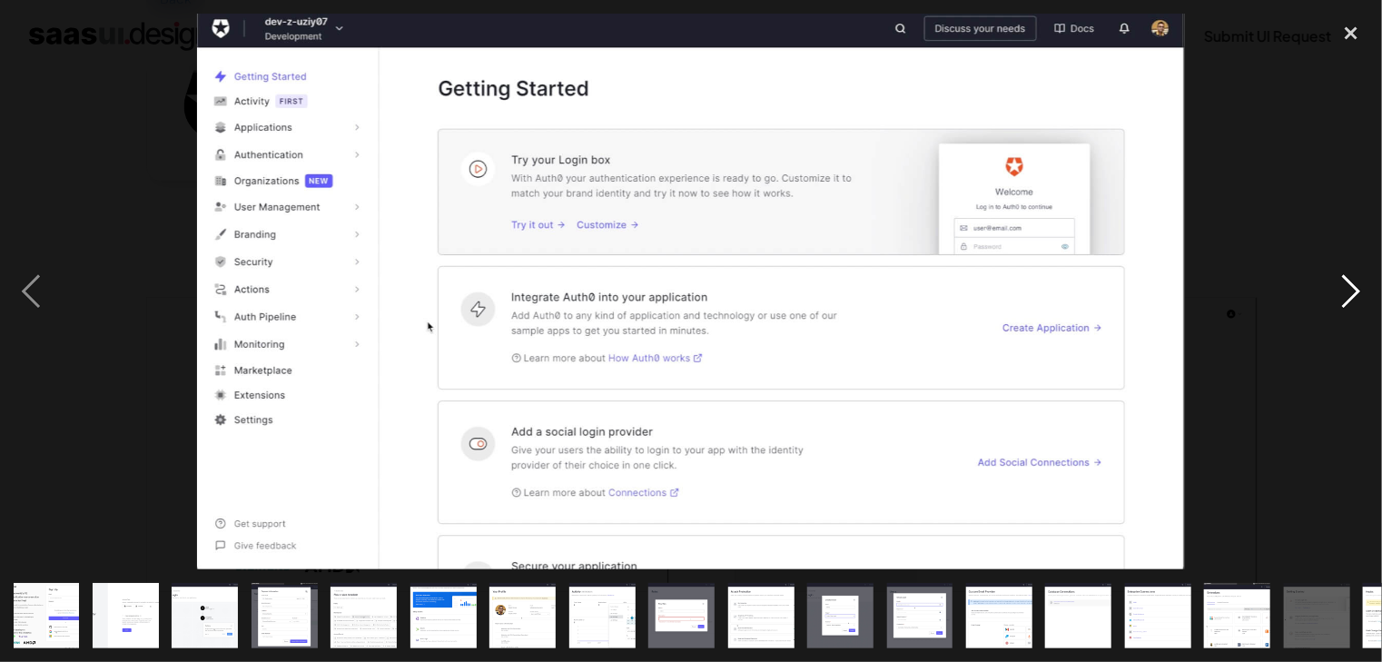
click at [1340, 304] on div "next image" at bounding box center [1351, 292] width 62 height 556
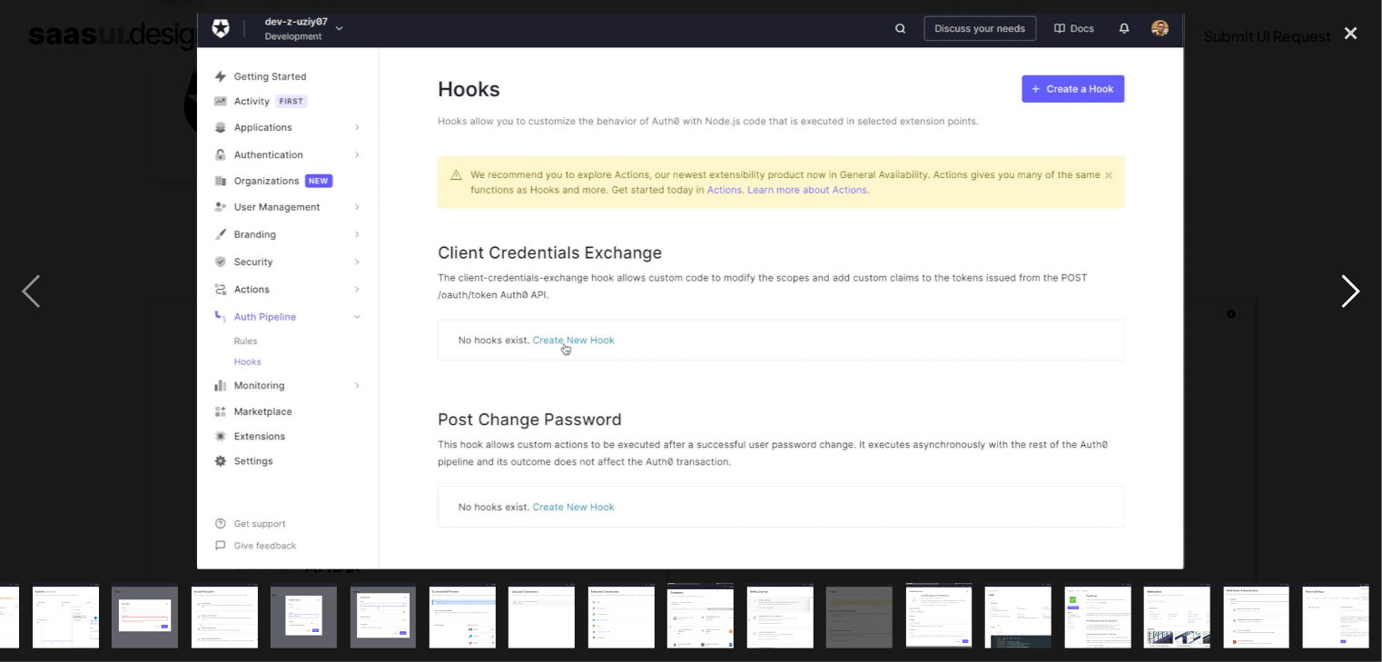
scroll to position [0, 537]
click at [1340, 304] on div "next image" at bounding box center [1351, 292] width 62 height 556
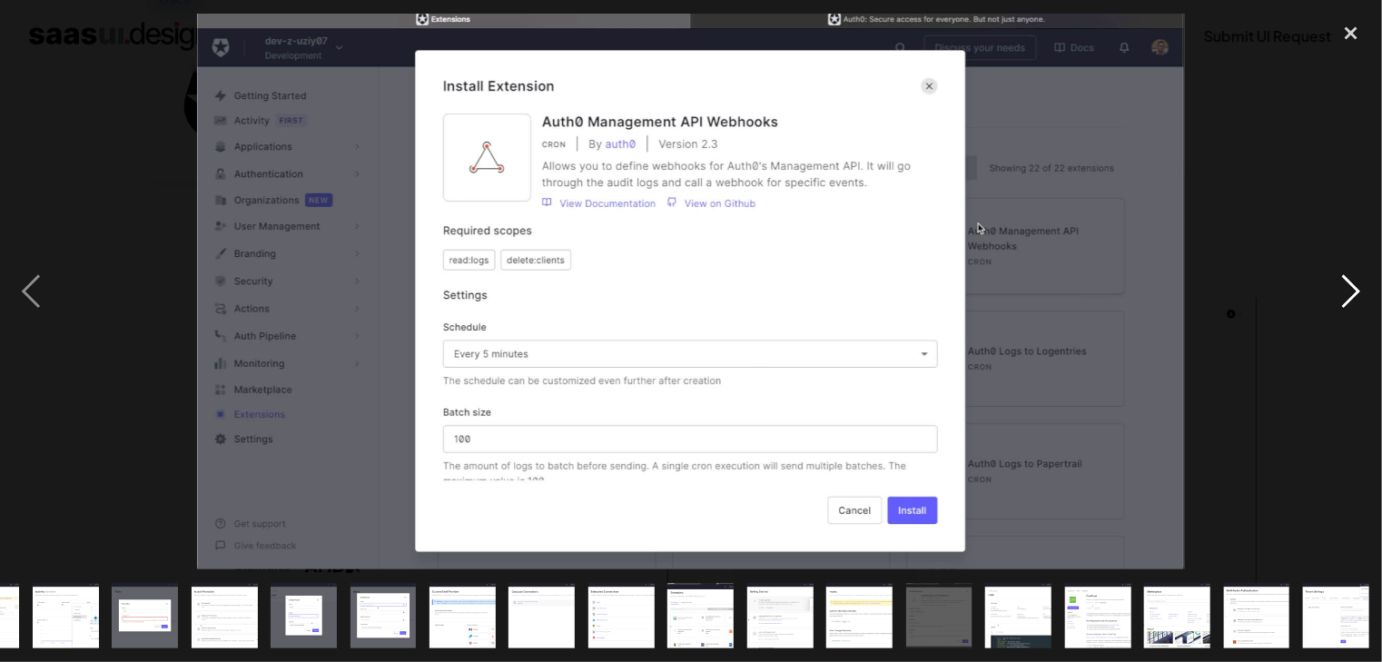
click at [1340, 302] on div "next image" at bounding box center [1351, 292] width 62 height 556
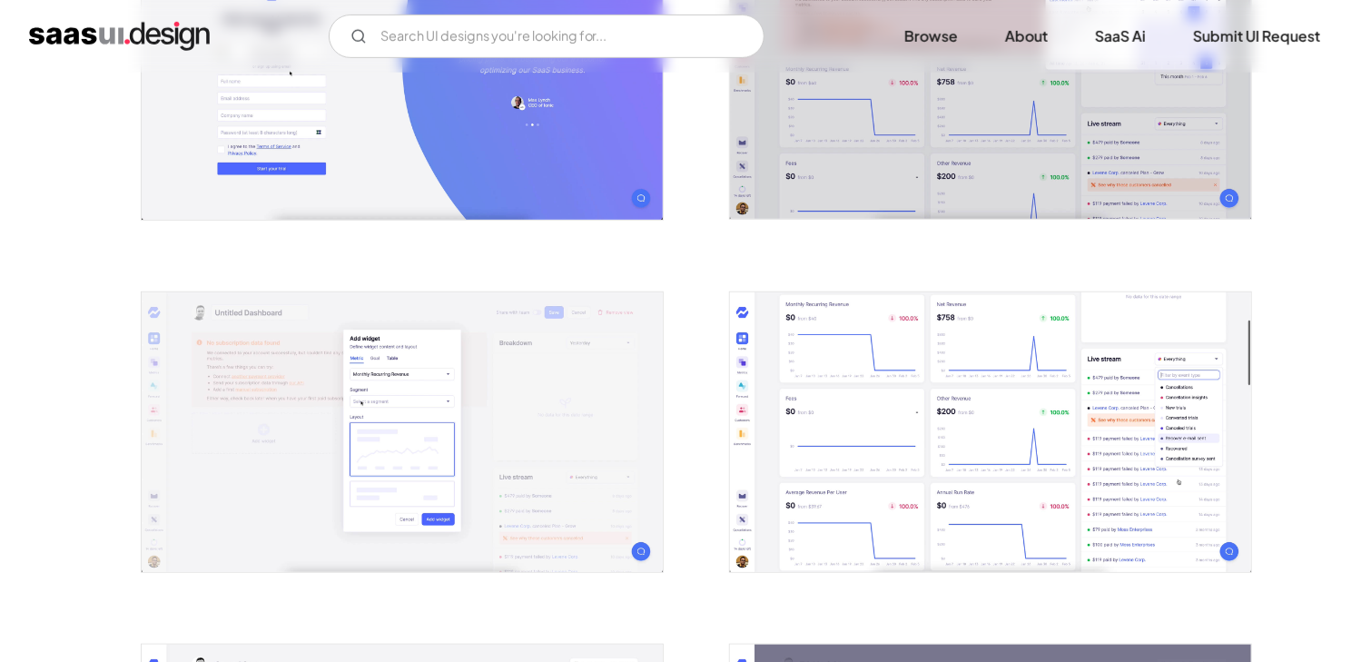
scroll to position [489, 0]
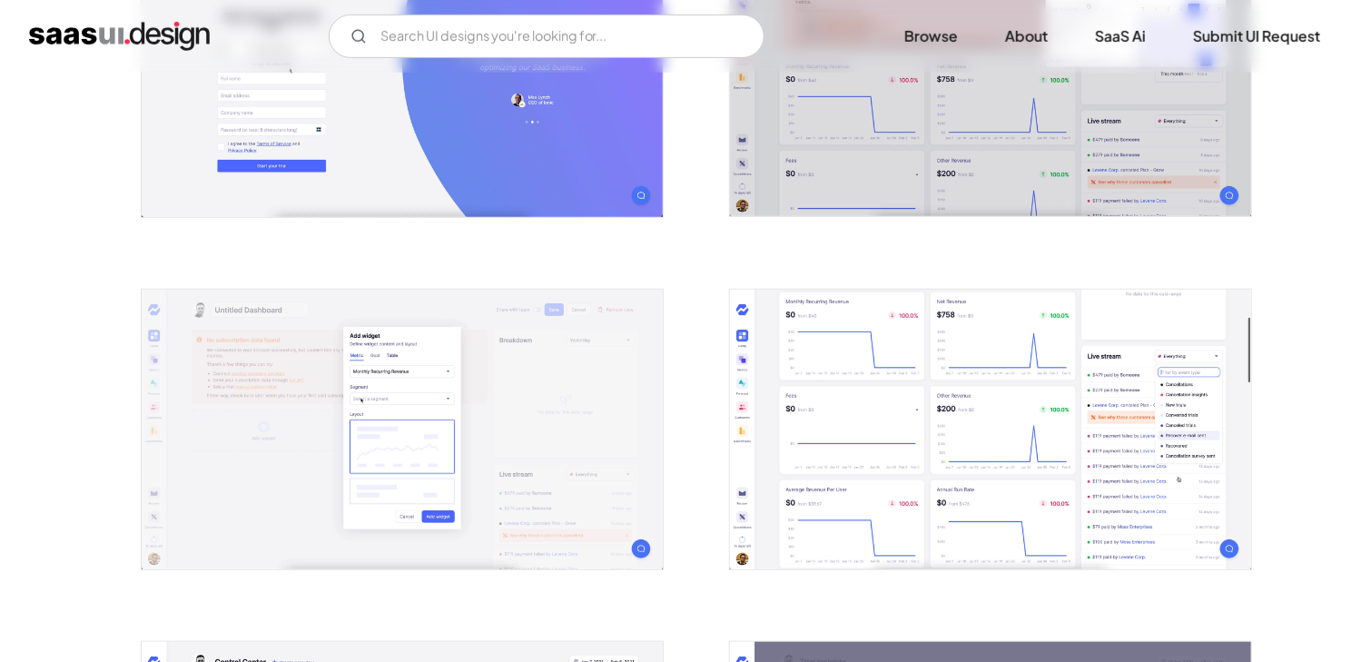
click at [1000, 414] on img "open lightbox" at bounding box center [990, 430] width 521 height 281
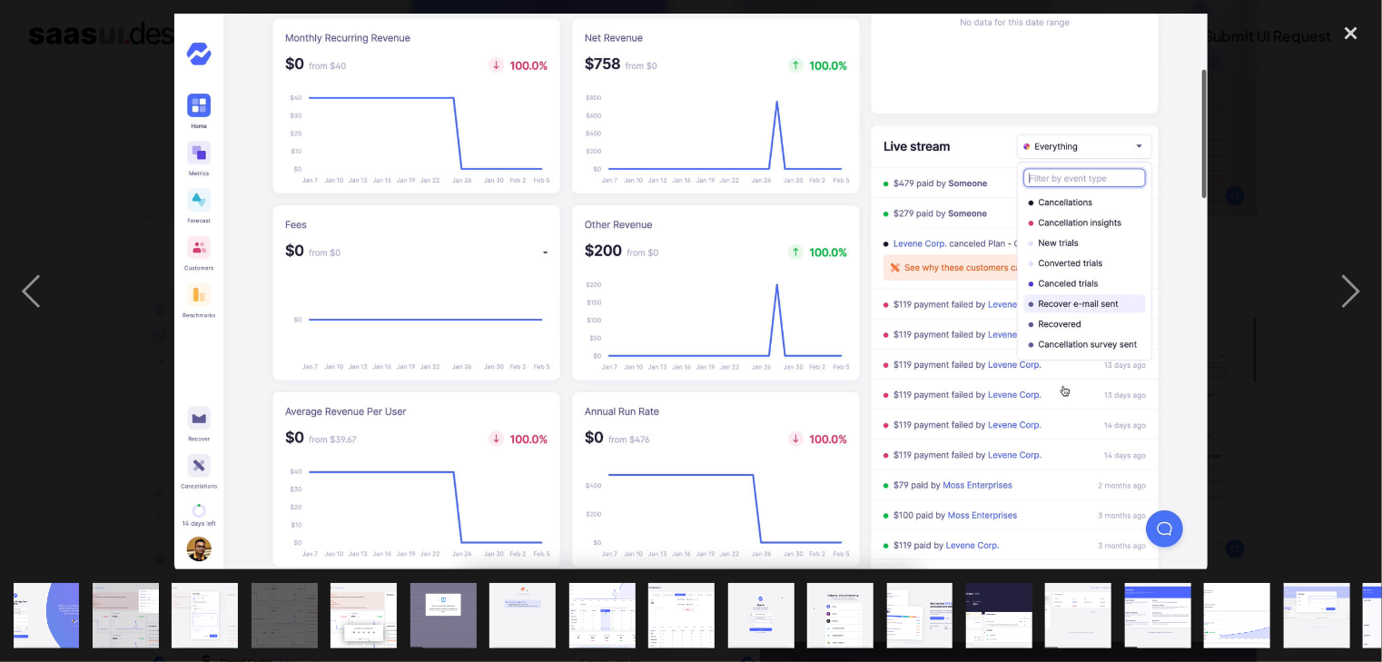
click at [1293, 404] on div at bounding box center [691, 292] width 1382 height 556
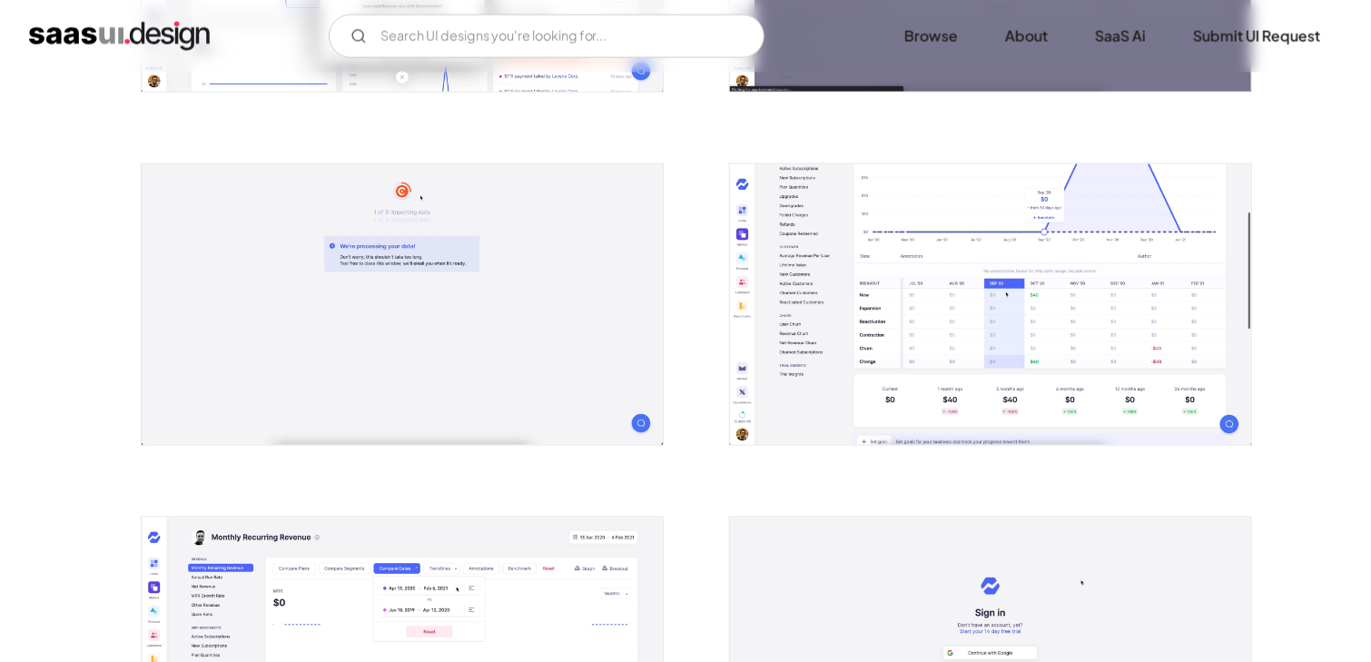
scroll to position [819, 0]
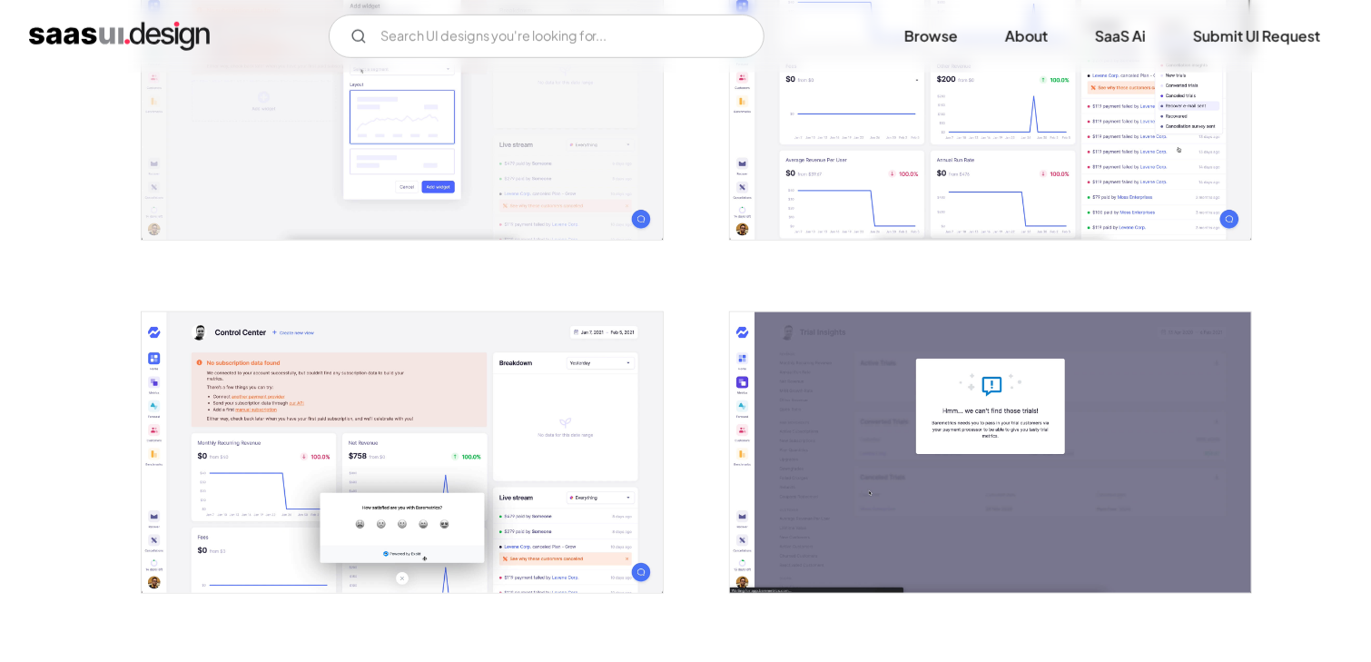
click at [1084, 354] on img "open lightbox" at bounding box center [990, 452] width 521 height 281
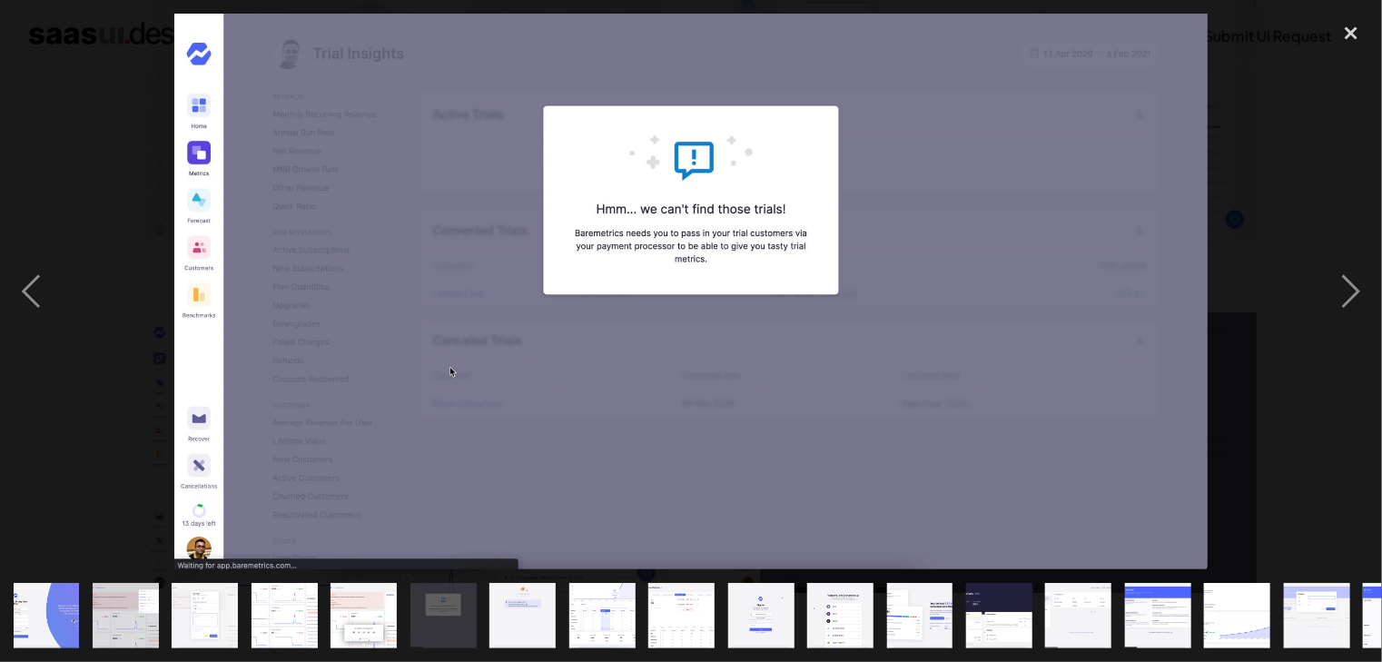
click at [1206, 393] on img at bounding box center [691, 292] width 1034 height 556
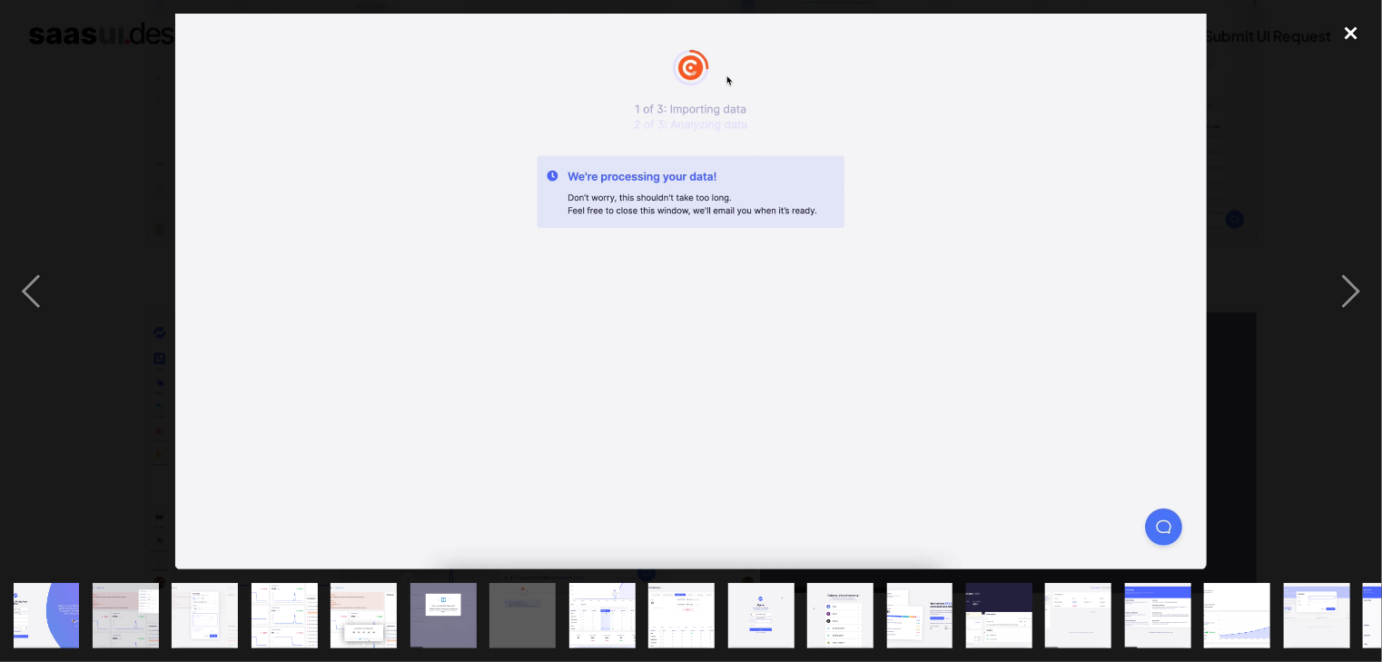
click at [1357, 34] on div "close lightbox" at bounding box center [1351, 34] width 62 height 40
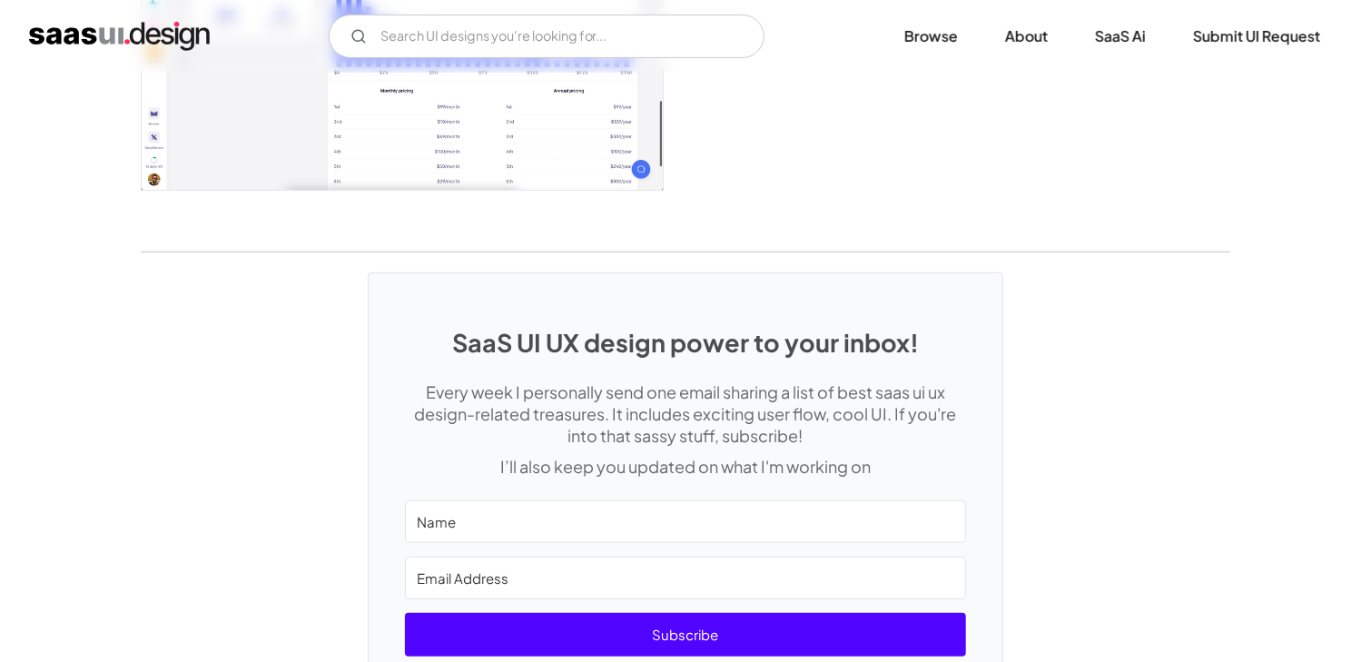
scroll to position [3879, 0]
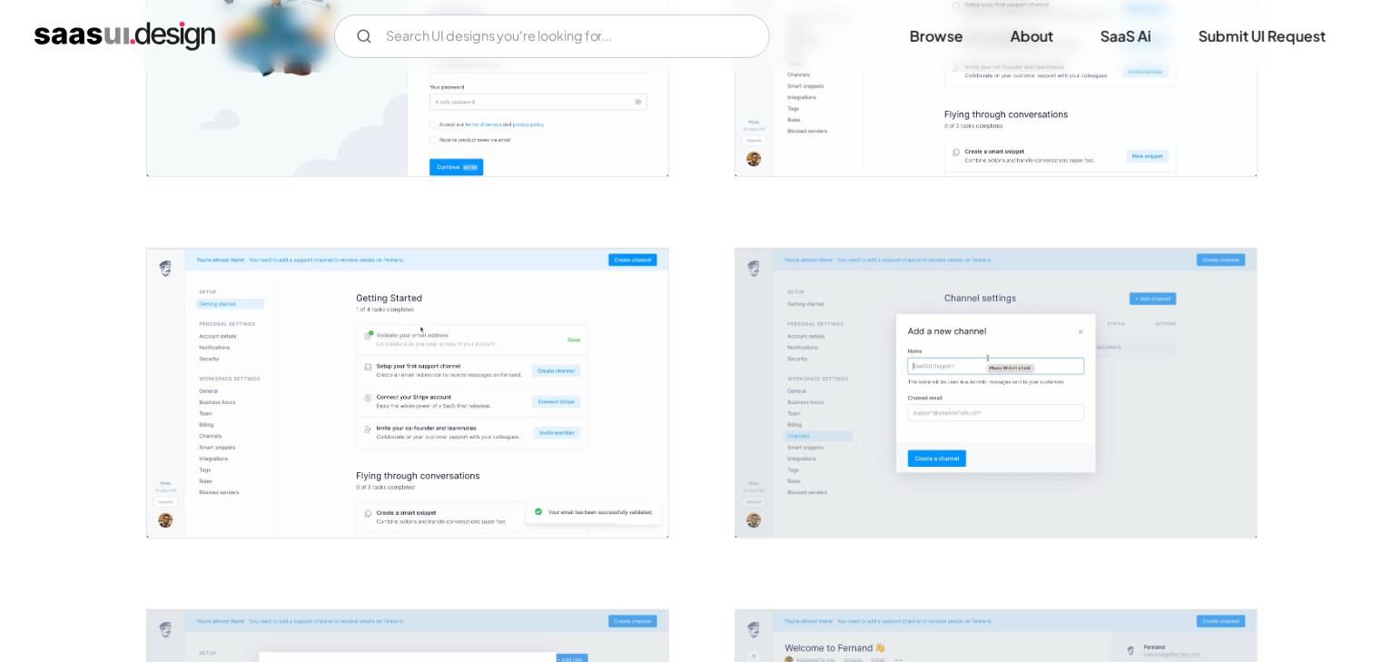
scroll to position [449, 0]
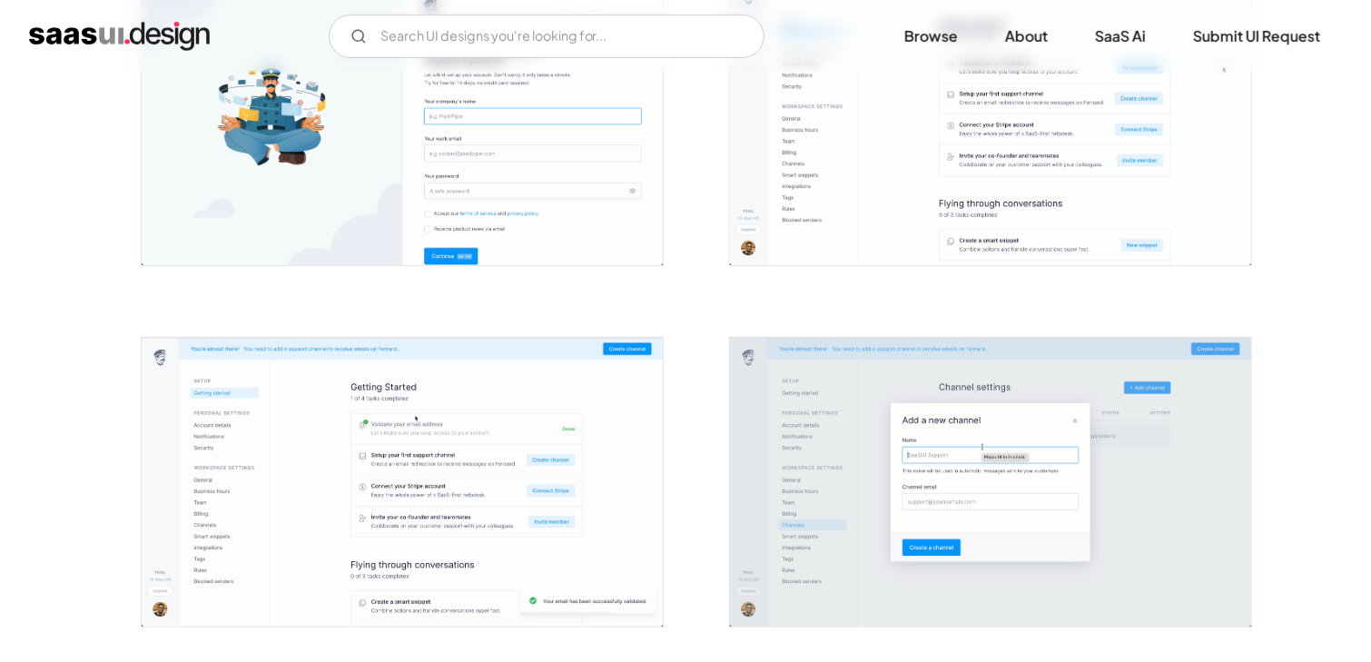
click at [1063, 232] on img "open lightbox" at bounding box center [990, 120] width 521 height 289
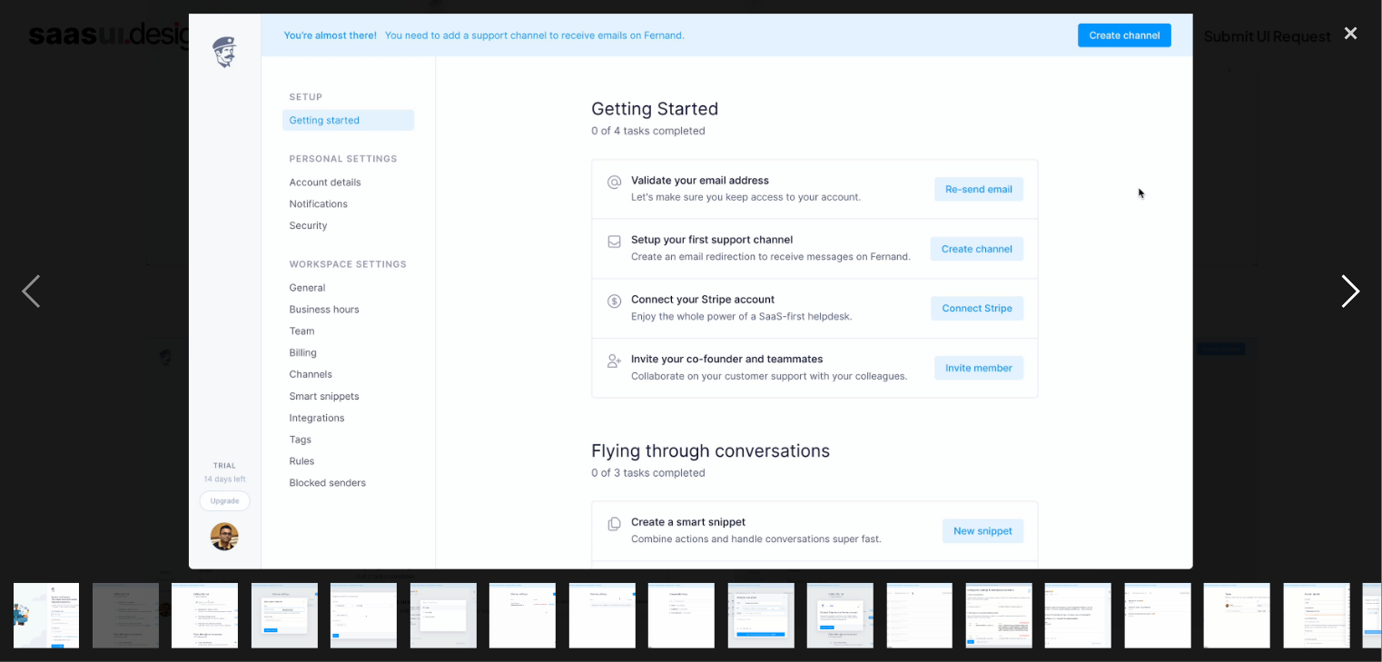
click at [1345, 282] on div "next image" at bounding box center [1351, 292] width 62 height 556
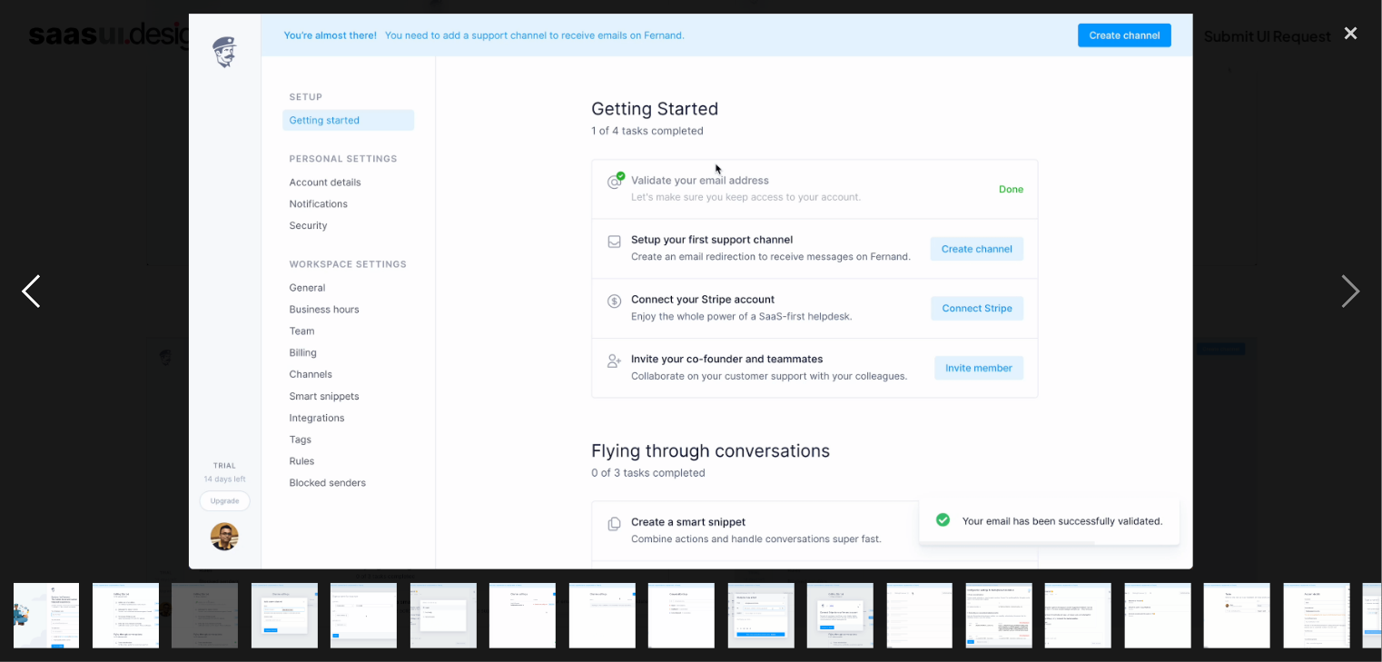
click at [36, 283] on div "previous image" at bounding box center [31, 292] width 62 height 556
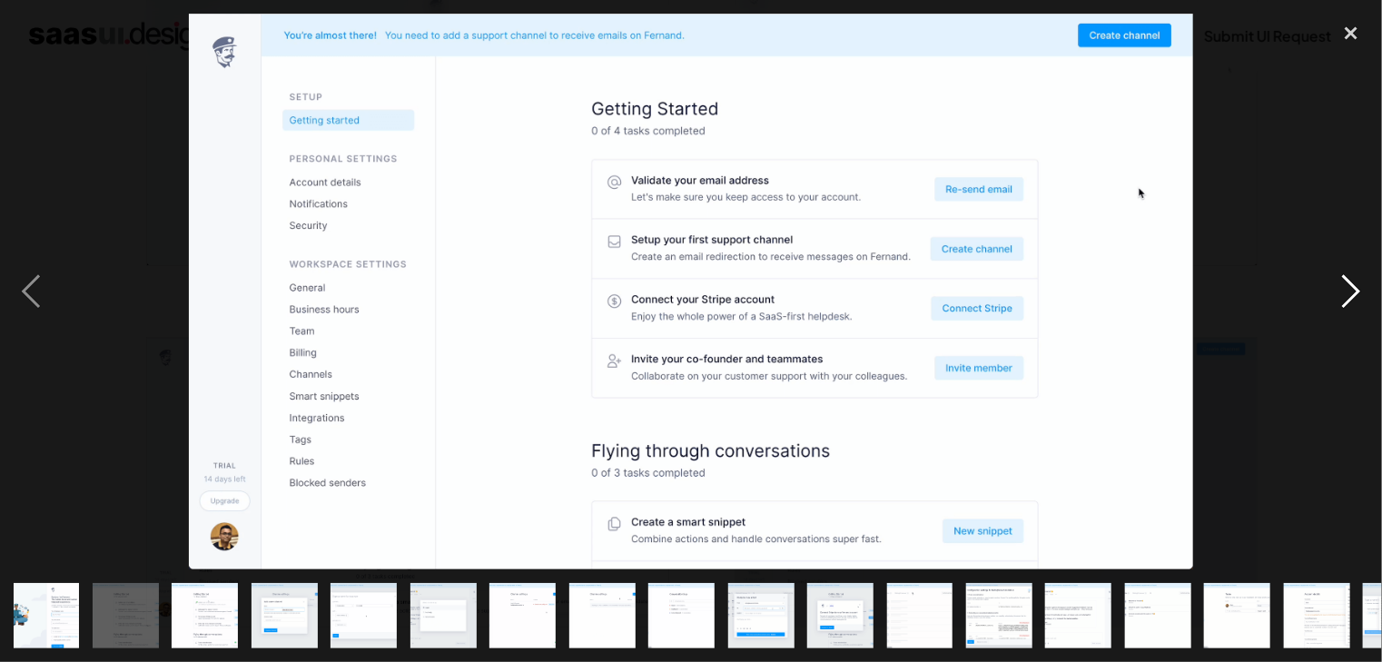
click at [1351, 286] on div "next image" at bounding box center [1351, 292] width 62 height 556
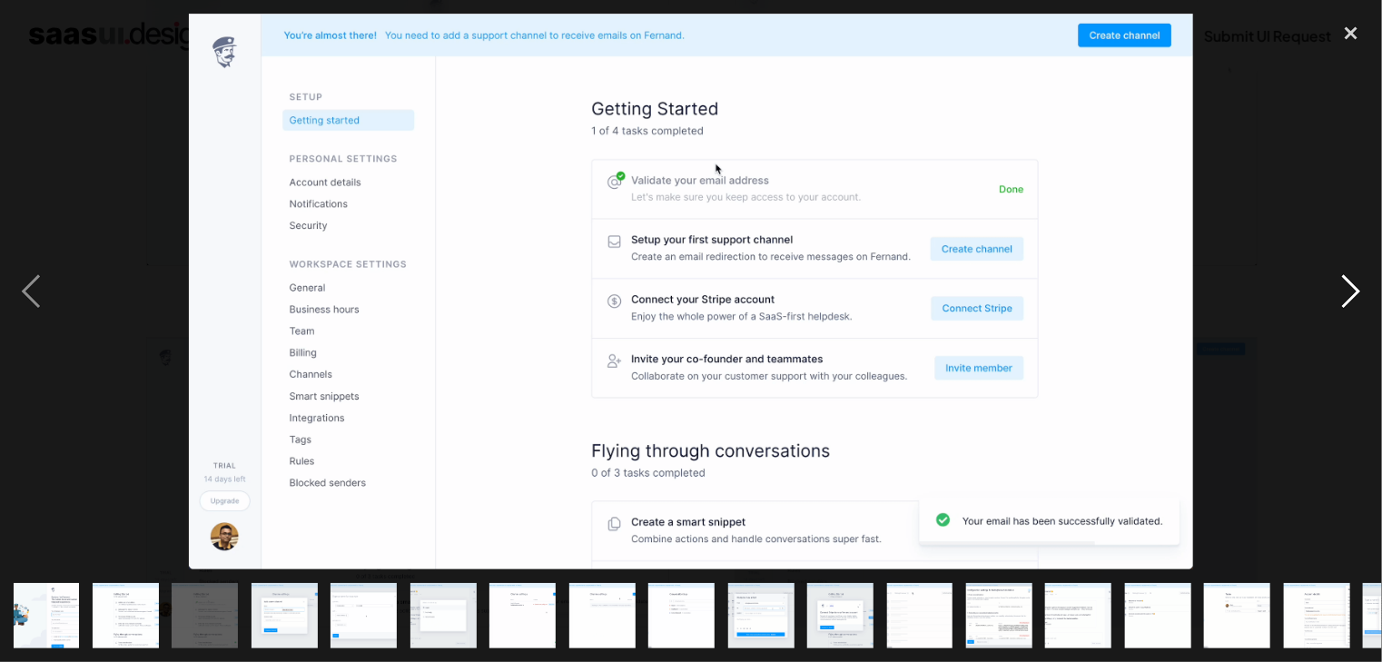
click at [1350, 301] on div "next image" at bounding box center [1351, 292] width 62 height 556
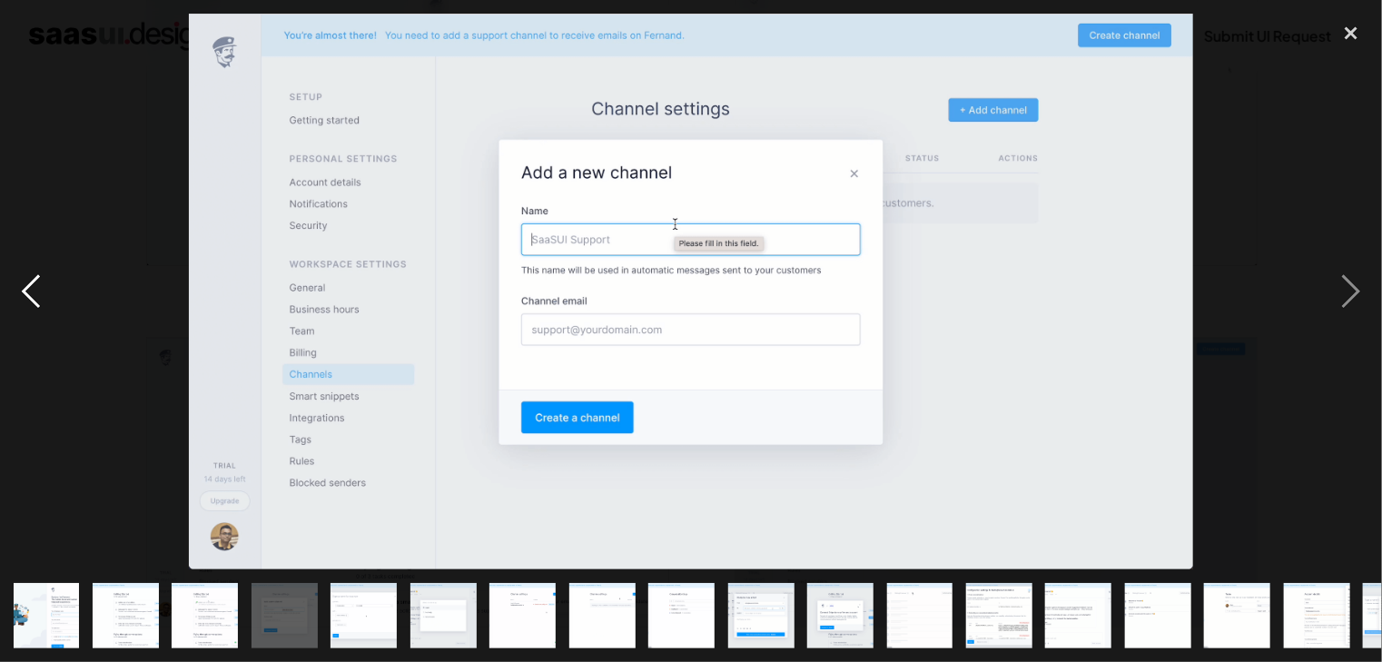
click at [36, 293] on div "previous image" at bounding box center [31, 292] width 62 height 556
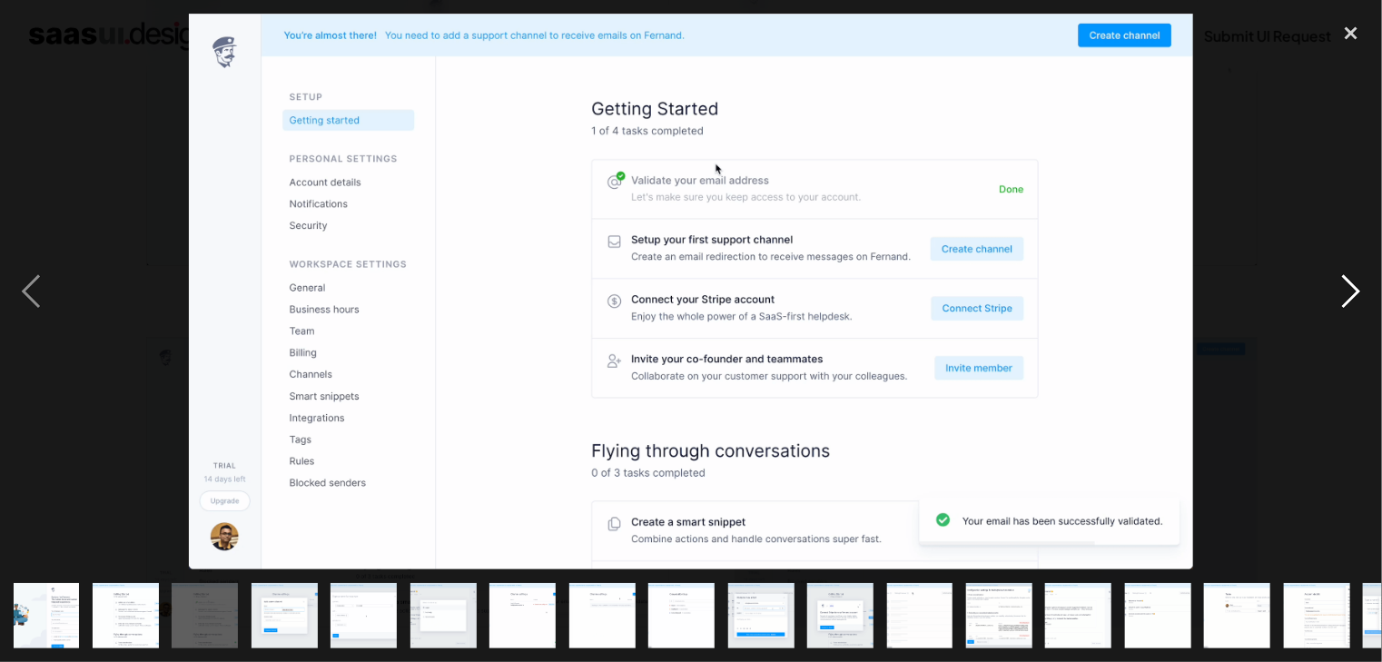
click at [1351, 292] on div "next image" at bounding box center [1351, 292] width 62 height 556
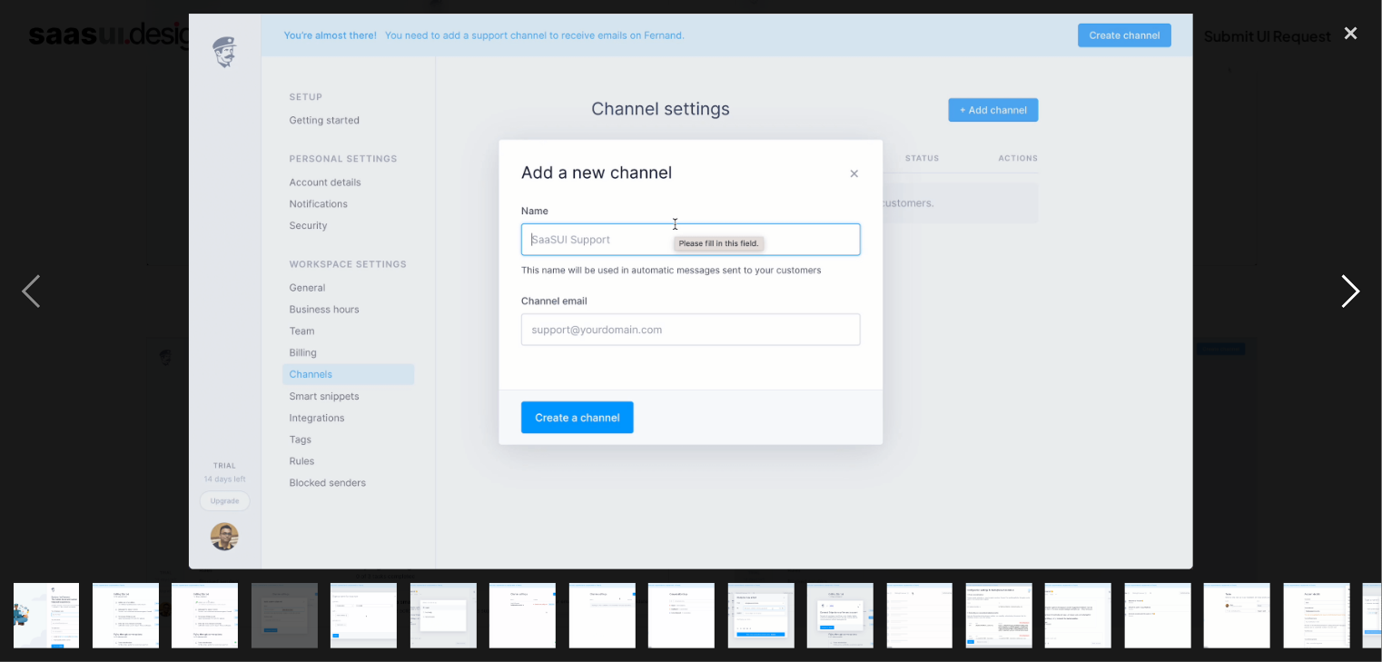
click at [1351, 292] on div "next image" at bounding box center [1351, 292] width 62 height 556
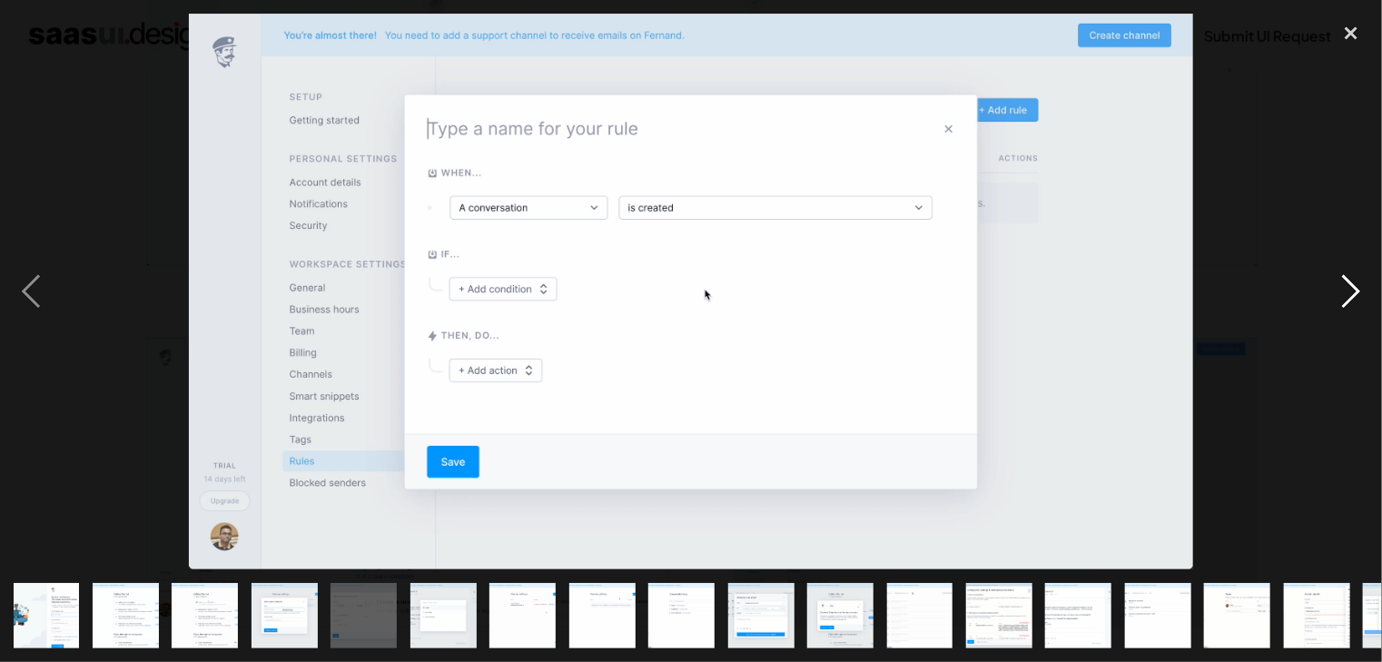
click at [1351, 292] on div "next image" at bounding box center [1351, 292] width 62 height 556
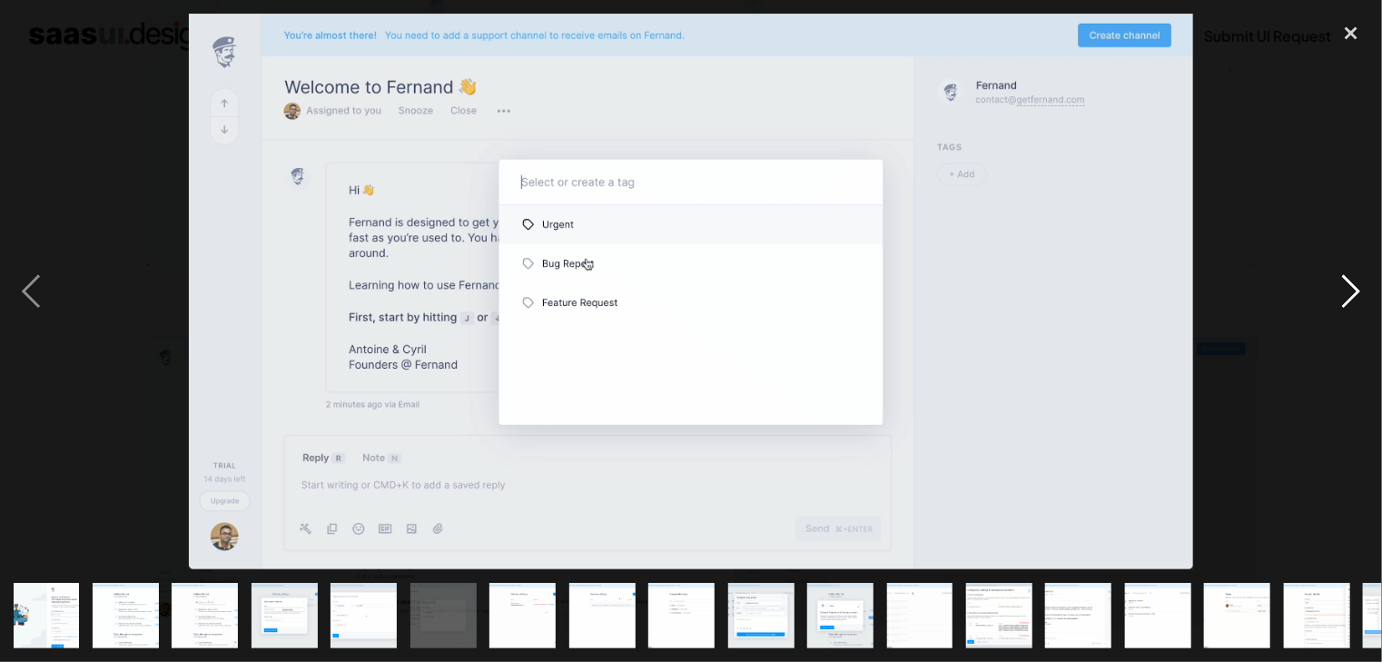
click at [1351, 292] on div "next image" at bounding box center [1351, 292] width 62 height 556
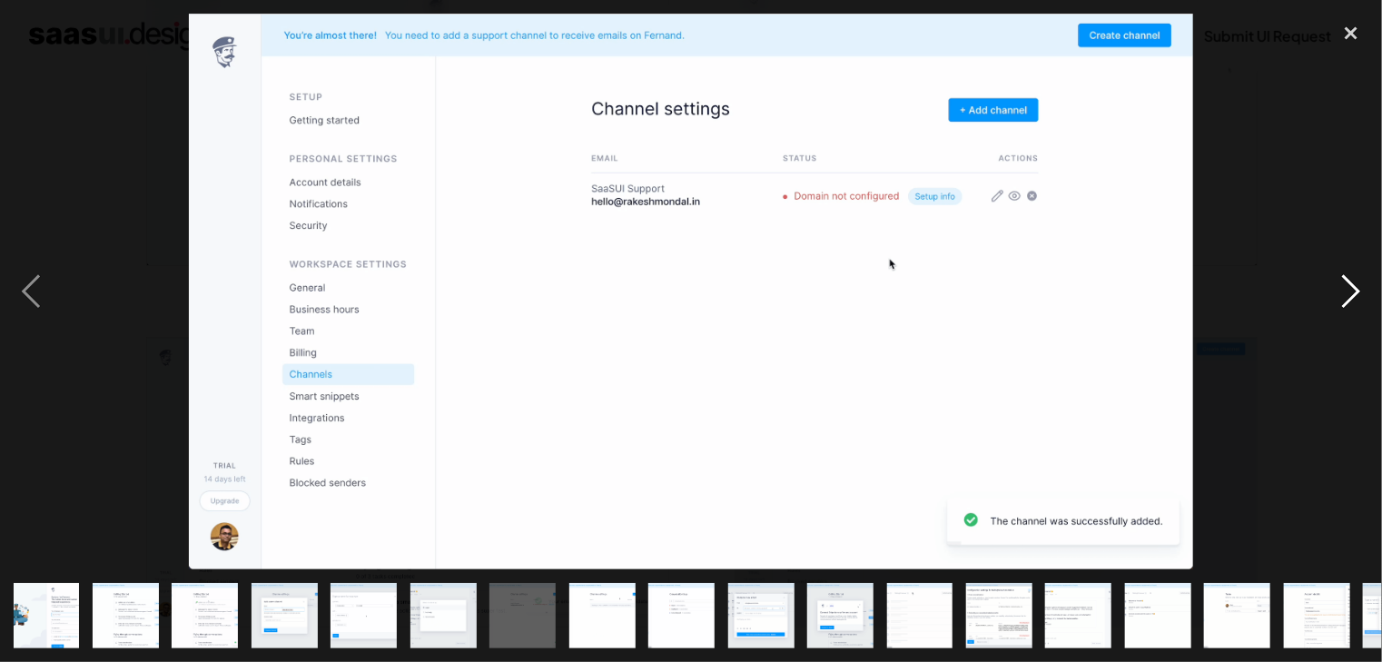
click at [1351, 292] on div "next image" at bounding box center [1351, 292] width 62 height 556
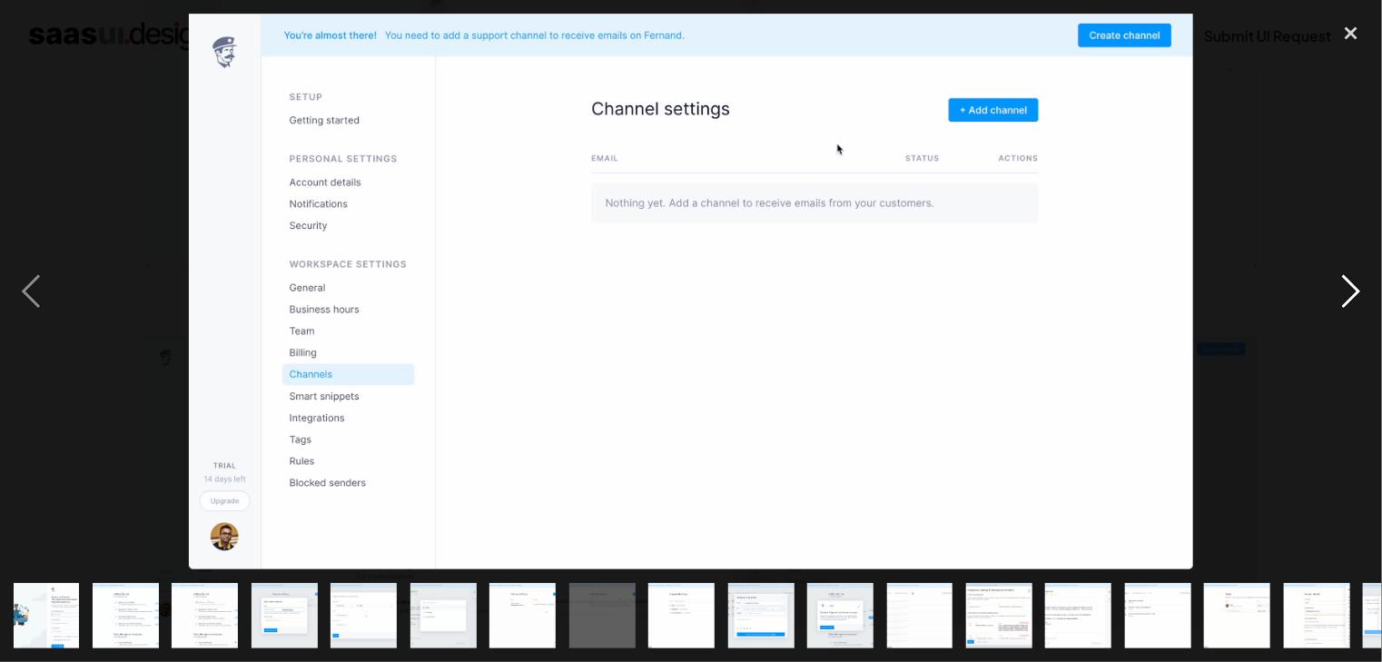
click at [1351, 292] on div "next image" at bounding box center [1351, 292] width 62 height 556
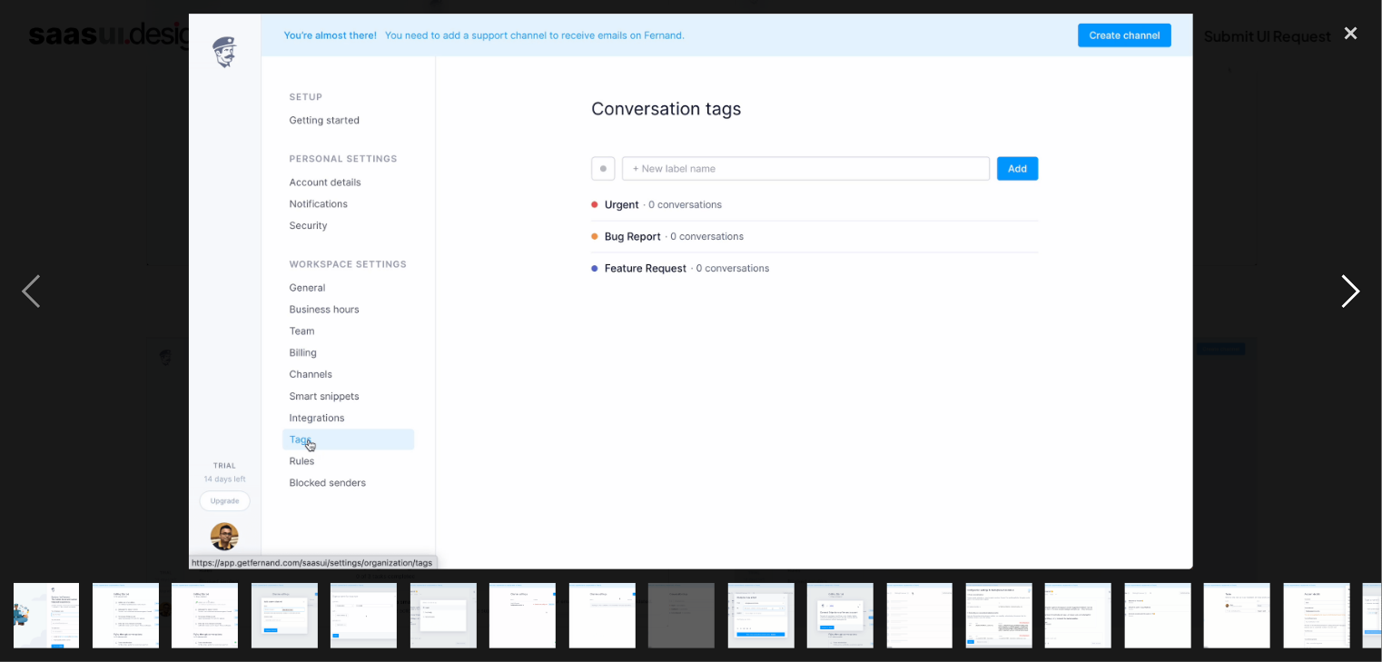
click at [1351, 292] on div "next image" at bounding box center [1351, 292] width 62 height 556
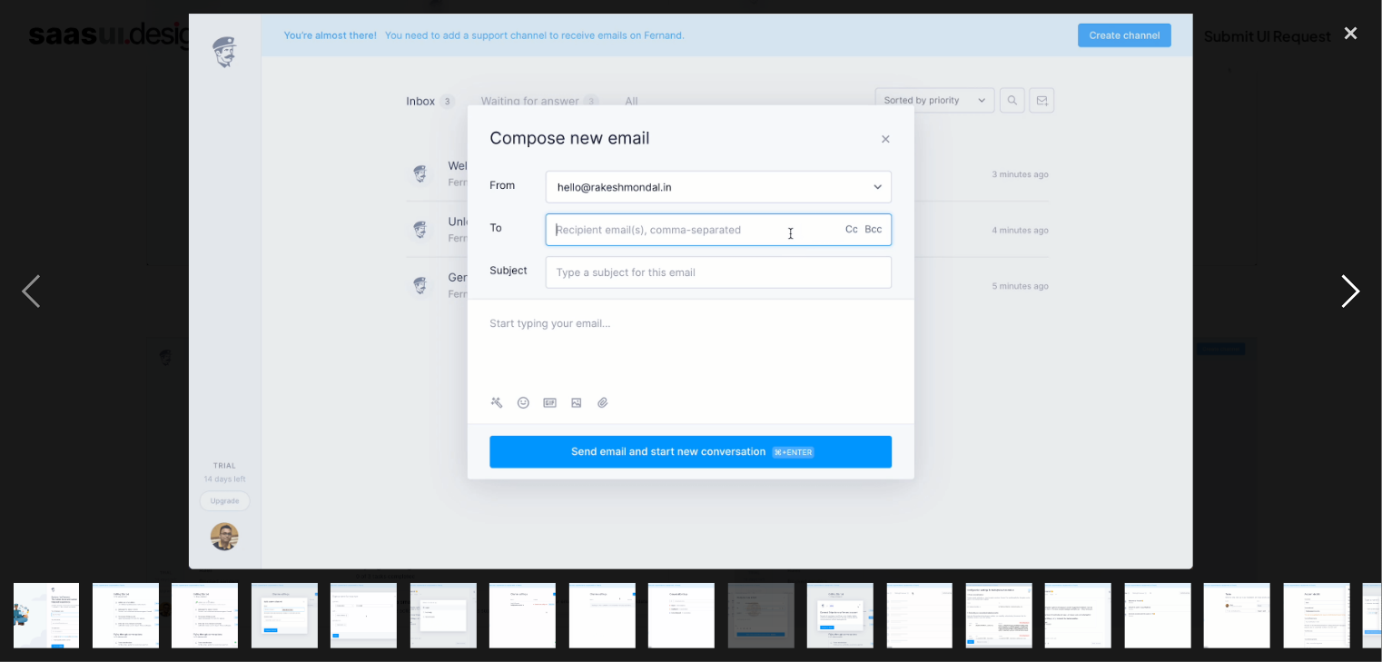
click at [1351, 292] on div "next image" at bounding box center [1351, 292] width 62 height 556
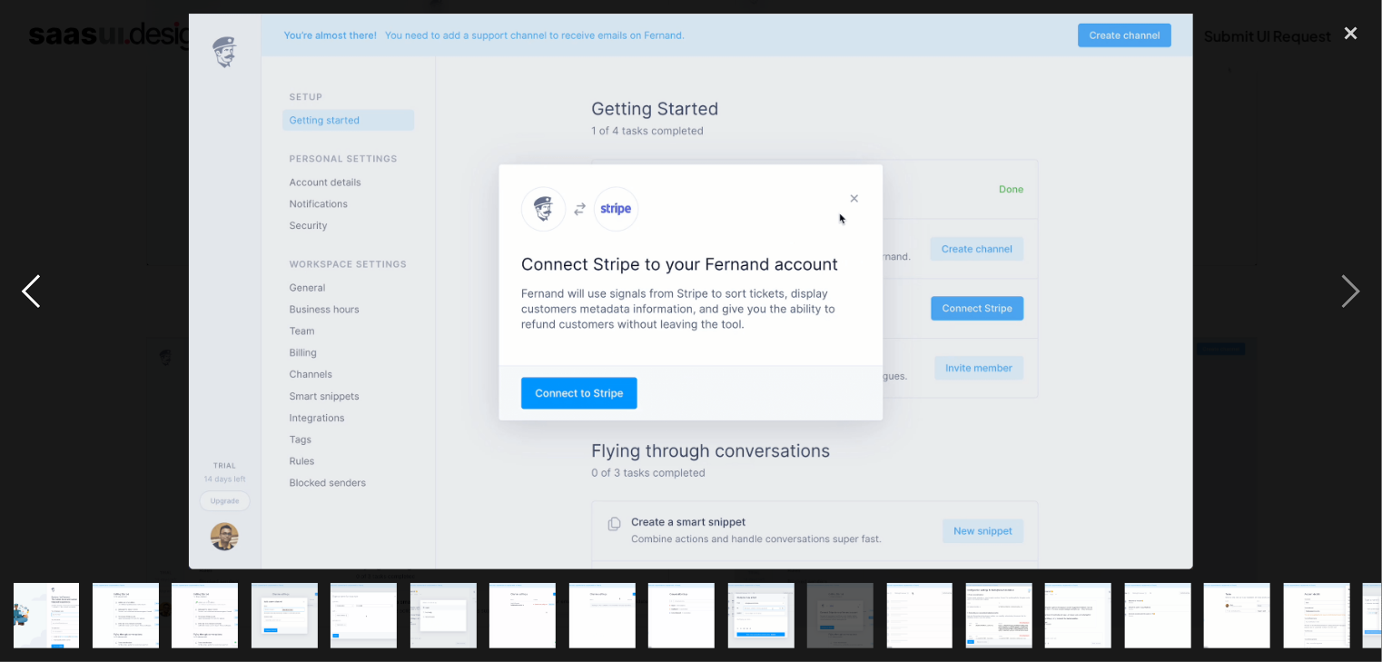
click at [36, 310] on div "previous image" at bounding box center [31, 292] width 62 height 556
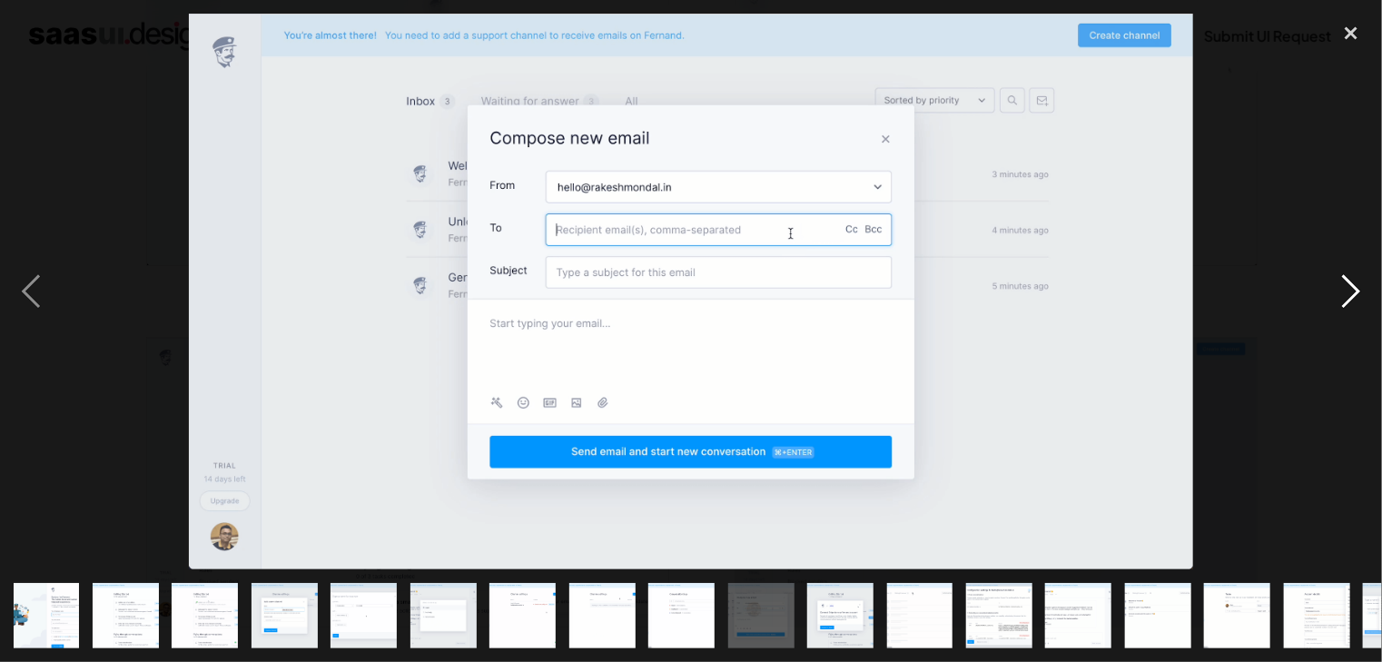
click at [1360, 299] on div "next image" at bounding box center [1351, 292] width 62 height 556
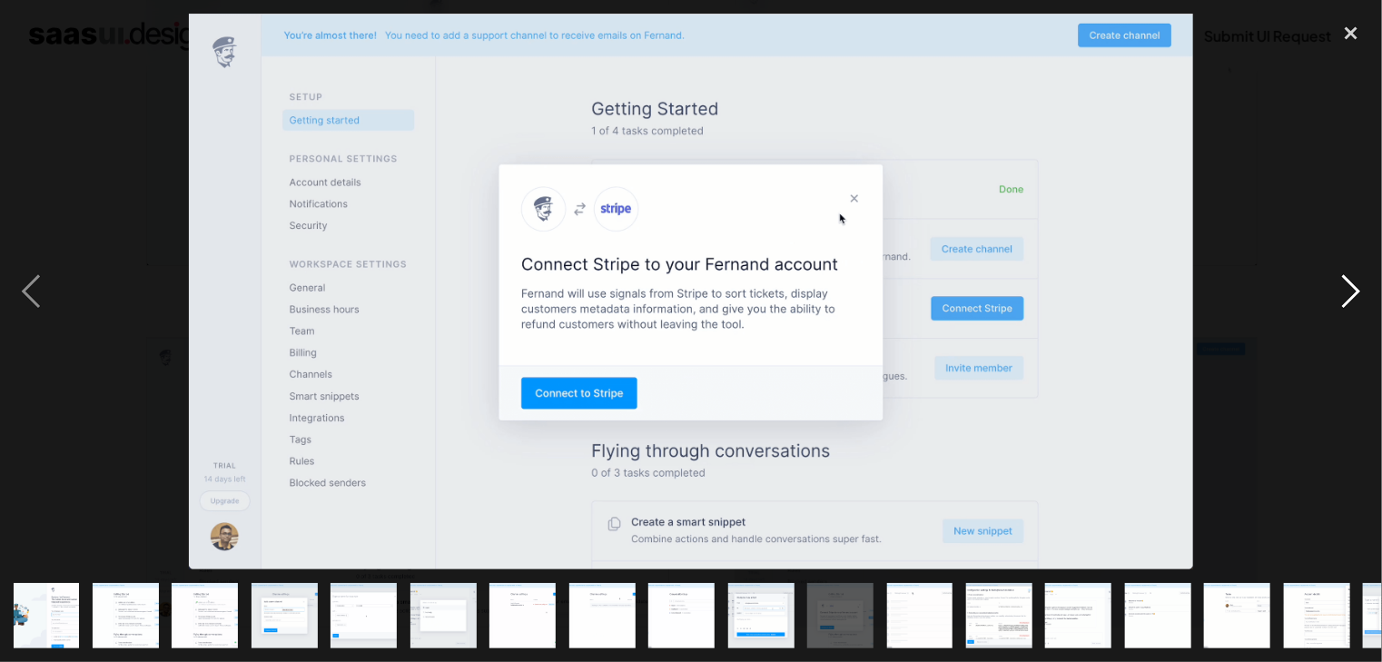
click at [1360, 299] on div "next image" at bounding box center [1351, 292] width 62 height 556
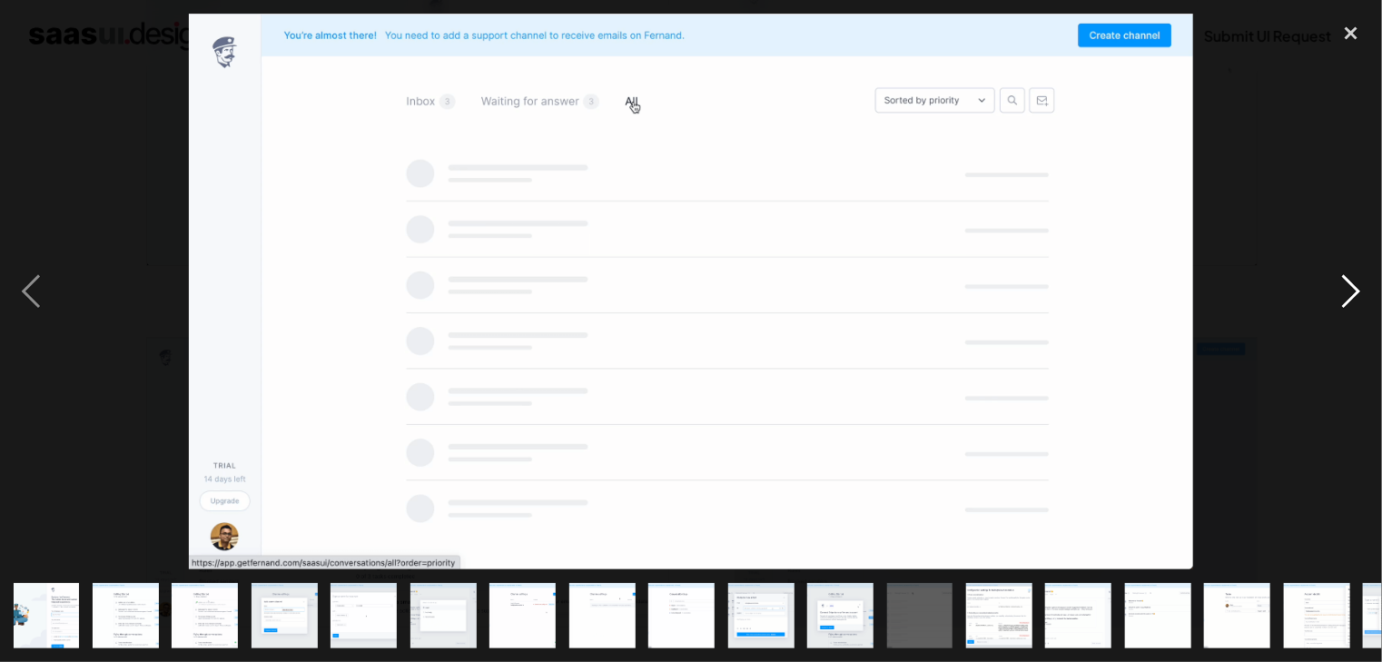
click at [1353, 298] on div "next image" at bounding box center [1351, 292] width 62 height 556
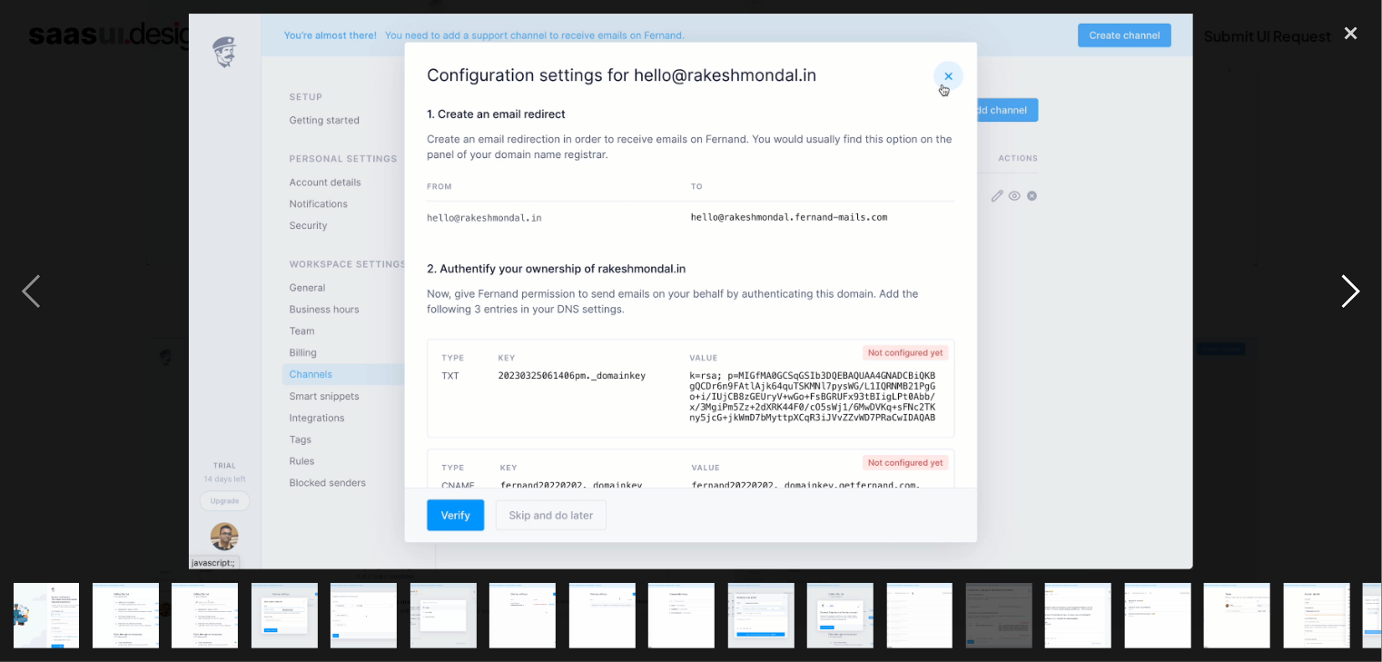
click at [1353, 298] on div "next image" at bounding box center [1351, 292] width 62 height 556
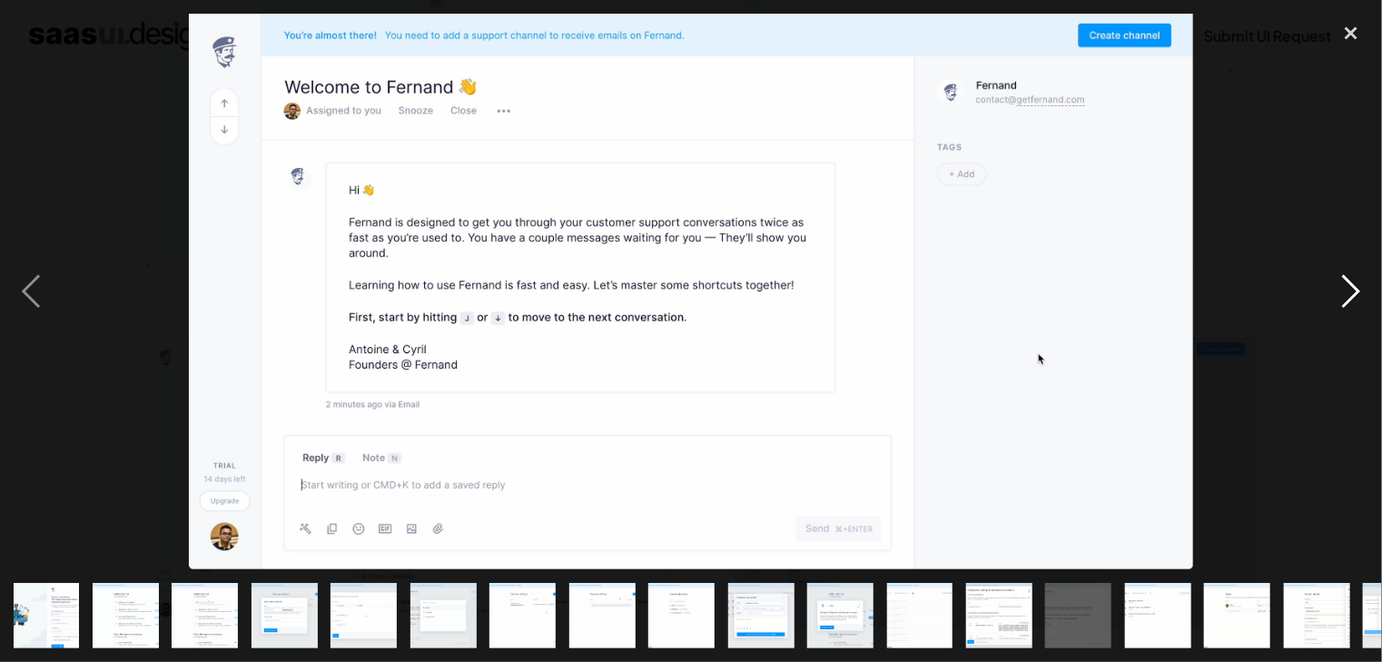
click at [1353, 298] on div "next image" at bounding box center [1351, 292] width 62 height 556
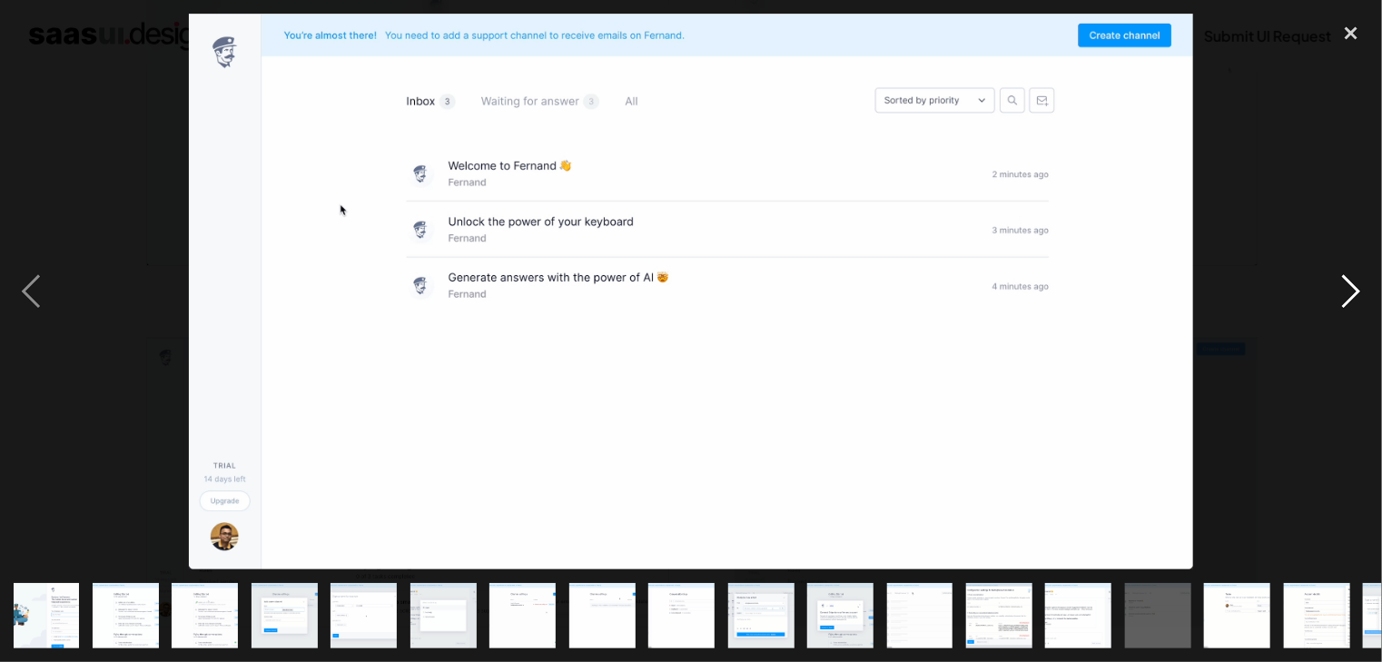
click at [1353, 298] on div "next image" at bounding box center [1351, 292] width 62 height 556
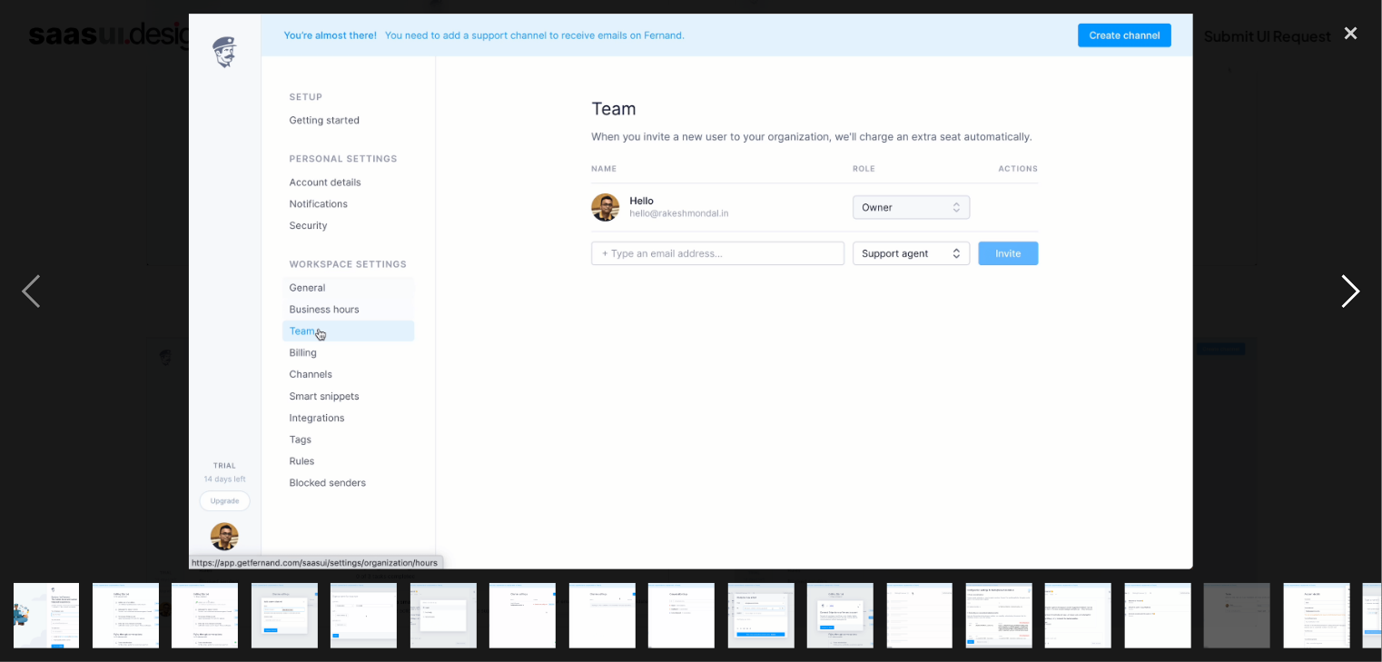
click at [1353, 298] on div "next image" at bounding box center [1351, 292] width 62 height 556
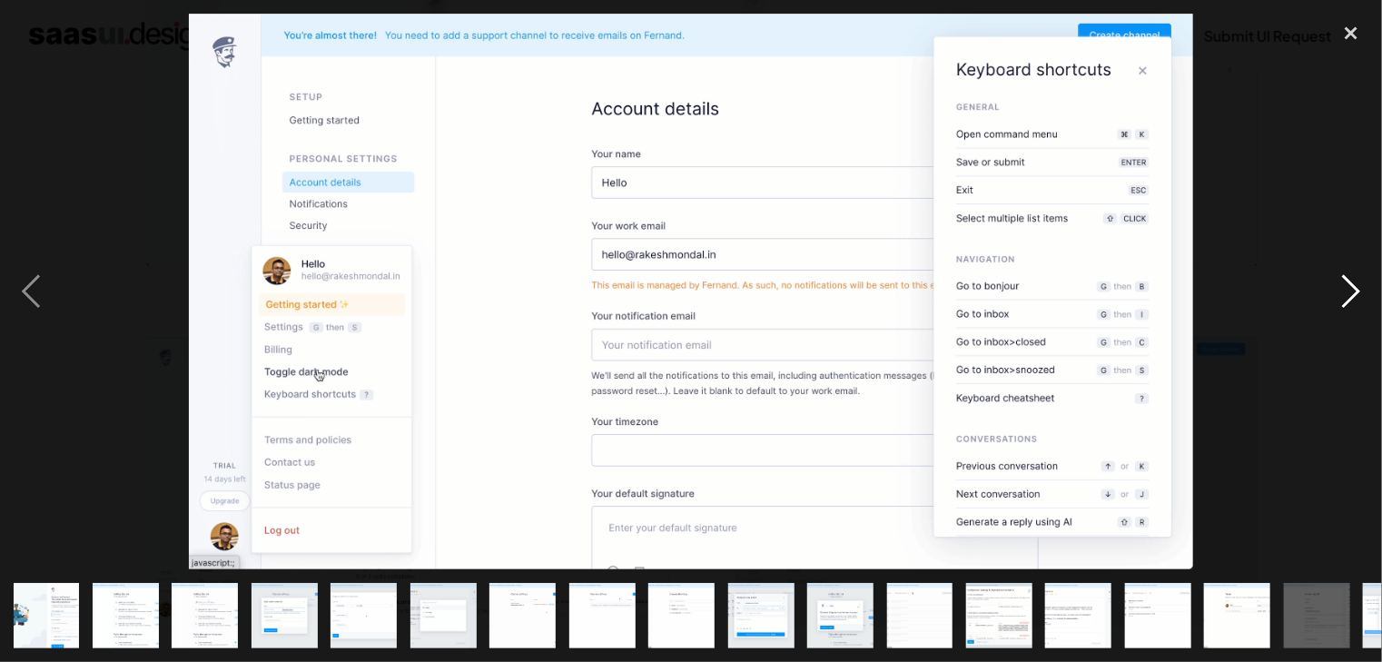
click at [1353, 298] on div "next image" at bounding box center [1351, 292] width 62 height 556
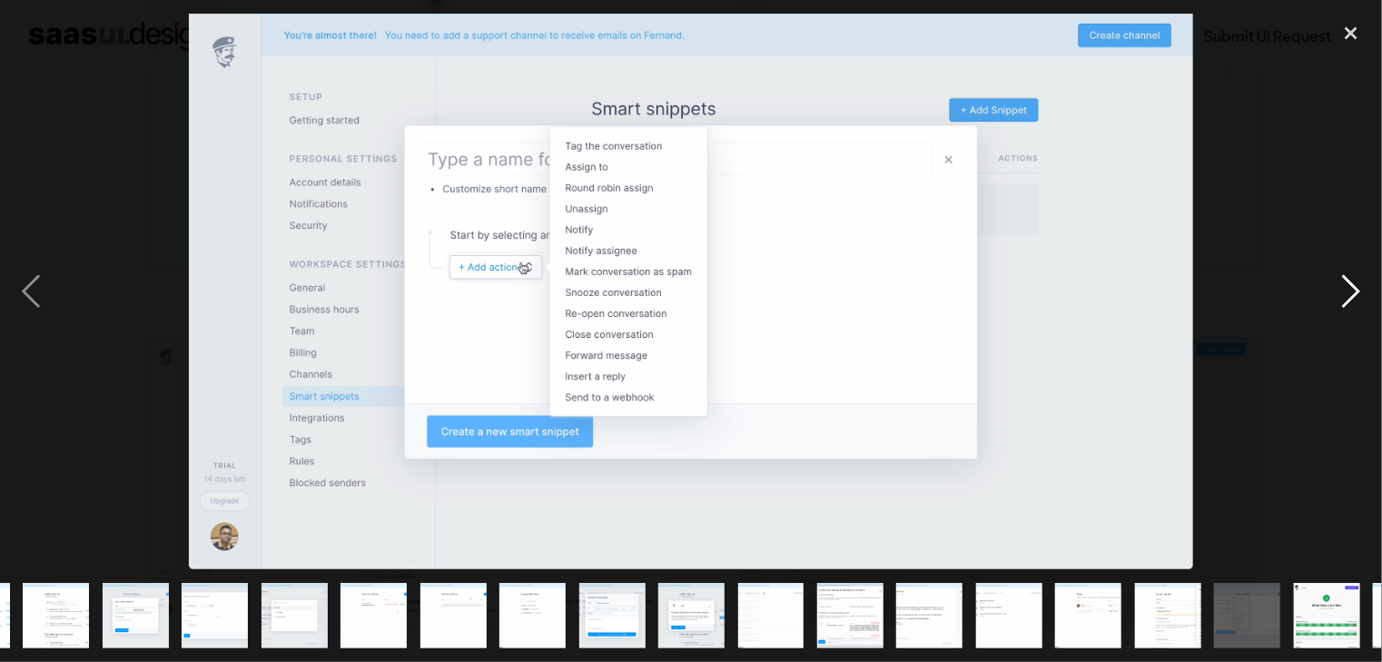
scroll to position [0, 218]
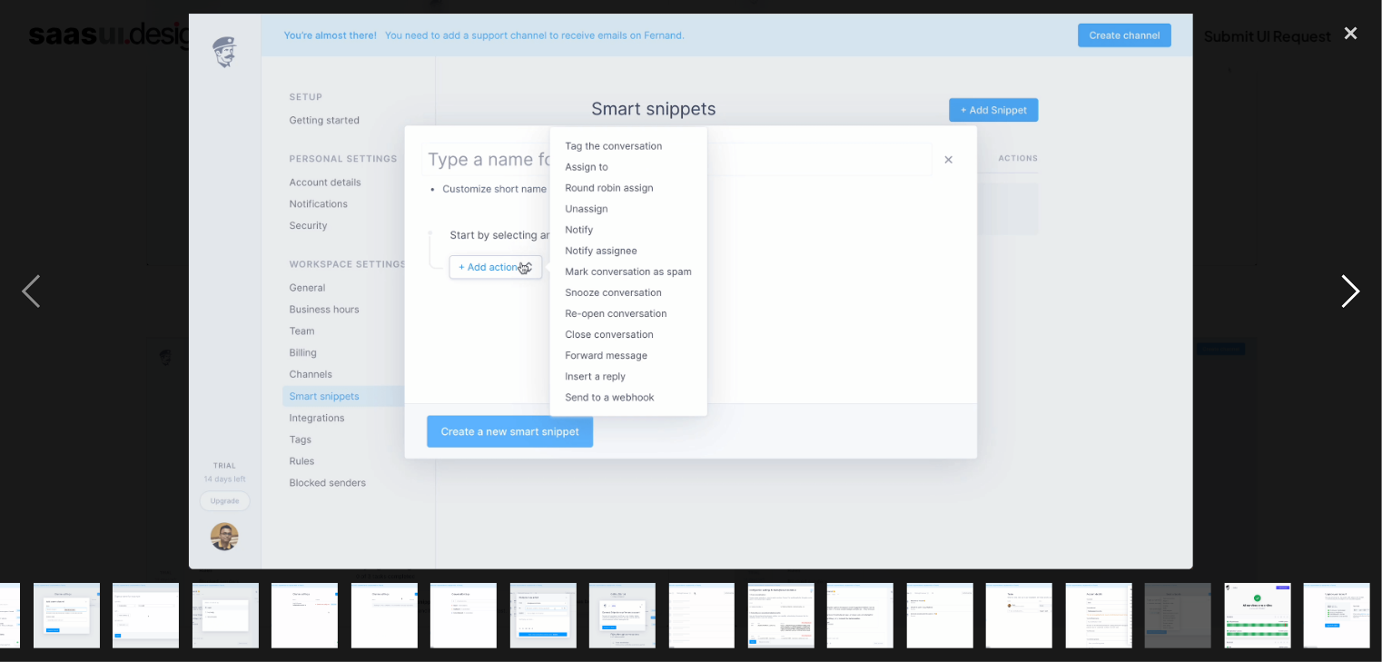
click at [1353, 298] on div "next image" at bounding box center [1351, 292] width 62 height 556
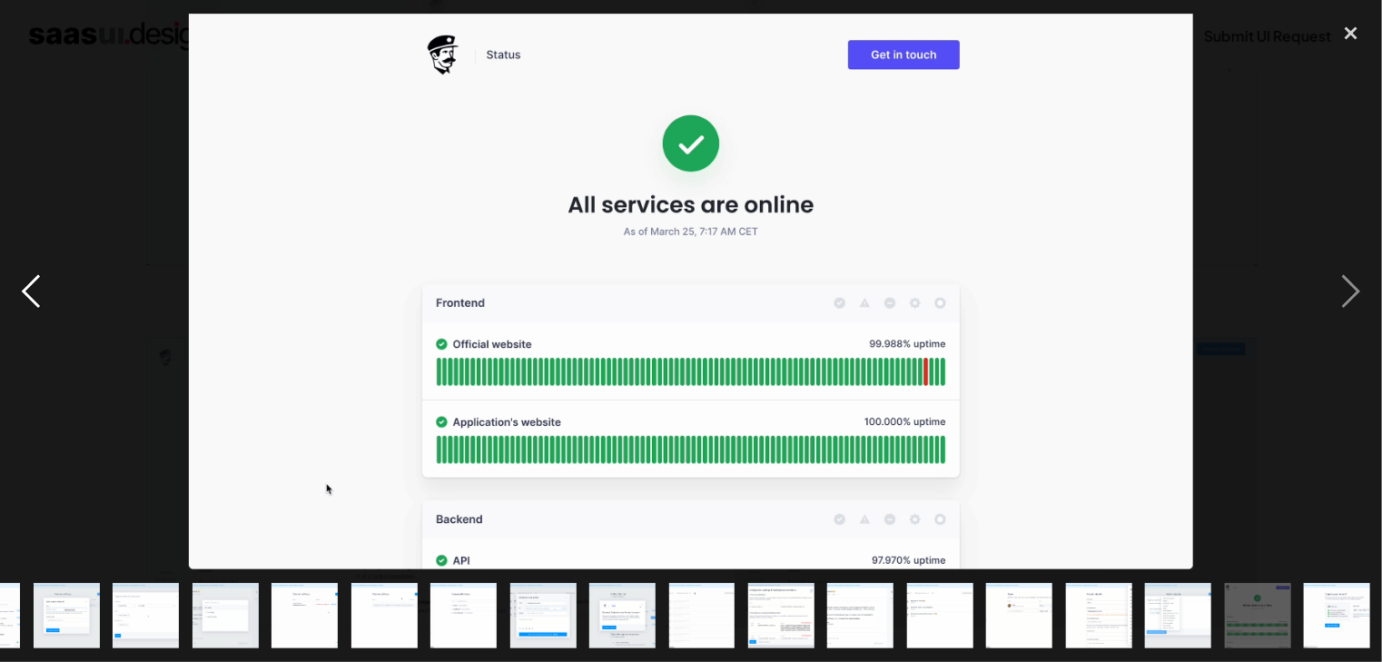
click at [45, 291] on div "previous image" at bounding box center [31, 292] width 62 height 556
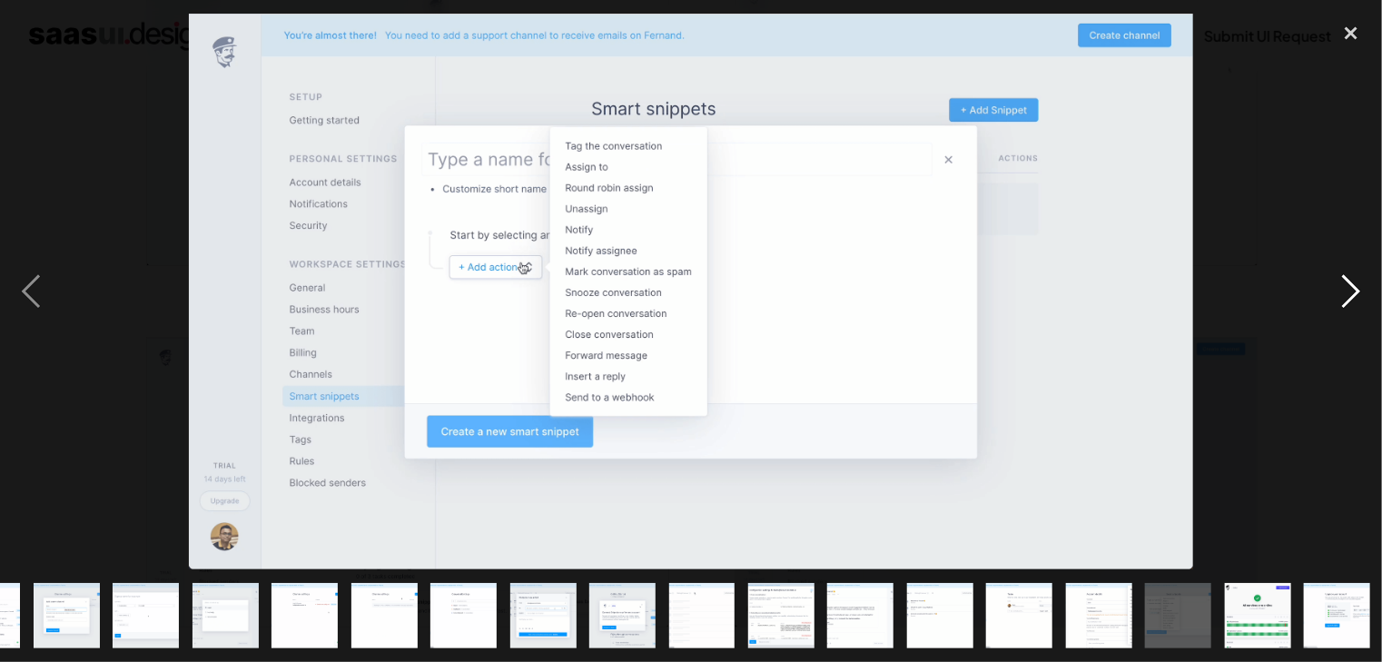
click at [1348, 302] on div "next image" at bounding box center [1351, 292] width 62 height 556
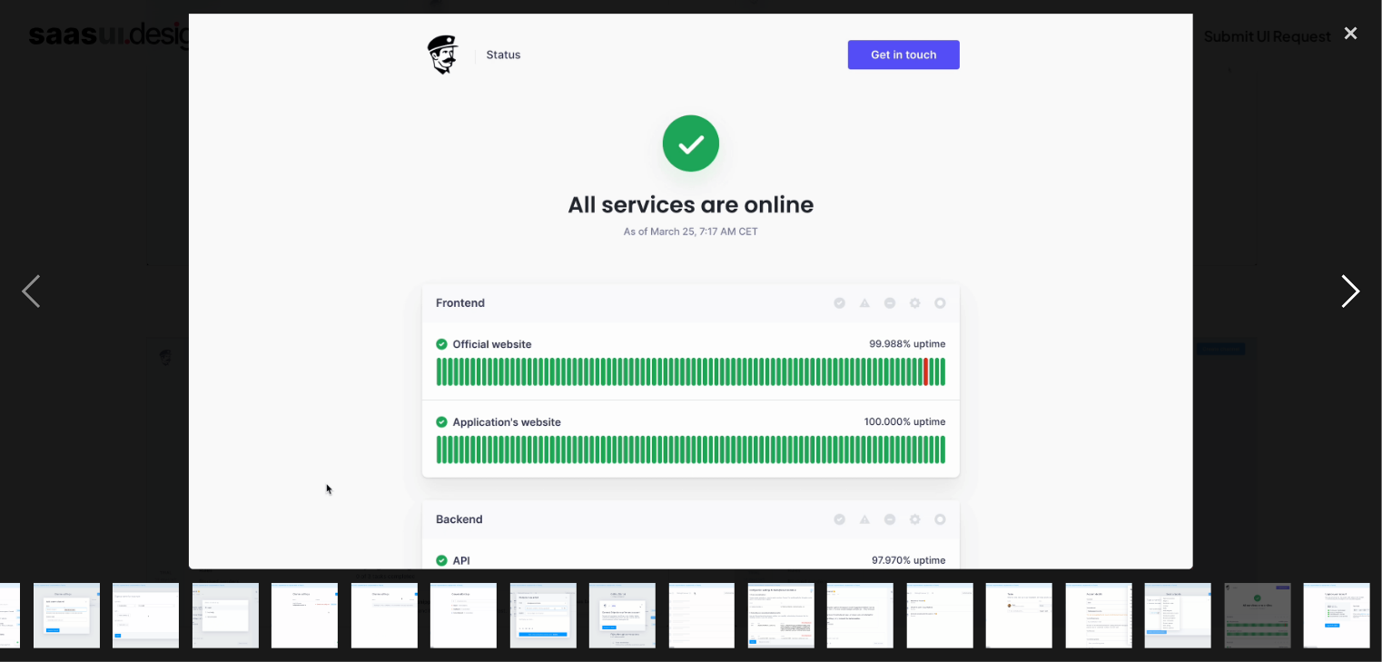
click at [1348, 302] on div "next image" at bounding box center [1351, 292] width 62 height 556
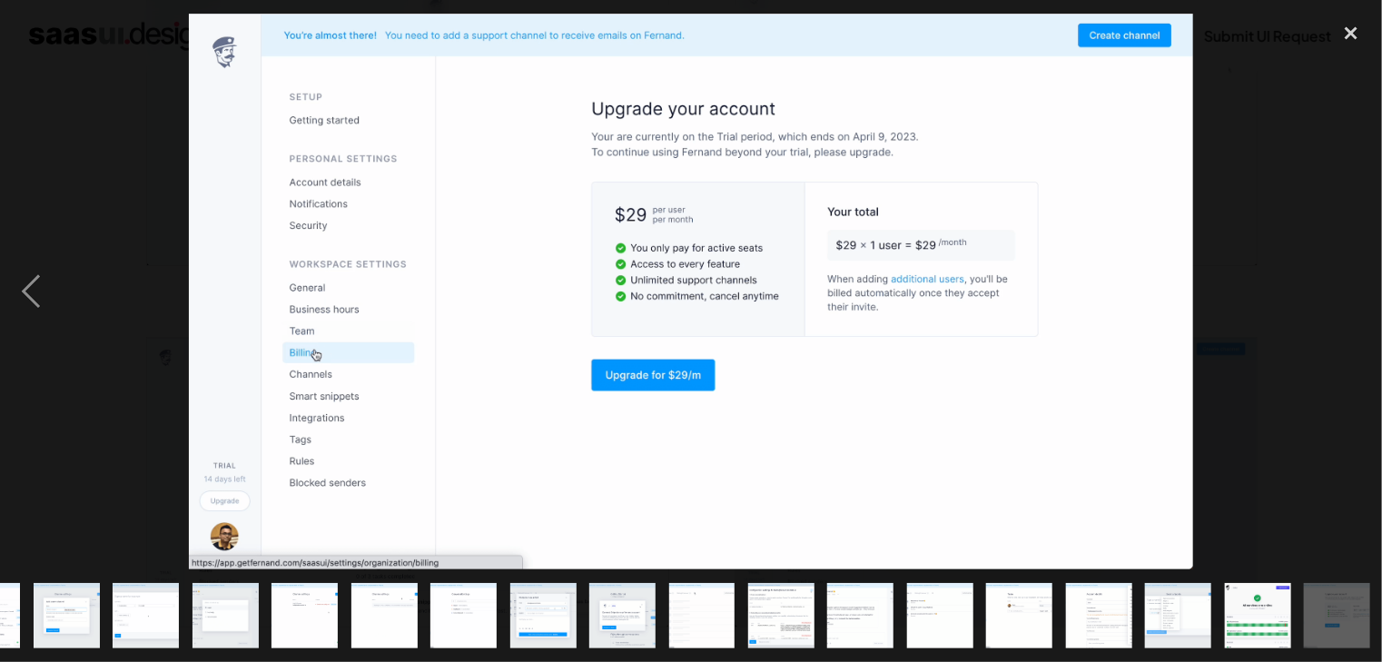
click at [1348, 302] on div "next image" at bounding box center [1351, 292] width 62 height 556
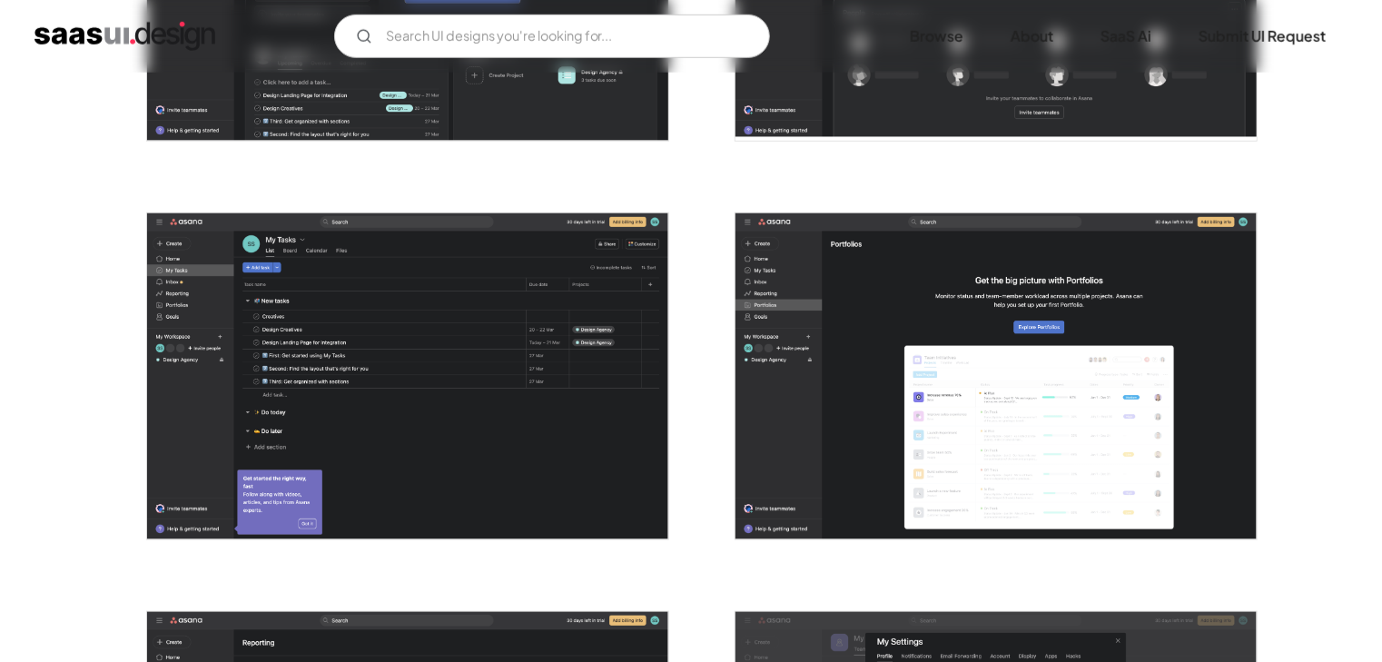
scroll to position [4199, 0]
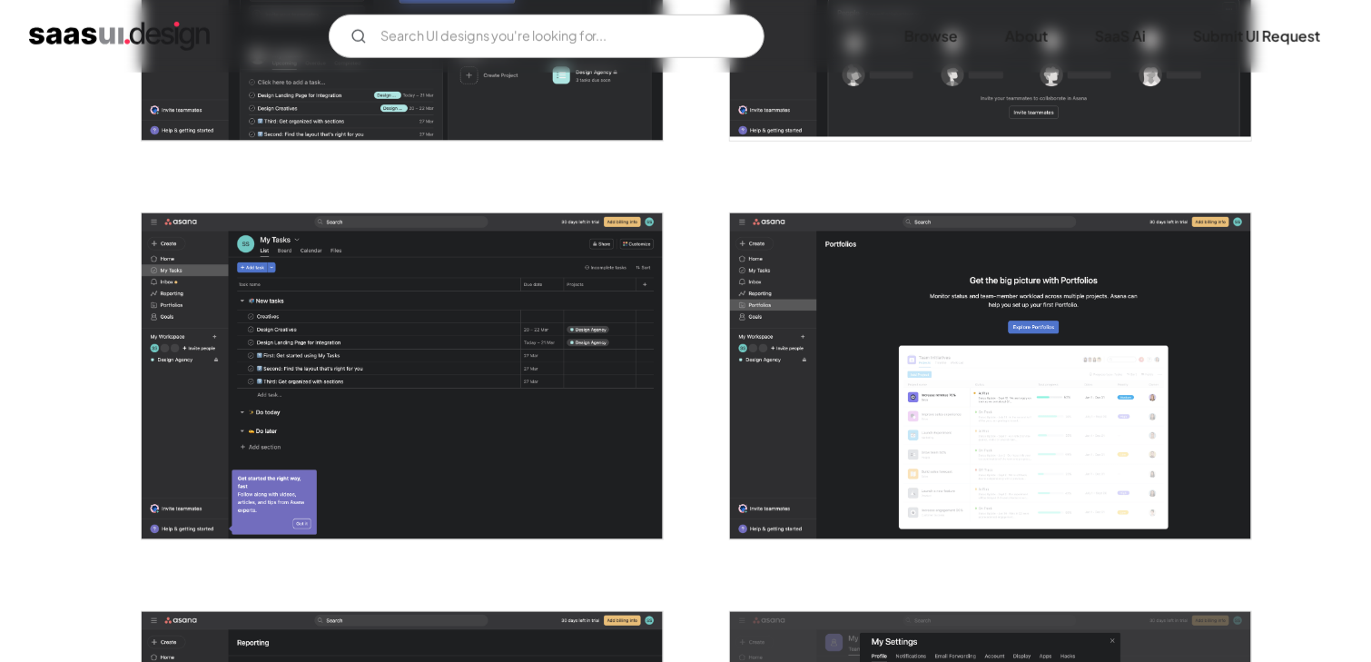
click at [1147, 315] on img "open lightbox" at bounding box center [990, 376] width 521 height 326
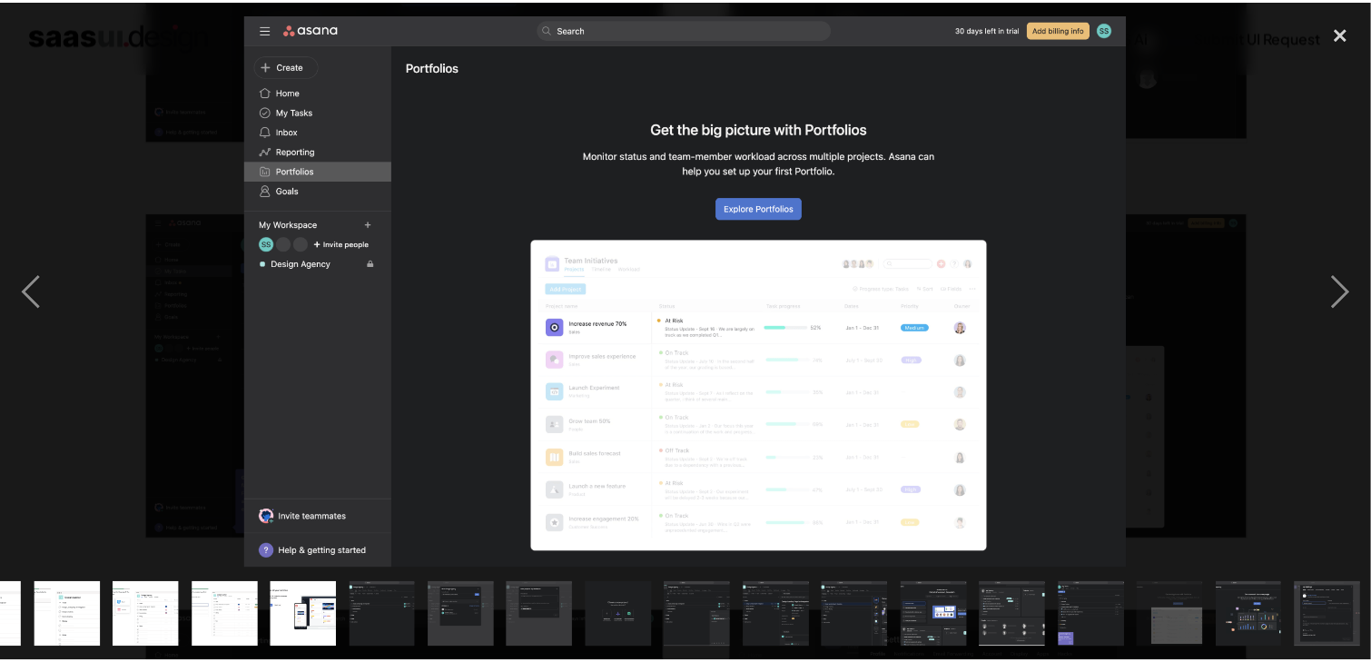
scroll to position [0, 537]
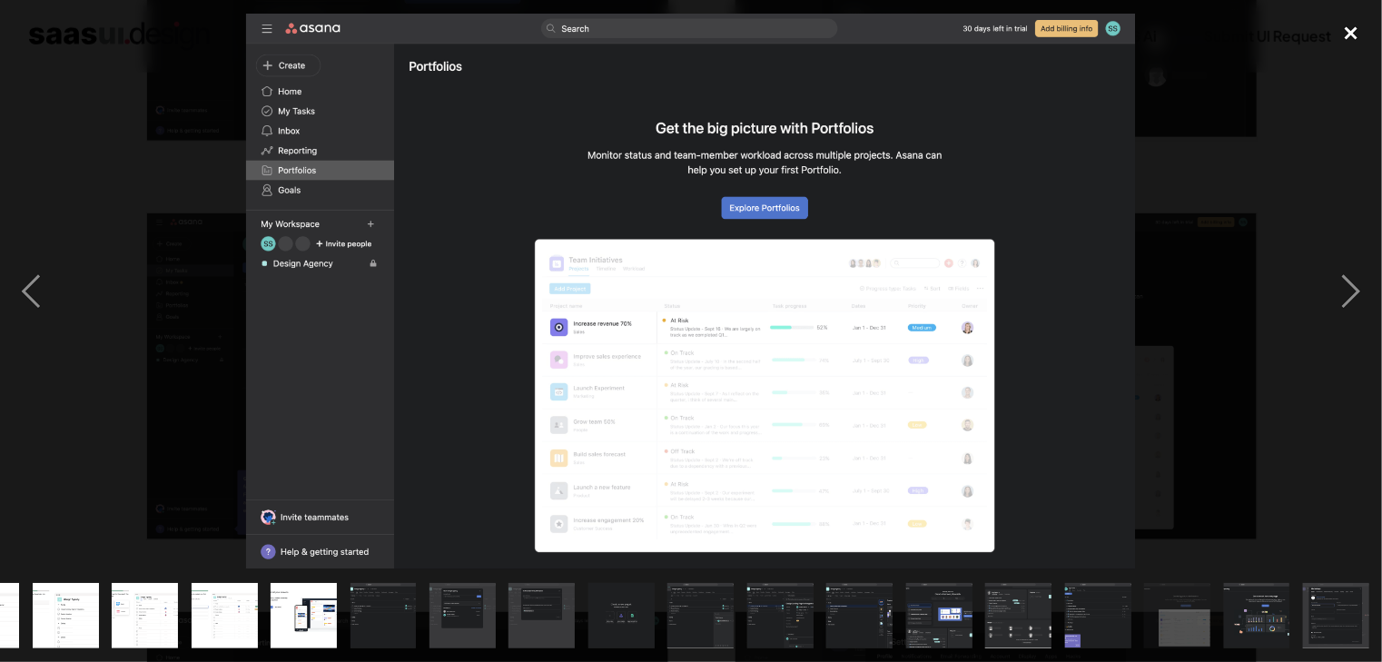
click at [1356, 29] on div "close lightbox" at bounding box center [1351, 34] width 62 height 40
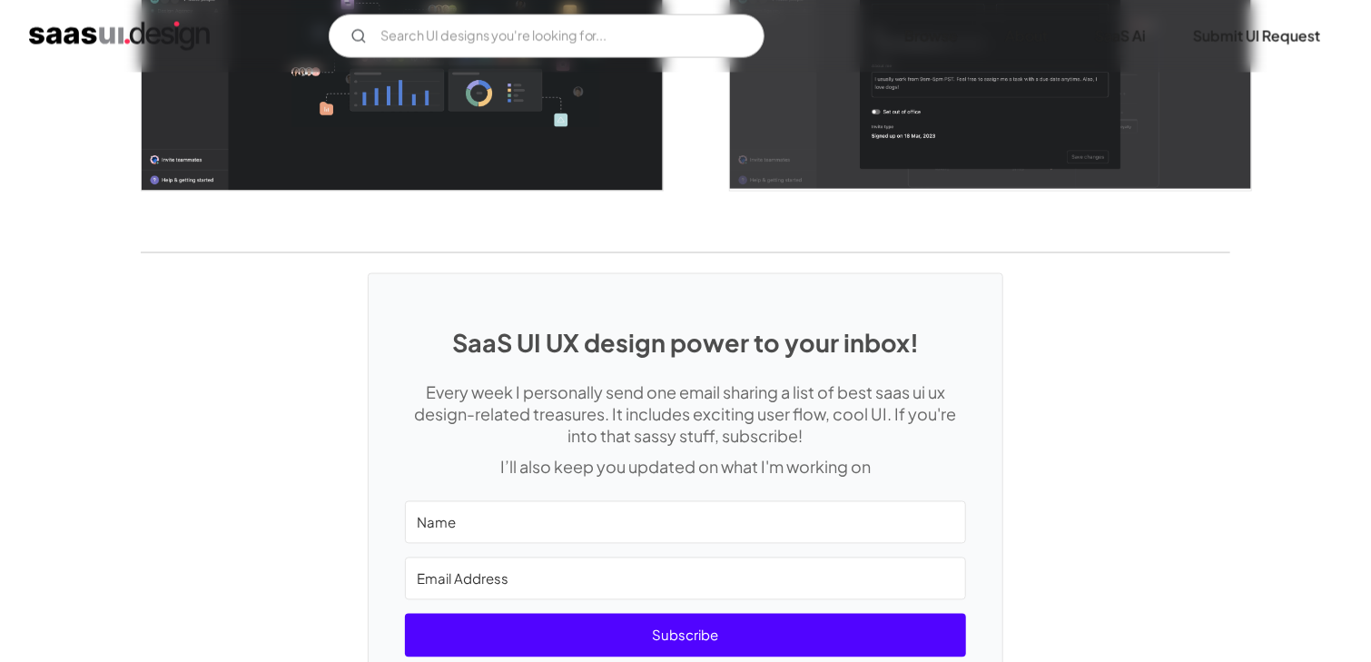
scroll to position [5130, 0]
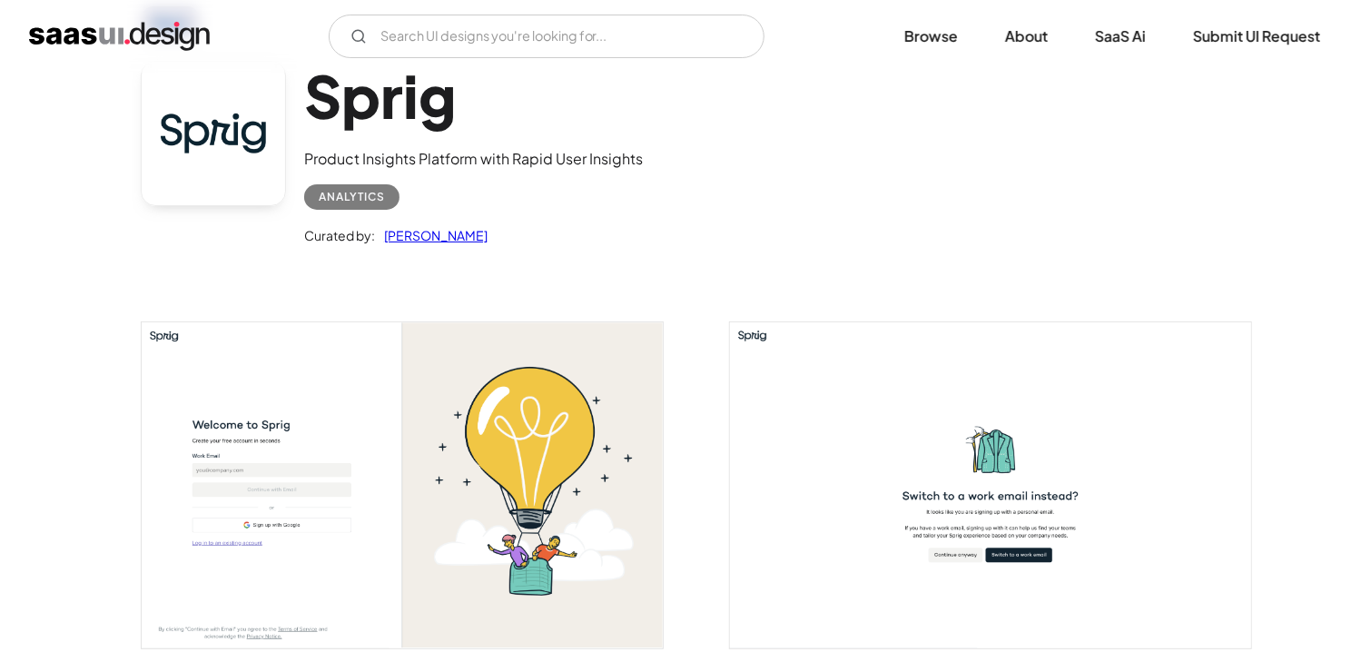
scroll to position [368, 0]
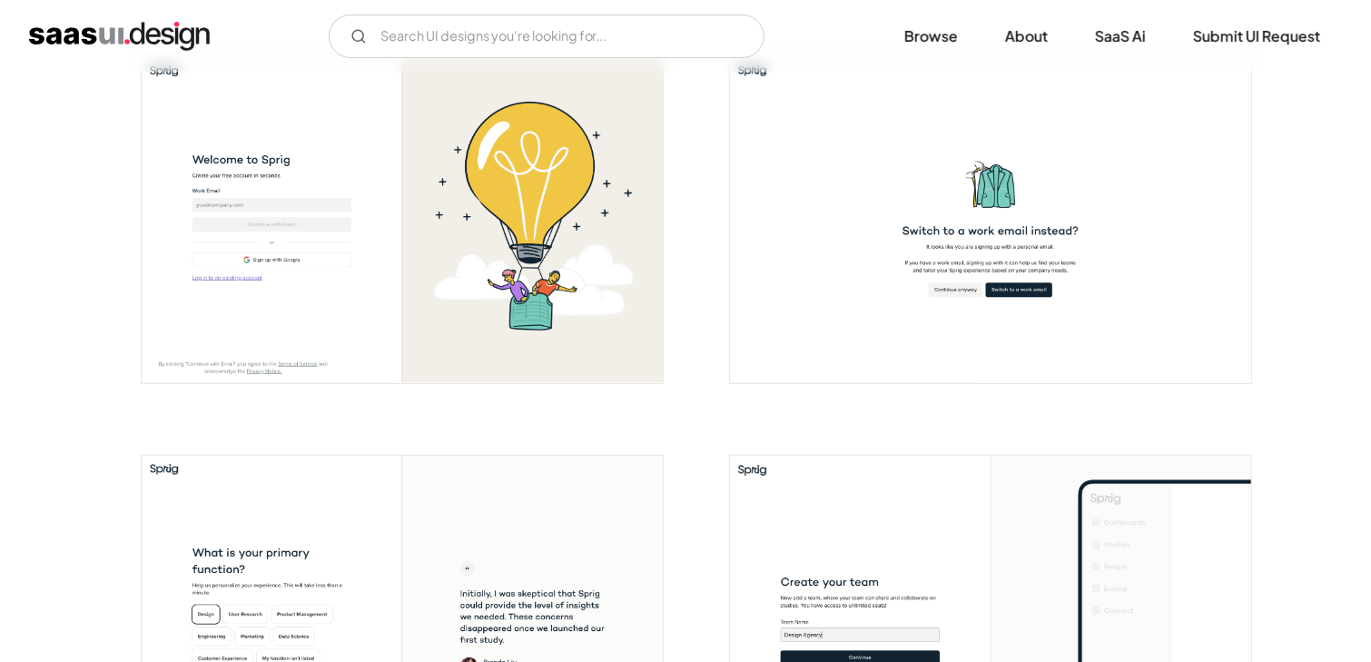
click at [1053, 196] on img "open lightbox" at bounding box center [990, 220] width 521 height 326
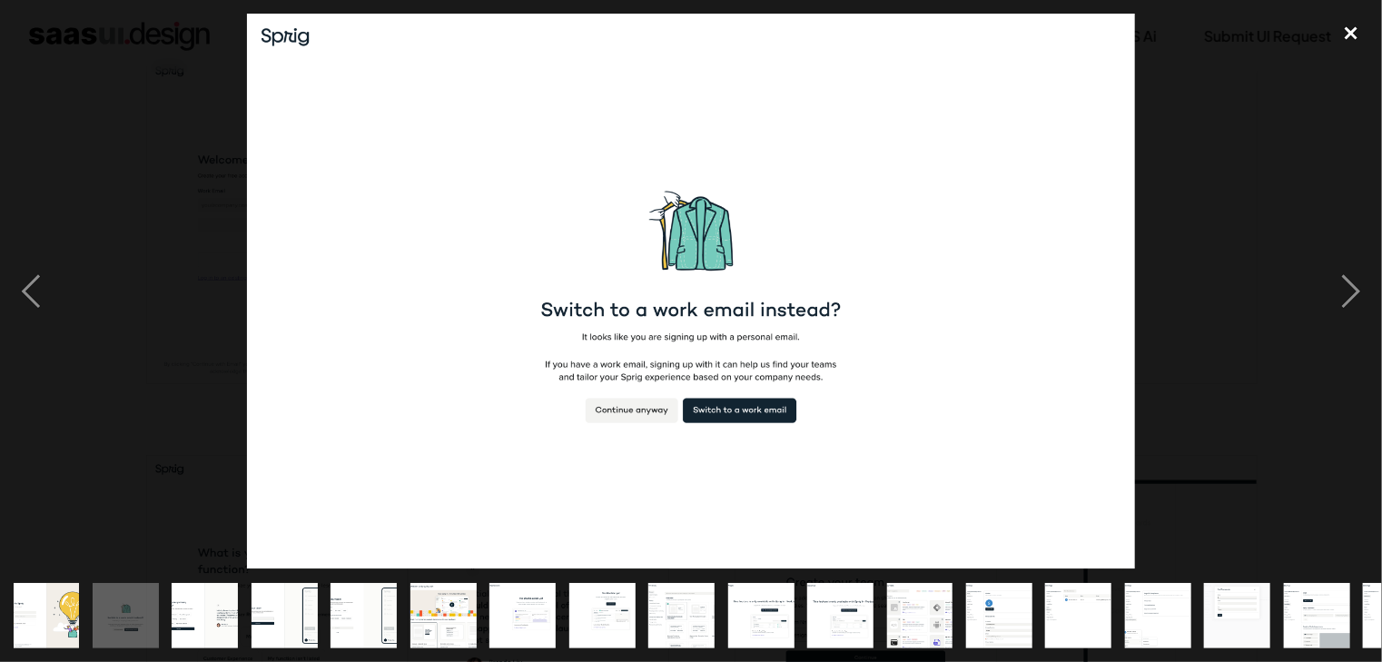
click at [1342, 36] on div "close lightbox" at bounding box center [1351, 34] width 62 height 40
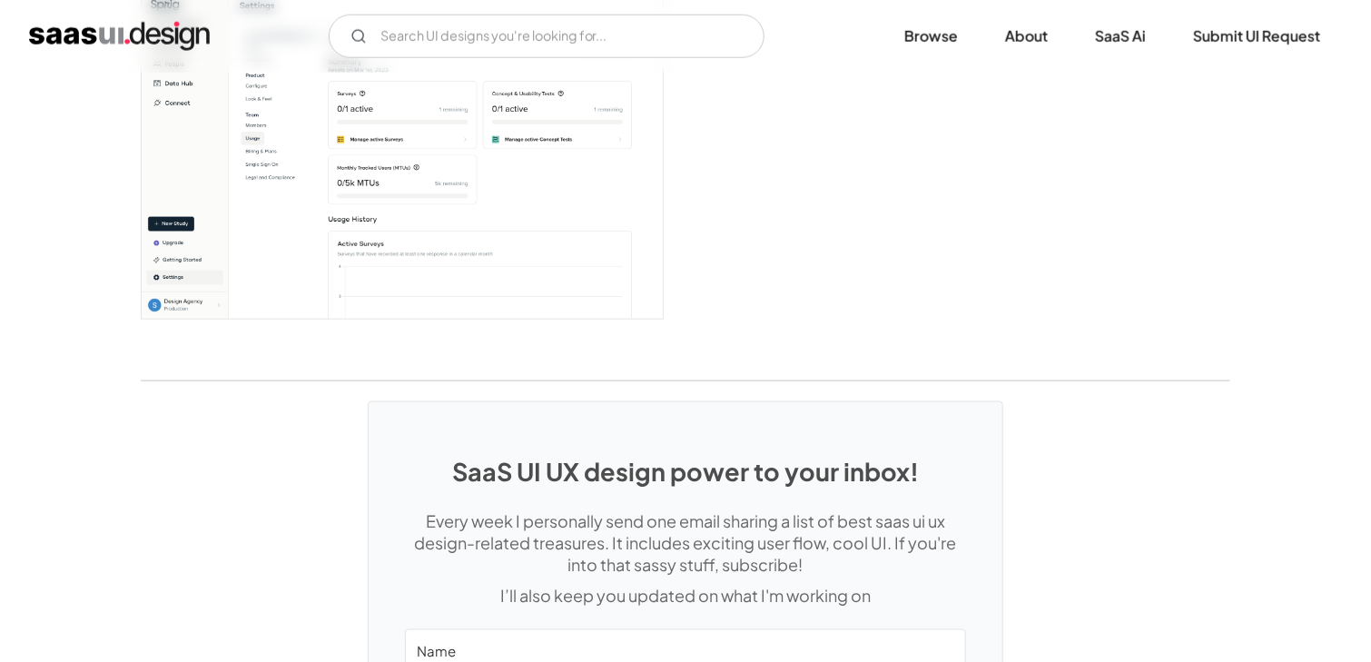
scroll to position [4423, 0]
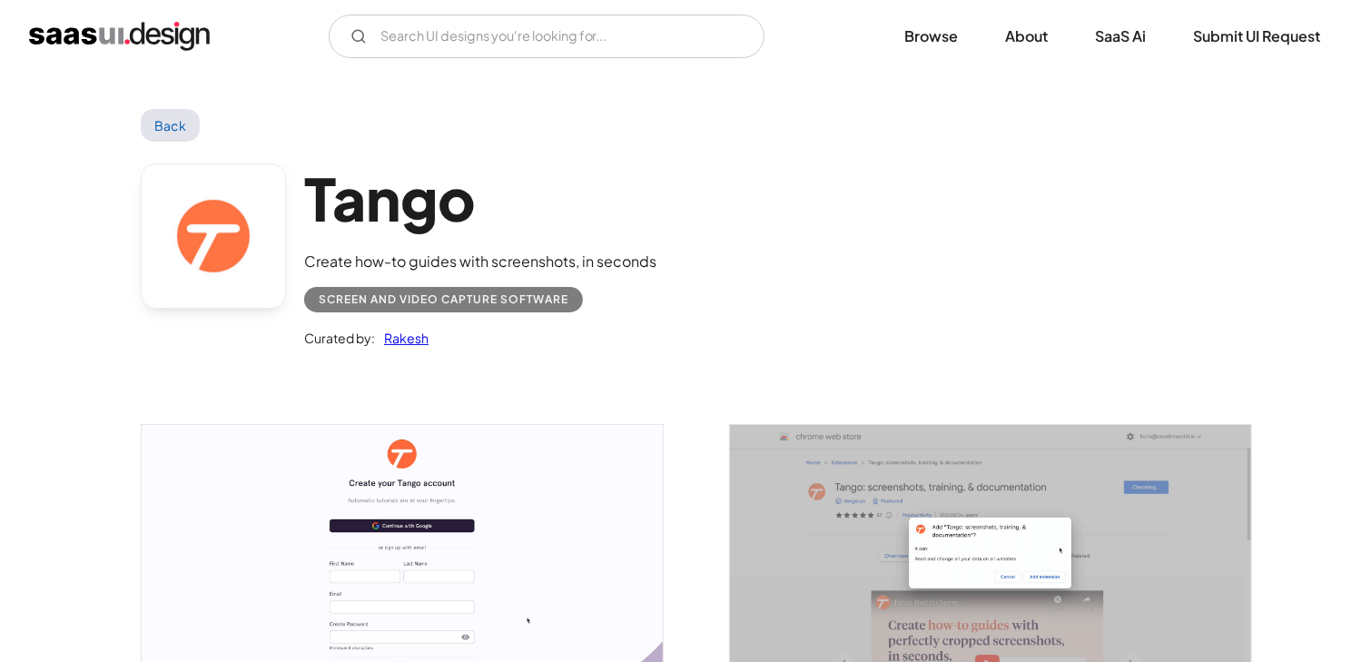
click at [1134, 443] on img "open lightbox" at bounding box center [990, 567] width 521 height 285
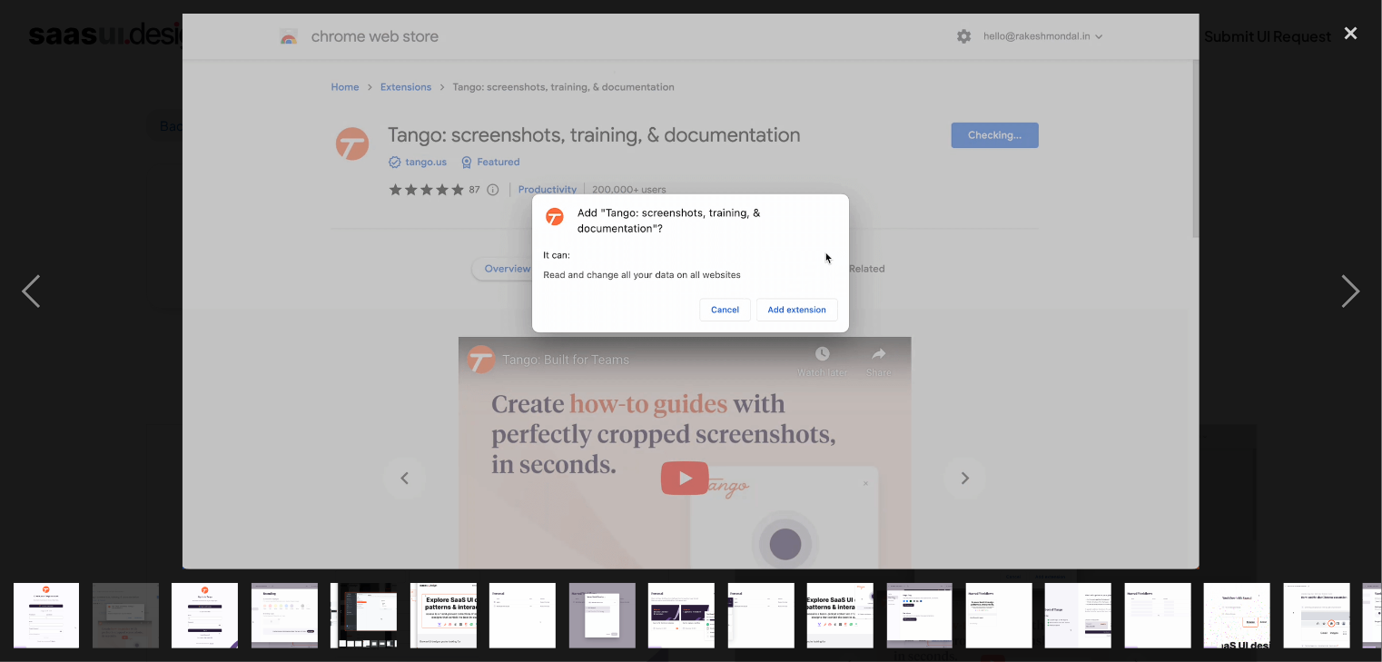
click at [1269, 211] on div at bounding box center [691, 292] width 1382 height 556
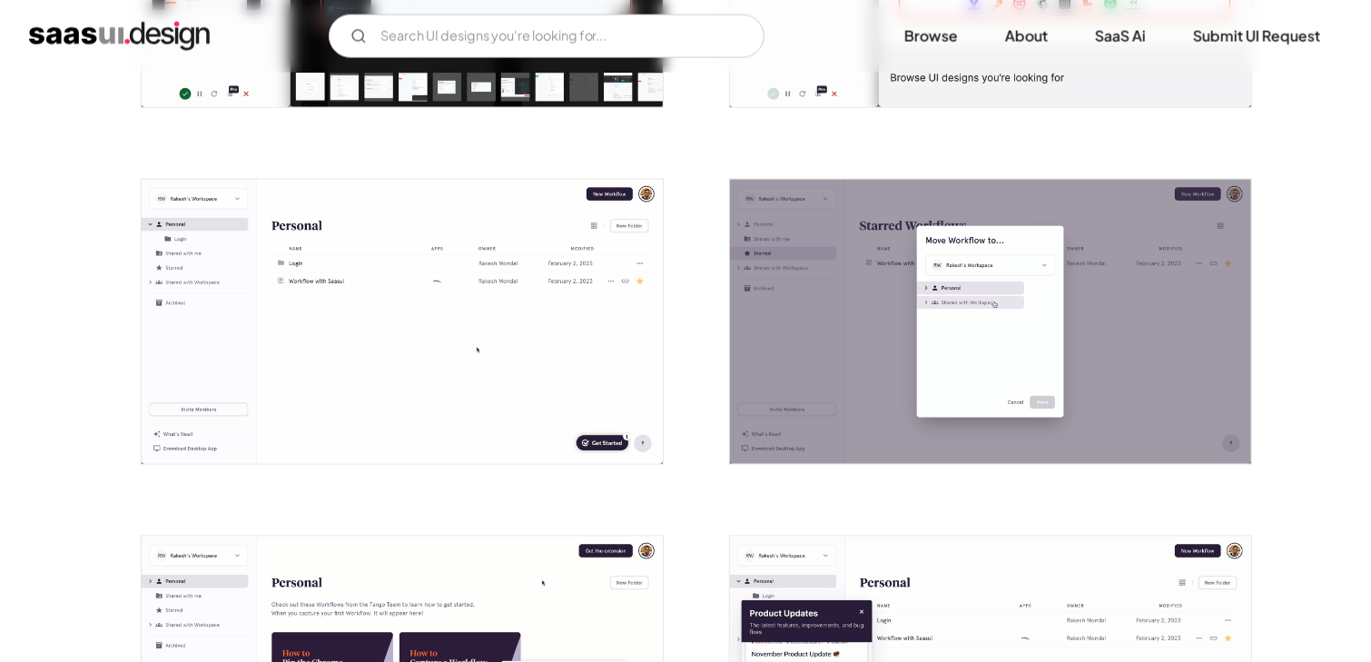
scroll to position [1564, 0]
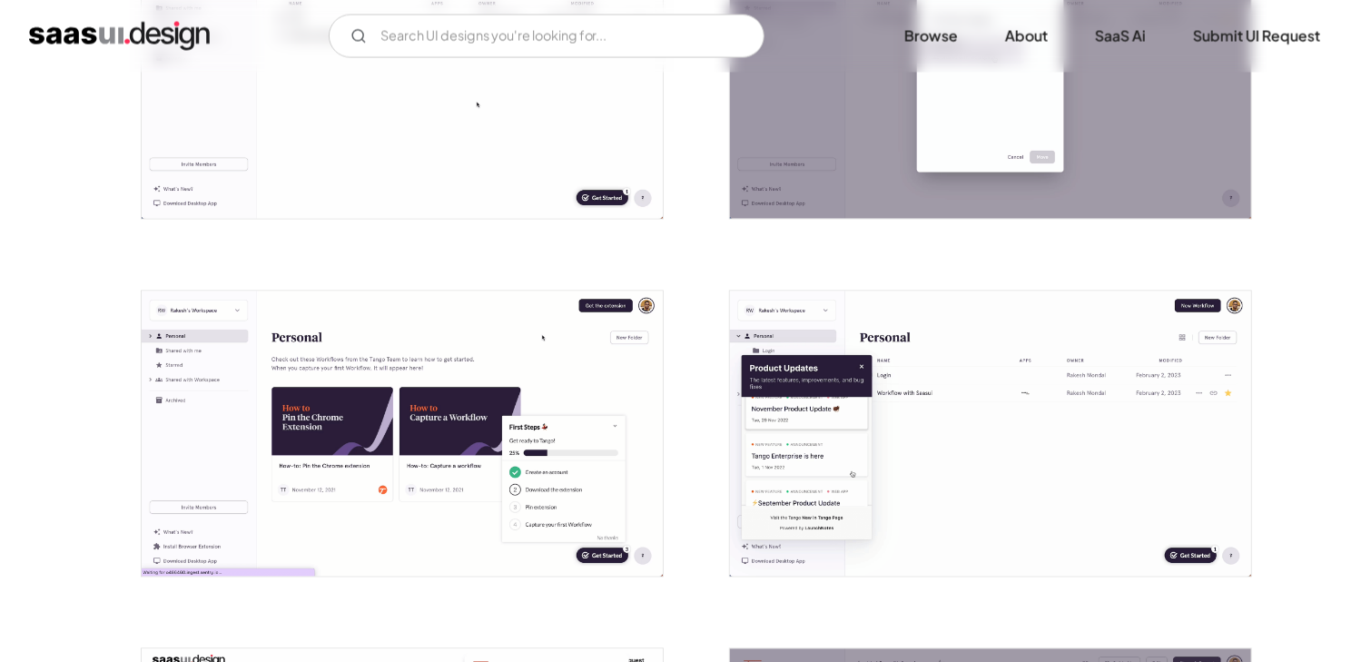
click at [624, 423] on img "open lightbox" at bounding box center [402, 434] width 521 height 285
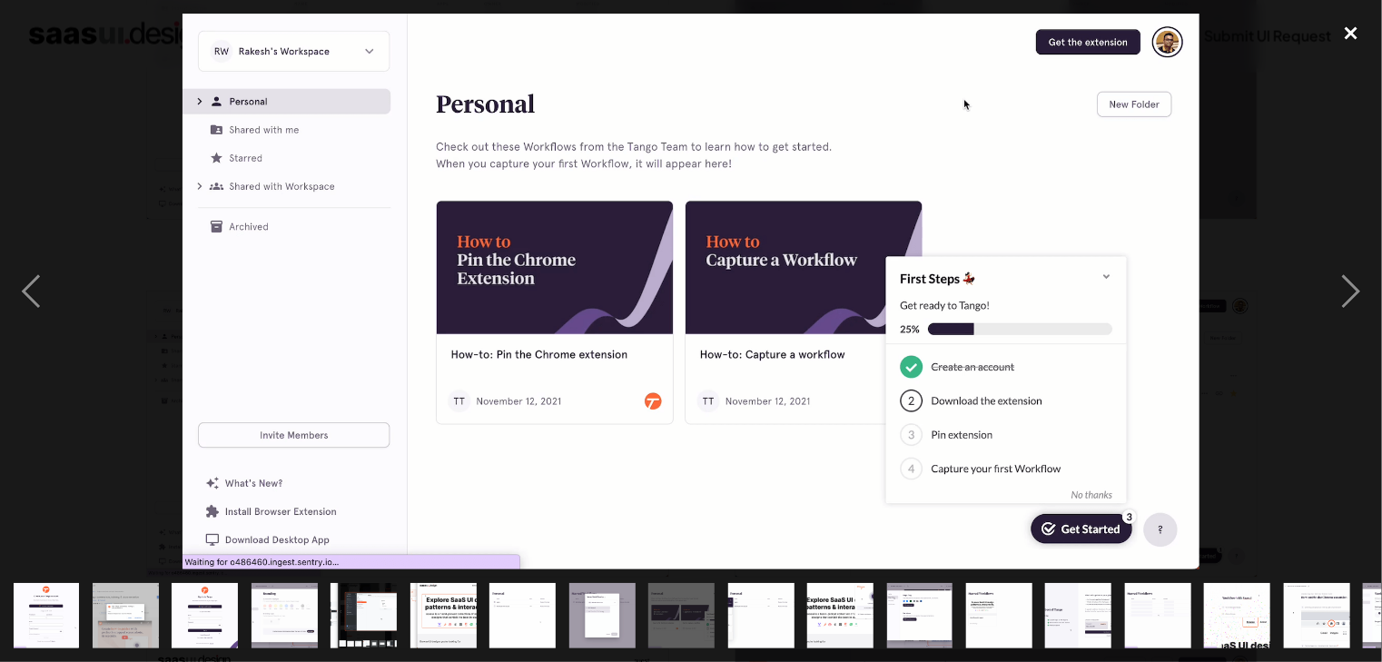
click at [1361, 35] on div "close lightbox" at bounding box center [1351, 34] width 62 height 40
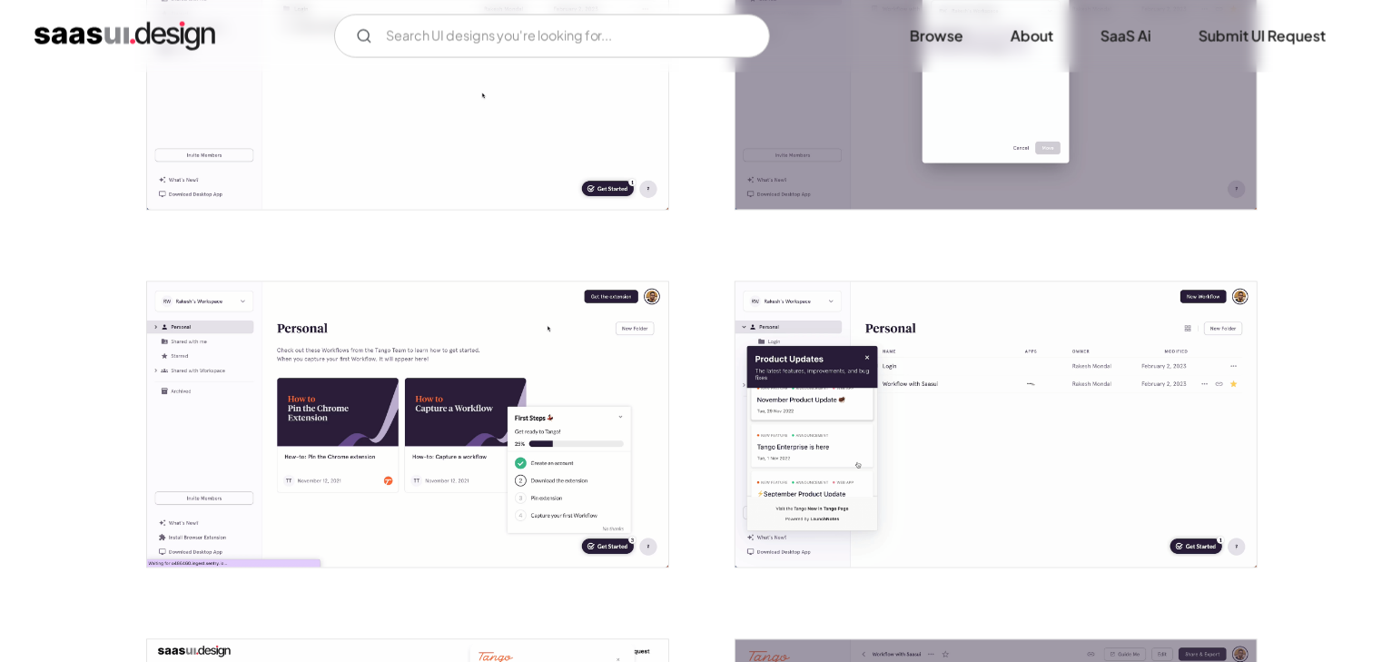
scroll to position [1584, 0]
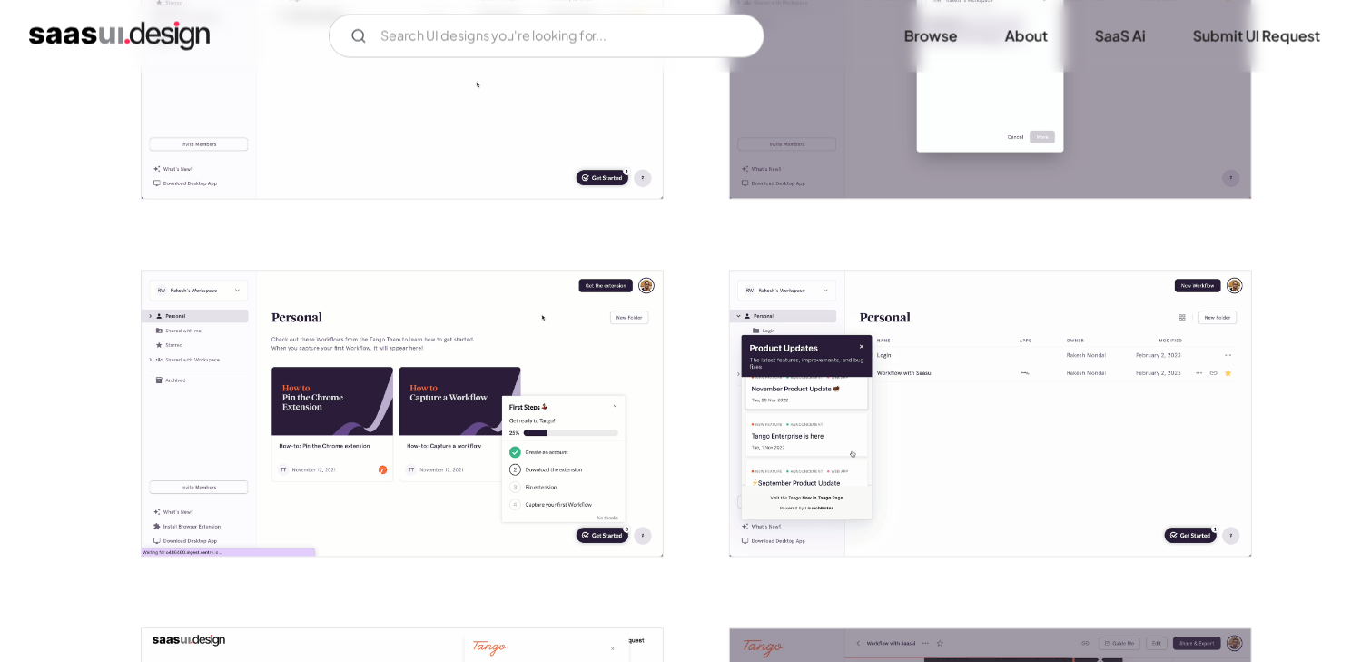
click at [821, 344] on img "open lightbox" at bounding box center [990, 414] width 521 height 285
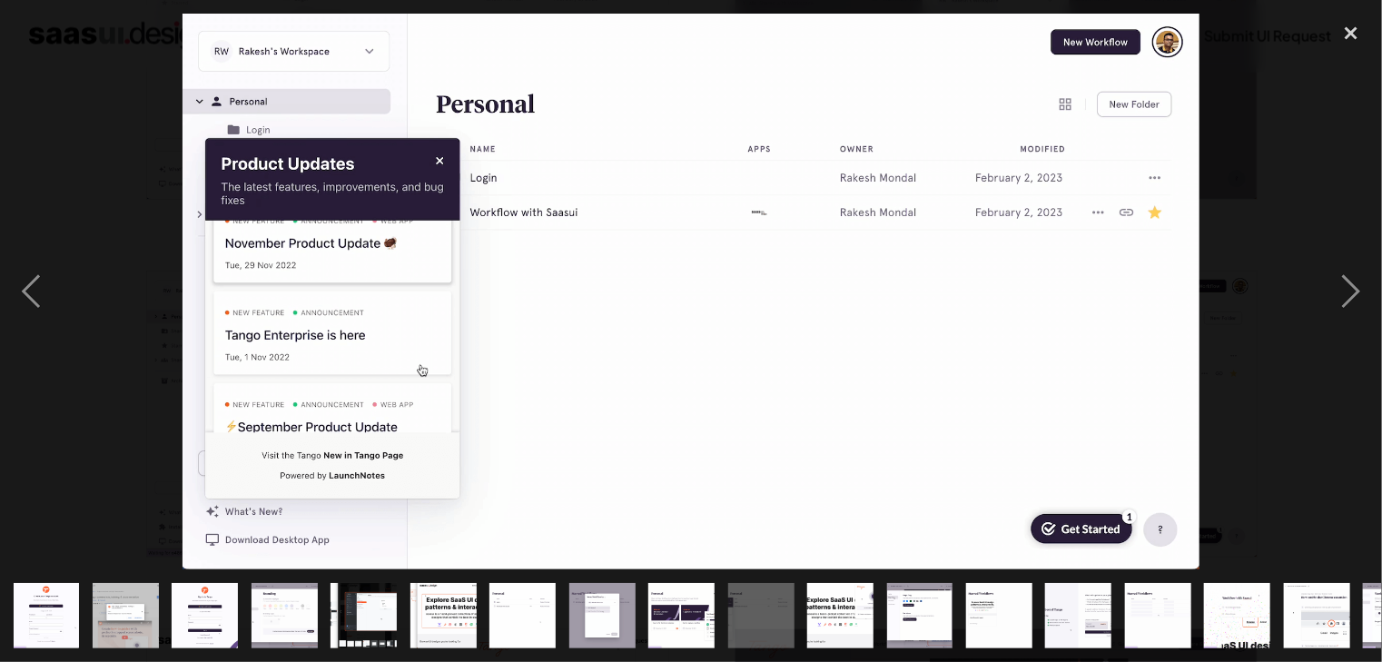
click at [1205, 304] on div at bounding box center [691, 292] width 1382 height 556
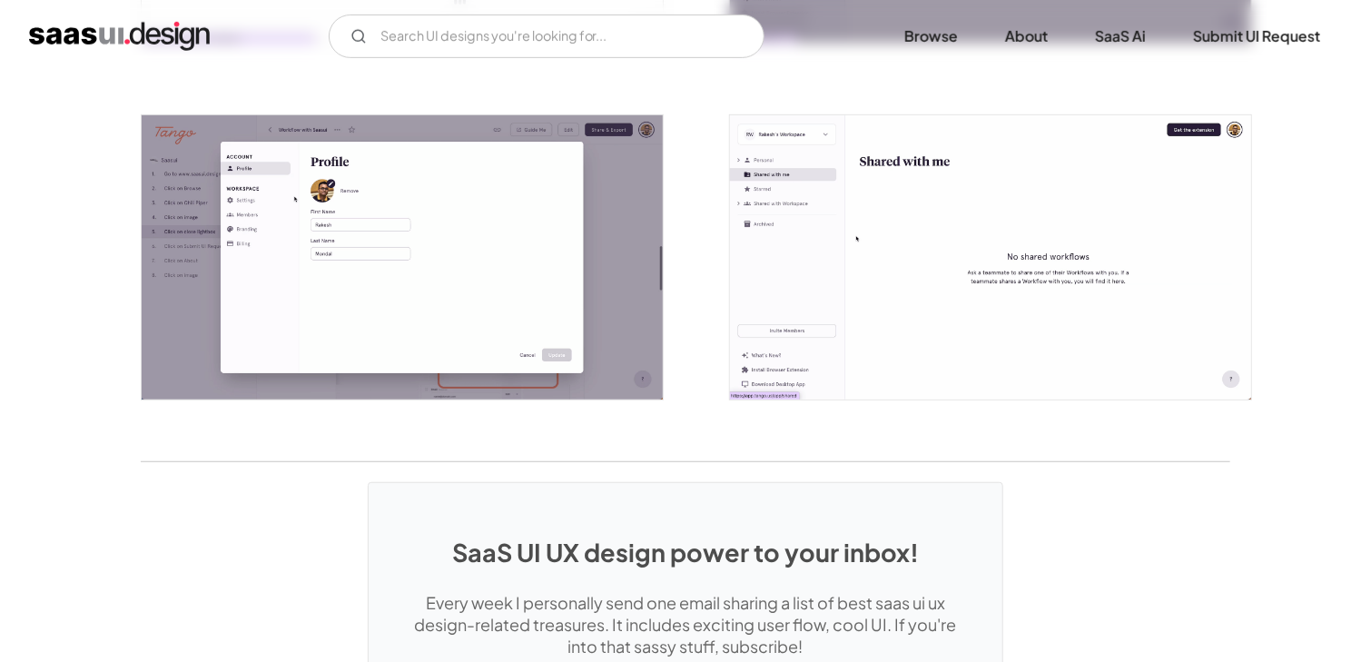
scroll to position [4279, 0]
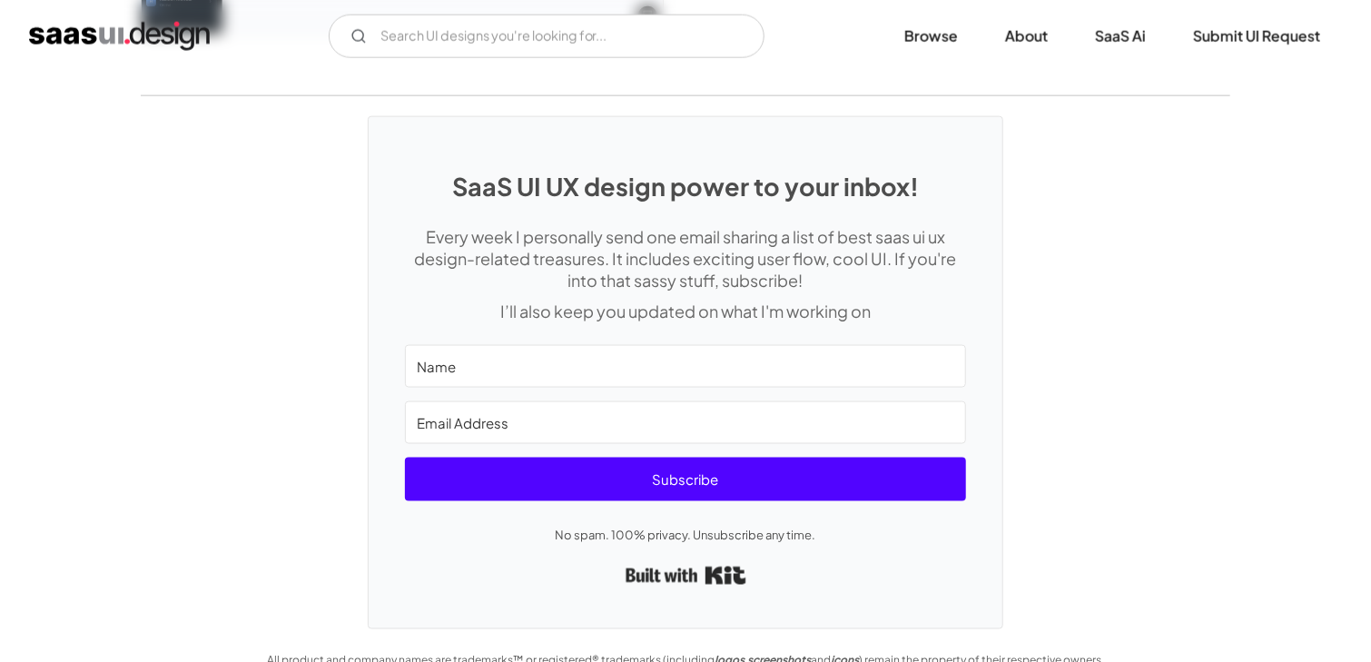
scroll to position [4590, 0]
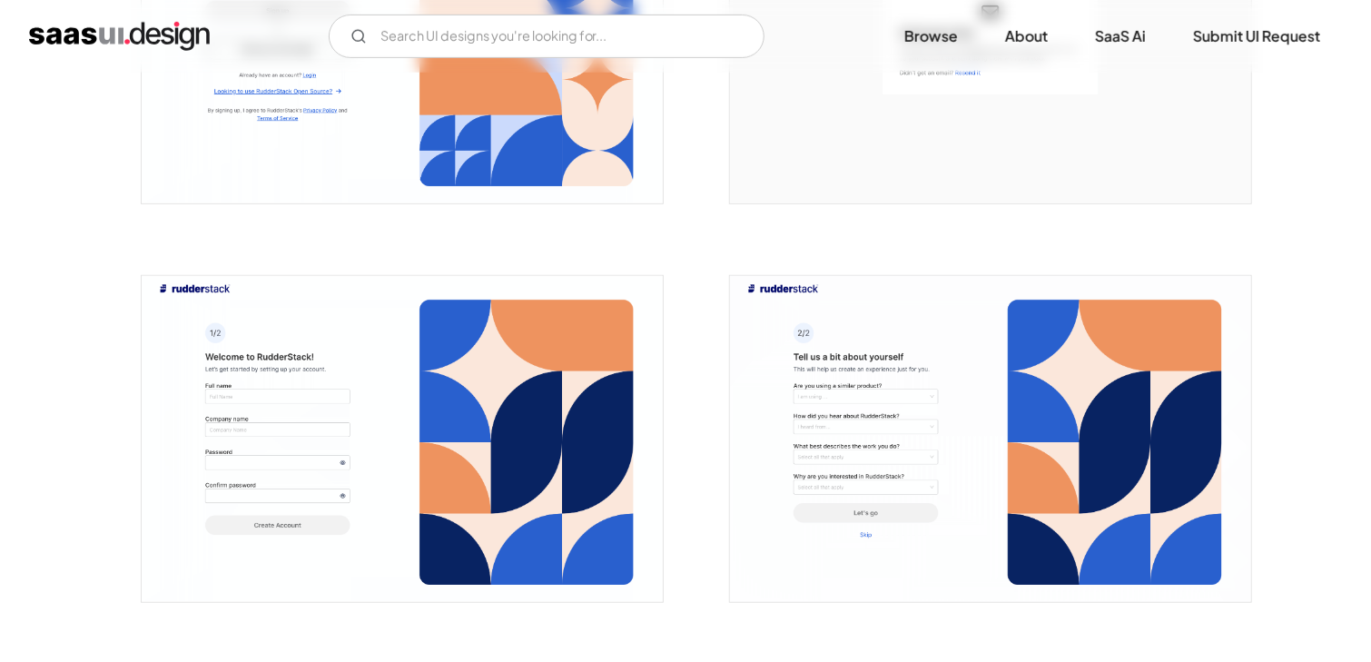
scroll to position [249, 0]
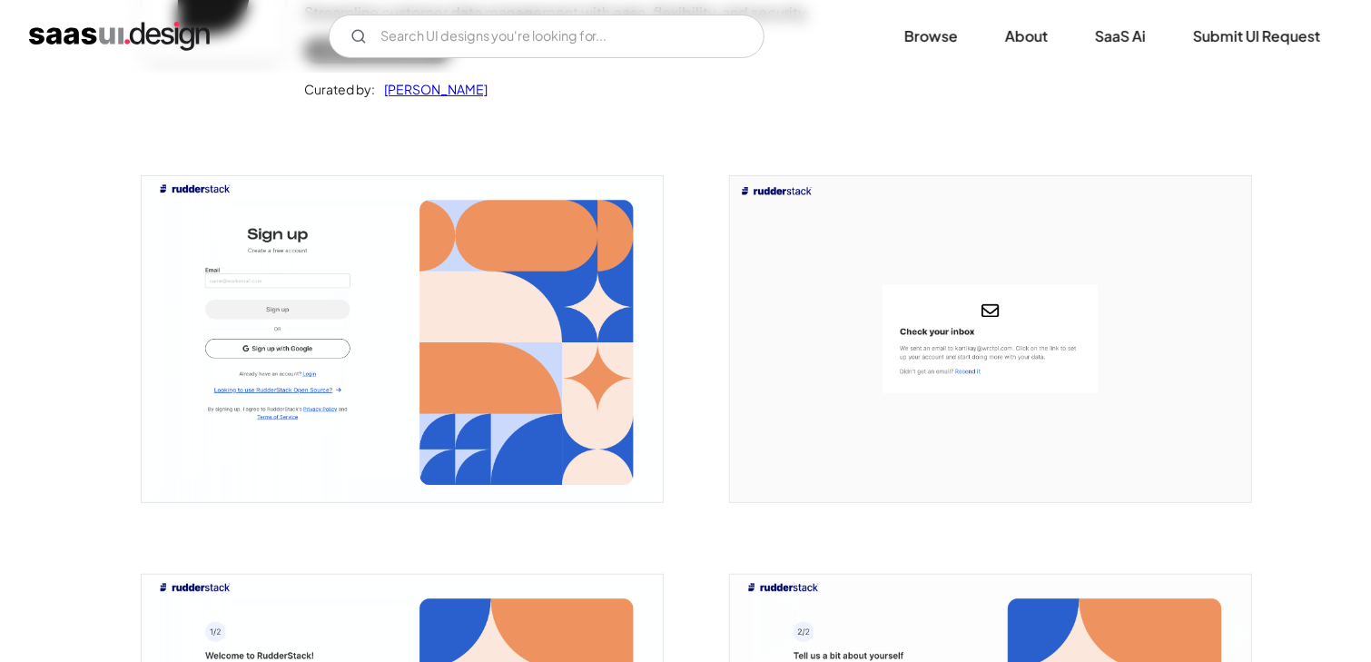
click at [885, 260] on img "open lightbox" at bounding box center [990, 339] width 521 height 326
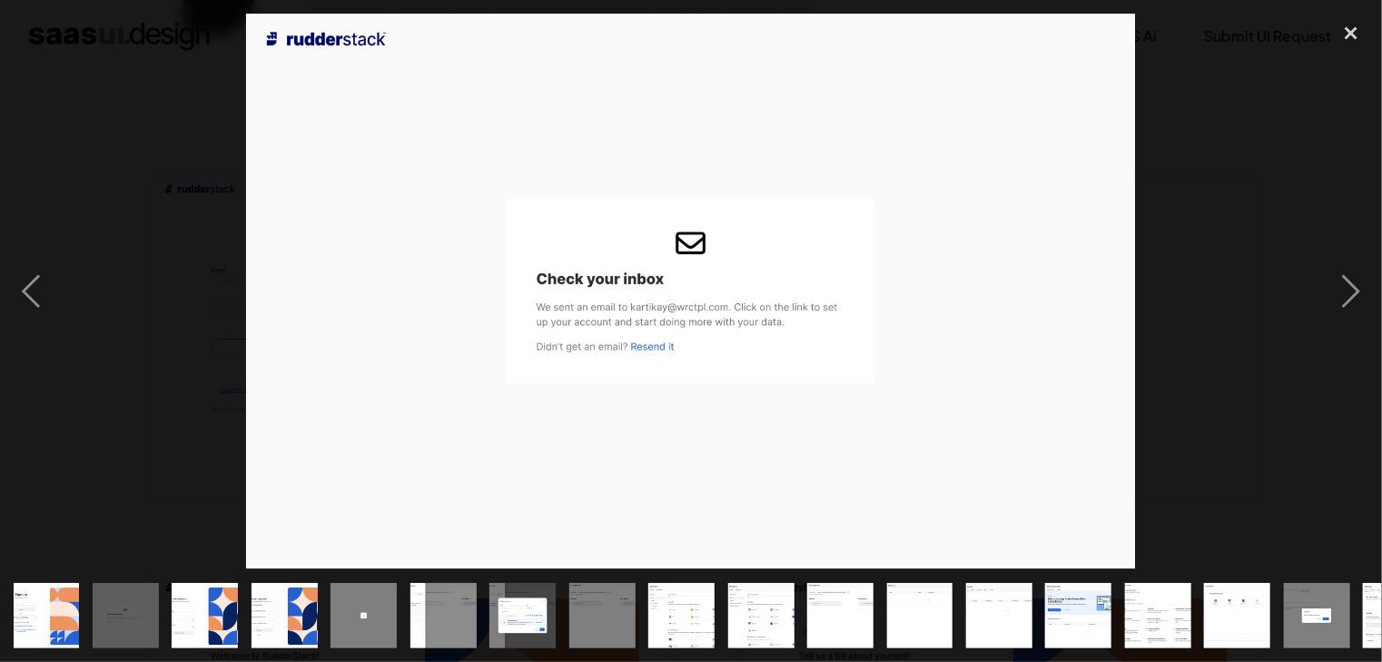
click at [1249, 221] on div at bounding box center [691, 292] width 1382 height 556
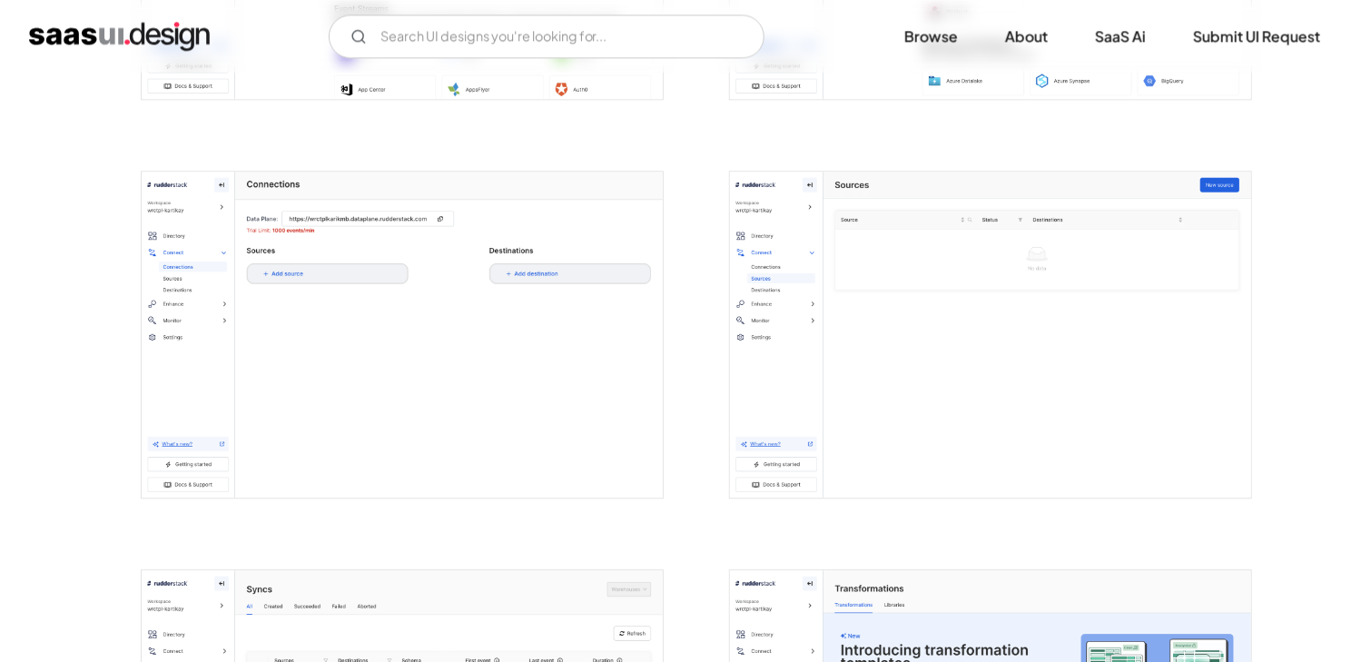
scroll to position [3934, 0]
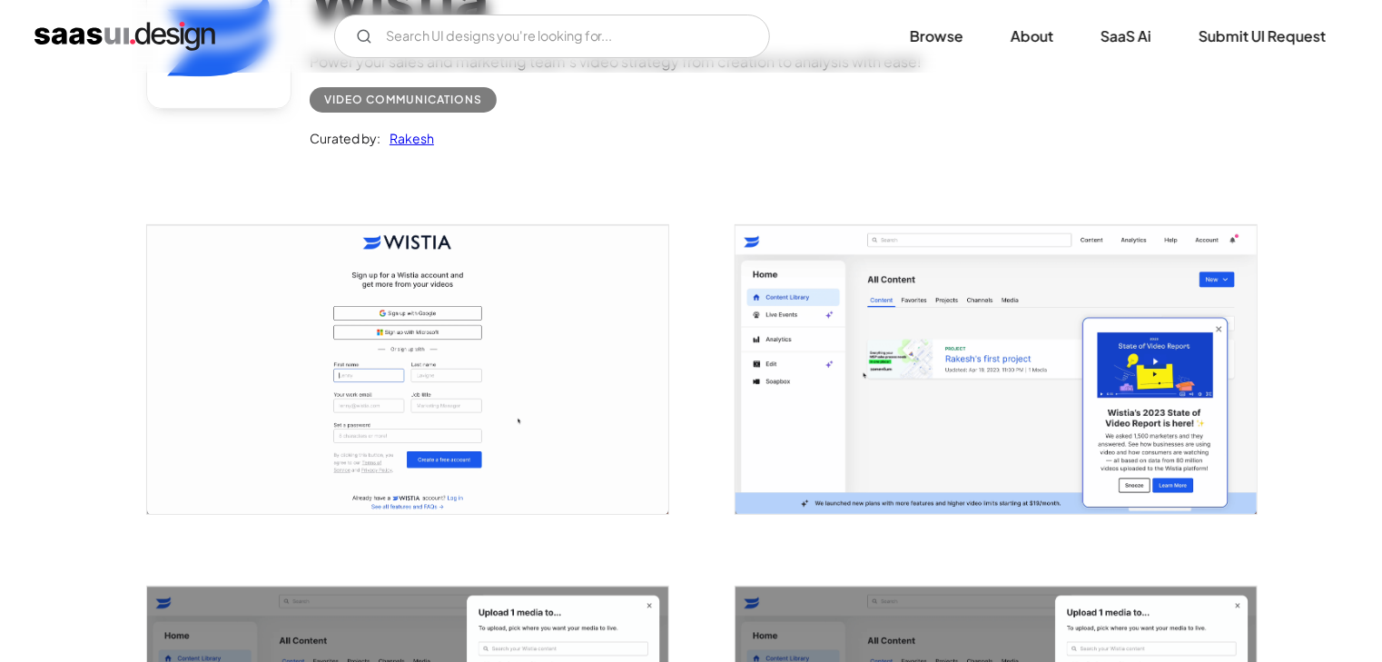
scroll to position [472, 0]
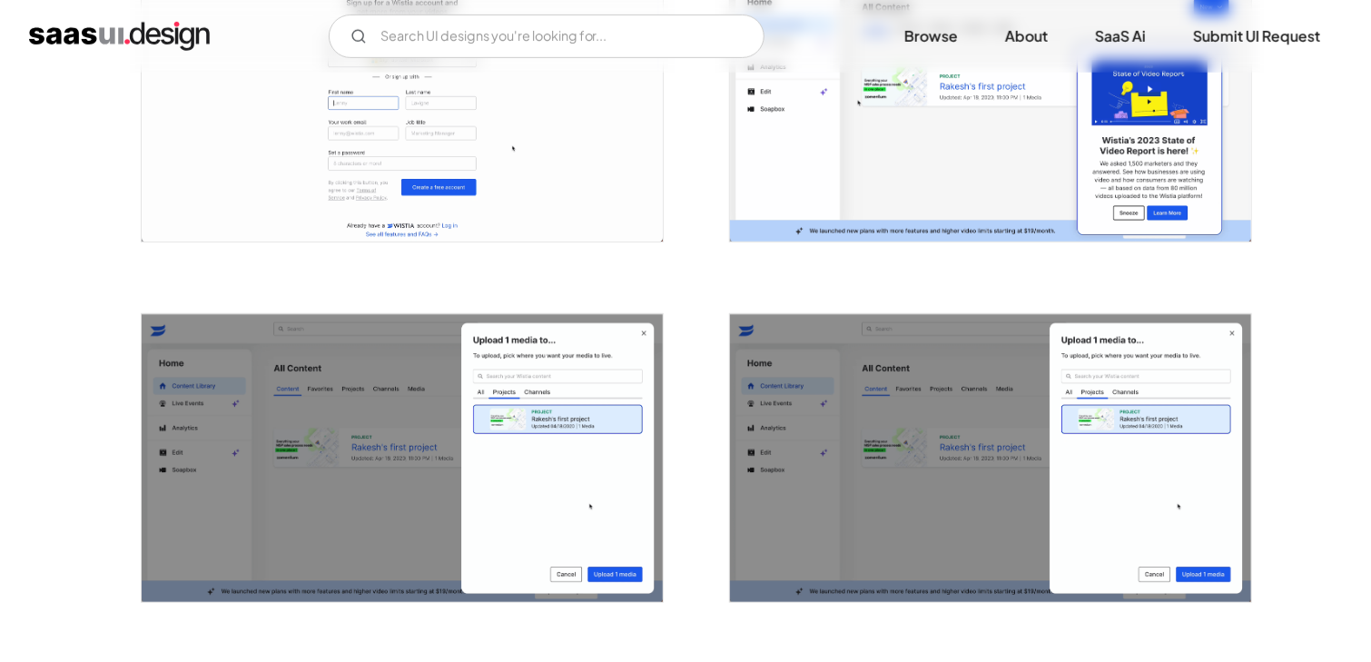
click at [993, 102] on img "open lightbox" at bounding box center [990, 97] width 521 height 288
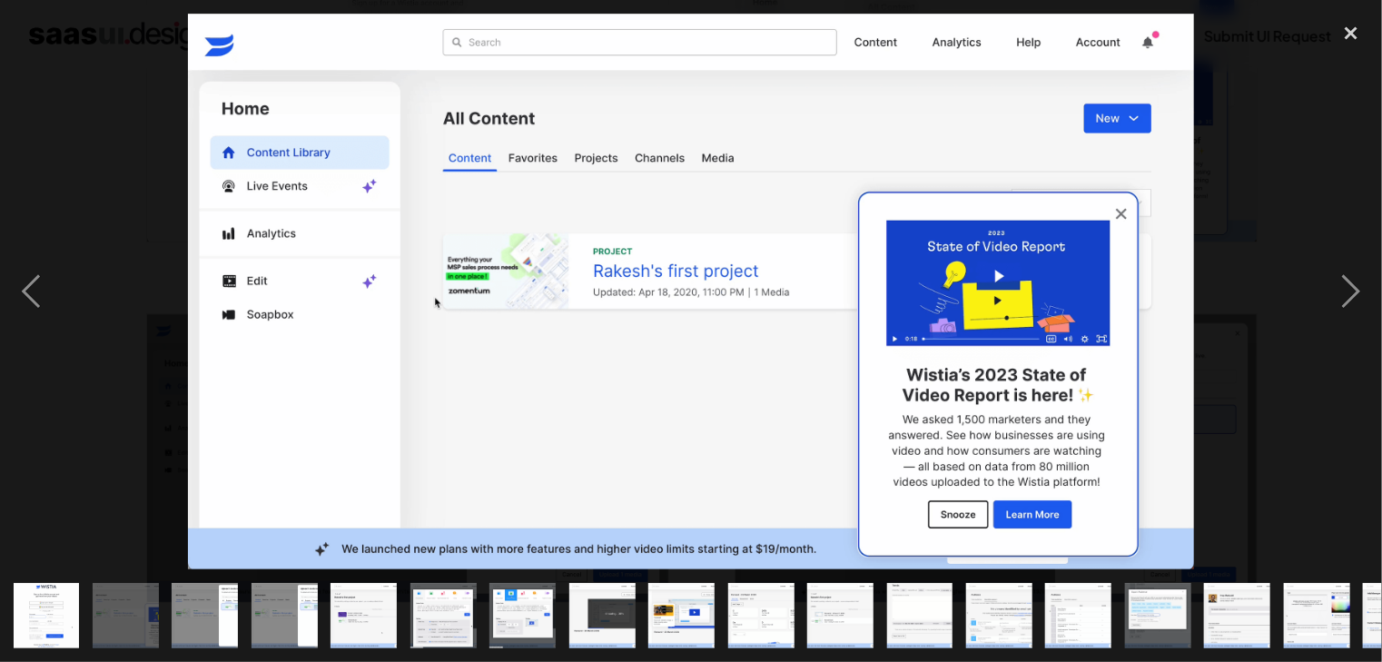
click at [1291, 224] on div at bounding box center [691, 292] width 1382 height 556
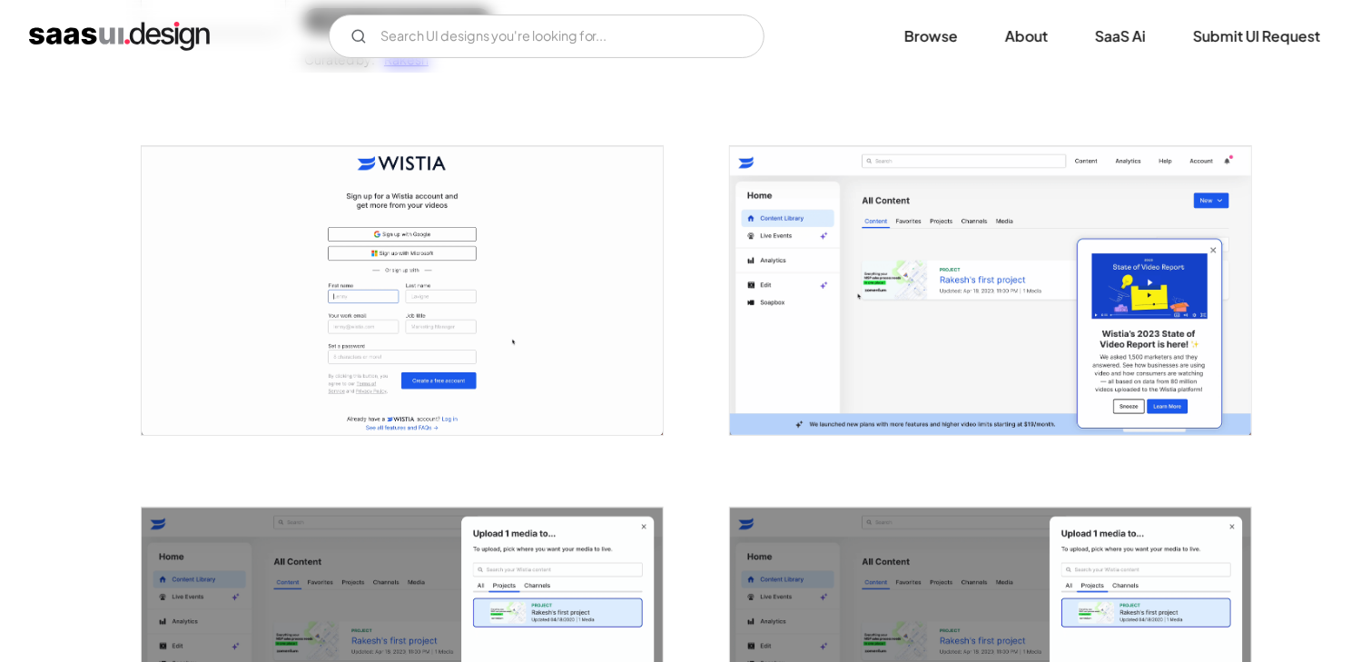
scroll to position [779, 0]
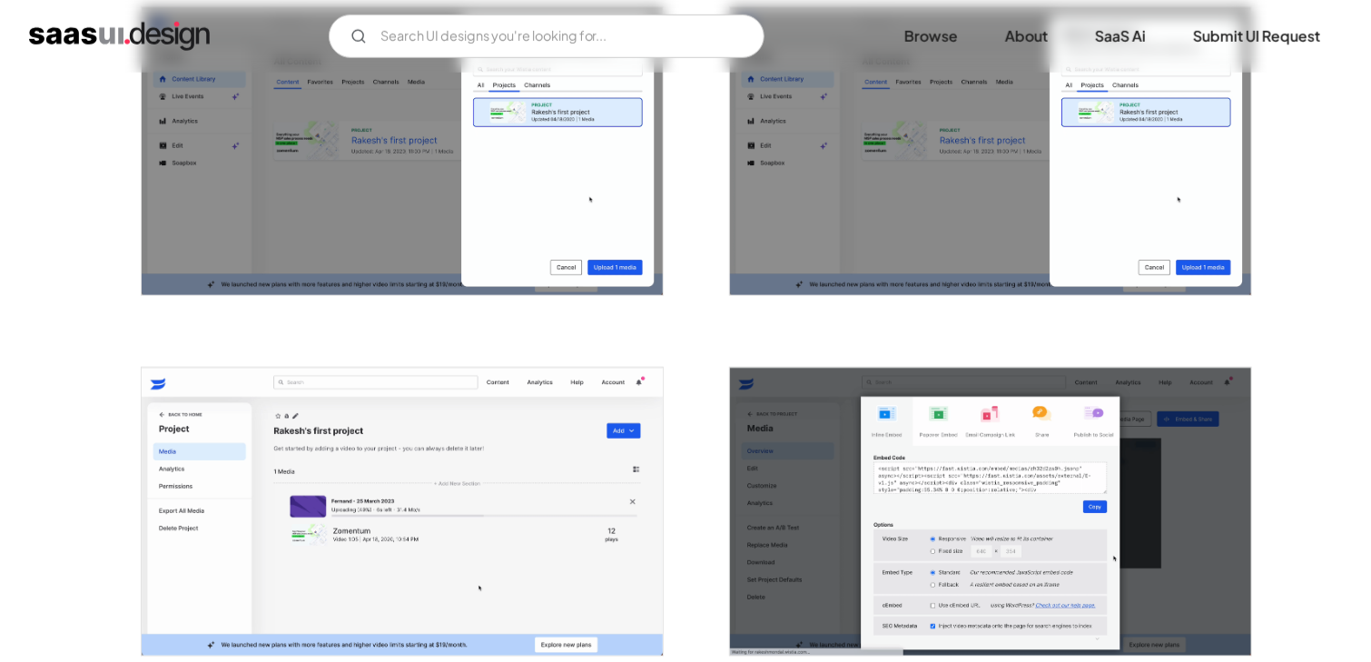
click at [643, 162] on img "open lightbox" at bounding box center [402, 151] width 521 height 288
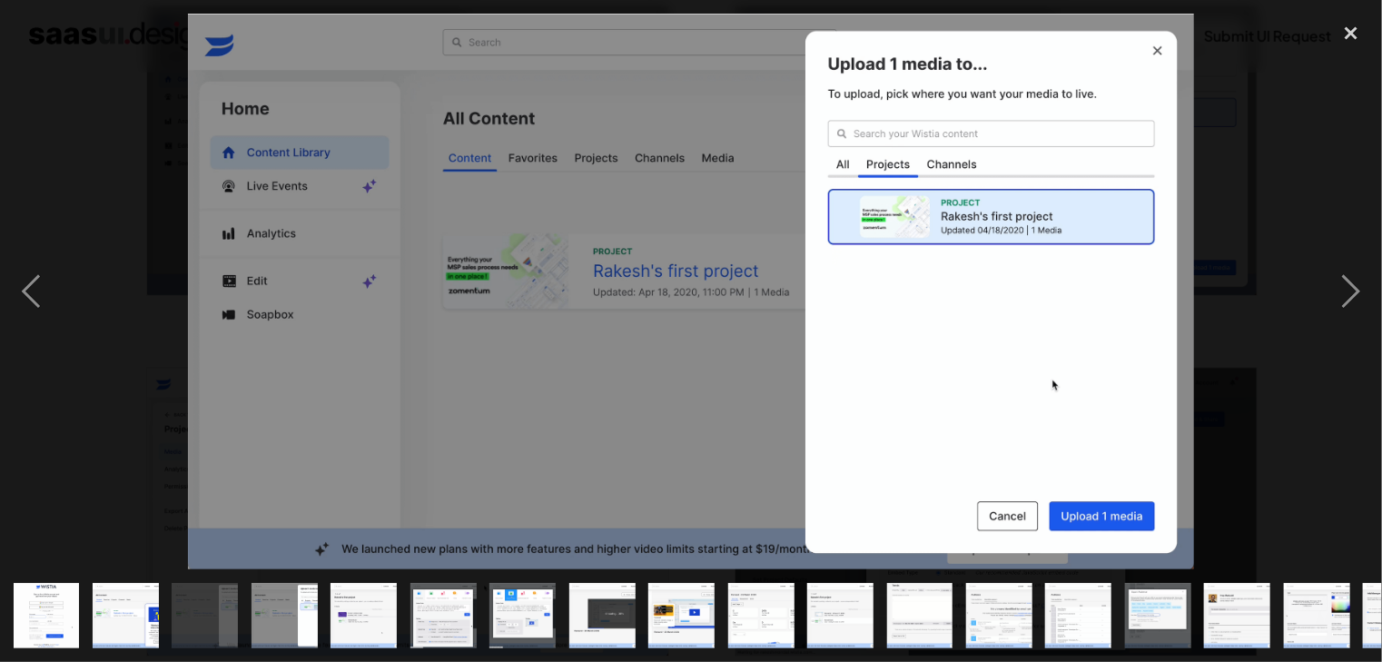
click at [1265, 285] on div at bounding box center [691, 292] width 1382 height 556
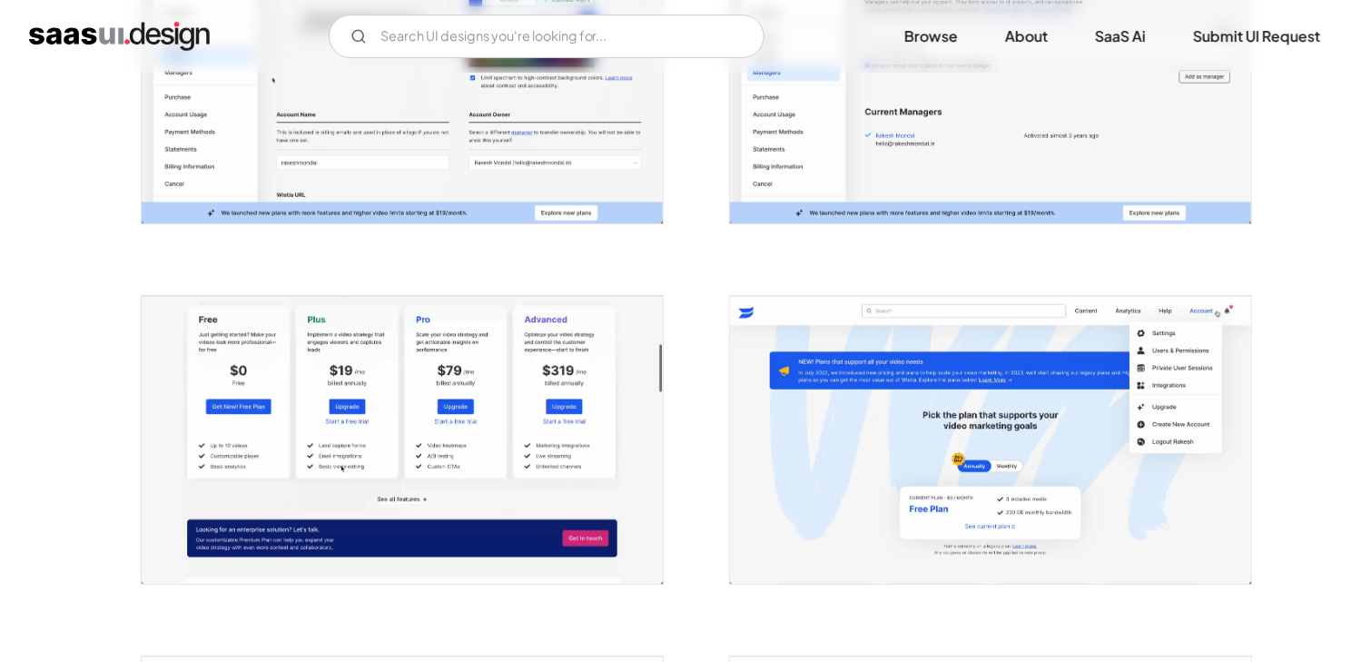
scroll to position [4674, 0]
